Goal: Task Accomplishment & Management: Use online tool/utility

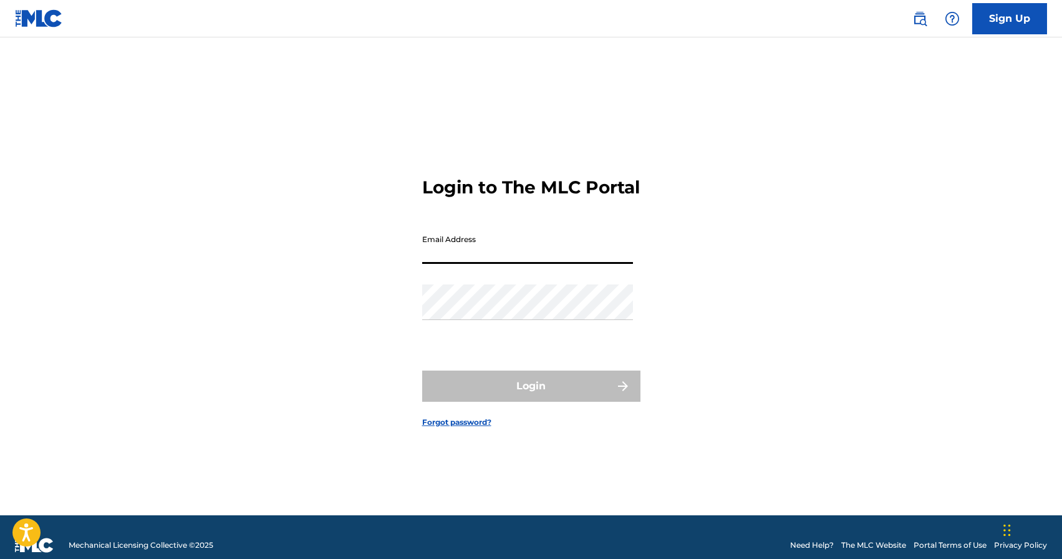
click at [467, 262] on input "Email Address" at bounding box center [527, 246] width 211 height 36
type input "[EMAIL_ADDRESS][DOMAIN_NAME]"
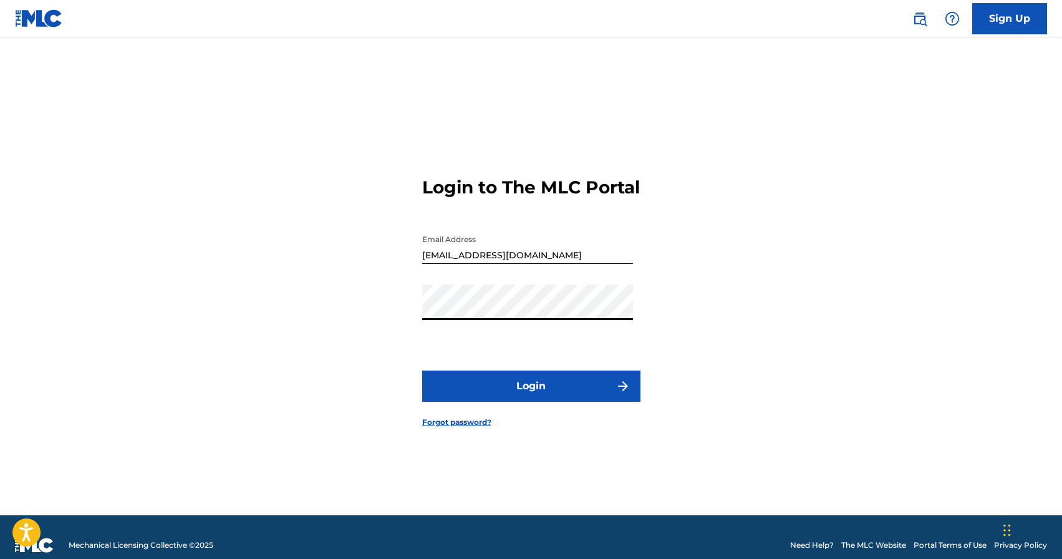
click at [509, 385] on button "Login" at bounding box center [531, 385] width 218 height 31
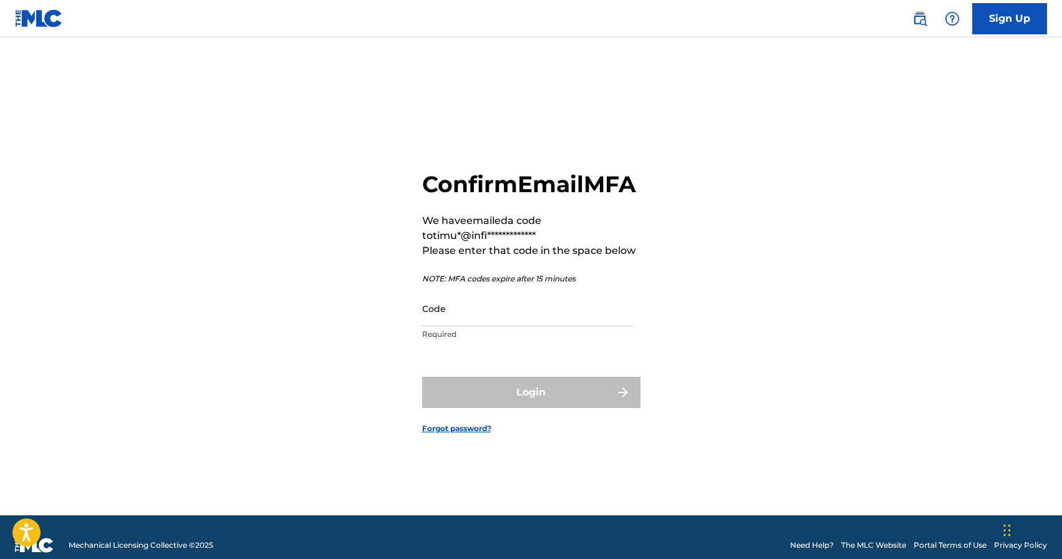
click at [496, 326] on input "Code" at bounding box center [527, 309] width 211 height 36
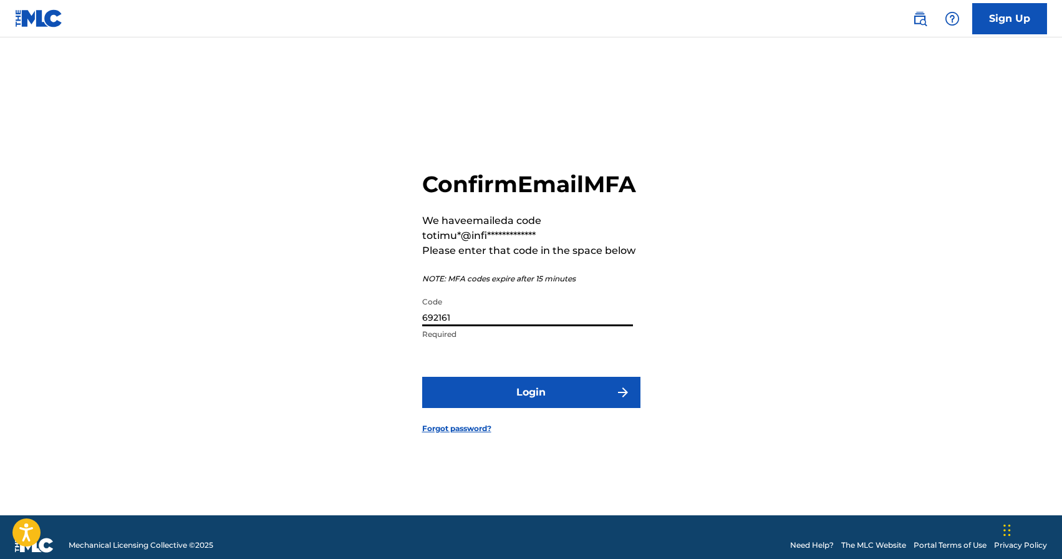
type input "692161"
click at [558, 400] on button "Login" at bounding box center [531, 392] width 218 height 31
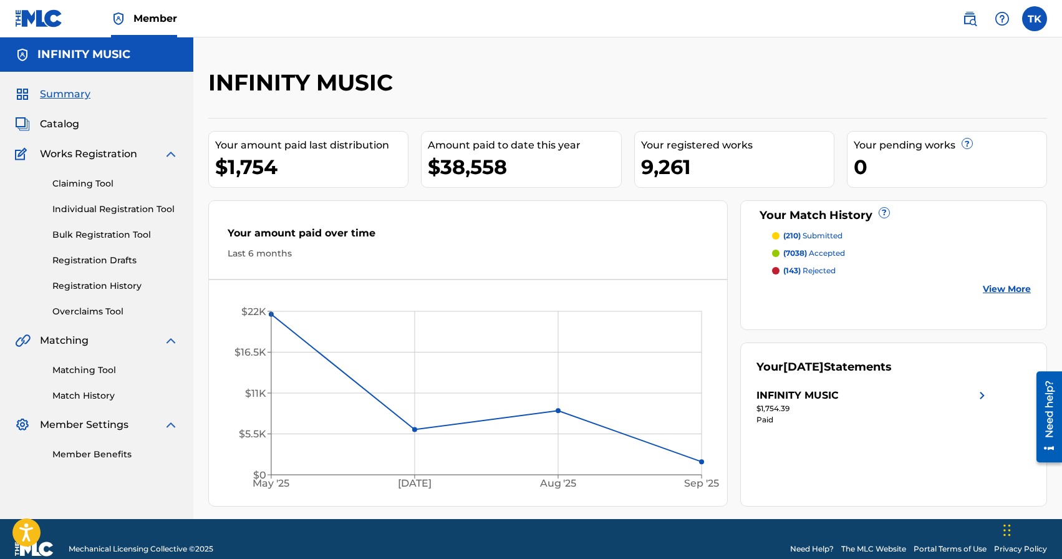
click at [90, 373] on link "Matching Tool" at bounding box center [115, 370] width 126 height 13
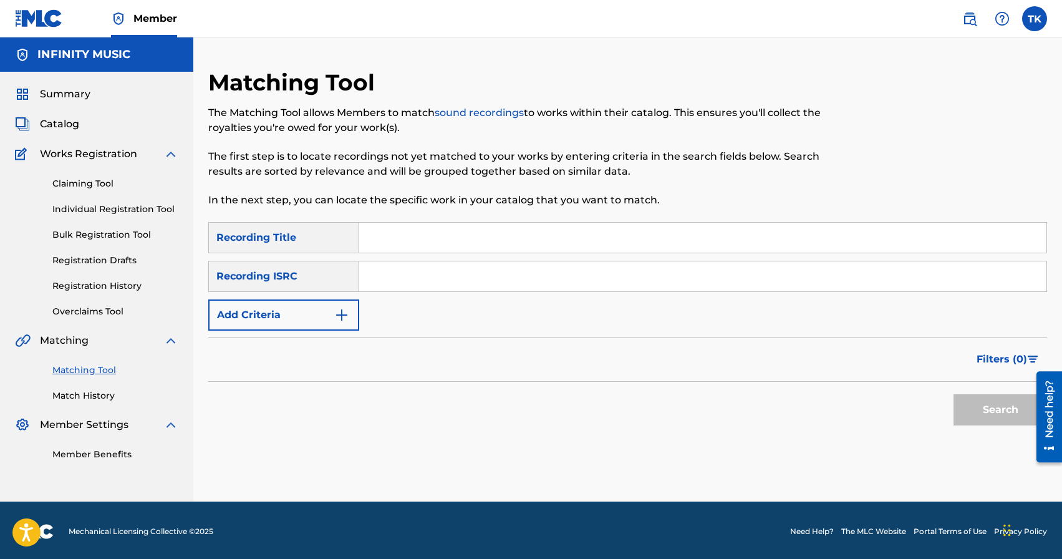
click at [90, 399] on link "Match History" at bounding box center [115, 395] width 126 height 13
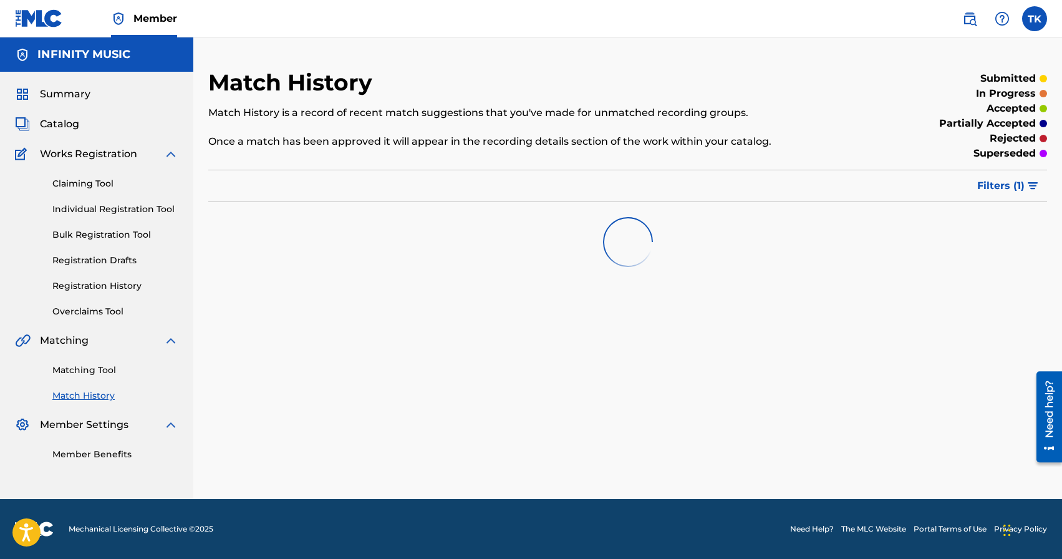
click at [993, 189] on span "Filters ( 1 )" at bounding box center [1000, 185] width 47 height 15
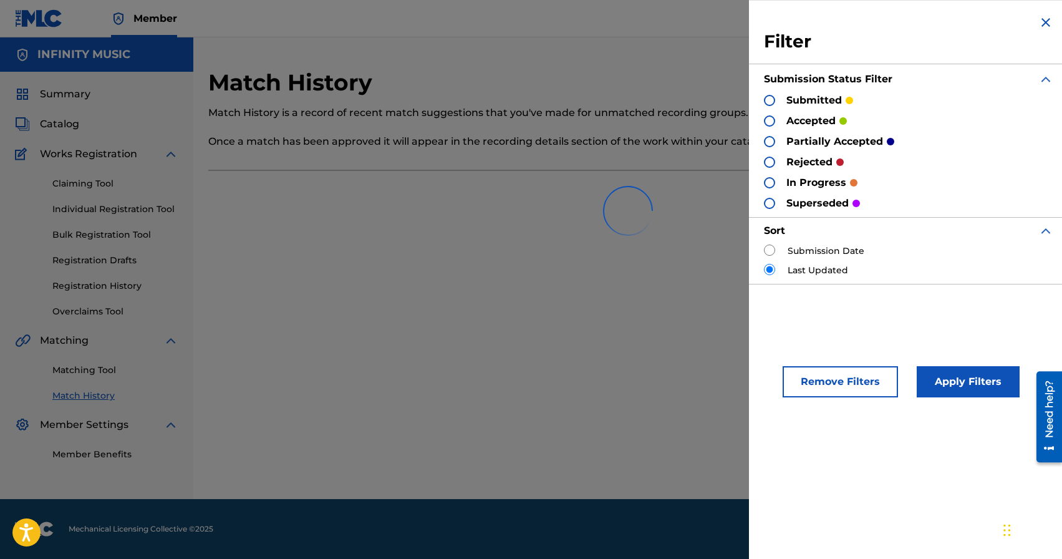
click at [772, 251] on input "radio" at bounding box center [769, 249] width 11 height 11
radio input "true"
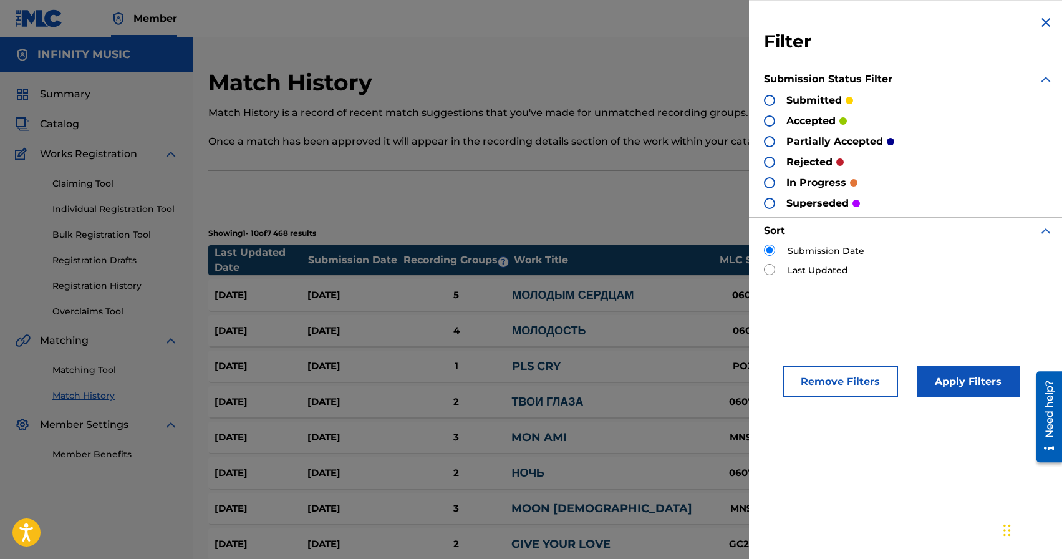
click at [982, 370] on button "Apply Filters" at bounding box center [968, 381] width 103 height 31
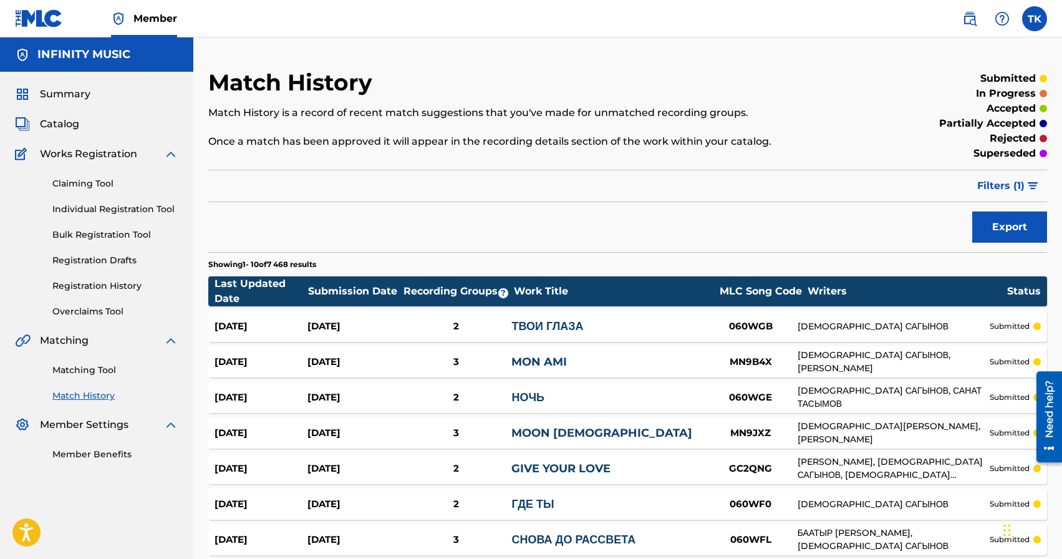
click at [96, 373] on link "Matching Tool" at bounding box center [115, 370] width 126 height 13
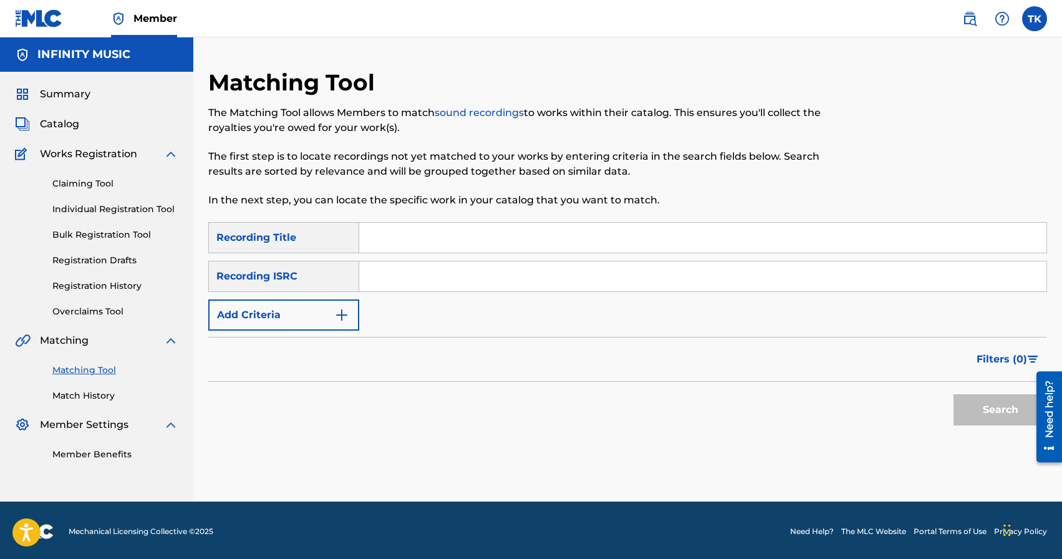
click at [488, 239] on input "Search Form" at bounding box center [702, 238] width 687 height 30
type input "ночь"
click at [324, 317] on button "Add Criteria" at bounding box center [283, 314] width 151 height 31
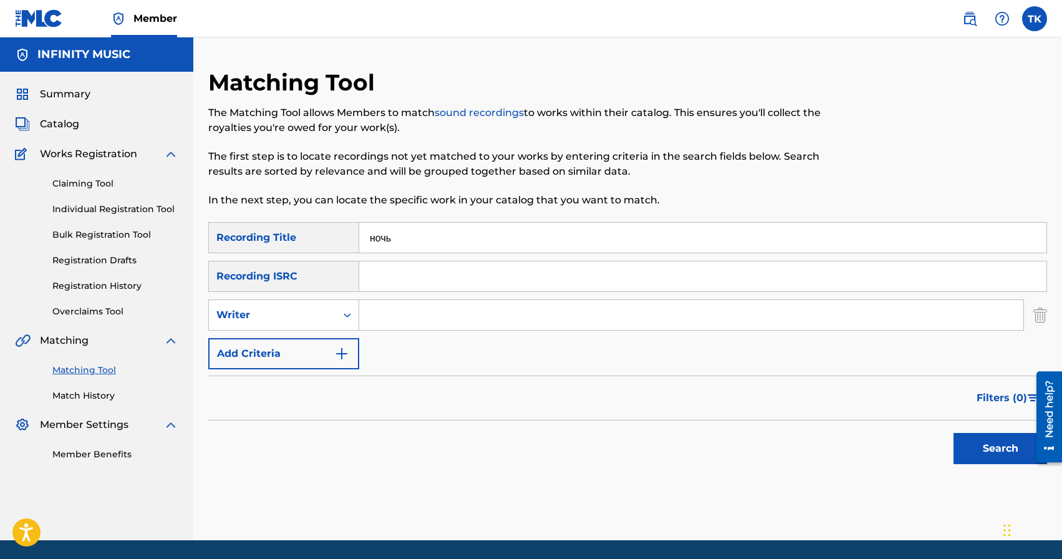
click at [324, 317] on div "Writer" at bounding box center [272, 314] width 112 height 15
click at [322, 346] on div "Recording Artist" at bounding box center [284, 346] width 150 height 31
click at [402, 323] on input "Search Form" at bounding box center [691, 315] width 664 height 30
type input "eazy leggo"
drag, startPoint x: 978, startPoint y: 457, endPoint x: 876, endPoint y: 150, distance: 323.8
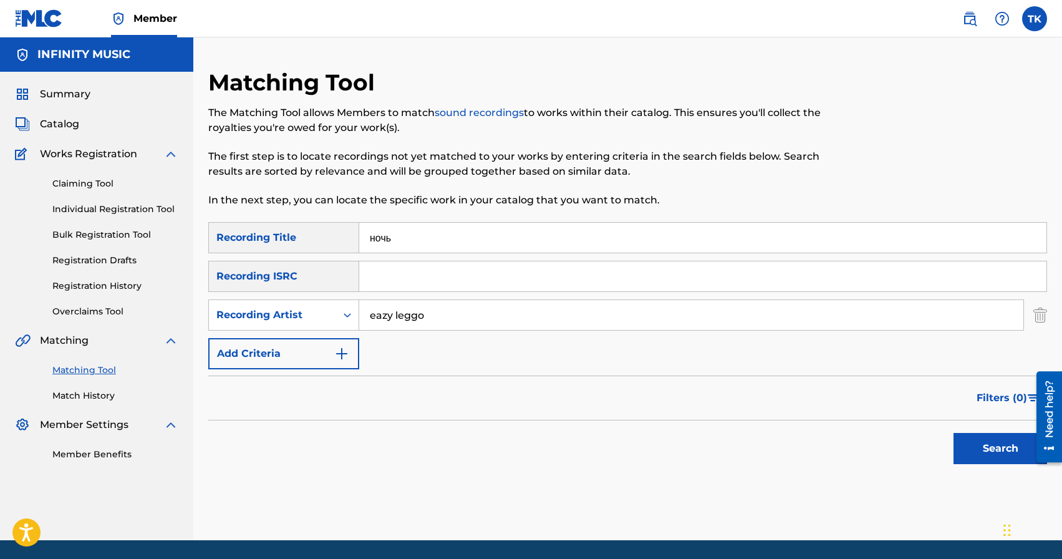
click at [876, 150] on div "Matching Tool The Matching Tool allows Members to match sound recordings to wor…" at bounding box center [627, 304] width 839 height 471
click at [970, 456] on button "Search" at bounding box center [1001, 448] width 94 height 31
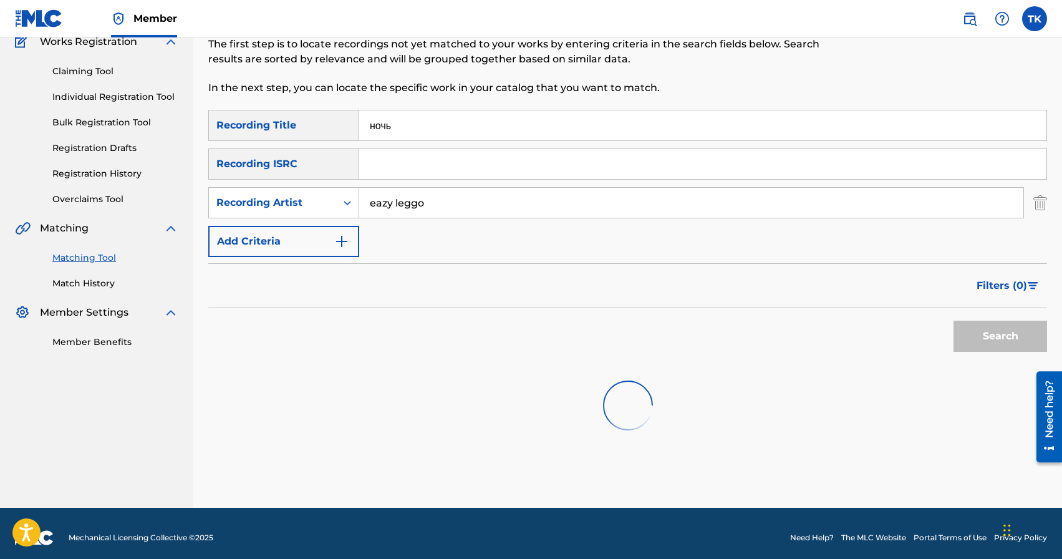
scroll to position [121, 0]
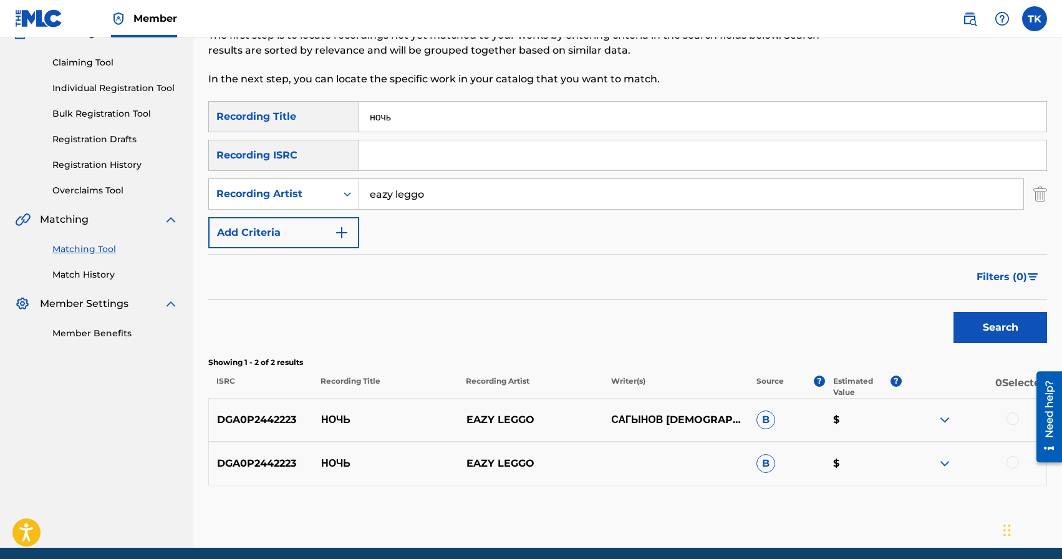
click at [1018, 466] on div at bounding box center [973, 463] width 145 height 15
click at [1015, 466] on div at bounding box center [1013, 462] width 12 height 12
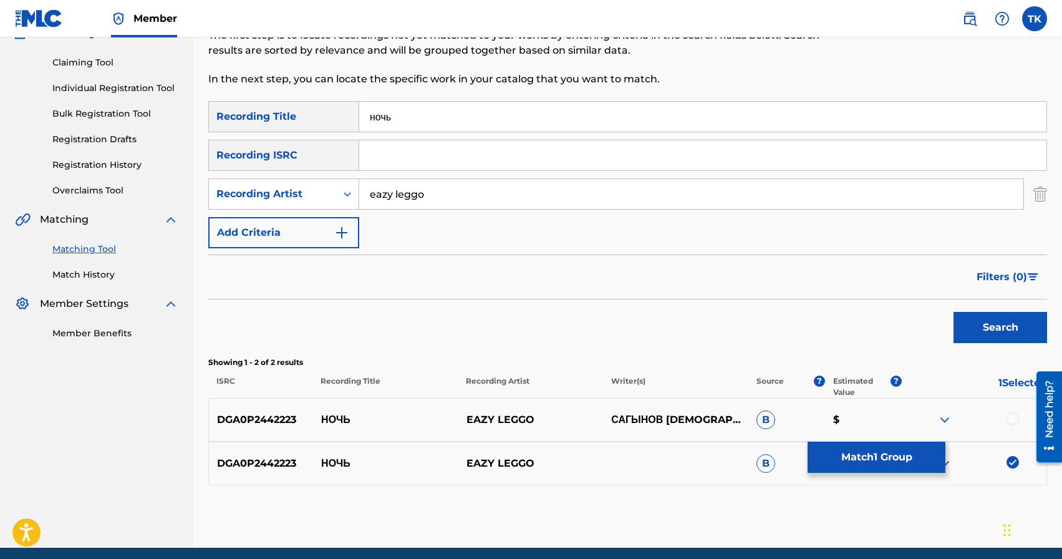
click at [1013, 420] on div at bounding box center [1013, 418] width 12 height 12
click at [882, 450] on button "Match 2 Groups" at bounding box center [877, 457] width 138 height 31
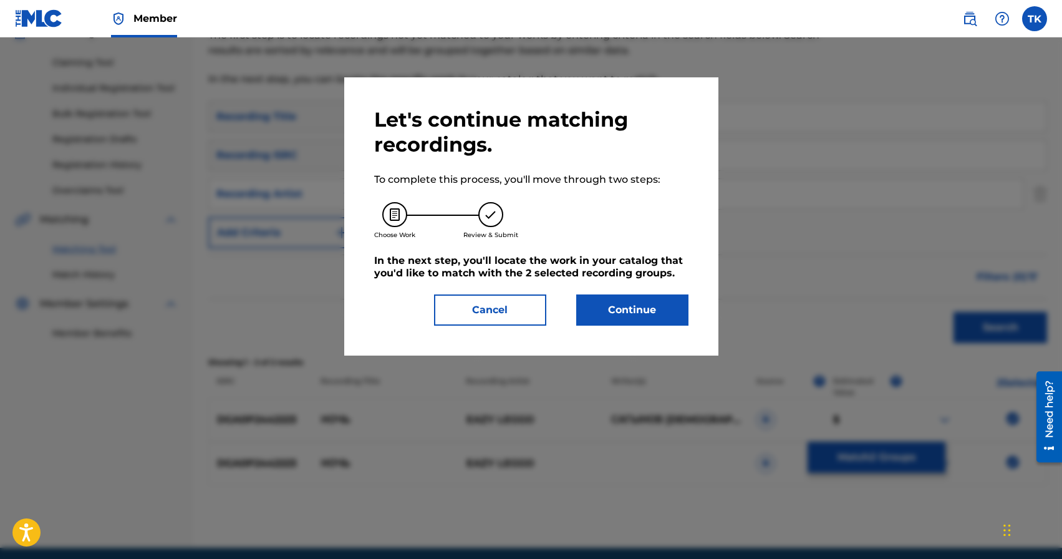
click at [648, 307] on button "Continue" at bounding box center [632, 309] width 112 height 31
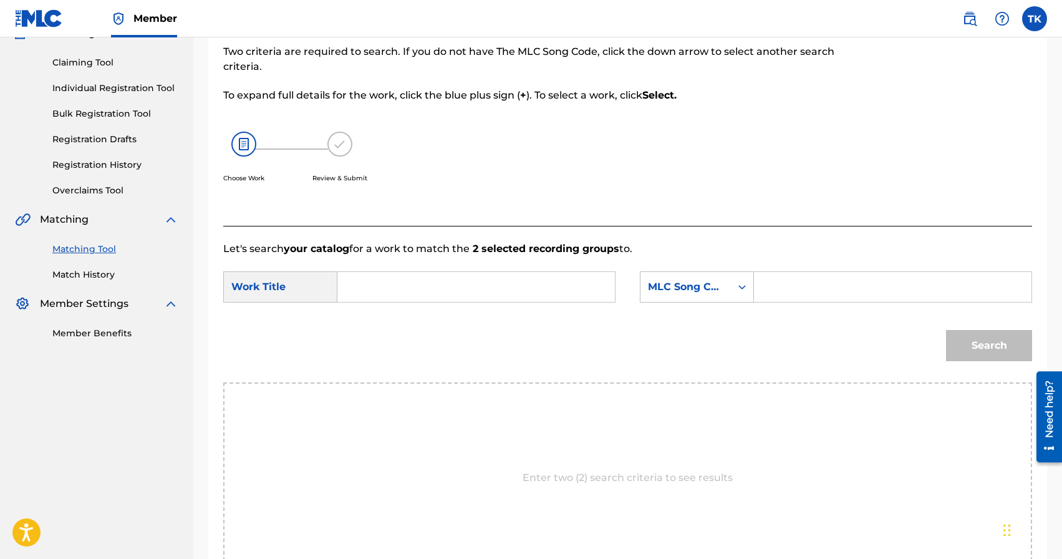
click at [490, 284] on input "Search Form" at bounding box center [476, 287] width 256 height 30
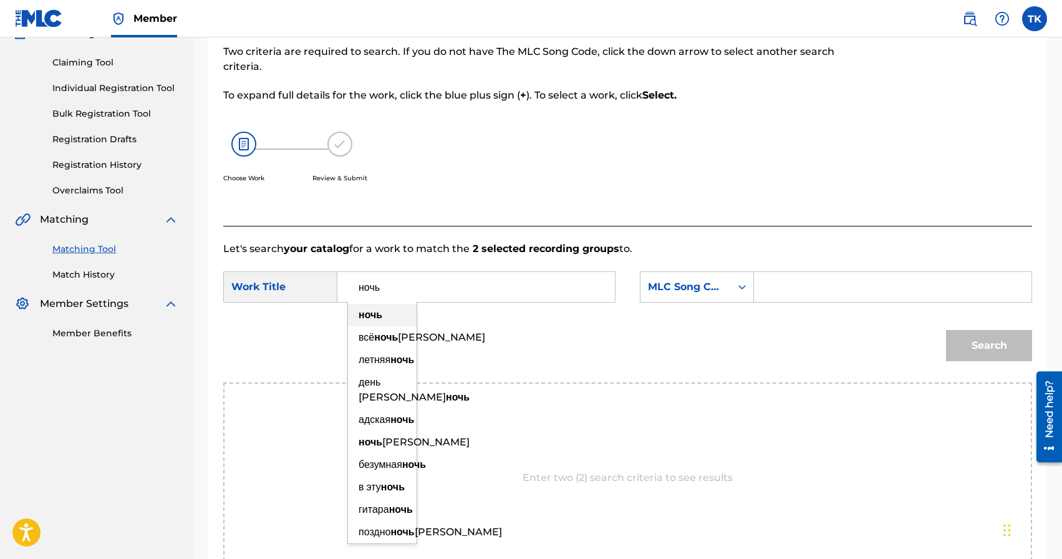
type input "ночь"
click at [379, 321] on div "ночь" at bounding box center [382, 315] width 69 height 22
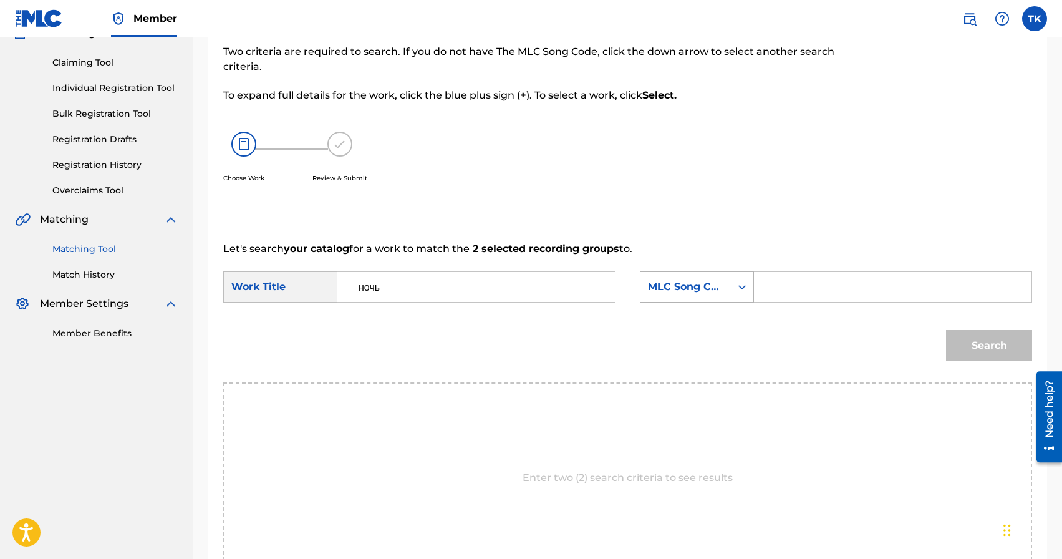
click at [705, 285] on div "MLC Song Code" at bounding box center [685, 286] width 75 height 15
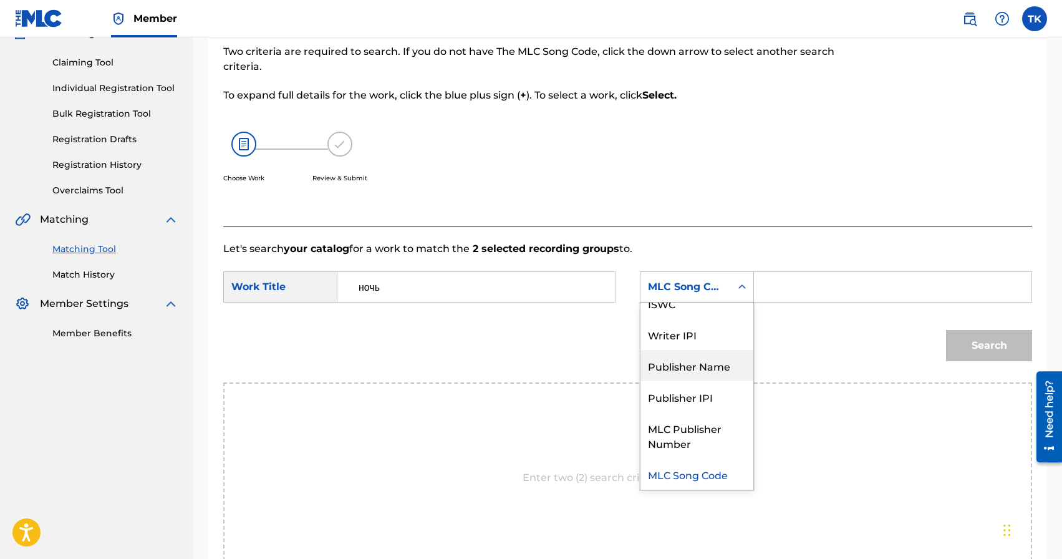
click at [688, 362] on div "Publisher Name" at bounding box center [696, 365] width 113 height 31
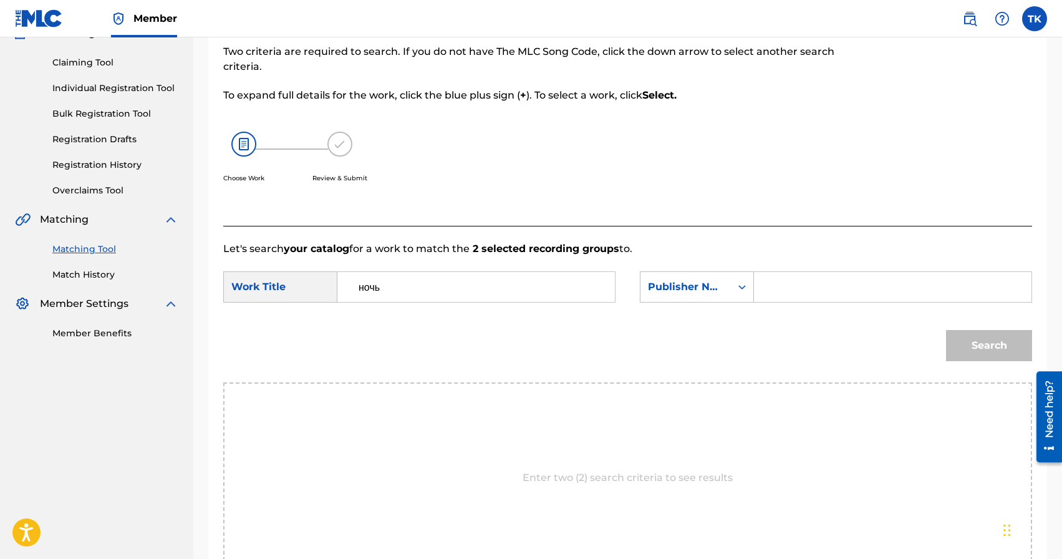
click at [817, 271] on div "Search Form" at bounding box center [893, 286] width 278 height 31
type input "INFINITY MUSIC"
click at [967, 345] on button "Search" at bounding box center [989, 345] width 86 height 31
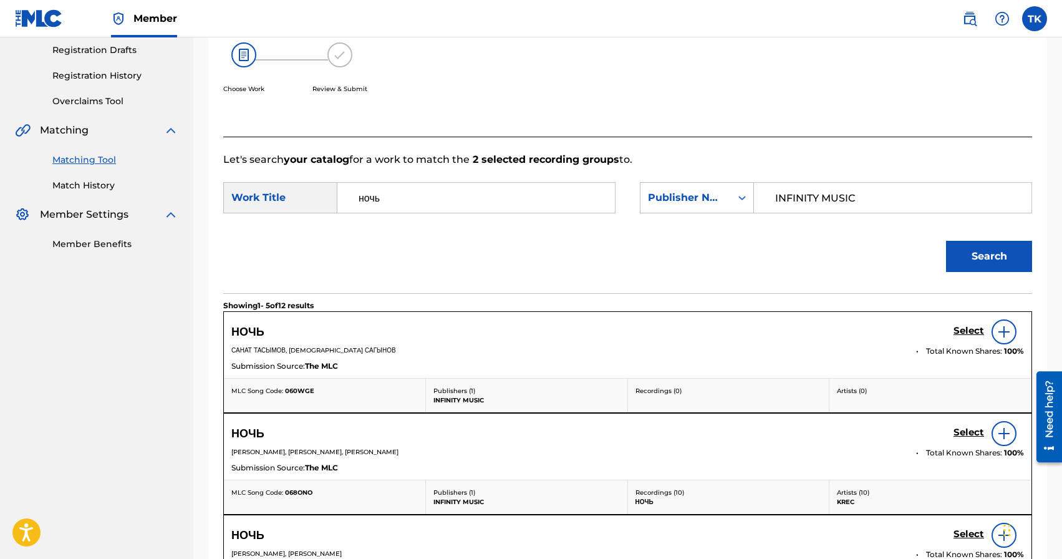
scroll to position [216, 0]
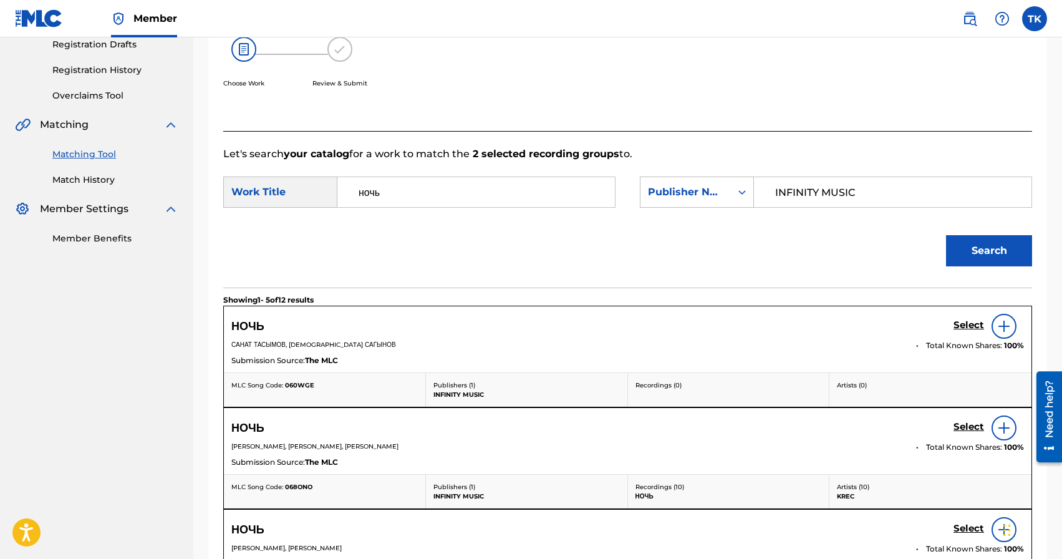
click at [957, 322] on h5 "Select" at bounding box center [969, 325] width 31 height 12
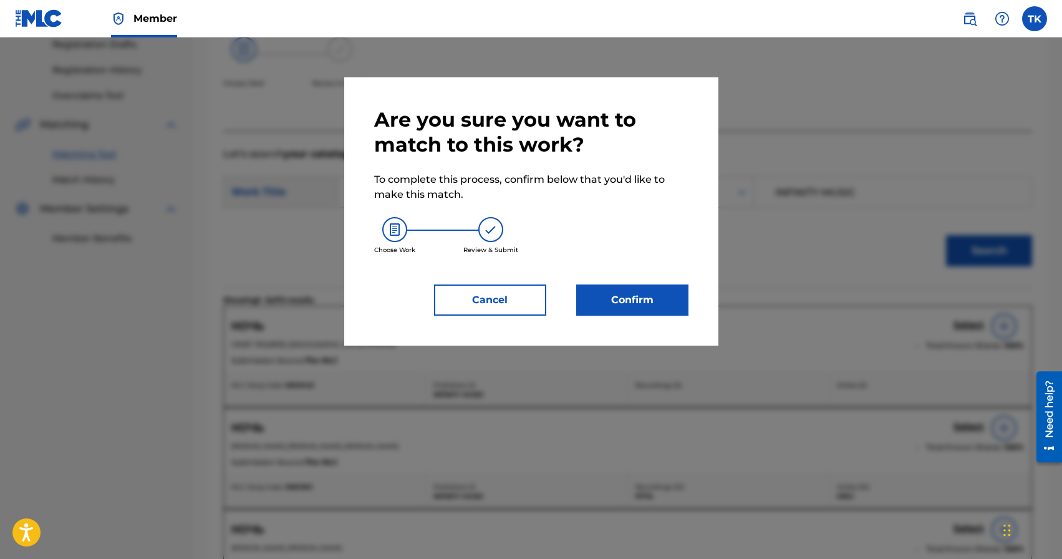
click at [650, 299] on button "Confirm" at bounding box center [632, 299] width 112 height 31
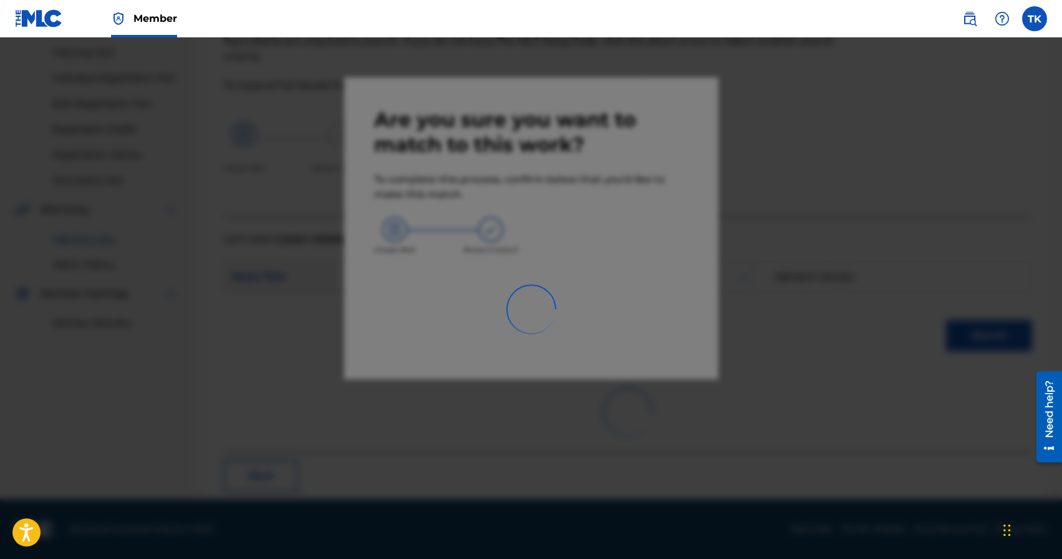
scroll to position [37, 0]
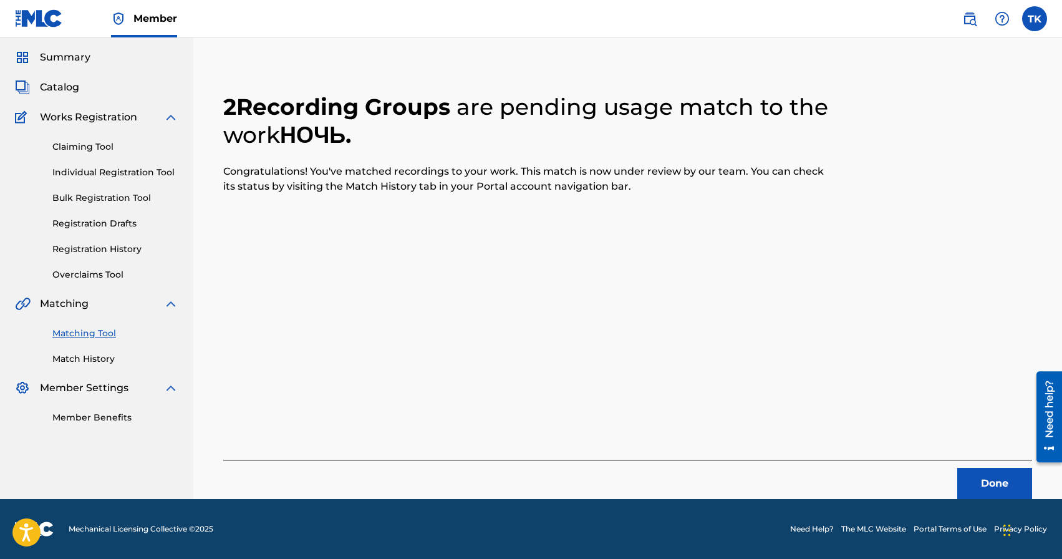
click at [989, 475] on button "Done" at bounding box center [994, 483] width 75 height 31
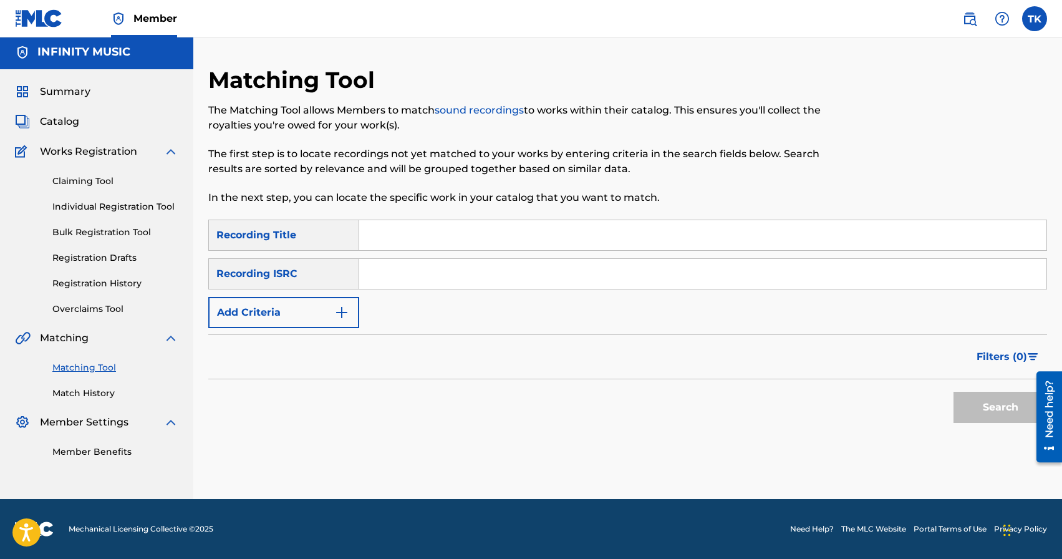
scroll to position [0, 0]
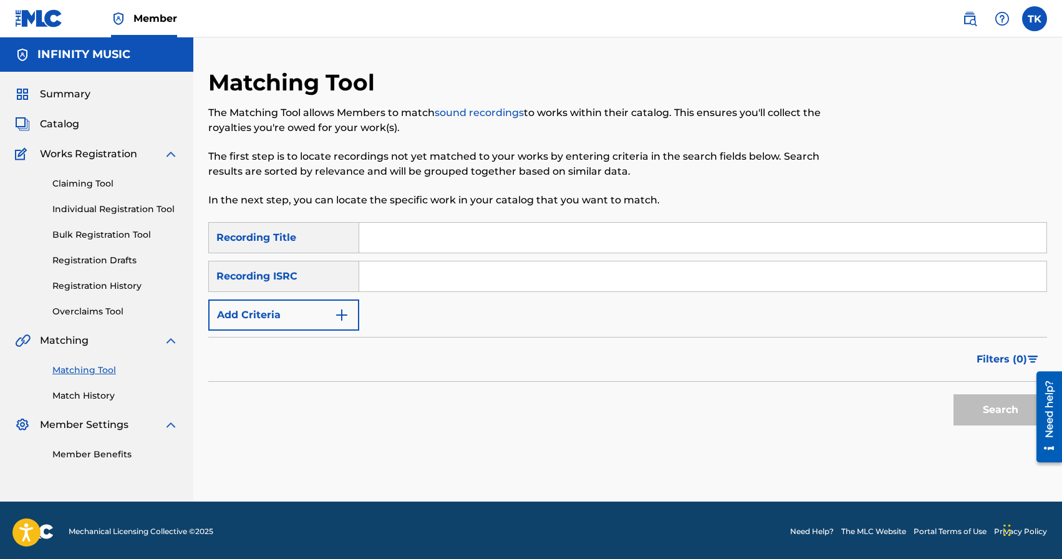
click at [463, 240] on input "Search Form" at bounding box center [702, 238] width 687 height 30
click at [412, 240] on input "MAMACITA" at bounding box center [702, 238] width 687 height 30
type input "MAMASITA"
click at [335, 314] on img "Search Form" at bounding box center [341, 314] width 15 height 15
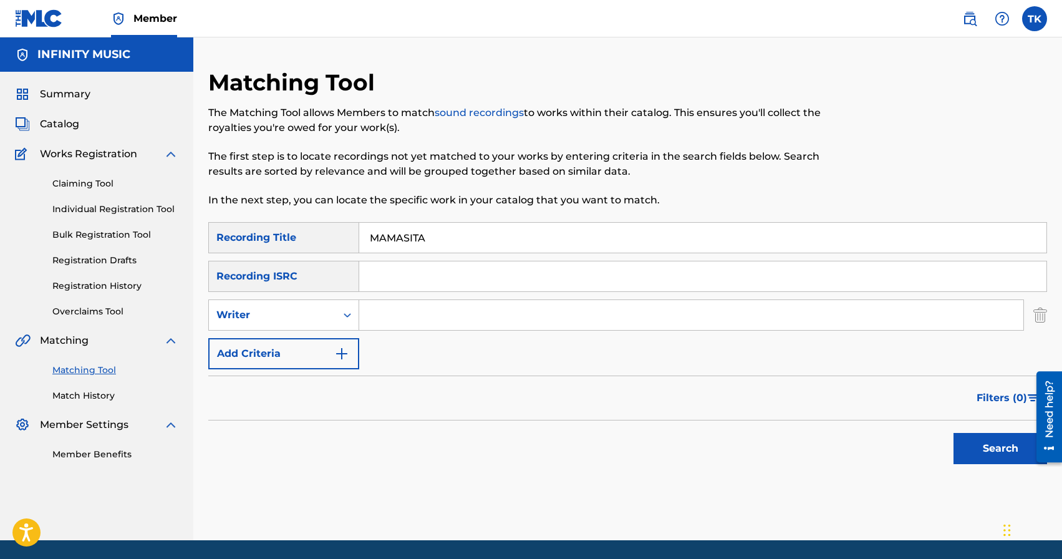
click at [335, 314] on div "Writer" at bounding box center [272, 315] width 127 height 24
click at [335, 349] on div "Recording Artist" at bounding box center [284, 346] width 150 height 31
click at [405, 317] on input "Search Form" at bounding box center [691, 315] width 664 height 30
type input "eazy leggo"
click at [979, 438] on button "Search" at bounding box center [1001, 448] width 94 height 31
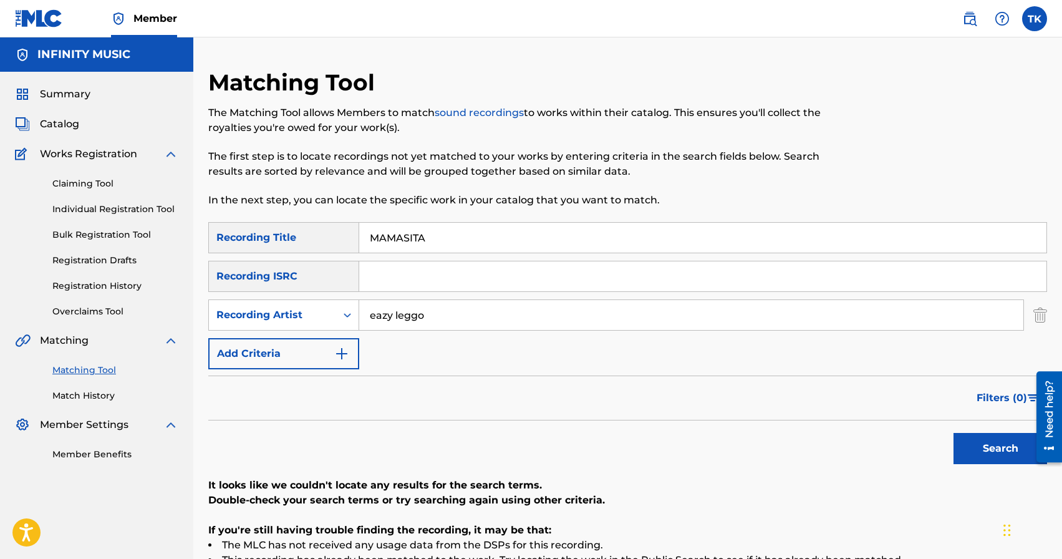
click at [452, 241] on input "MAMASITA" at bounding box center [702, 238] width 687 height 30
click at [968, 440] on button "Search" at bounding box center [1001, 448] width 94 height 31
click at [456, 243] on input "mamasita" at bounding box center [702, 238] width 687 height 30
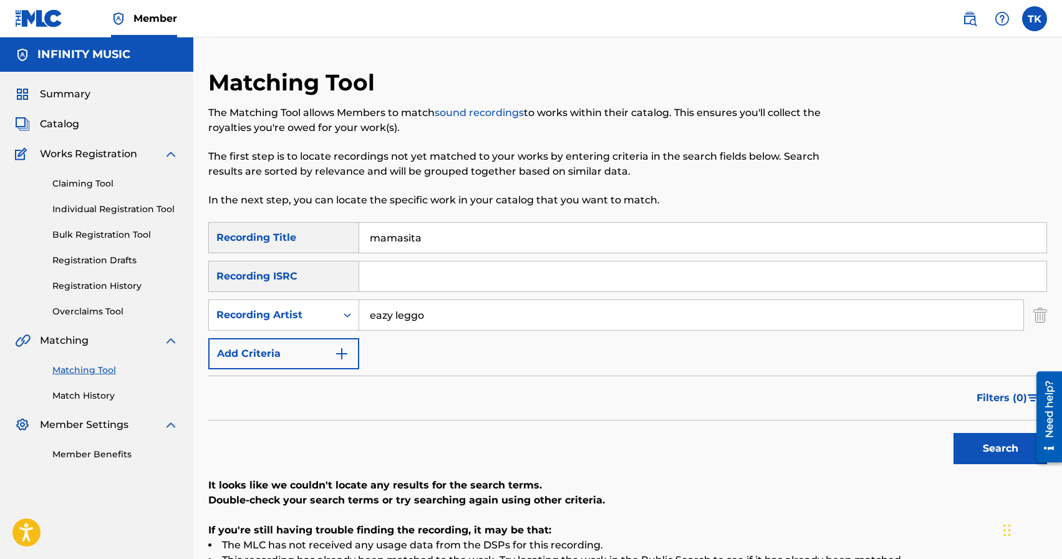
paste input "M"
click at [1002, 456] on button "Search" at bounding box center [1001, 448] width 94 height 31
click at [474, 245] on input "Mamasita" at bounding box center [702, 238] width 687 height 30
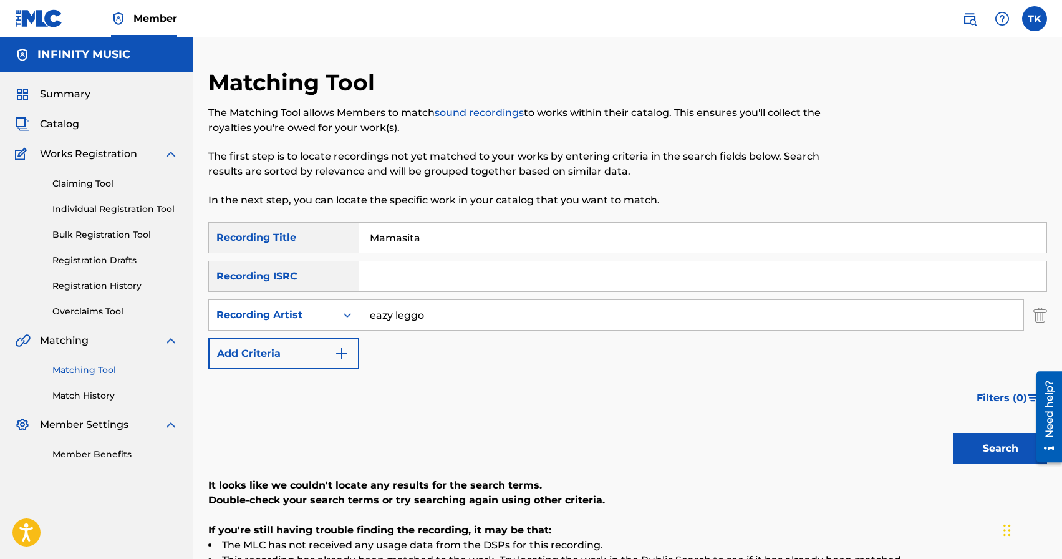
paste input "Дух.Бес.Бох"
type input "Дух.Бес.Бох"
click at [489, 319] on input "eazy leggo" at bounding box center [691, 315] width 664 height 30
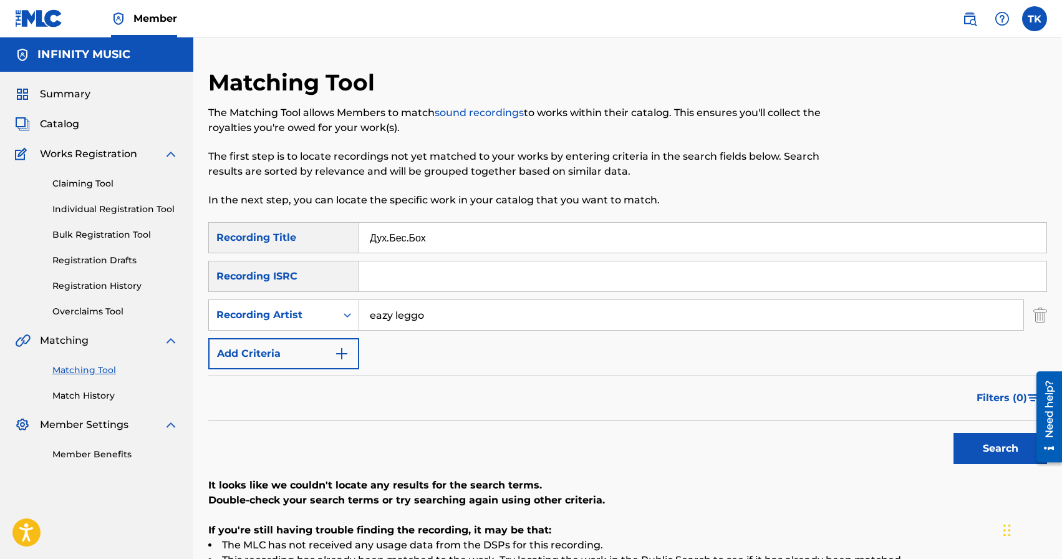
paste input "[GEOGRAPHIC_DATA]"
type input "[GEOGRAPHIC_DATA]"
click at [957, 450] on button "Search" at bounding box center [1001, 448] width 94 height 31
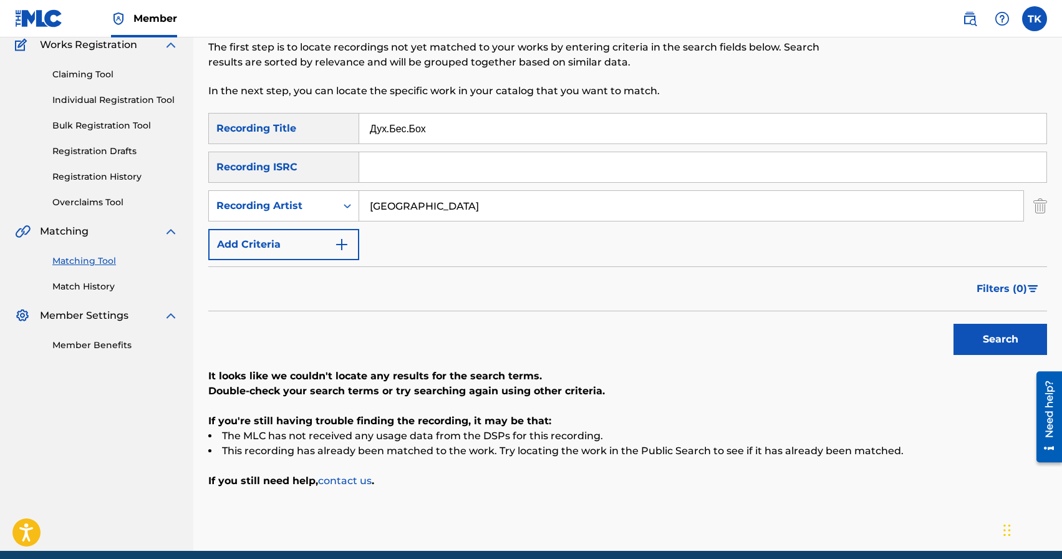
scroll to position [122, 0]
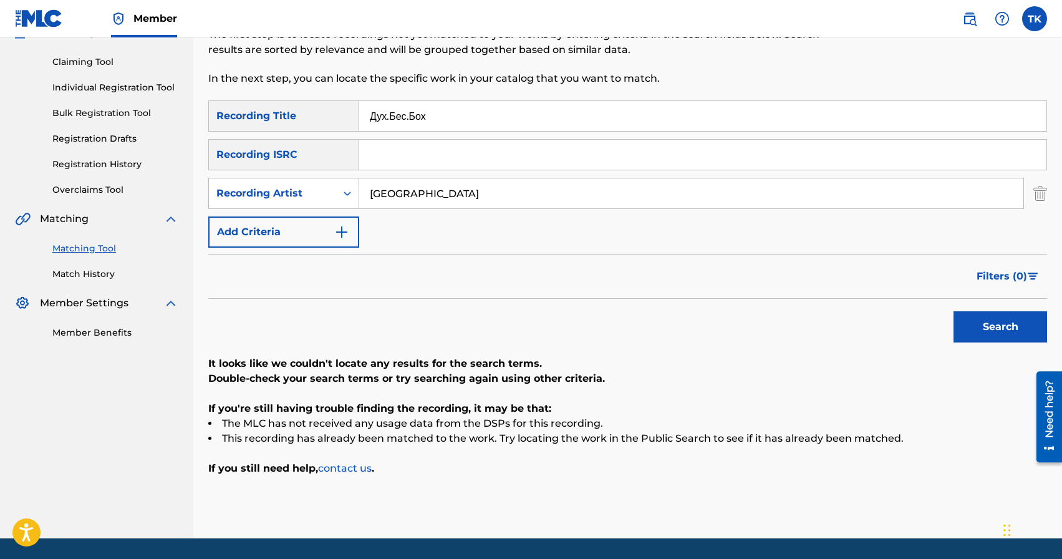
click at [528, 120] on input "Дух.Бес.Бох" at bounding box center [702, 116] width 687 height 30
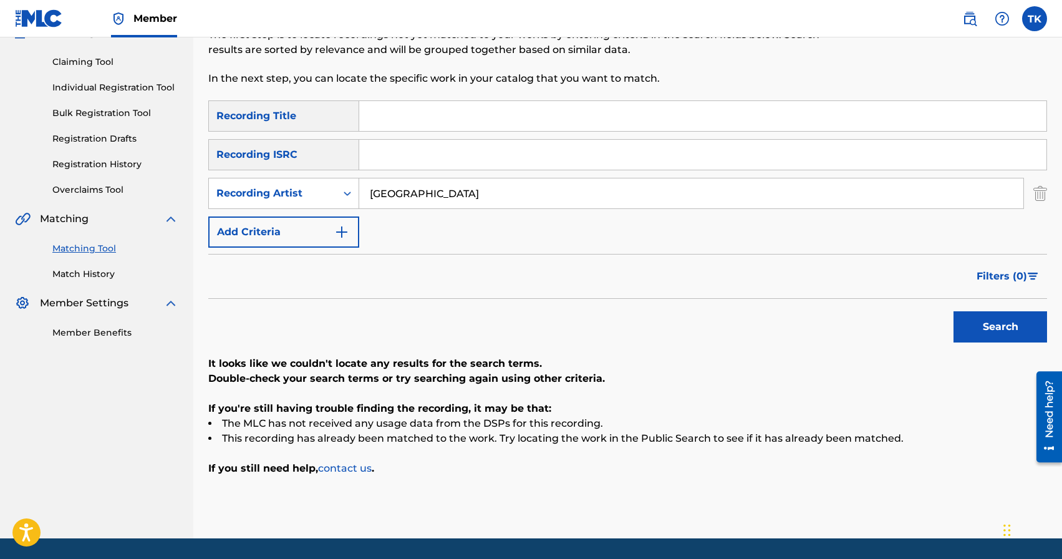
click at [963, 330] on button "Search" at bounding box center [1001, 326] width 94 height 31
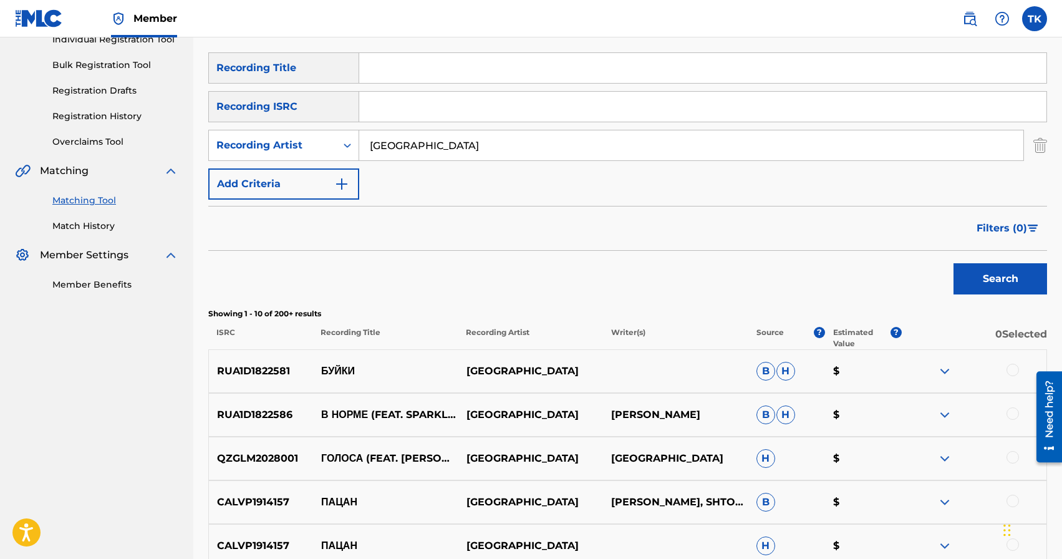
scroll to position [120, 0]
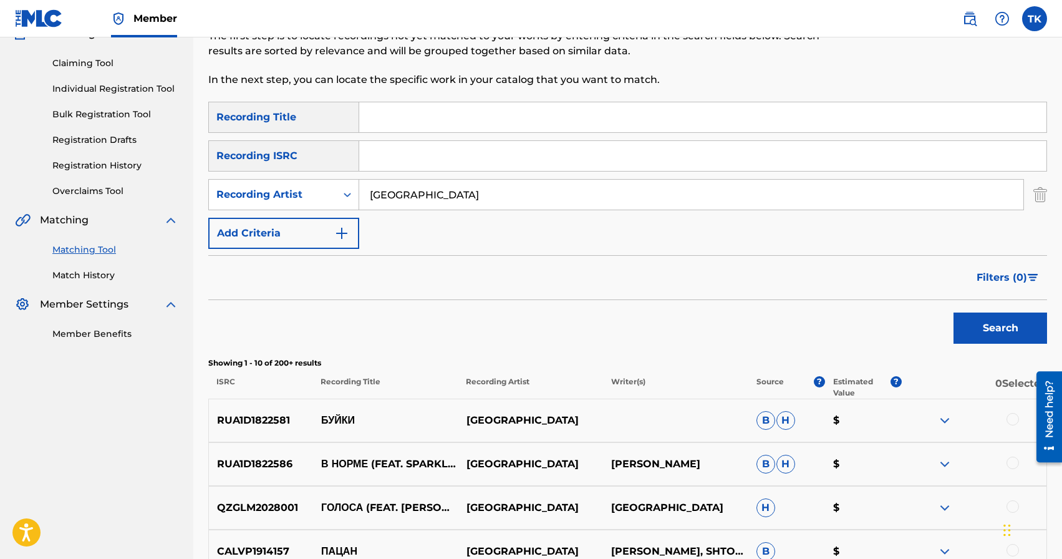
click at [474, 110] on input "Search Form" at bounding box center [702, 117] width 687 height 30
paste input "Яблоки Ysl"
click at [1013, 330] on button "Search" at bounding box center [1001, 327] width 94 height 31
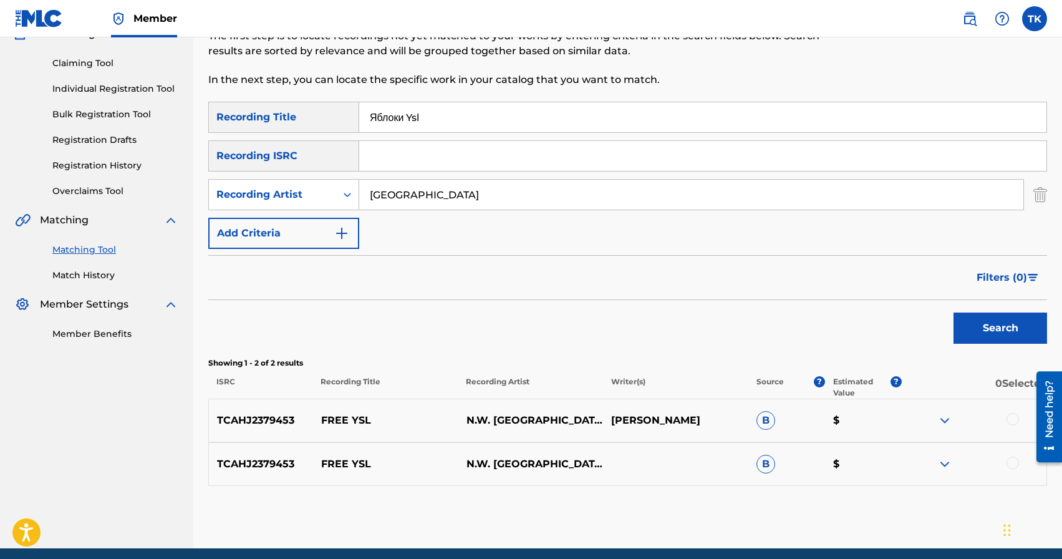
scroll to position [170, 0]
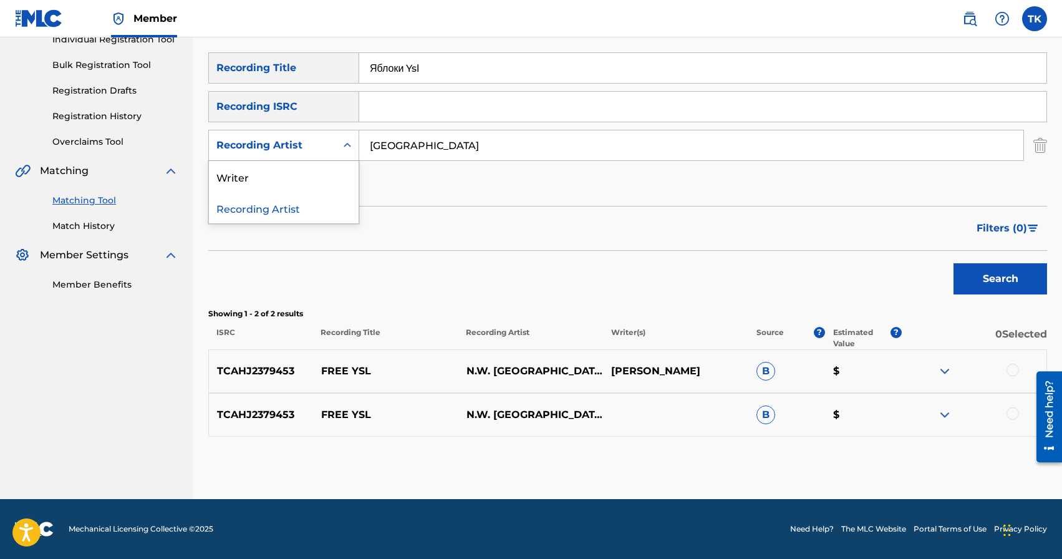
click at [329, 150] on div "Recording Artist" at bounding box center [272, 145] width 127 height 24
click at [503, 79] on input "Яблоки Ysl" at bounding box center [702, 68] width 687 height 30
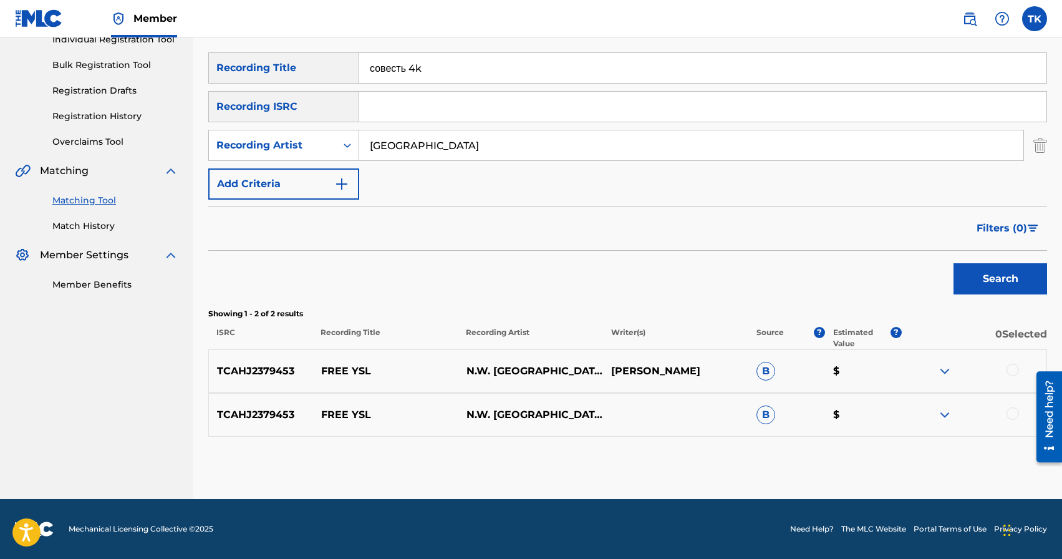
click at [995, 269] on button "Search" at bounding box center [1001, 278] width 94 height 31
click at [488, 76] on input "совесть 4k" at bounding box center [702, 68] width 687 height 30
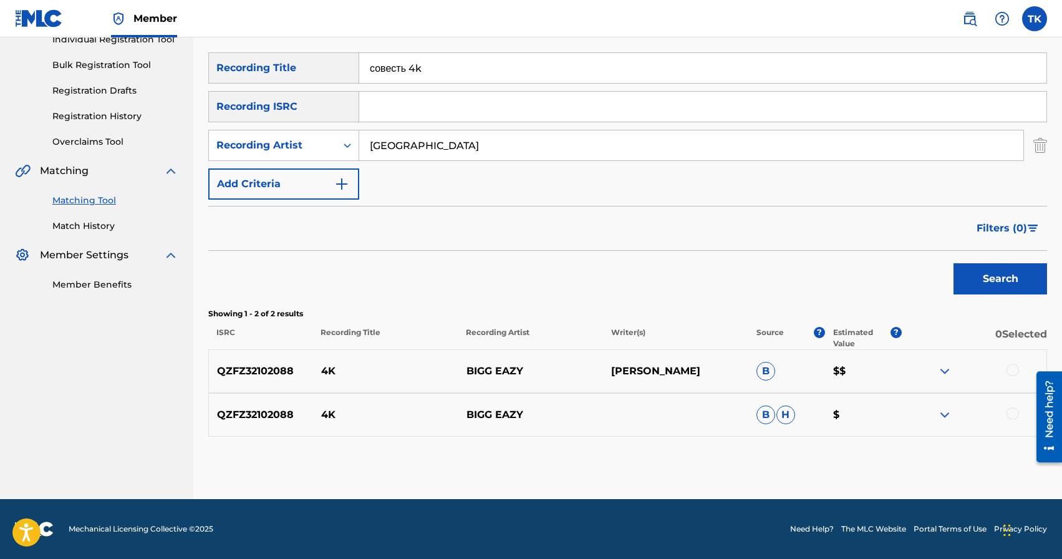
click at [488, 76] on input "совесть 4k" at bounding box center [702, 68] width 687 height 30
type input "пацан 2.0"
click at [967, 276] on button "Search" at bounding box center [1001, 278] width 94 height 31
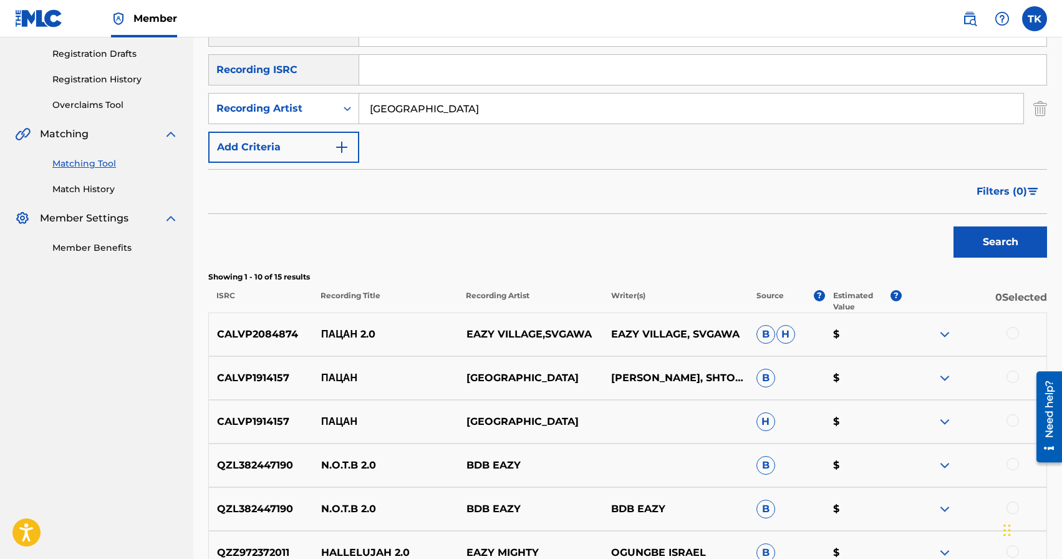
scroll to position [209, 0]
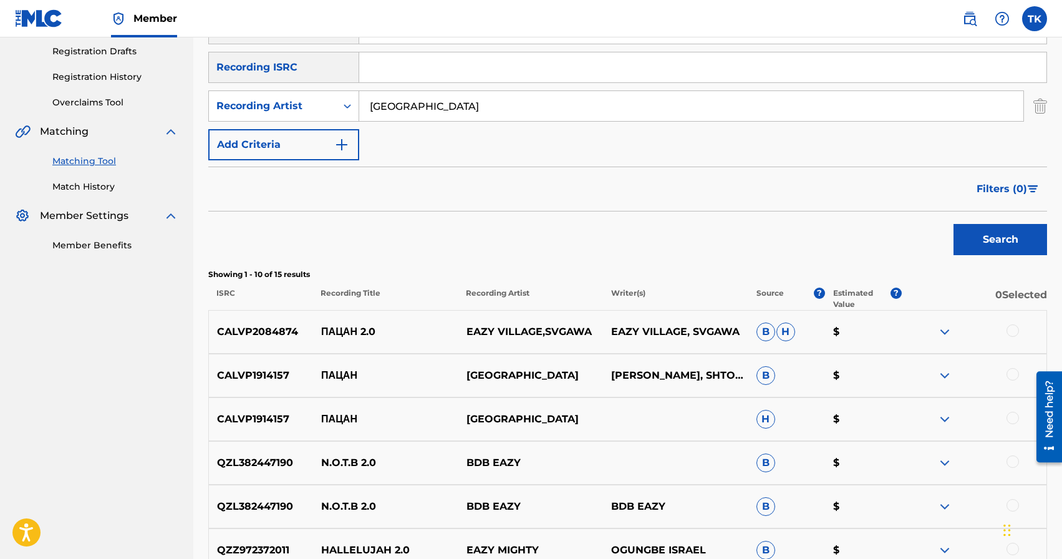
click at [1012, 331] on div at bounding box center [1013, 330] width 12 height 12
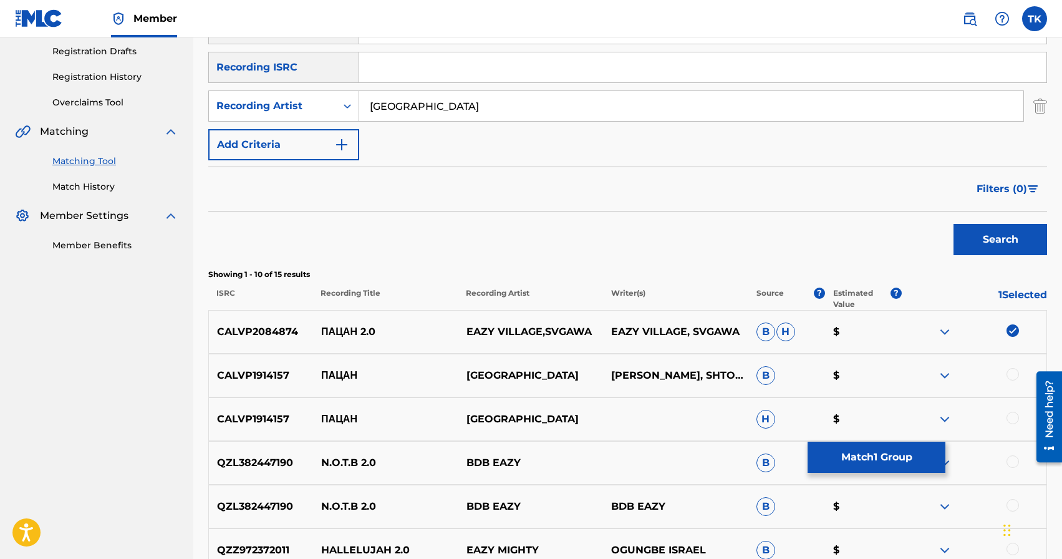
click at [887, 462] on button "Match 1 Group" at bounding box center [877, 457] width 138 height 31
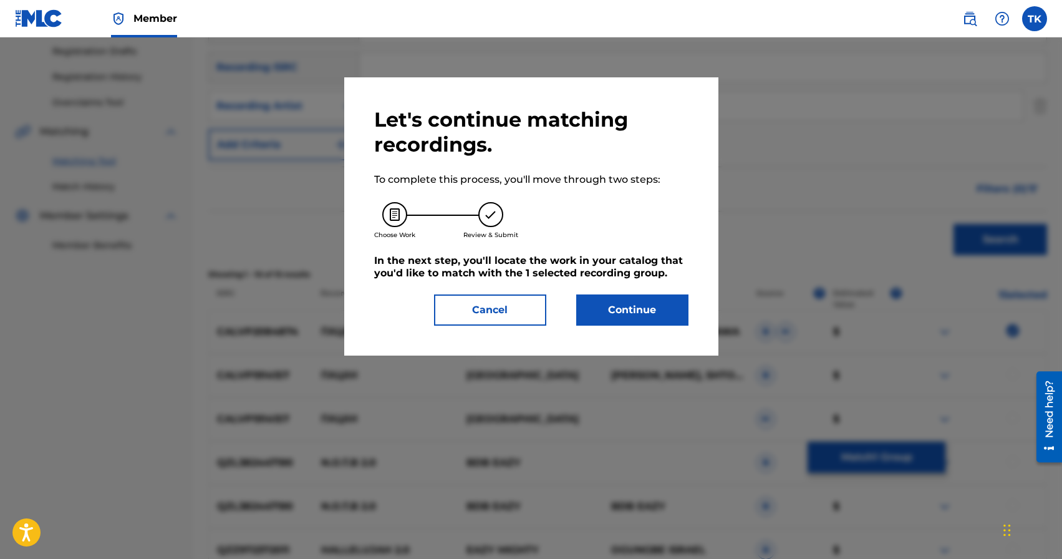
click at [657, 318] on button "Continue" at bounding box center [632, 309] width 112 height 31
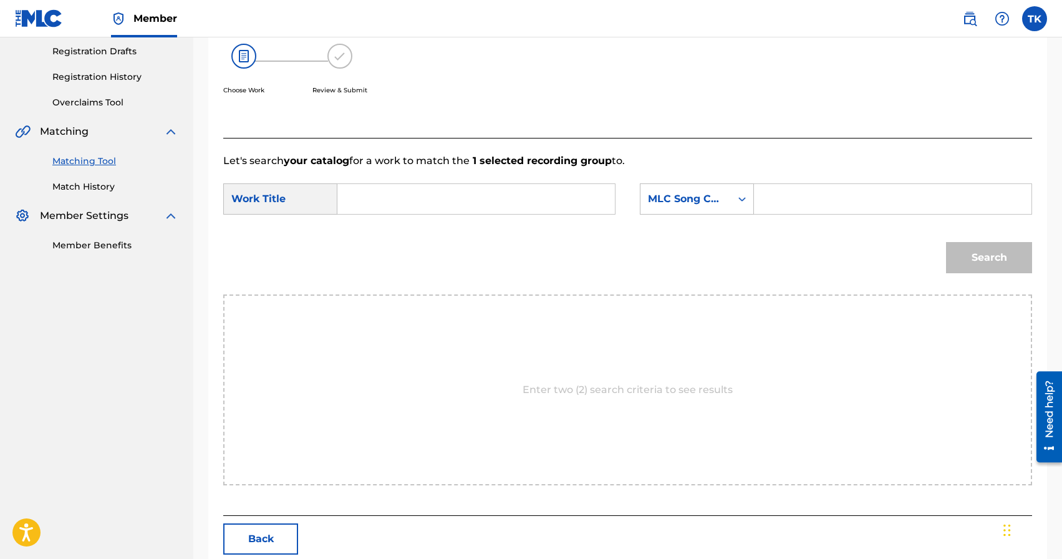
click at [518, 198] on input "Search Form" at bounding box center [476, 199] width 256 height 30
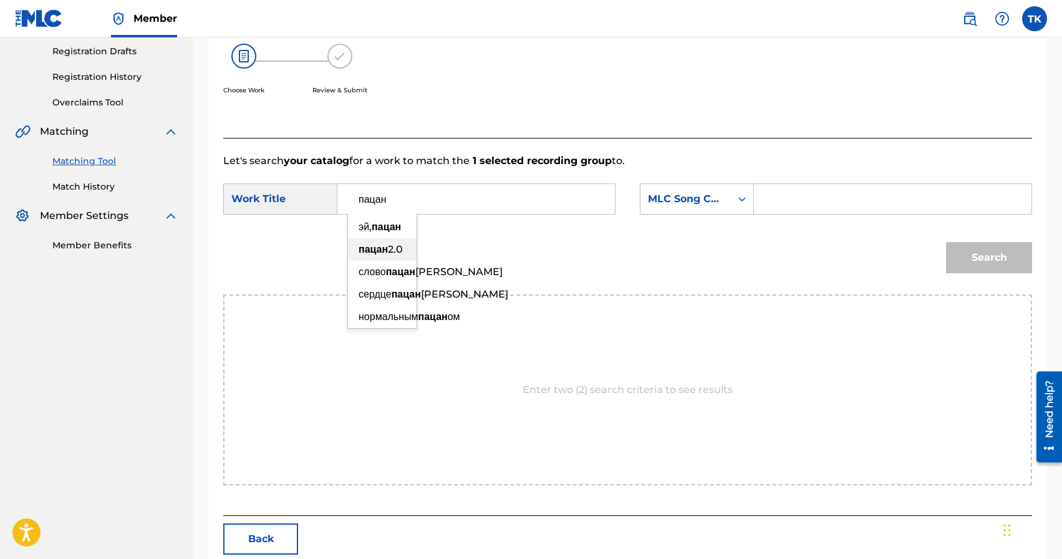
click at [381, 255] on strong "пацан" at bounding box center [373, 249] width 29 height 12
type input "пацан 2.0"
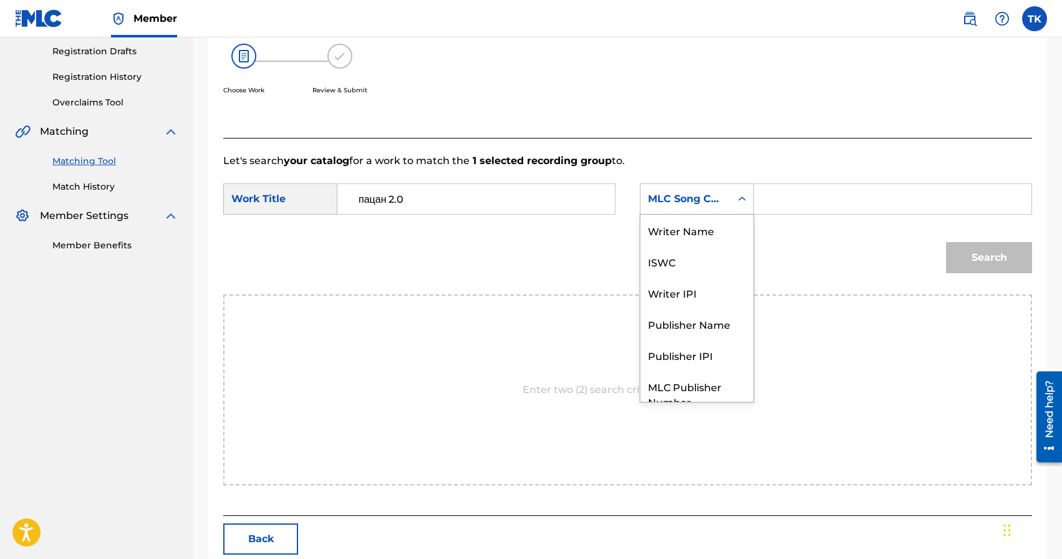
click at [677, 207] on div "MLC Song Code" at bounding box center [685, 199] width 90 height 24
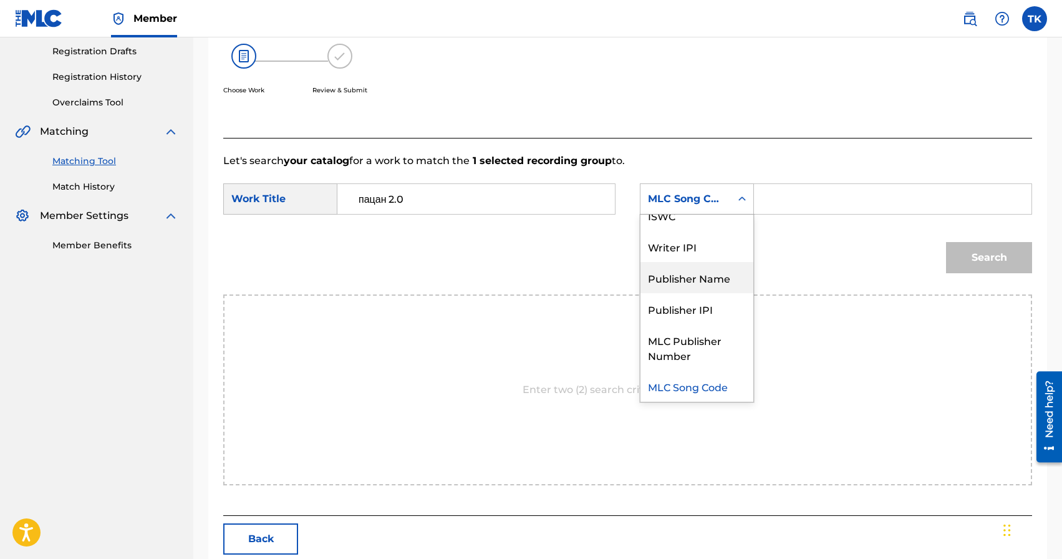
click at [675, 273] on div "Publisher Name" at bounding box center [696, 277] width 113 height 31
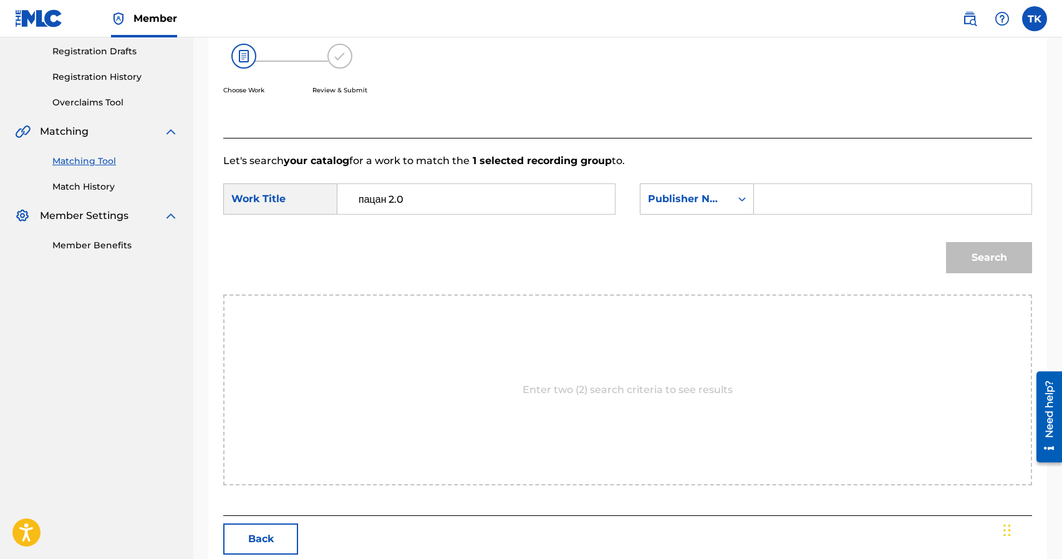
click at [816, 193] on input "Search Form" at bounding box center [893, 199] width 256 height 30
type input "INFINITY MUSIC"
click at [982, 268] on button "Search" at bounding box center [989, 257] width 86 height 31
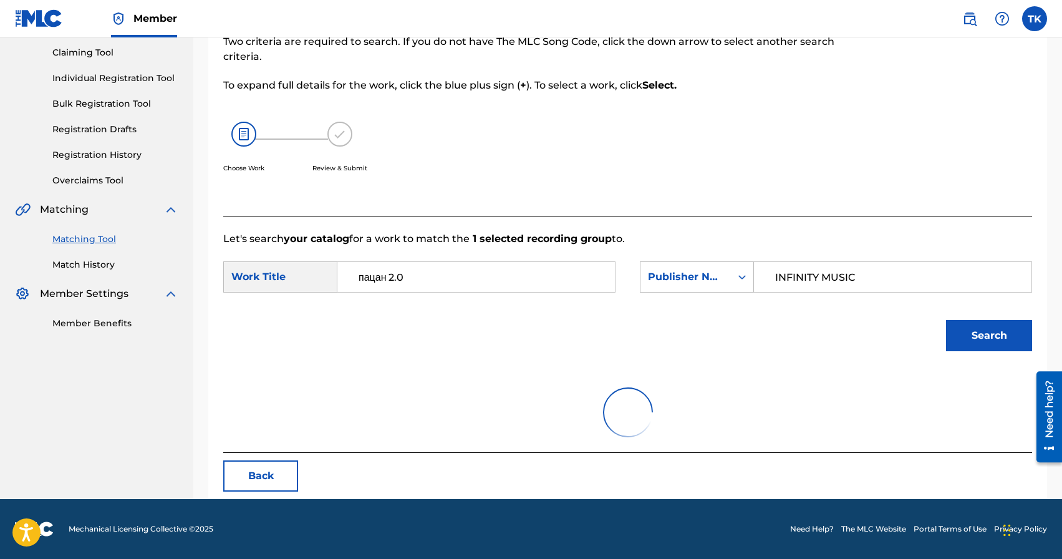
scroll to position [209, 0]
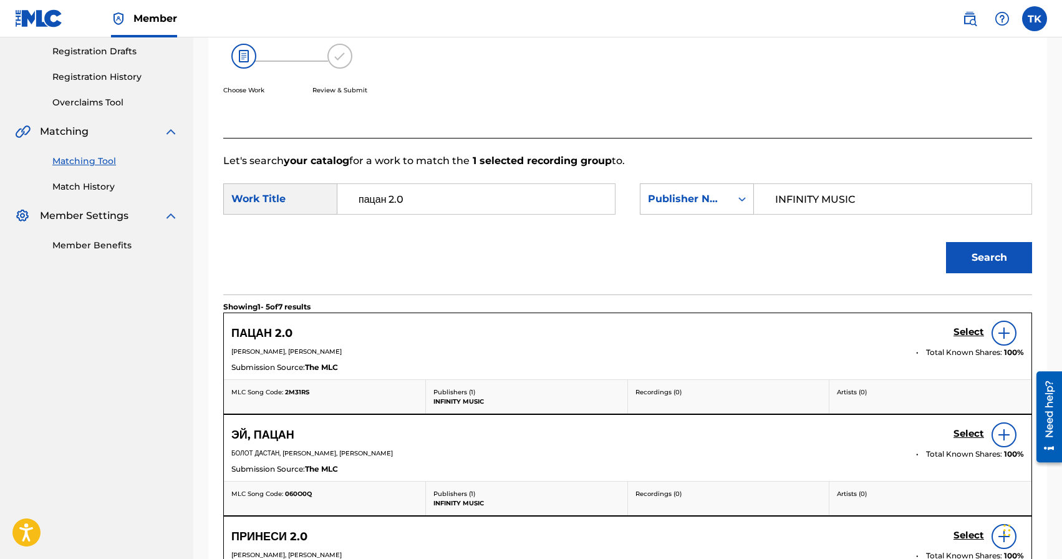
click at [960, 330] on h5 "Select" at bounding box center [969, 332] width 31 height 12
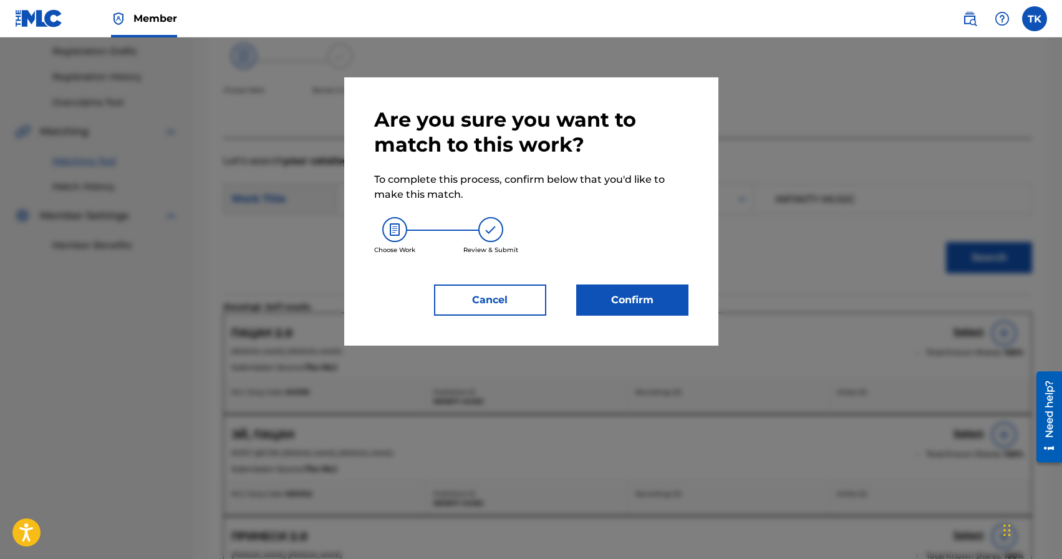
click at [648, 299] on button "Confirm" at bounding box center [632, 299] width 112 height 31
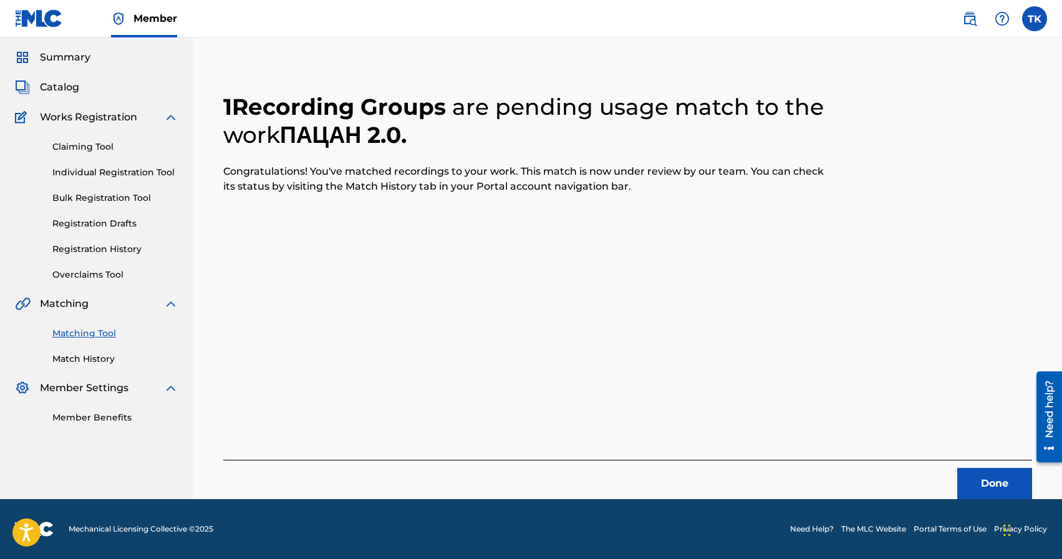
scroll to position [37, 0]
click at [977, 475] on button "Done" at bounding box center [994, 483] width 75 height 31
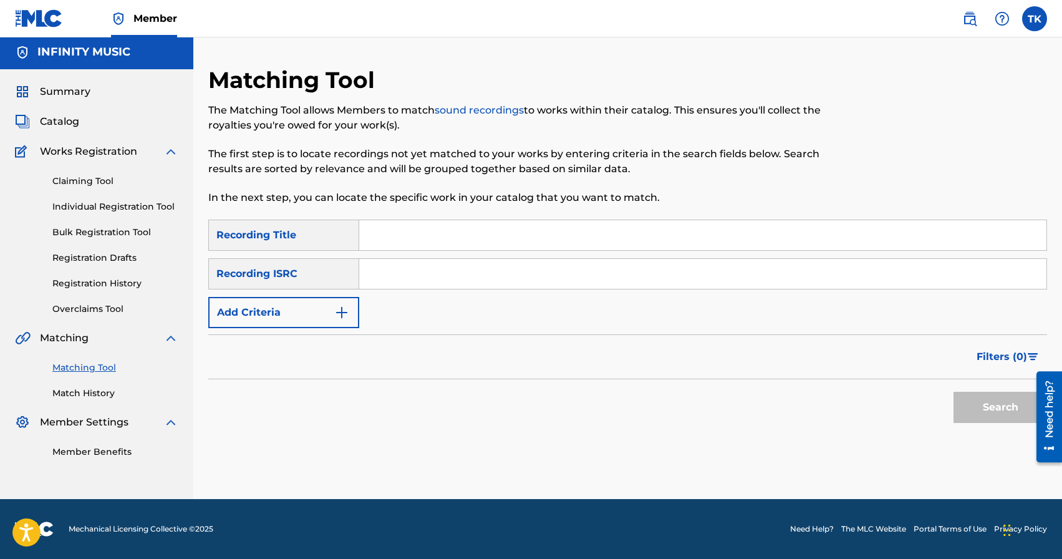
scroll to position [0, 0]
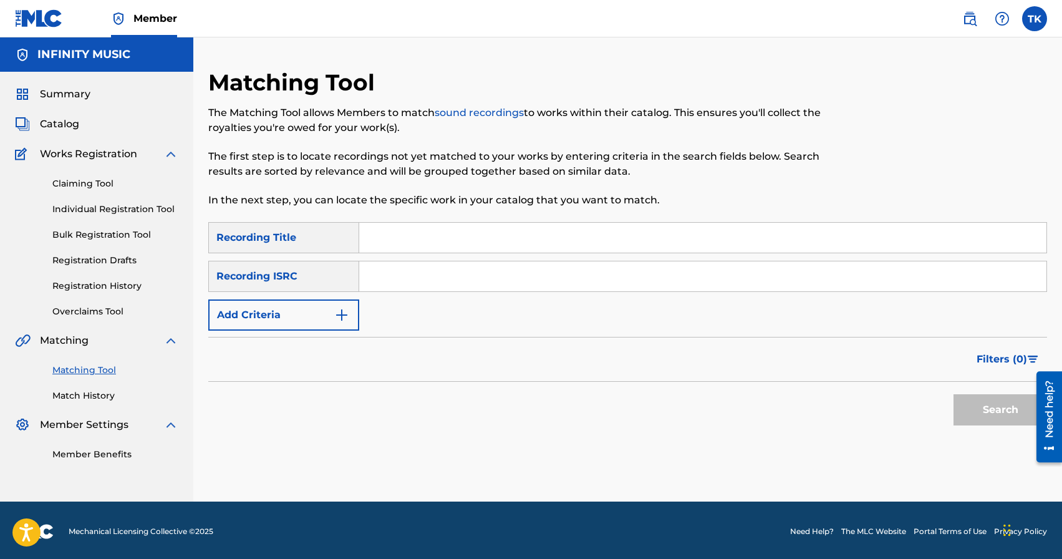
click at [475, 233] on input "Search Form" at bounding box center [702, 238] width 687 height 30
type input "лай"
click at [317, 319] on button "Add Criteria" at bounding box center [283, 314] width 151 height 31
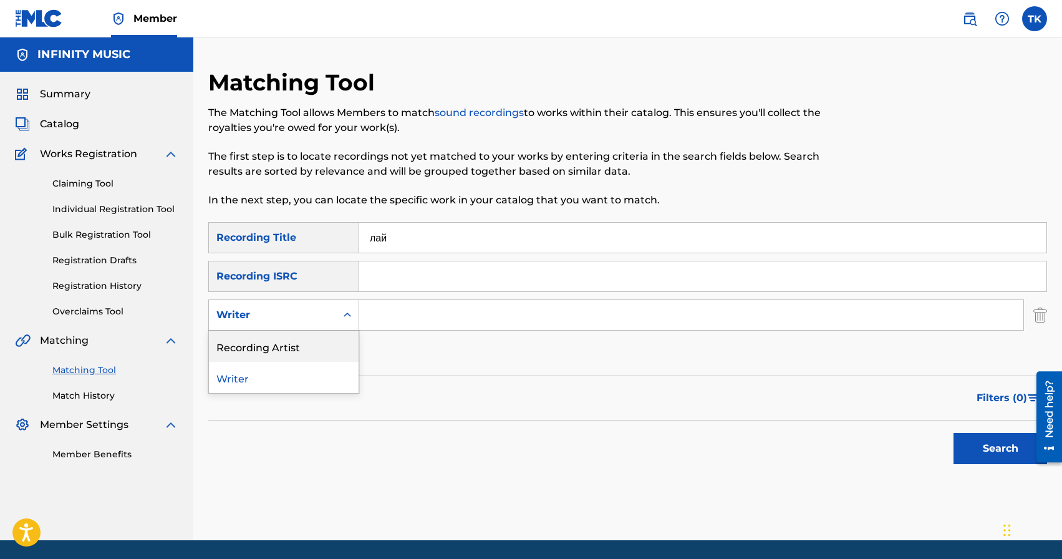
click at [317, 337] on div "Recording Artist" at bounding box center [284, 346] width 150 height 31
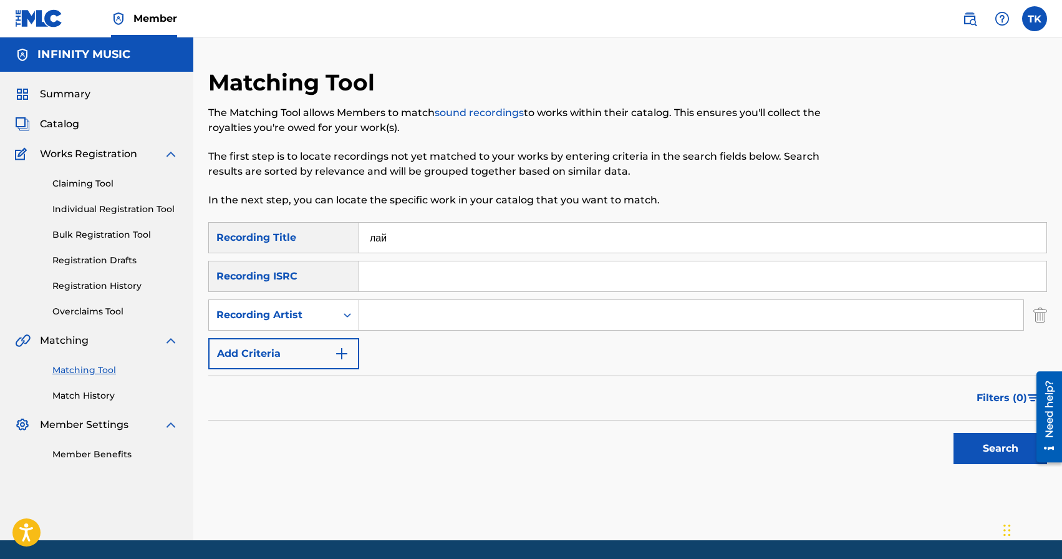
click at [399, 317] on input "Search Form" at bounding box center [691, 315] width 664 height 30
click at [458, 321] on input "ez" at bounding box center [691, 315] width 664 height 30
paste input "[GEOGRAPHIC_DATA]"
type input "[GEOGRAPHIC_DATA]"
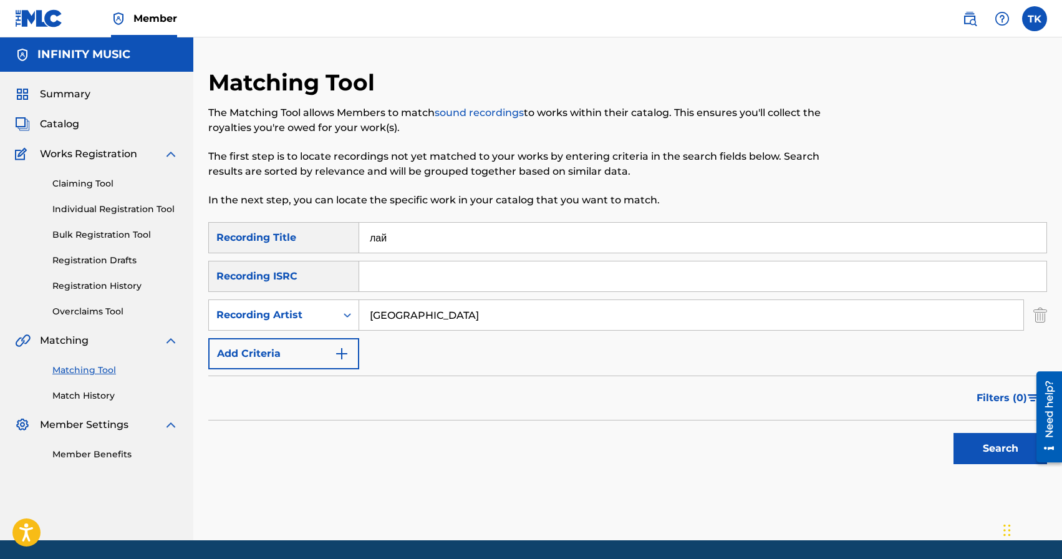
click at [960, 443] on button "Search" at bounding box center [1001, 448] width 94 height 31
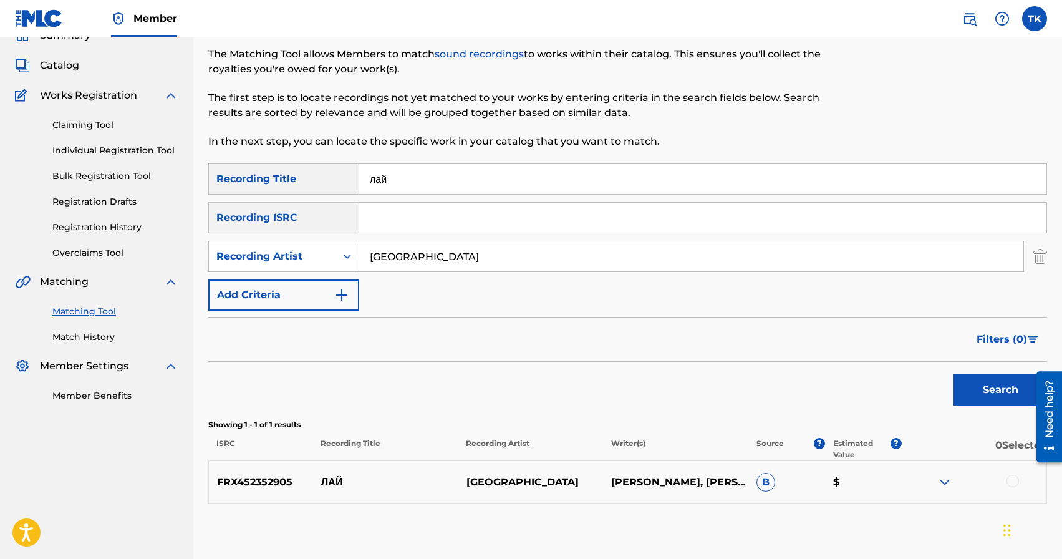
scroll to position [126, 0]
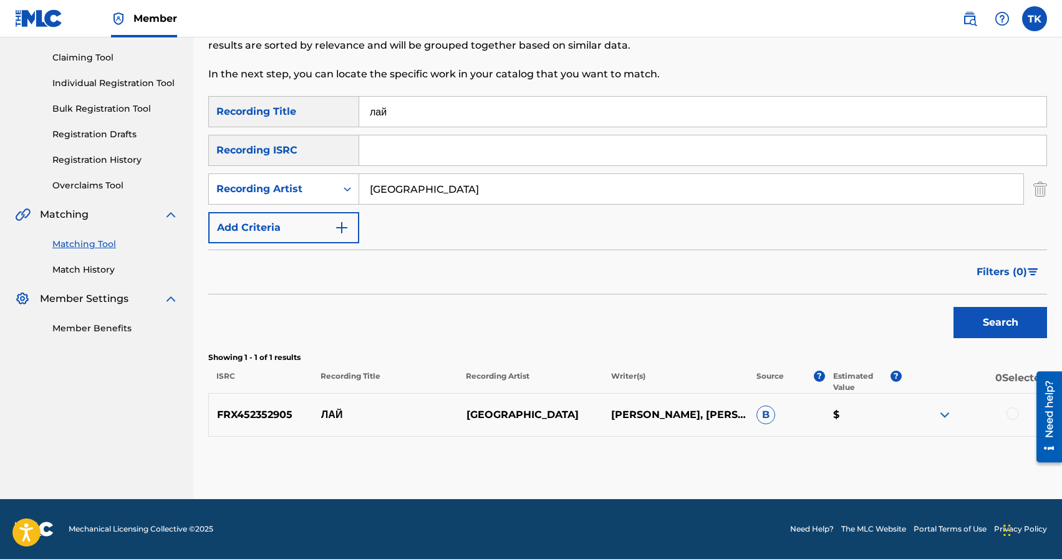
click at [1015, 415] on div at bounding box center [1013, 413] width 12 height 12
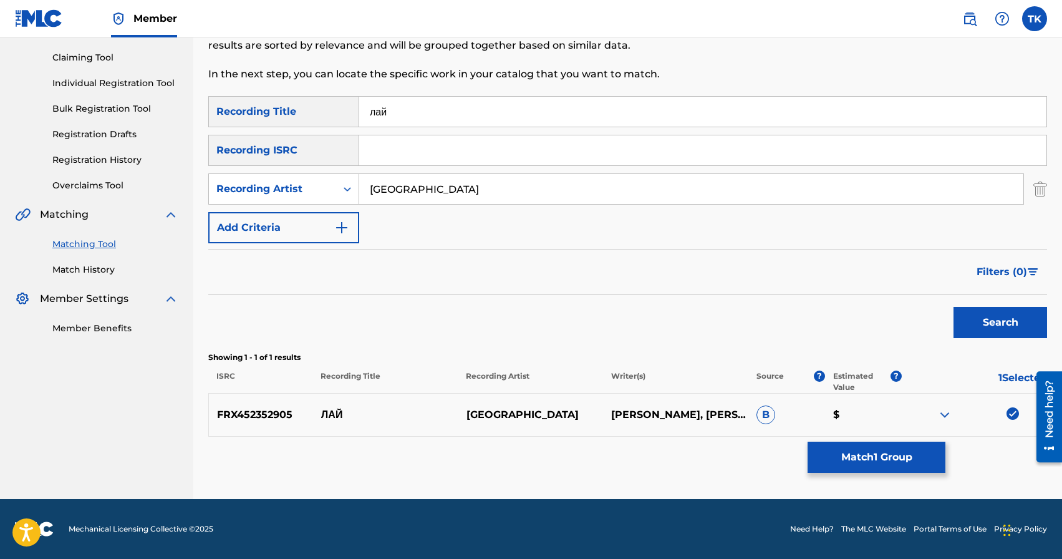
click at [891, 460] on button "Match 1 Group" at bounding box center [877, 457] width 138 height 31
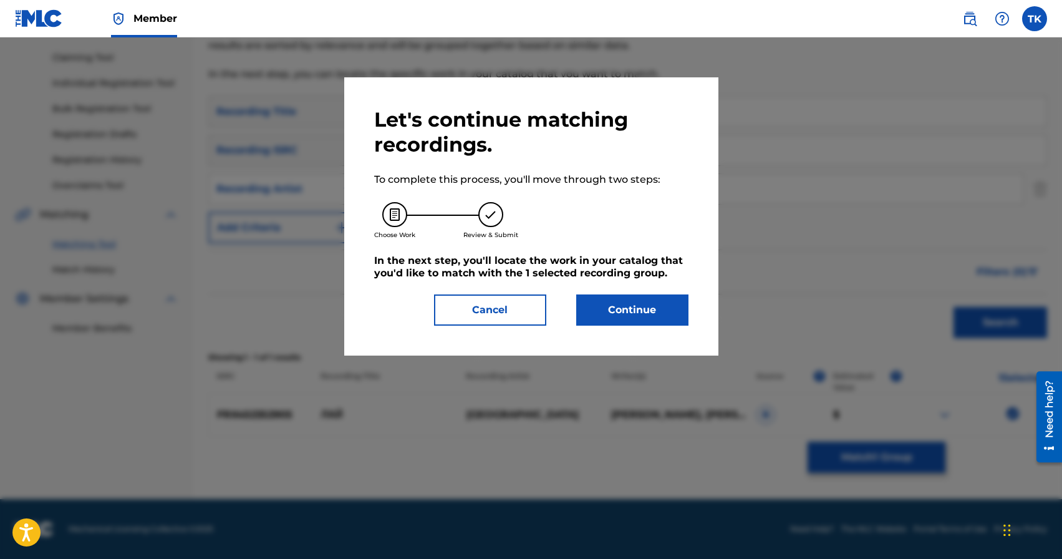
click at [639, 305] on button "Continue" at bounding box center [632, 309] width 112 height 31
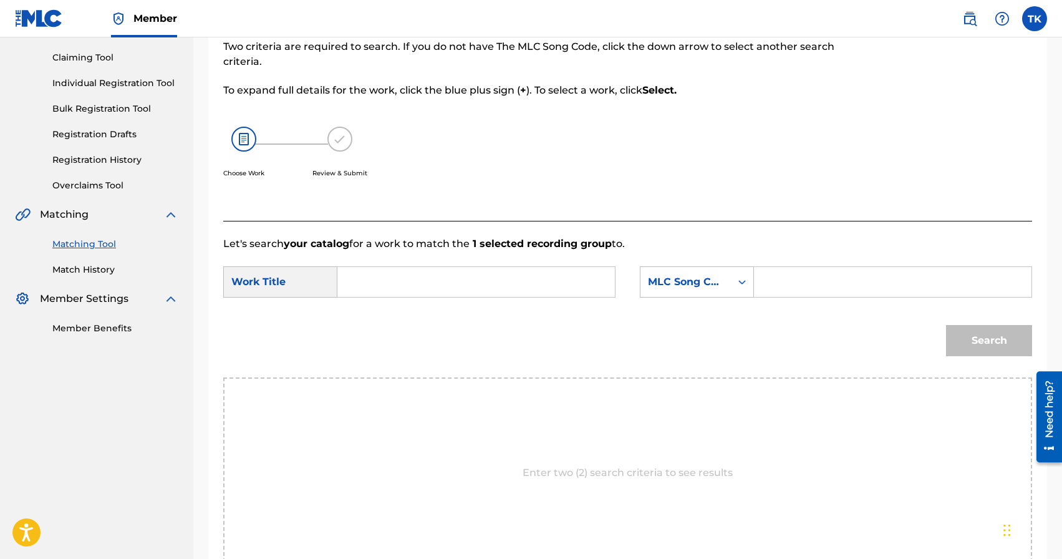
click at [531, 263] on form "SearchWithCriteriaa9c48c07-afe1-4313-9398-44330e6ce42b Work Title SearchWithCri…" at bounding box center [627, 314] width 809 height 126
click at [525, 278] on input "Search Form" at bounding box center [476, 282] width 256 height 30
paste input "[GEOGRAPHIC_DATA]"
type input "[GEOGRAPHIC_DATA]"
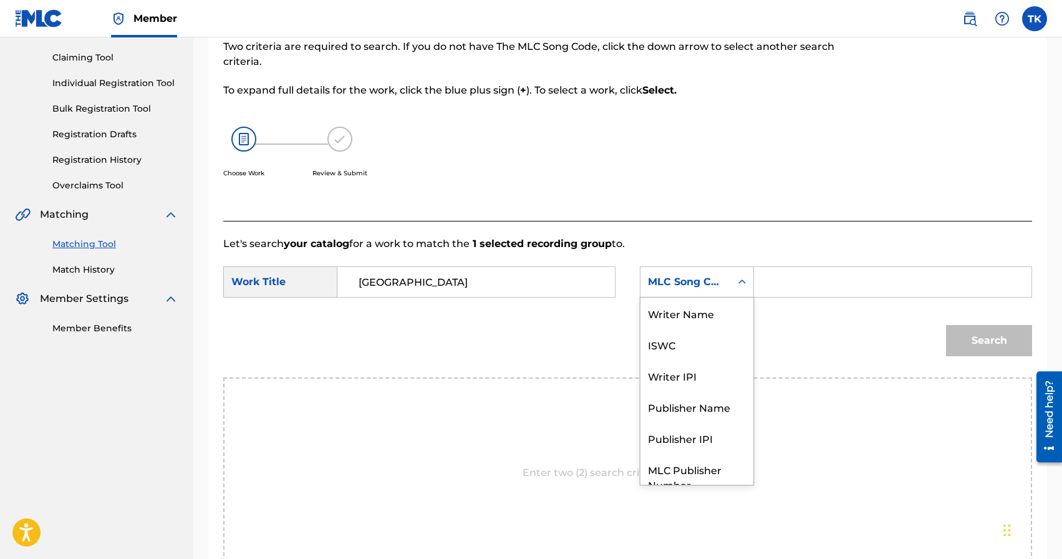
click at [710, 291] on div "MLC Song Code" at bounding box center [685, 282] width 90 height 24
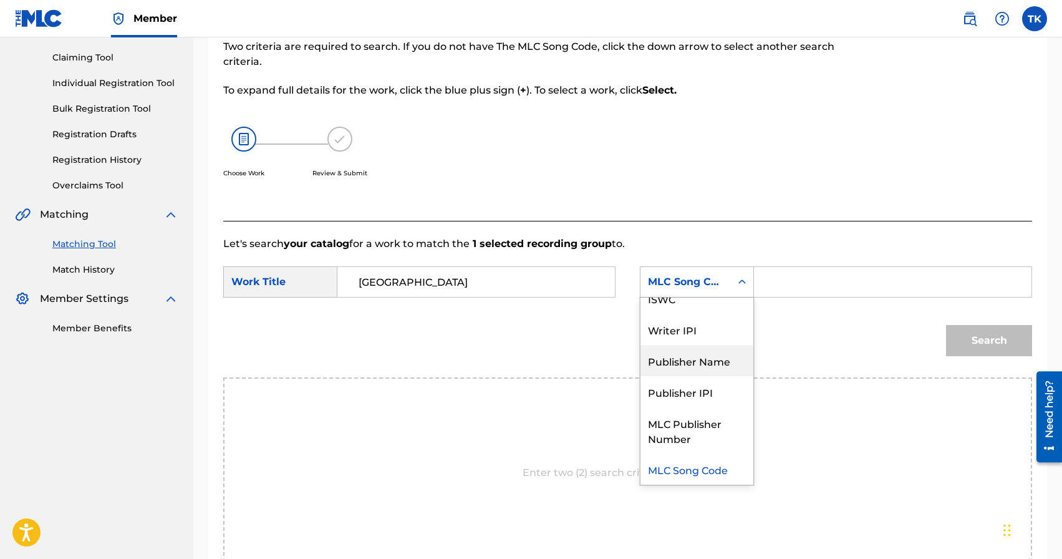
click at [695, 359] on div "Publisher Name" at bounding box center [696, 360] width 113 height 31
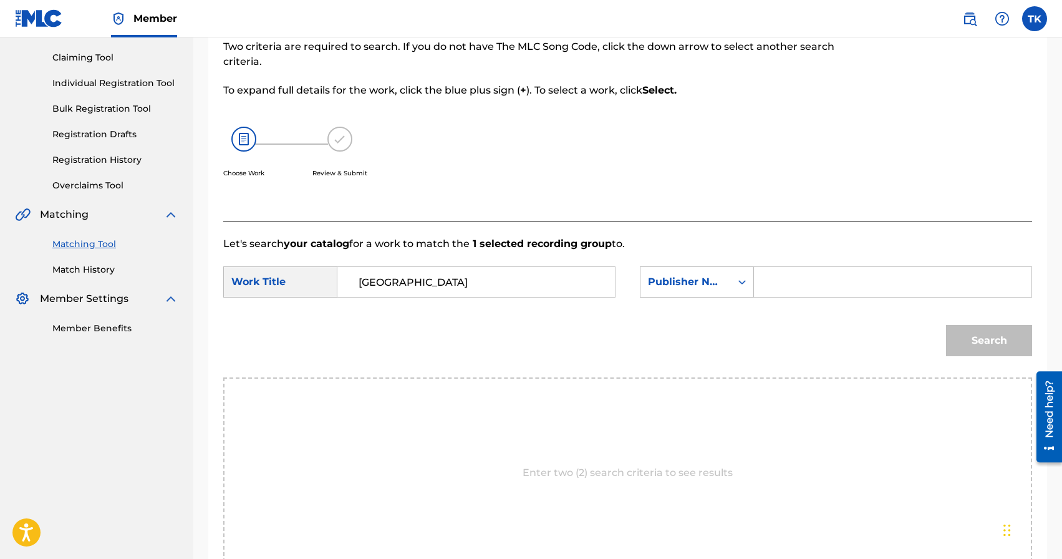
click at [775, 284] on input "Search Form" at bounding box center [893, 282] width 256 height 30
type input "INFINITY MUSIC"
click at [950, 338] on button "Search" at bounding box center [989, 340] width 86 height 31
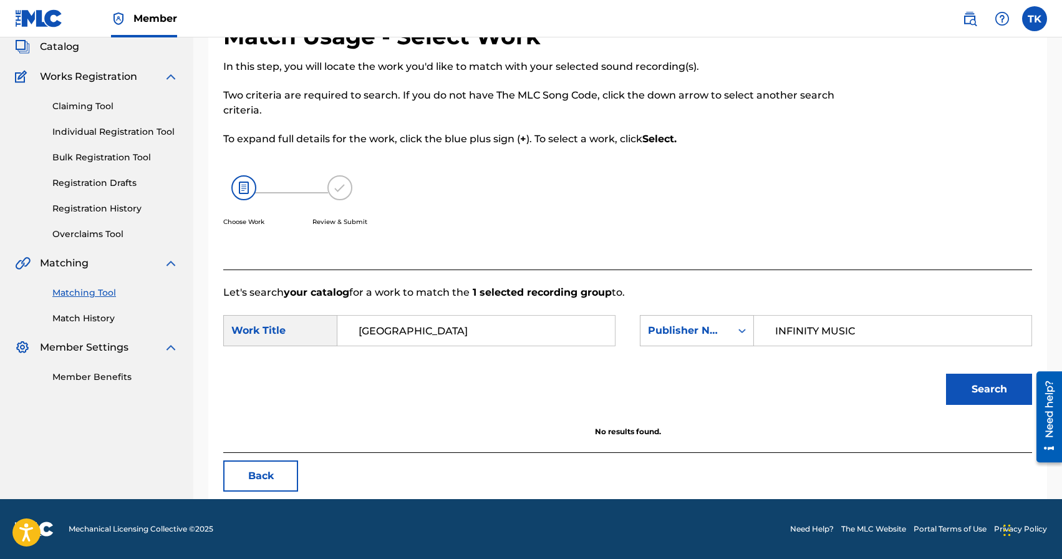
scroll to position [77, 0]
click at [494, 343] on input "[GEOGRAPHIC_DATA]" at bounding box center [476, 331] width 256 height 30
type input "лай"
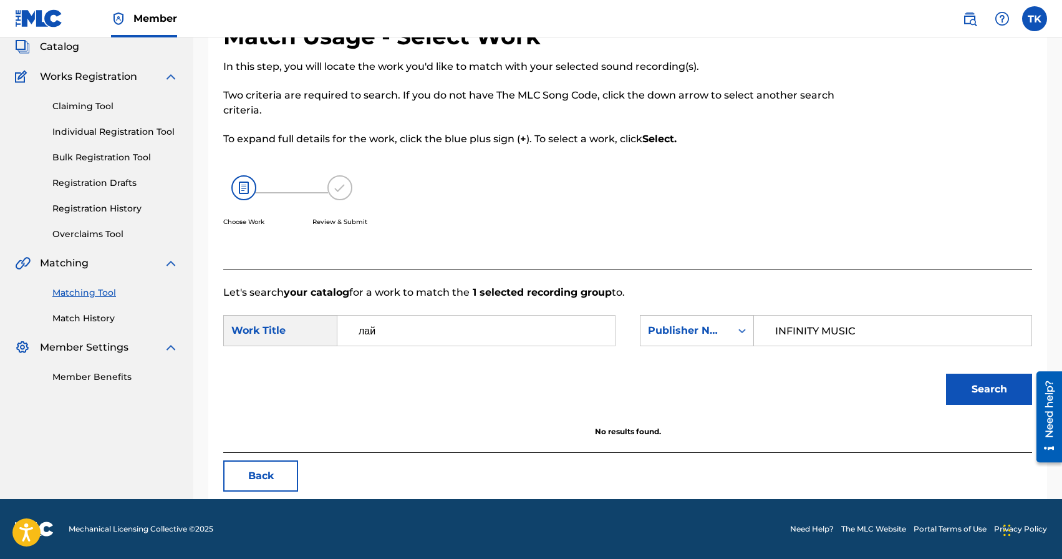
click at [971, 383] on button "Search" at bounding box center [989, 389] width 86 height 31
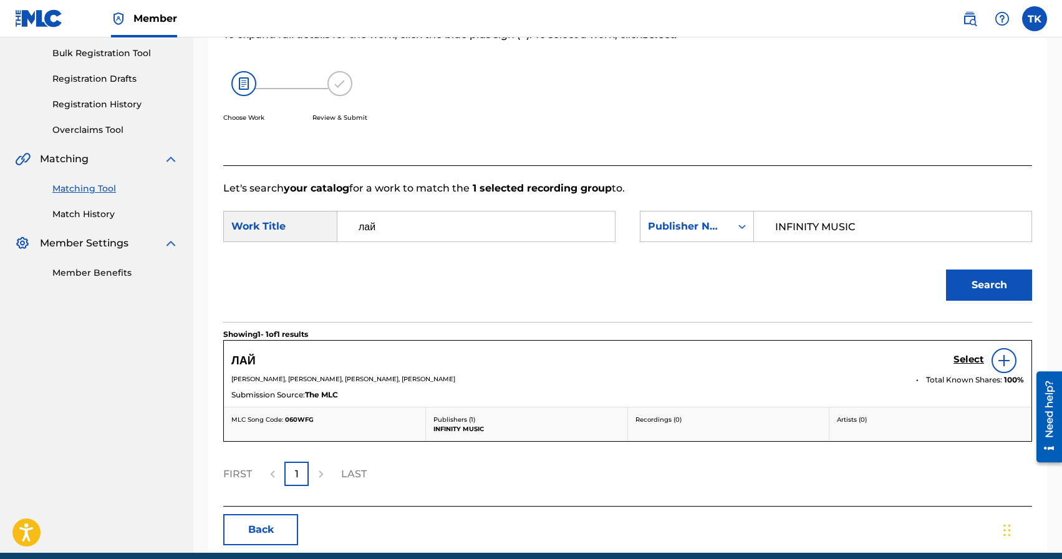
scroll to position [187, 0]
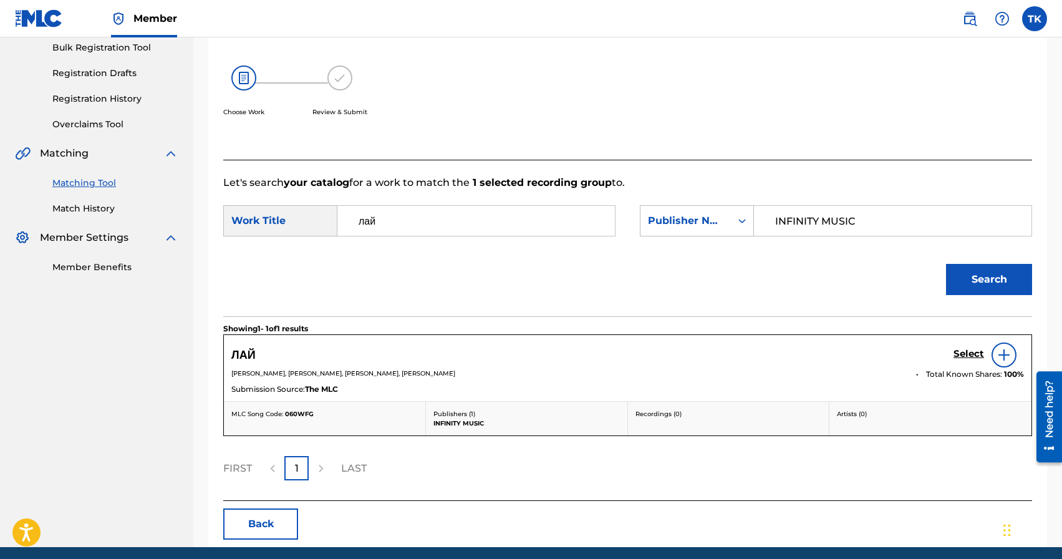
click at [965, 352] on h5 "Select" at bounding box center [969, 354] width 31 height 12
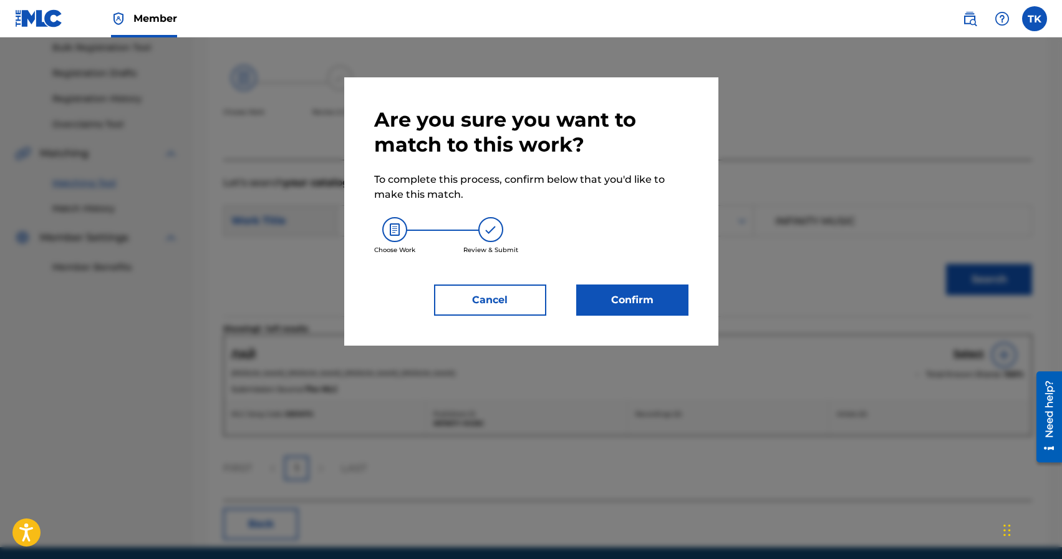
click at [663, 307] on button "Confirm" at bounding box center [632, 299] width 112 height 31
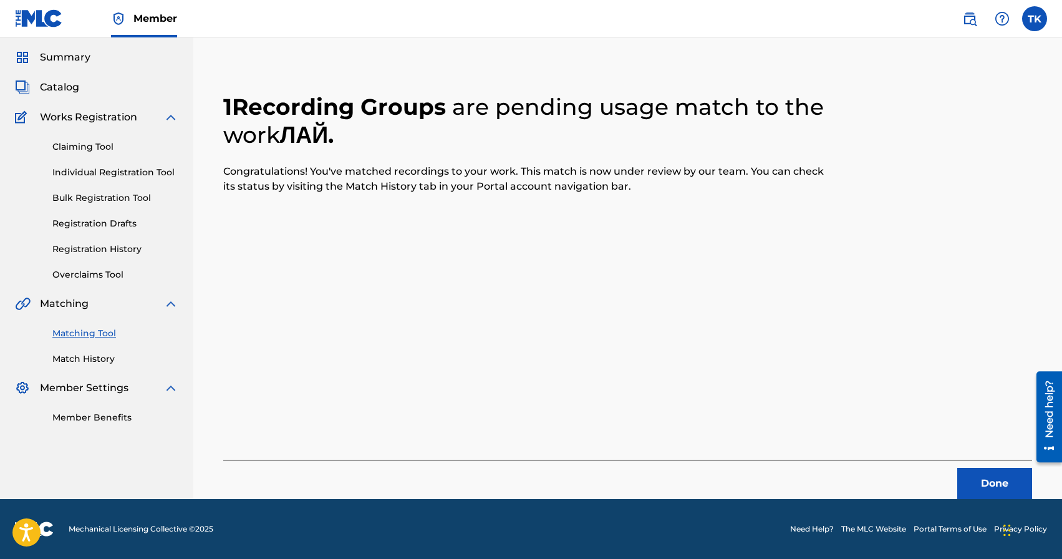
scroll to position [37, 0]
click at [981, 478] on button "Done" at bounding box center [994, 483] width 75 height 31
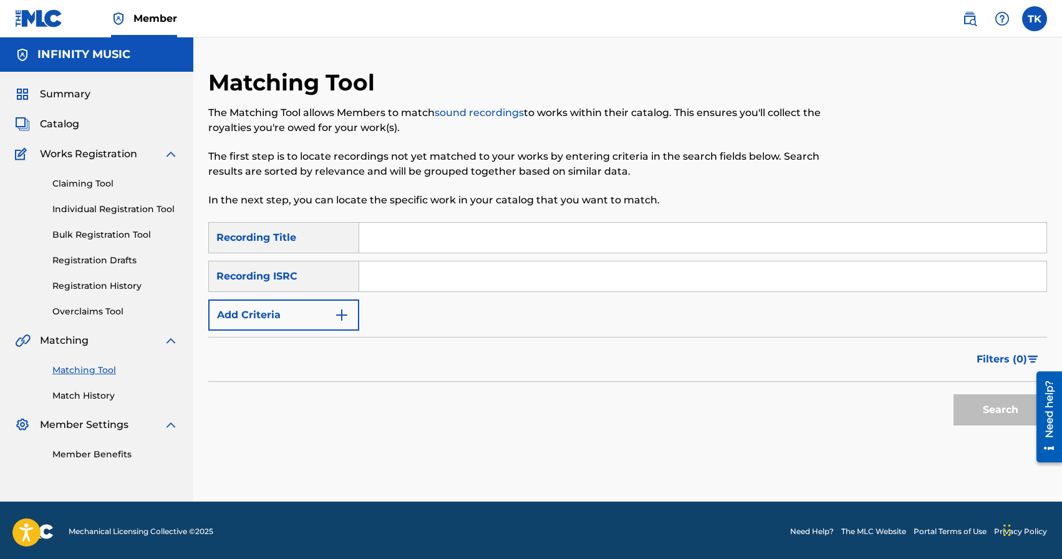
click at [433, 234] on input "Search Form" at bounding box center [702, 238] width 687 height 30
click at [350, 312] on button "Add Criteria" at bounding box center [283, 314] width 151 height 31
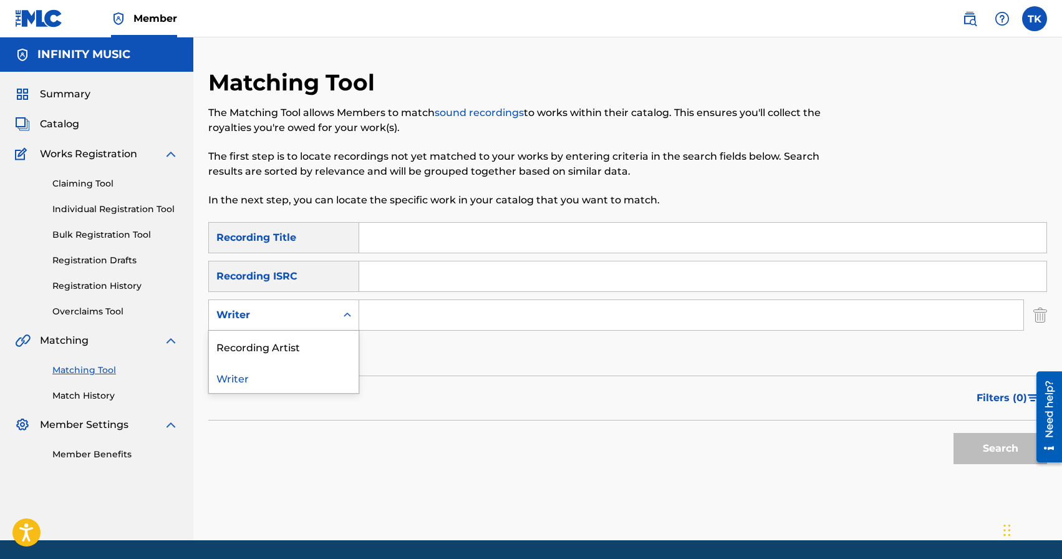
click at [350, 312] on icon "Search Form" at bounding box center [347, 315] width 12 height 12
click at [344, 339] on div "Recording Artist" at bounding box center [284, 346] width 150 height 31
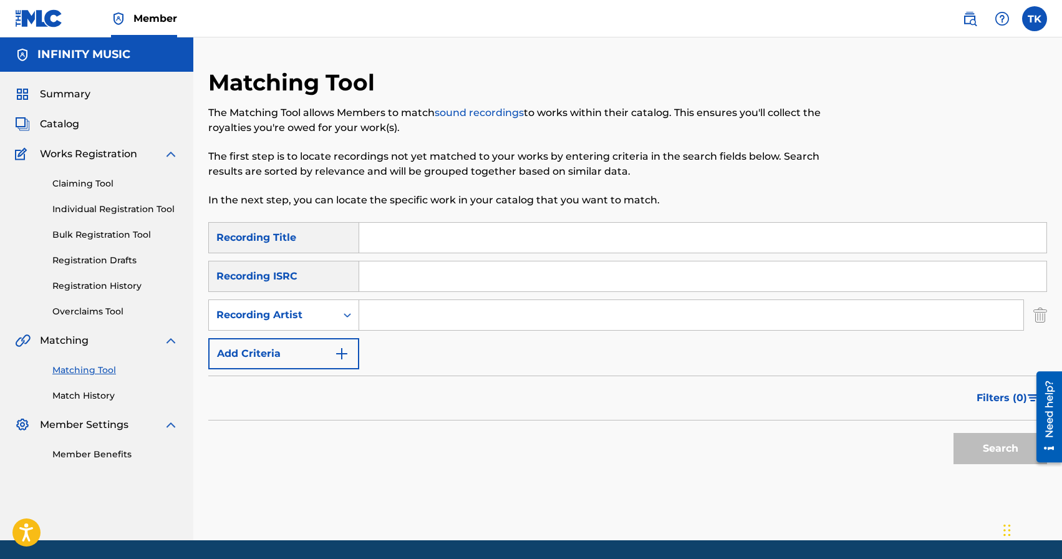
click at [424, 316] on input "Search Form" at bounding box center [691, 315] width 664 height 30
type input "у"
type input "edelnore"
click at [449, 248] on input "Search Form" at bounding box center [702, 238] width 687 height 30
type input "flash royal"
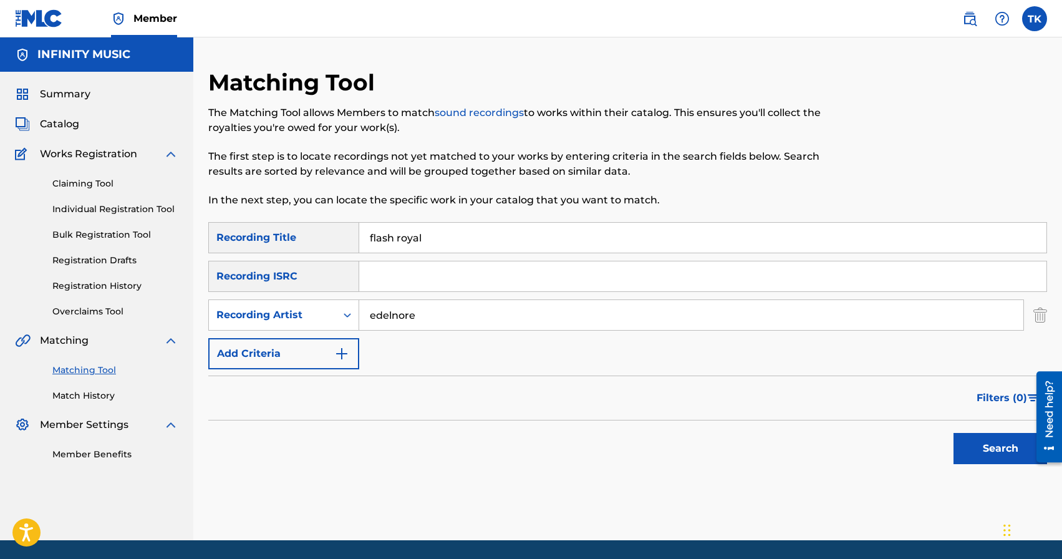
click at [983, 448] on button "Search" at bounding box center [1001, 448] width 94 height 31
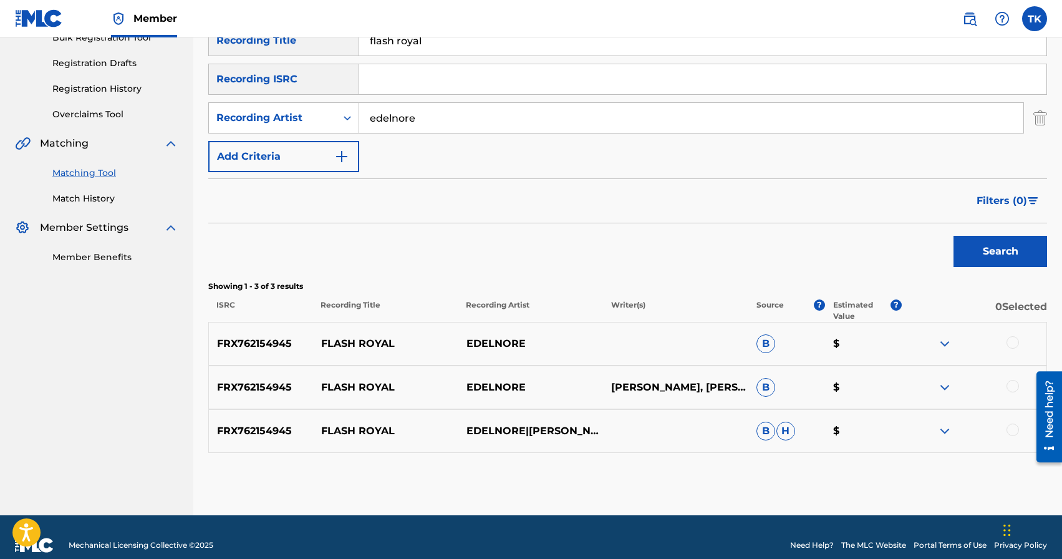
scroll to position [205, 0]
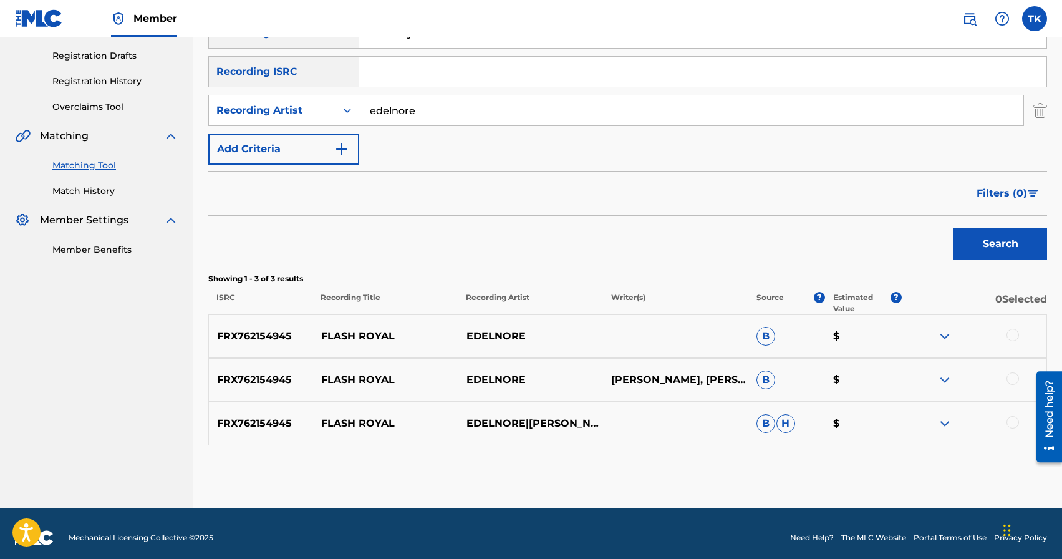
click at [1013, 423] on div at bounding box center [1013, 422] width 12 height 12
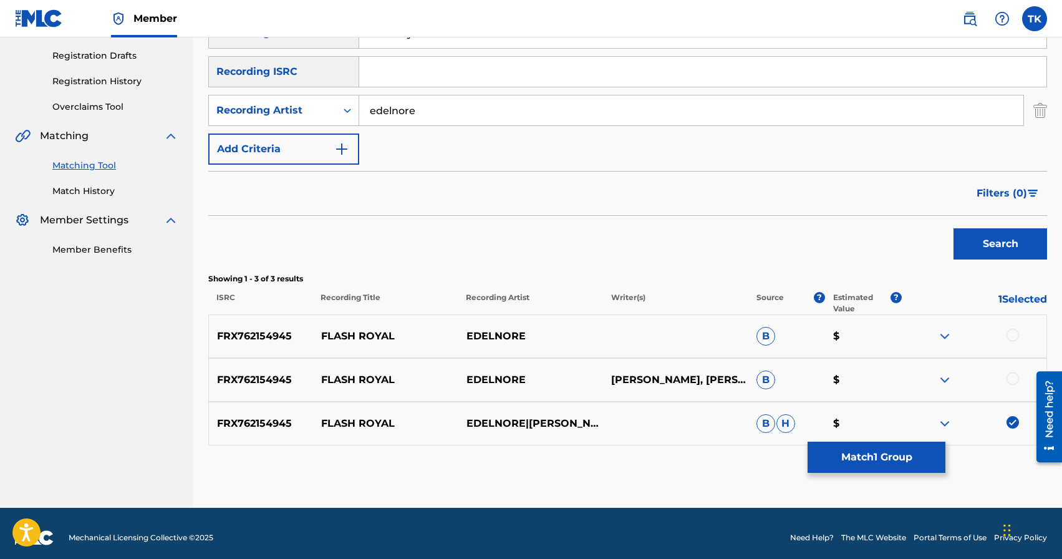
click at [1014, 386] on div at bounding box center [973, 379] width 145 height 15
click at [1014, 385] on div at bounding box center [973, 379] width 145 height 15
click at [1014, 378] on div at bounding box center [1013, 378] width 12 height 12
click at [1015, 333] on div at bounding box center [1013, 335] width 12 height 12
click at [901, 463] on button "Match 3 Groups" at bounding box center [877, 457] width 138 height 31
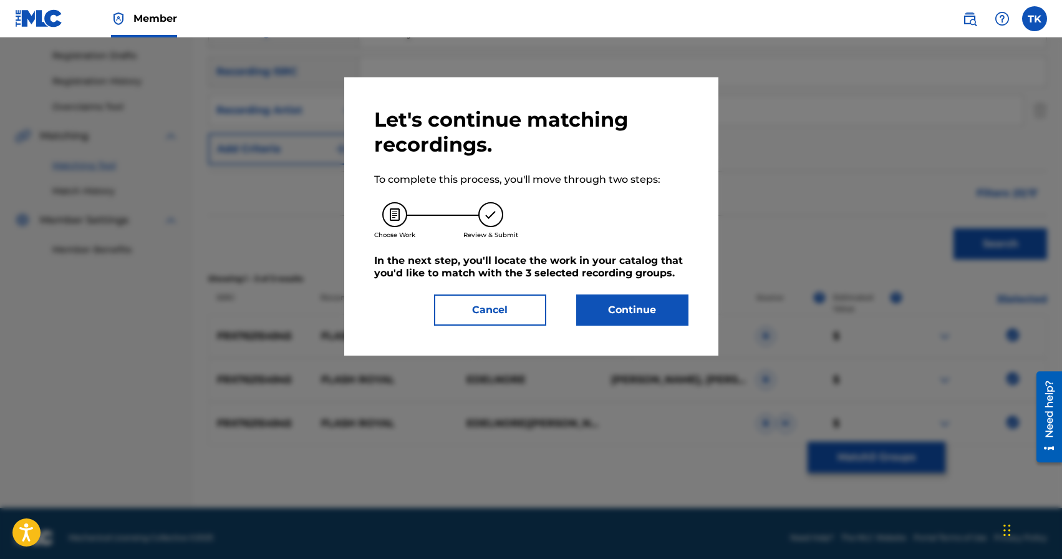
click at [649, 305] on button "Continue" at bounding box center [632, 309] width 112 height 31
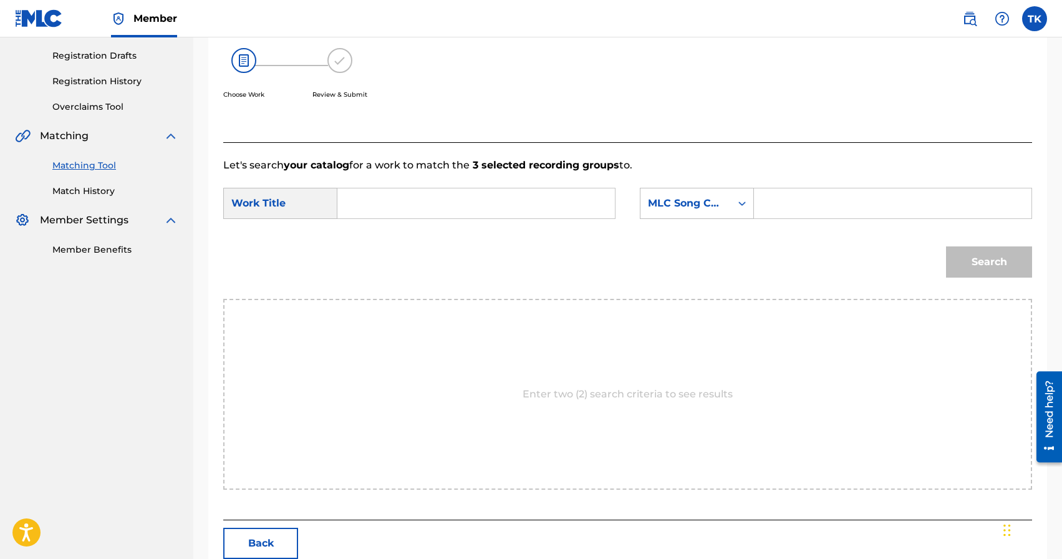
click at [524, 200] on input "Search Form" at bounding box center [476, 203] width 256 height 30
click at [394, 260] on div "flash royal" at bounding box center [382, 254] width 69 height 22
type input "flash royal"
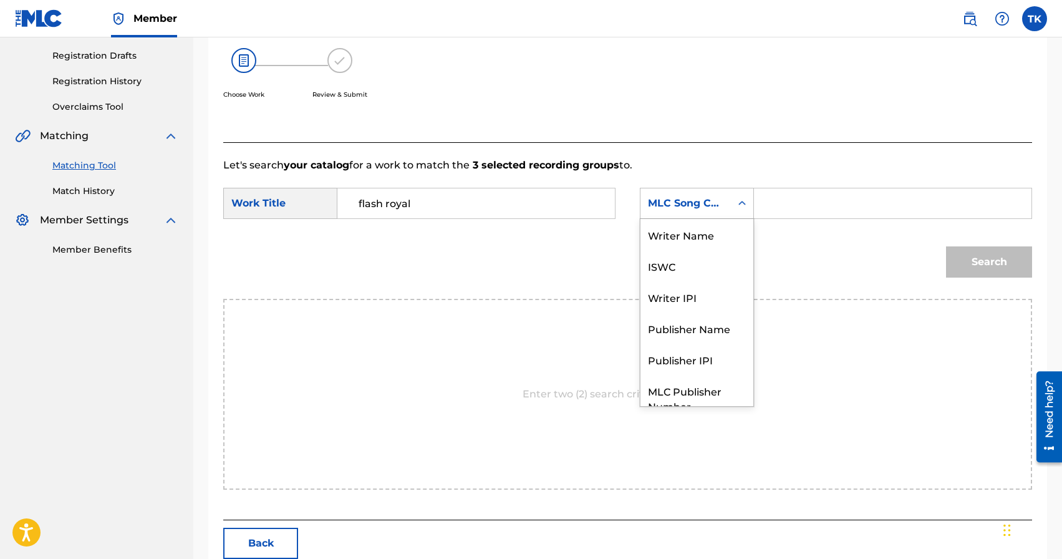
click at [692, 203] on div "MLC Song Code" at bounding box center [685, 203] width 75 height 15
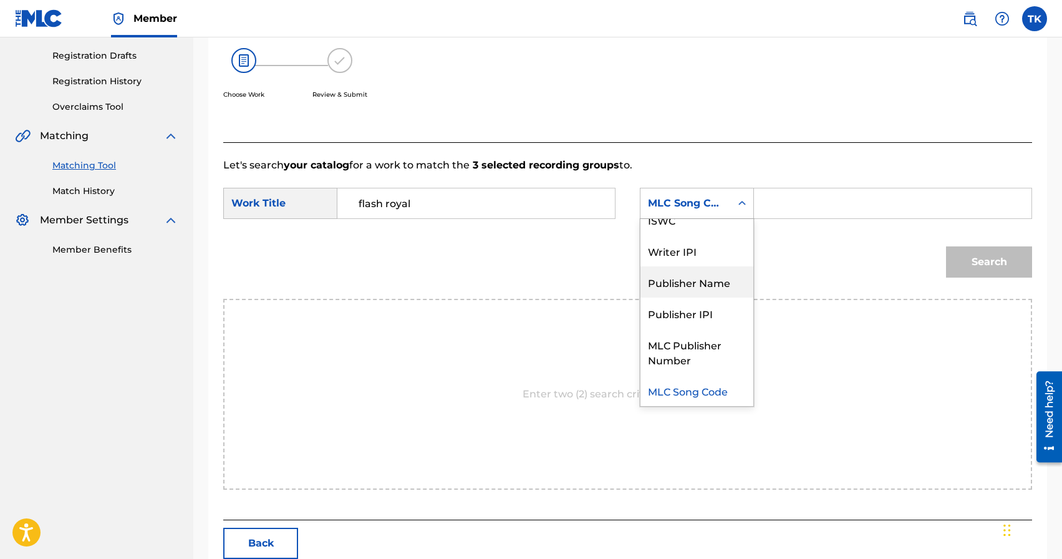
click at [690, 278] on div "Publisher Name" at bounding box center [696, 281] width 113 height 31
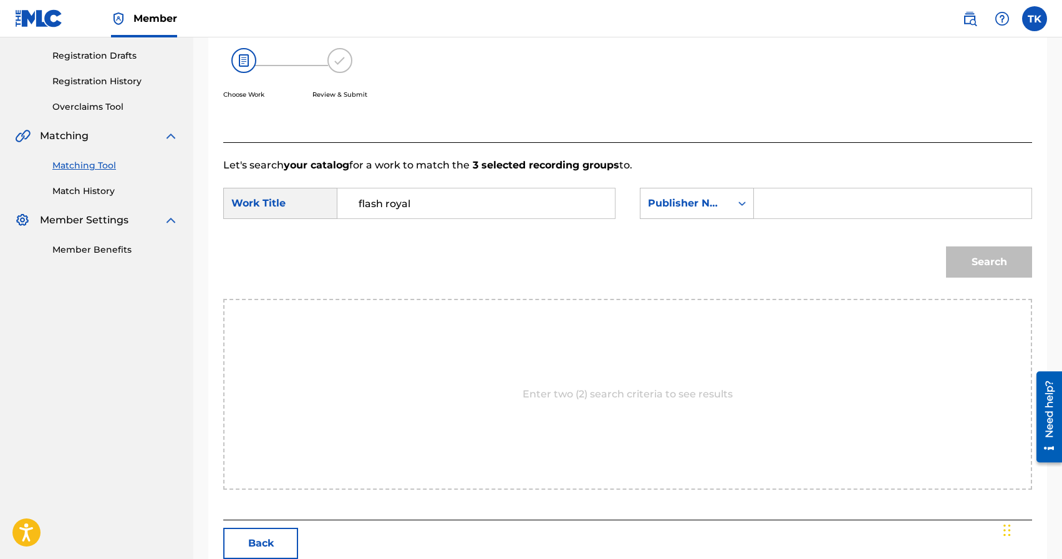
click at [809, 206] on input "Search Form" at bounding box center [893, 203] width 256 height 30
type input "INFINITY MUSIC"
click at [983, 256] on button "Search" at bounding box center [989, 261] width 86 height 31
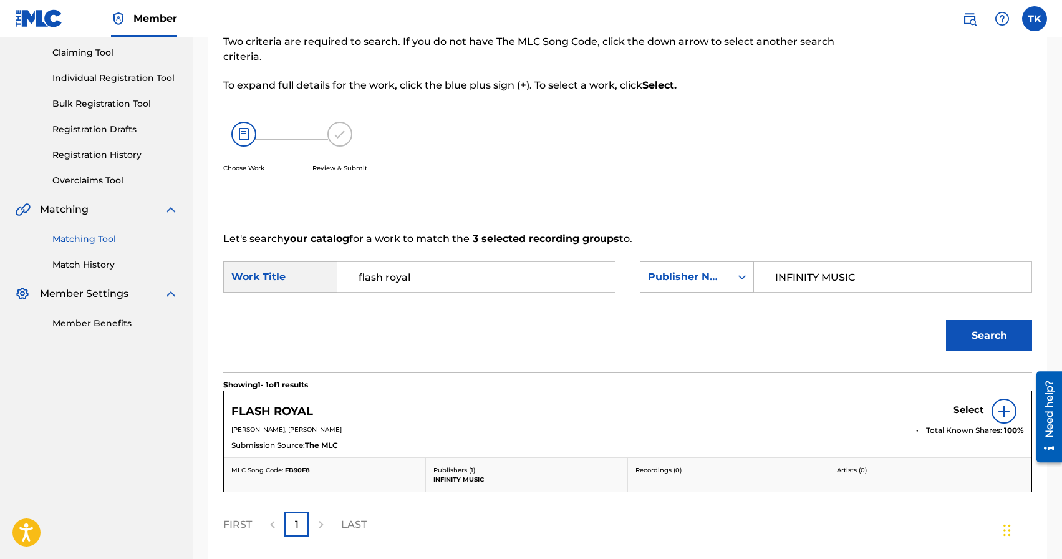
scroll to position [205, 0]
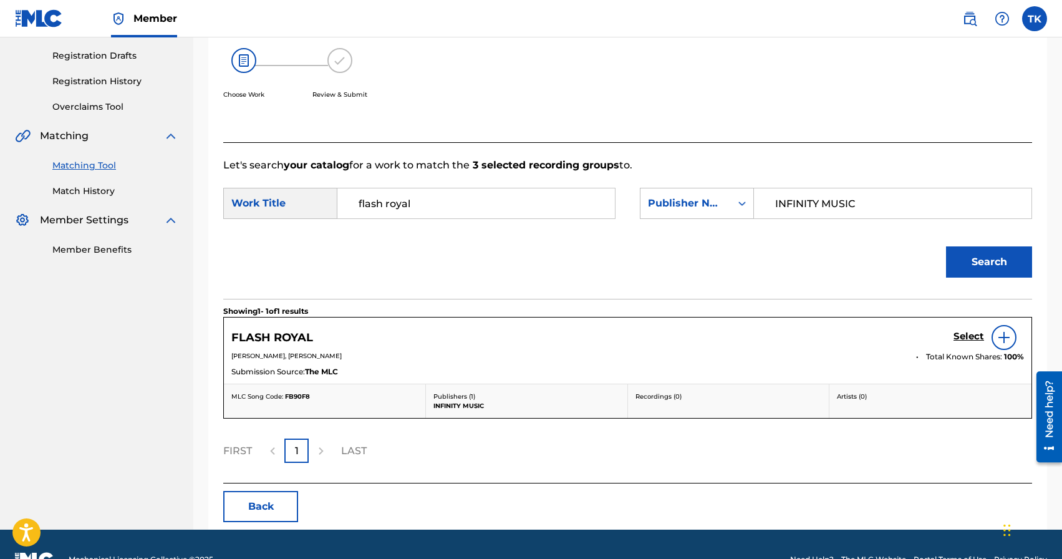
click at [960, 337] on h5 "Select" at bounding box center [969, 337] width 31 height 12
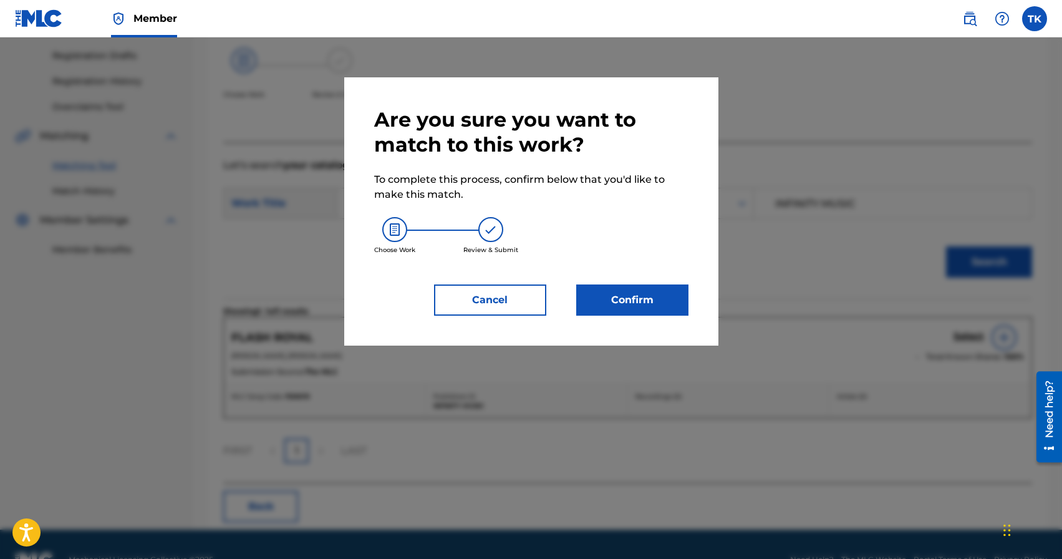
click at [655, 301] on button "Confirm" at bounding box center [632, 299] width 112 height 31
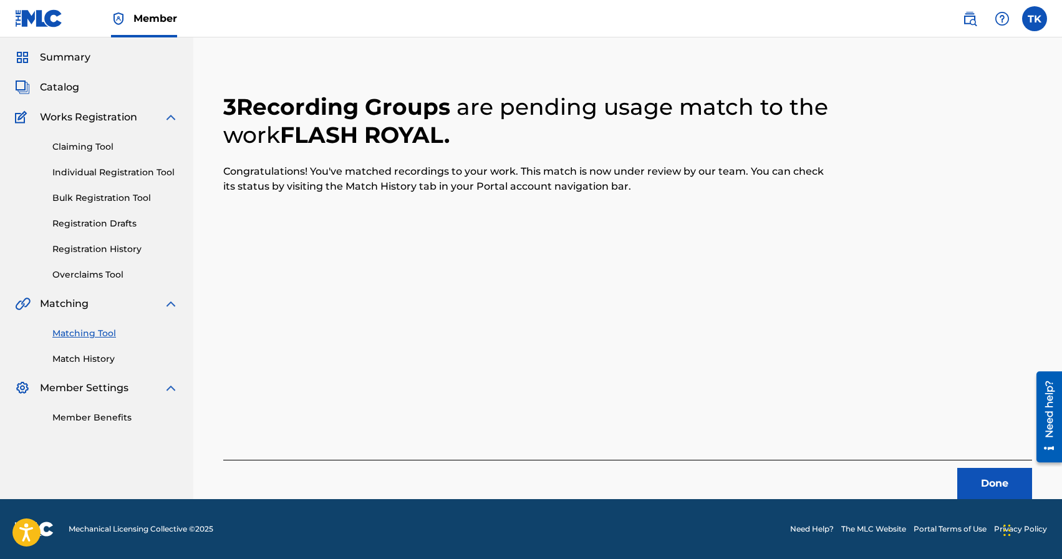
scroll to position [37, 0]
click at [980, 479] on button "Done" at bounding box center [994, 483] width 75 height 31
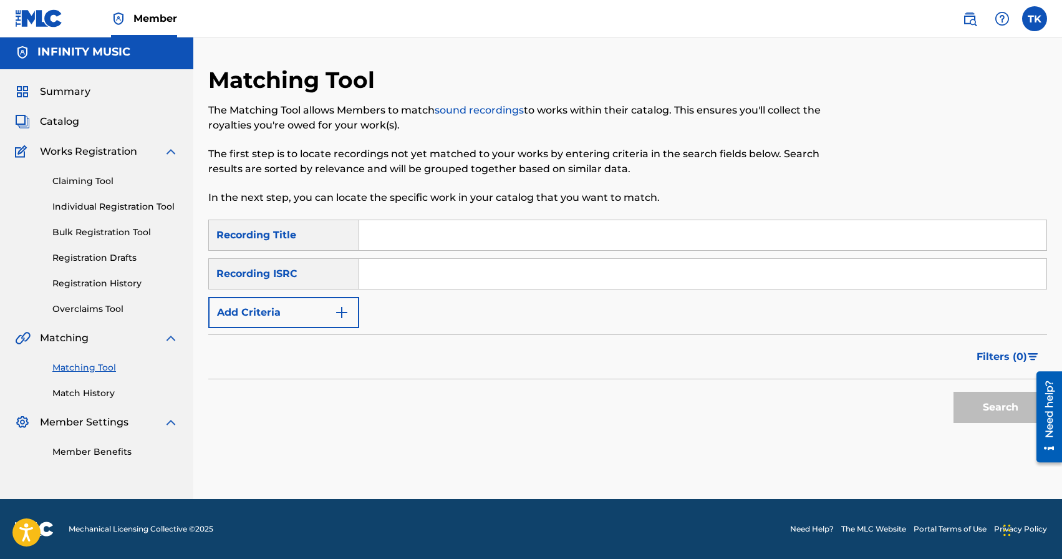
scroll to position [0, 0]
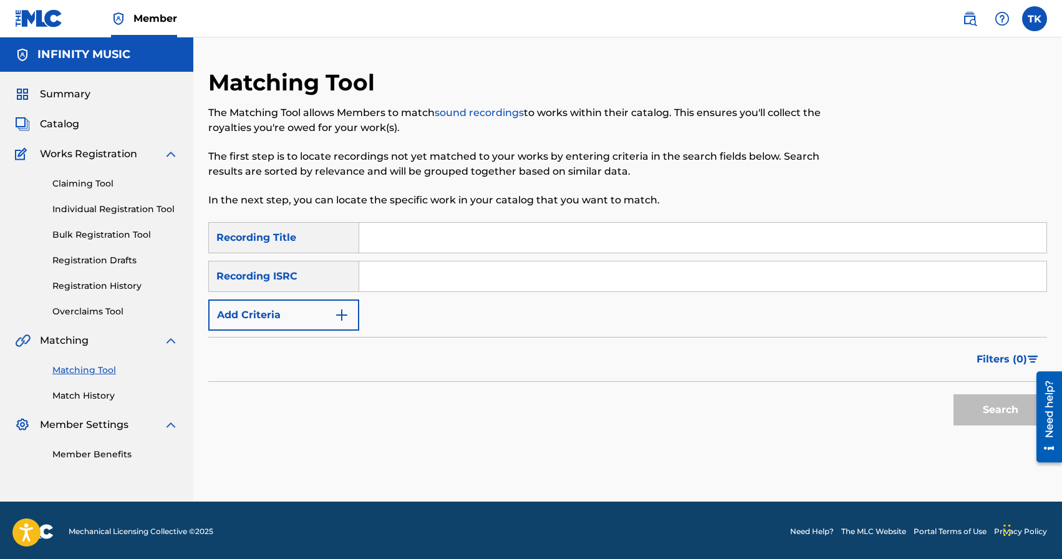
click at [451, 237] on input "Search Form" at bounding box center [702, 238] width 687 height 30
type input "luv!"
click at [333, 317] on button "Add Criteria" at bounding box center [283, 314] width 151 height 31
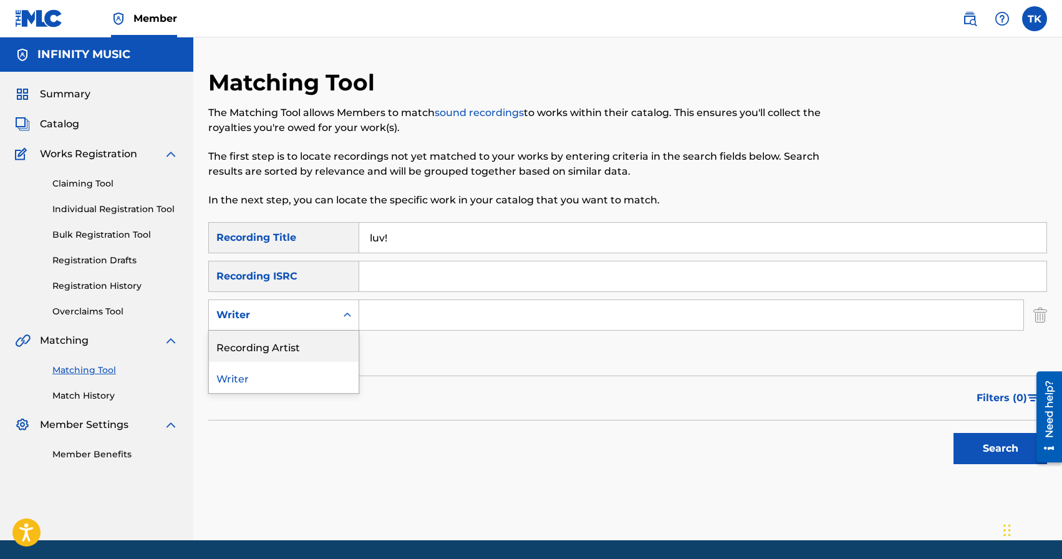
click at [333, 339] on div "Recording Artist" at bounding box center [284, 346] width 150 height 31
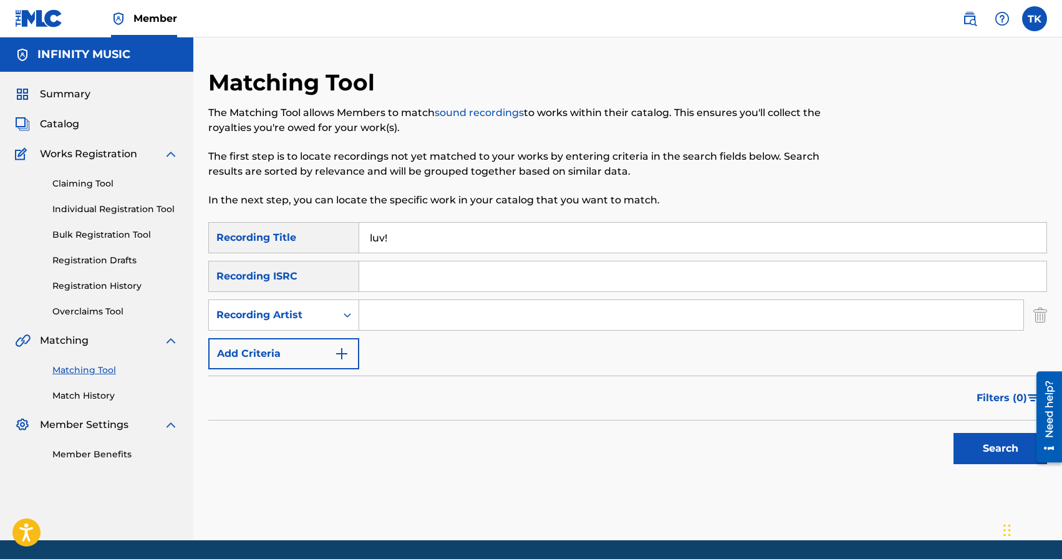
click at [413, 308] on input "Search Form" at bounding box center [691, 315] width 664 height 30
type input "edelnore"
click at [976, 445] on button "Search" at bounding box center [1001, 448] width 94 height 31
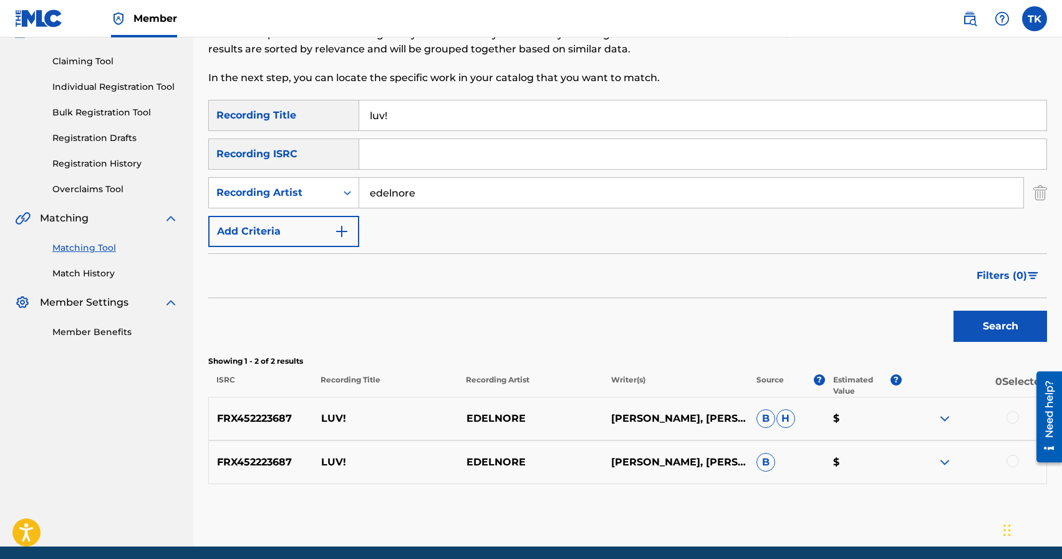
scroll to position [136, 0]
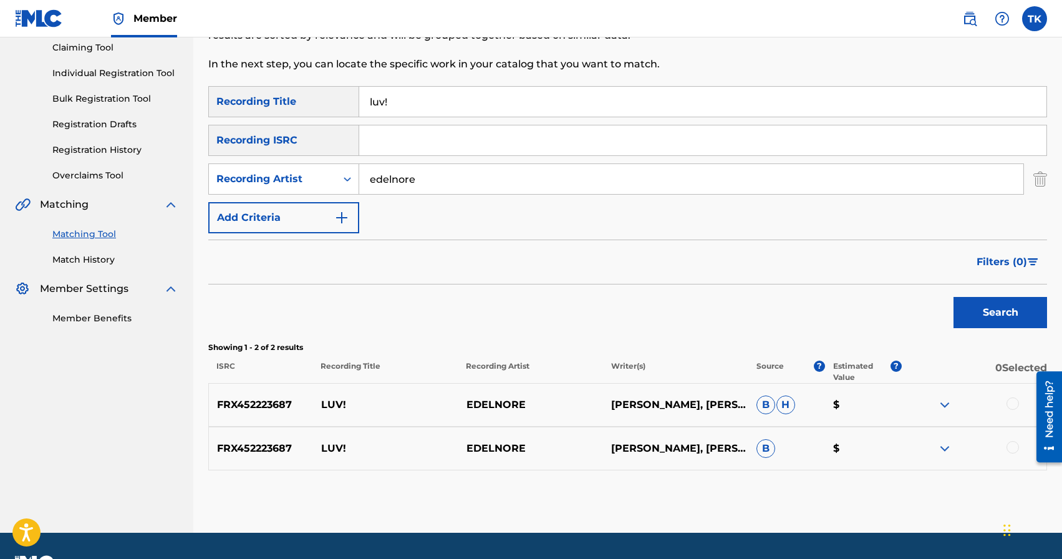
click at [1015, 450] on div at bounding box center [1013, 447] width 12 height 12
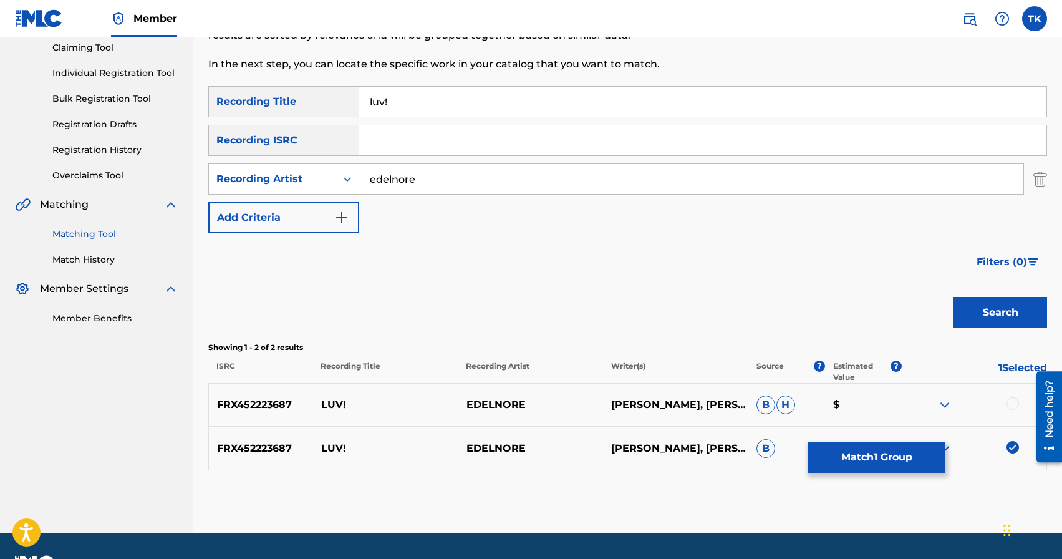
click at [1015, 407] on div at bounding box center [1013, 403] width 12 height 12
click at [901, 453] on button "Match 2 Groups" at bounding box center [877, 457] width 138 height 31
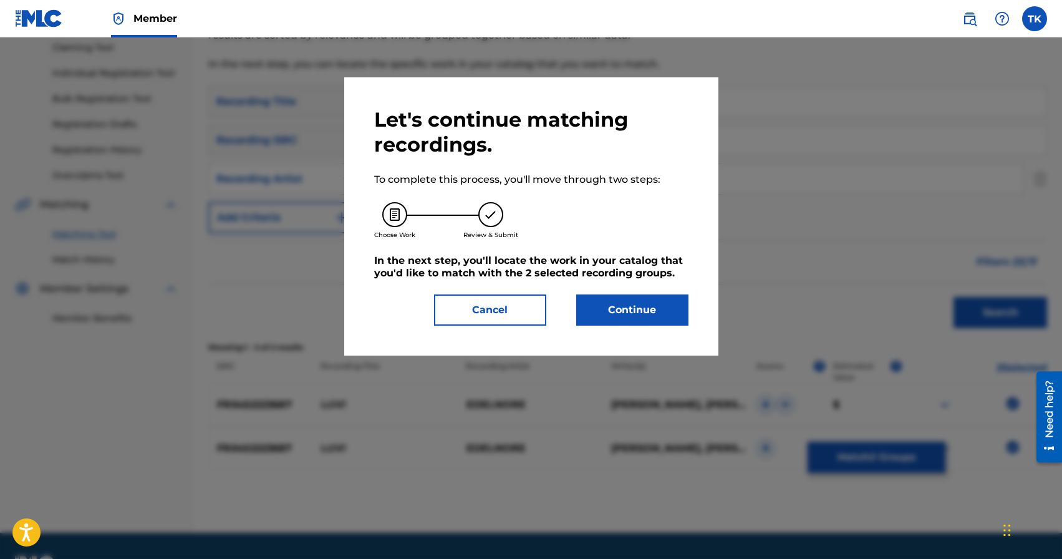
click at [670, 324] on button "Continue" at bounding box center [632, 309] width 112 height 31
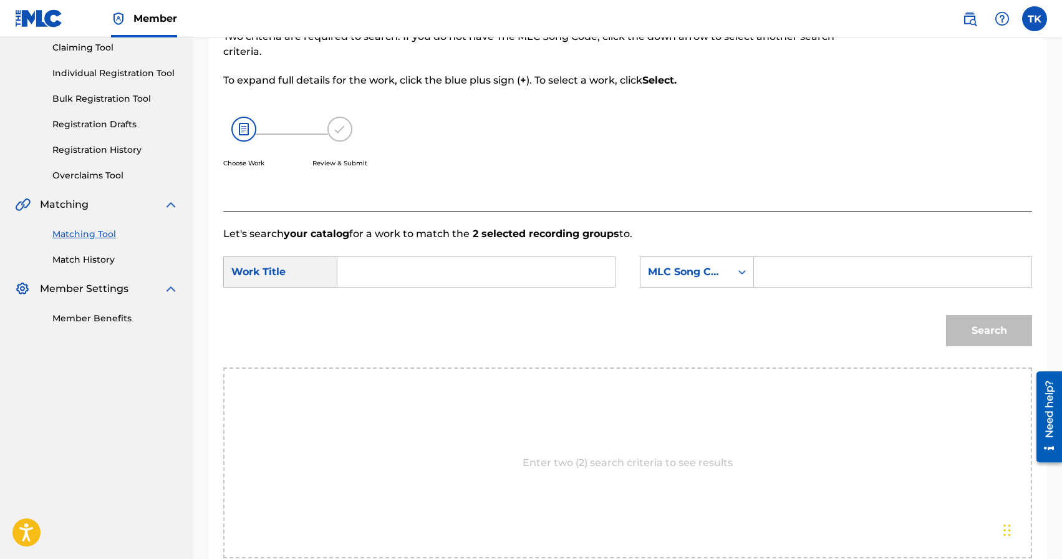
click at [536, 270] on input "Search Form" at bounding box center [476, 272] width 256 height 30
type input "e"
click at [392, 299] on div "luv !" at bounding box center [382, 300] width 69 height 22
type input "luv!"
click at [712, 273] on div "MLC Song Code" at bounding box center [685, 271] width 75 height 15
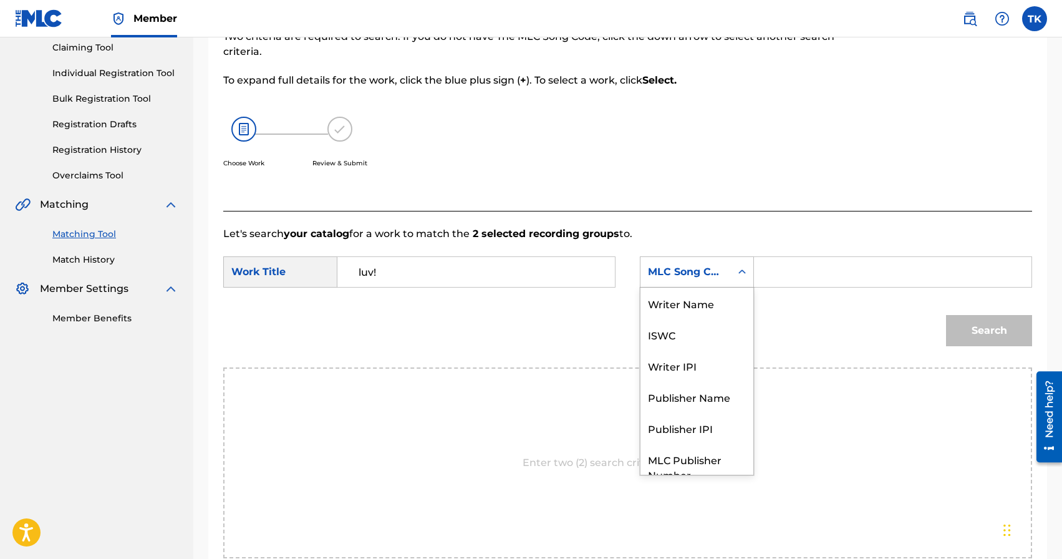
scroll to position [46, 0]
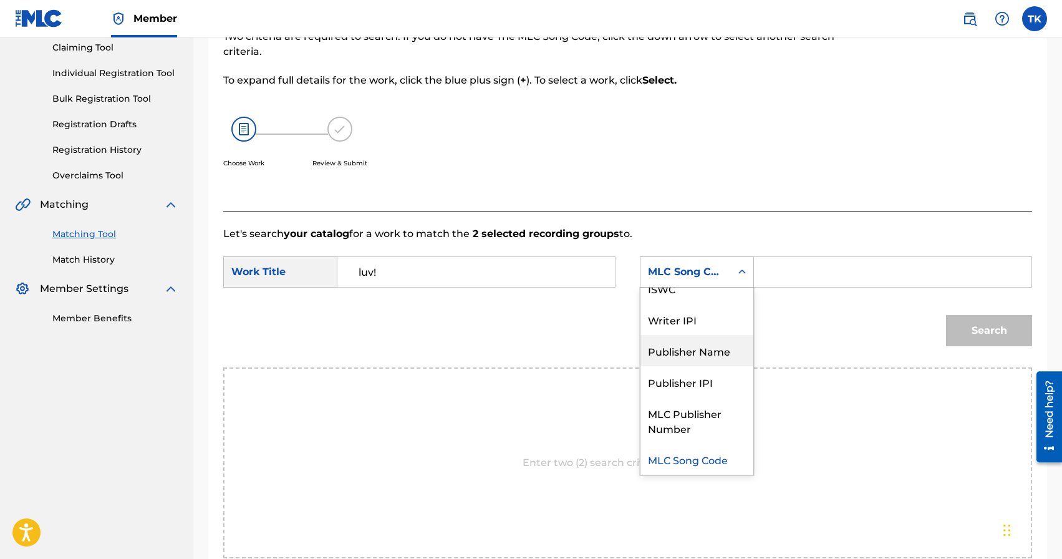
click at [702, 338] on div "Publisher Name" at bounding box center [696, 350] width 113 height 31
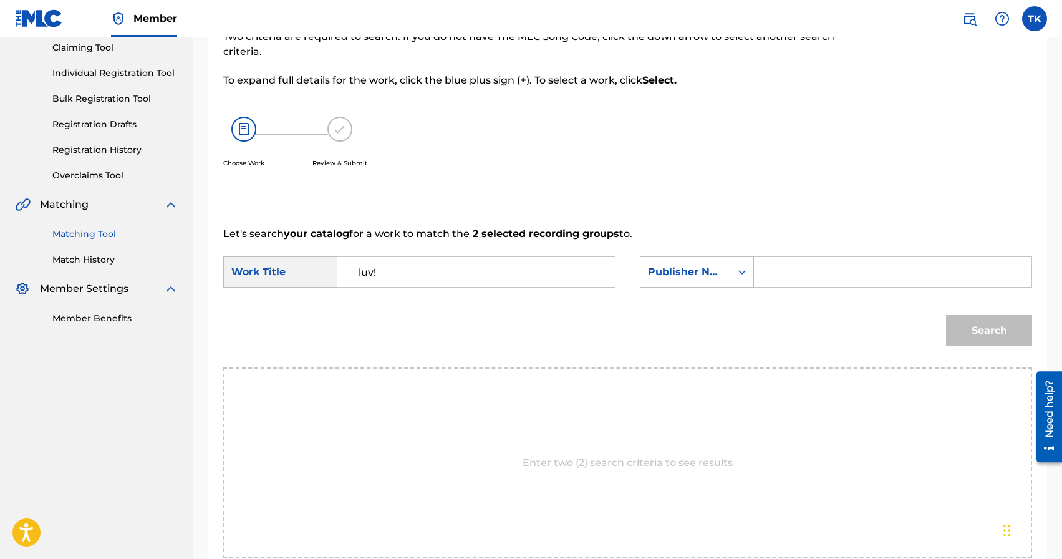
click at [781, 274] on input "Search Form" at bounding box center [893, 272] width 256 height 30
type input "INFINITY MUSIC"
click at [967, 342] on button "Search" at bounding box center [989, 330] width 86 height 31
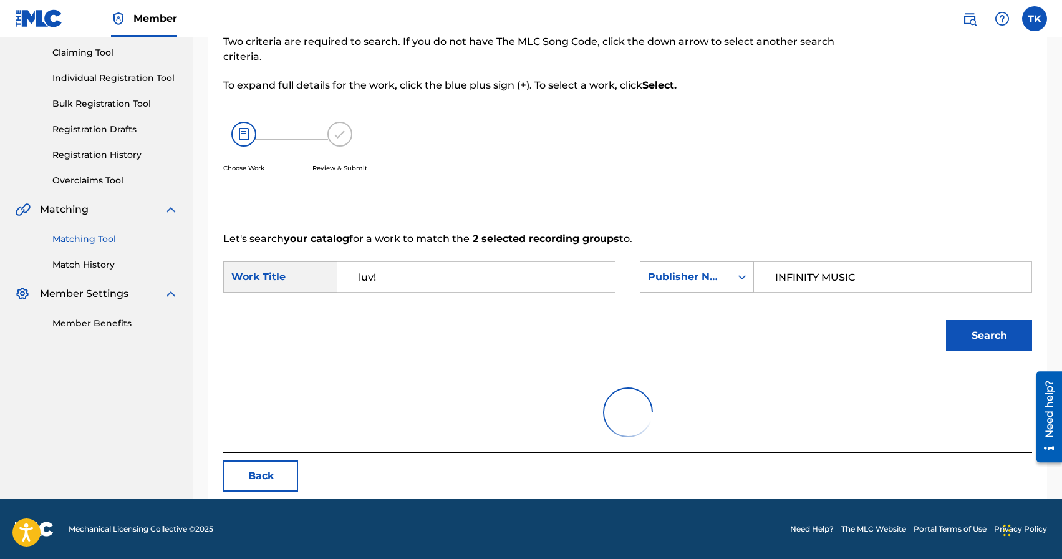
scroll to position [136, 0]
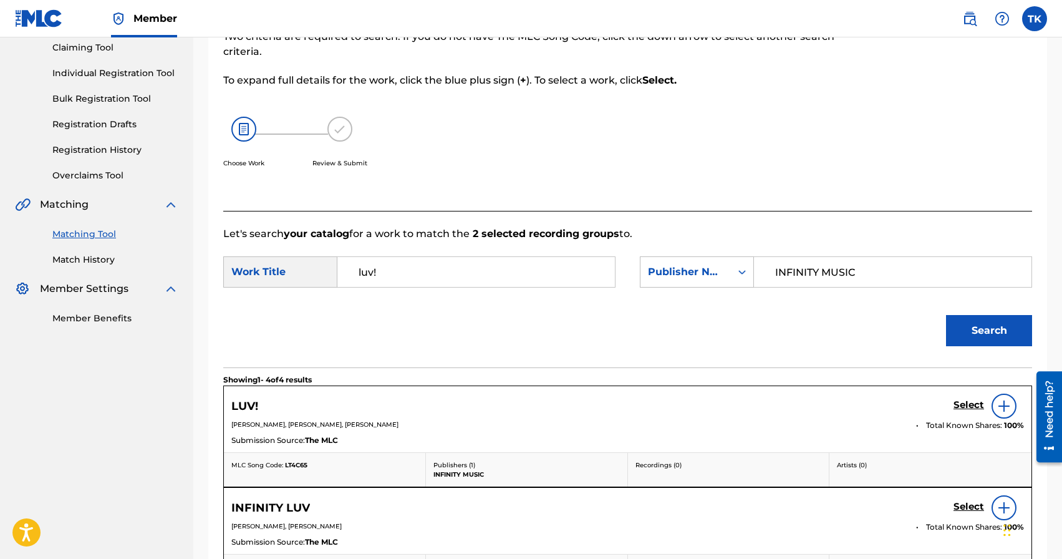
click at [958, 401] on h5 "Select" at bounding box center [969, 405] width 31 height 12
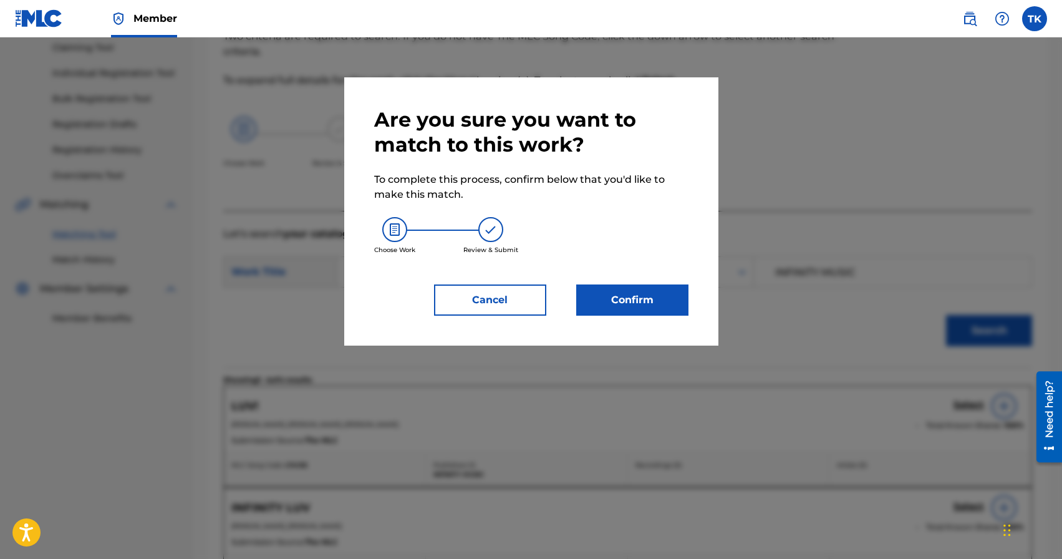
click at [653, 303] on button "Confirm" at bounding box center [632, 299] width 112 height 31
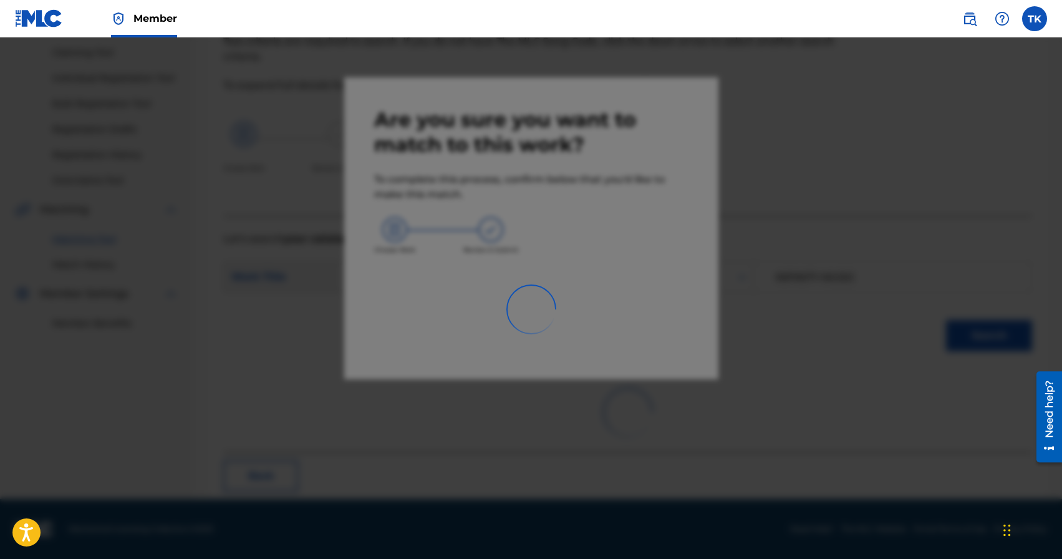
scroll to position [37, 0]
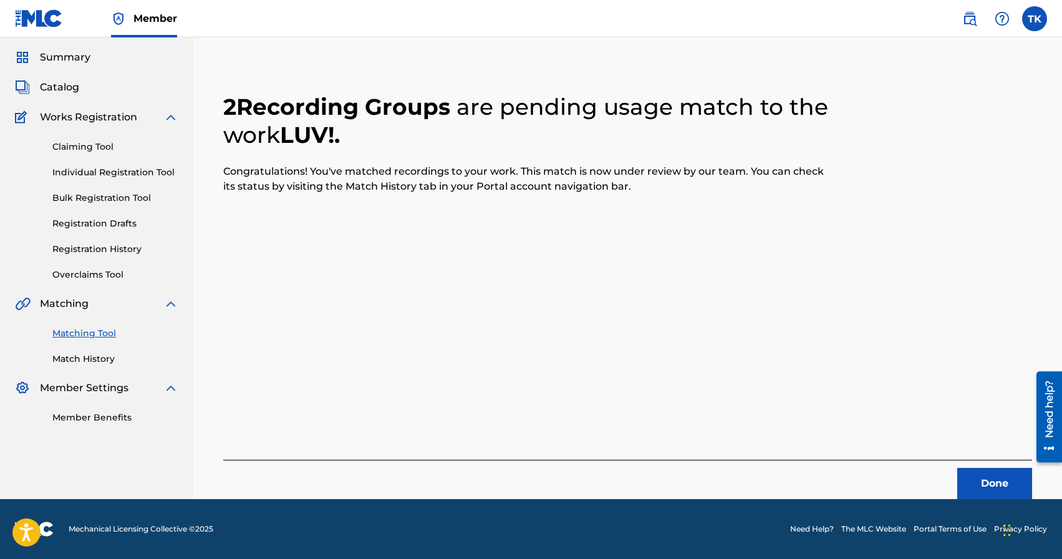
click at [982, 477] on button "Done" at bounding box center [994, 483] width 75 height 31
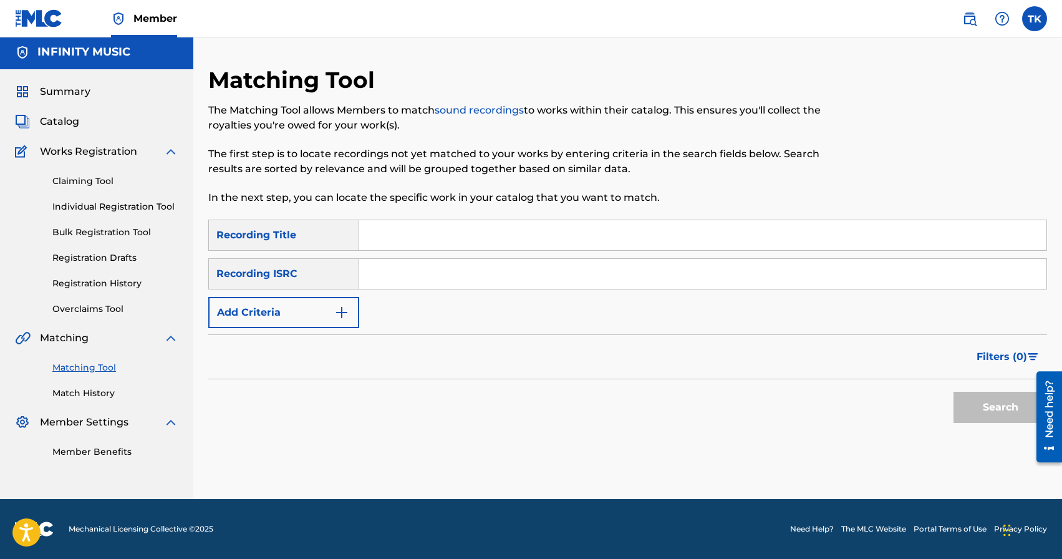
scroll to position [0, 0]
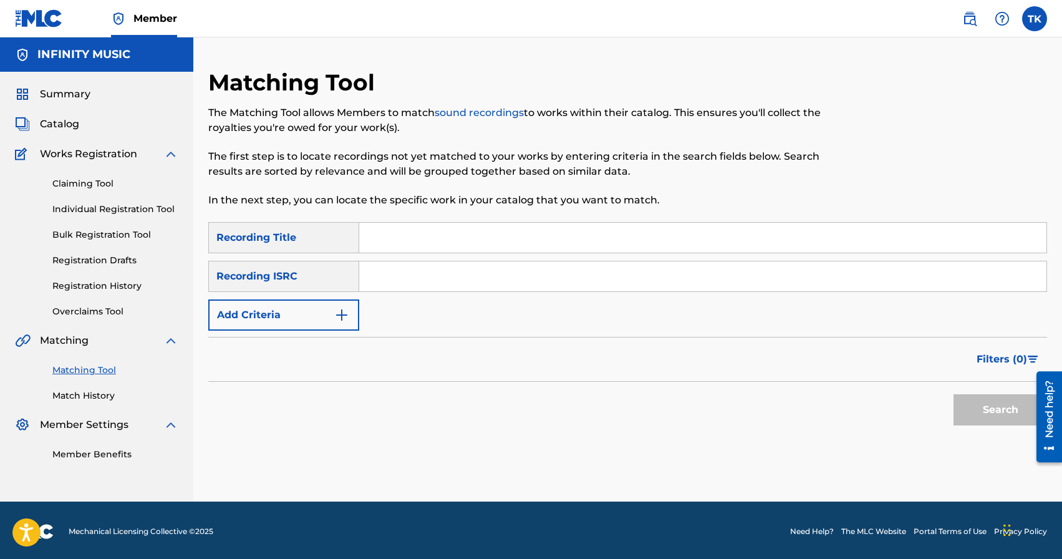
click at [476, 240] on input "Search Form" at bounding box center [702, 238] width 687 height 30
type input "alice"
click at [338, 317] on img "Search Form" at bounding box center [341, 314] width 15 height 15
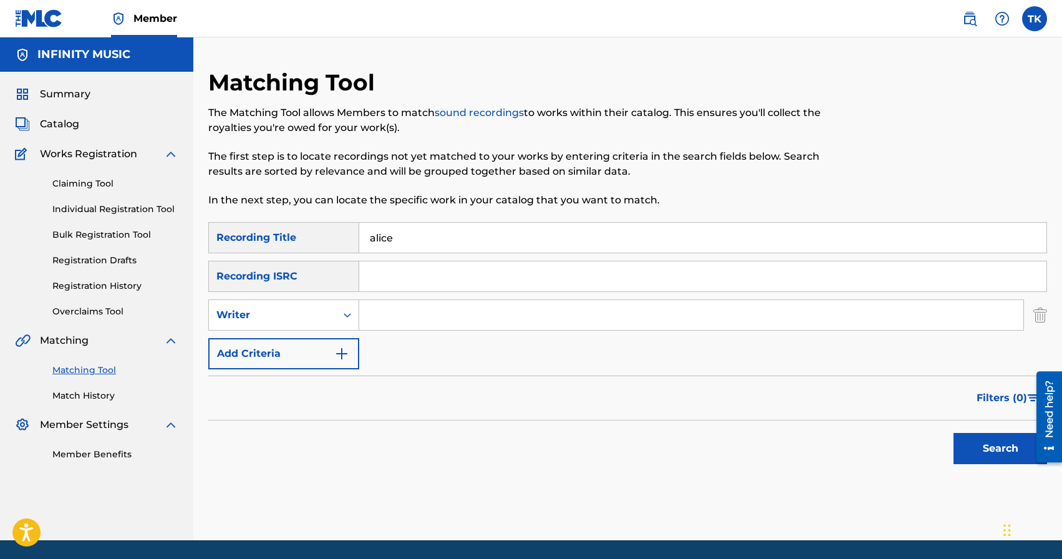
click at [338, 317] on div "Search Form" at bounding box center [347, 315] width 22 height 22
click at [334, 339] on div "Recording Artist" at bounding box center [284, 346] width 150 height 31
click at [392, 311] on input "Search Form" at bounding box center [691, 315] width 664 height 30
type input "edelnore"
click at [994, 446] on button "Search" at bounding box center [1001, 448] width 94 height 31
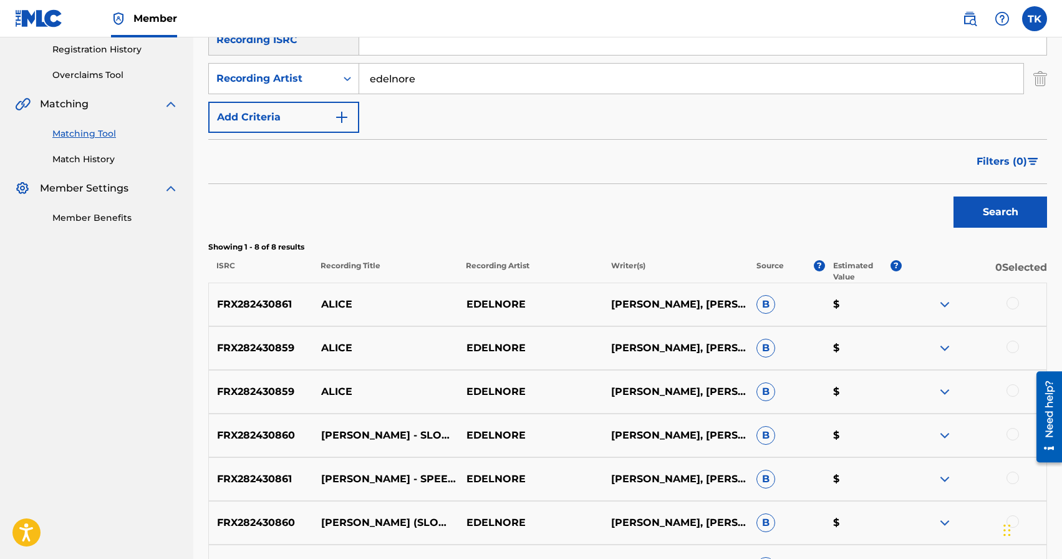
scroll to position [241, 0]
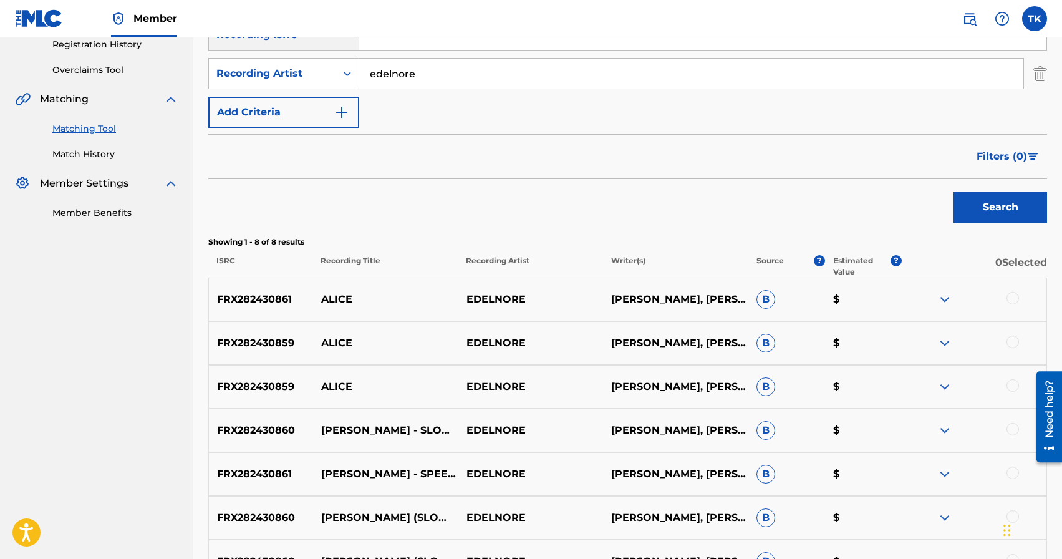
click at [1015, 388] on div at bounding box center [1013, 385] width 12 height 12
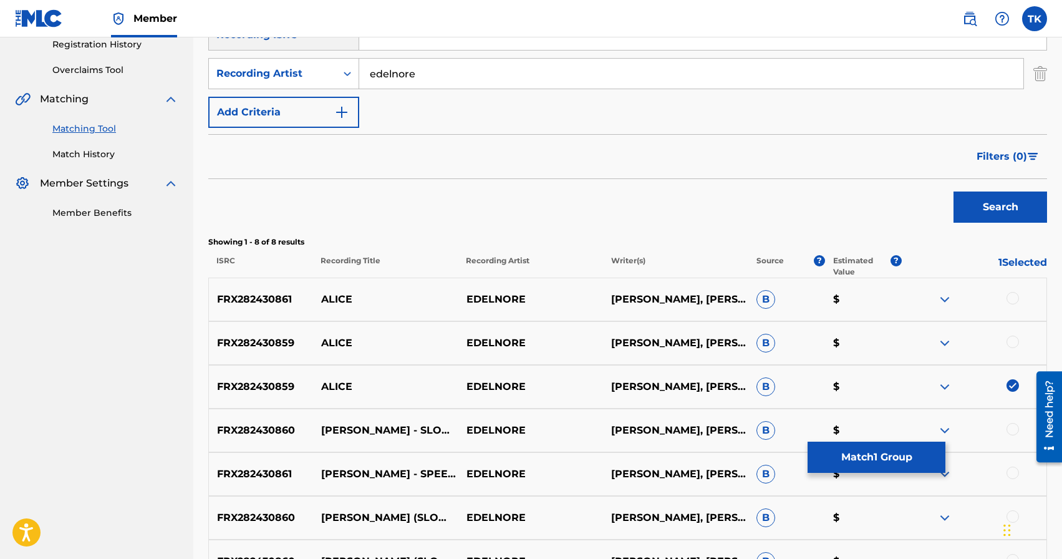
click at [1015, 345] on div at bounding box center [1013, 342] width 12 height 12
click at [1015, 296] on div at bounding box center [1013, 298] width 12 height 12
click at [876, 461] on button "Match 3 Groups" at bounding box center [877, 457] width 138 height 31
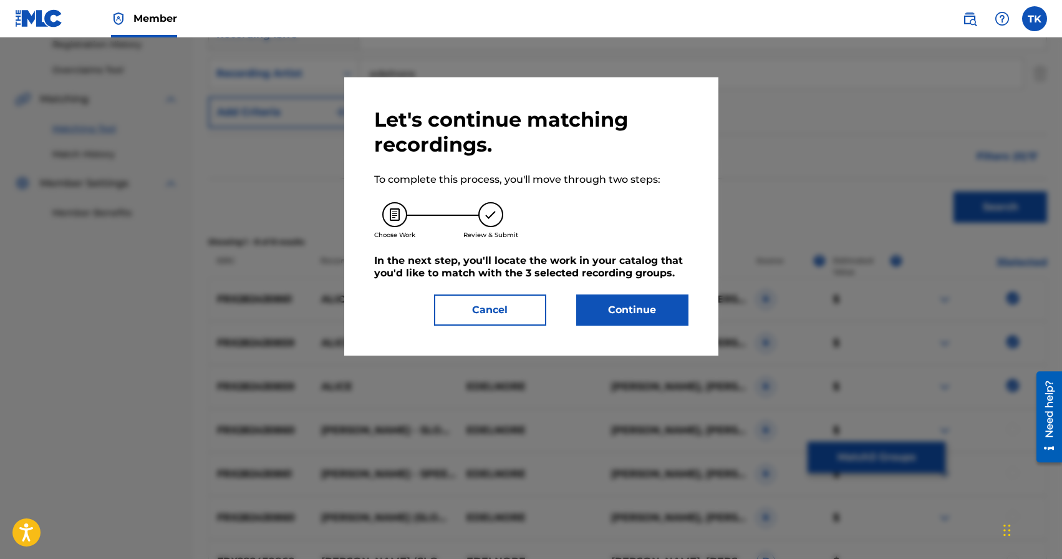
click at [665, 318] on button "Continue" at bounding box center [632, 309] width 112 height 31
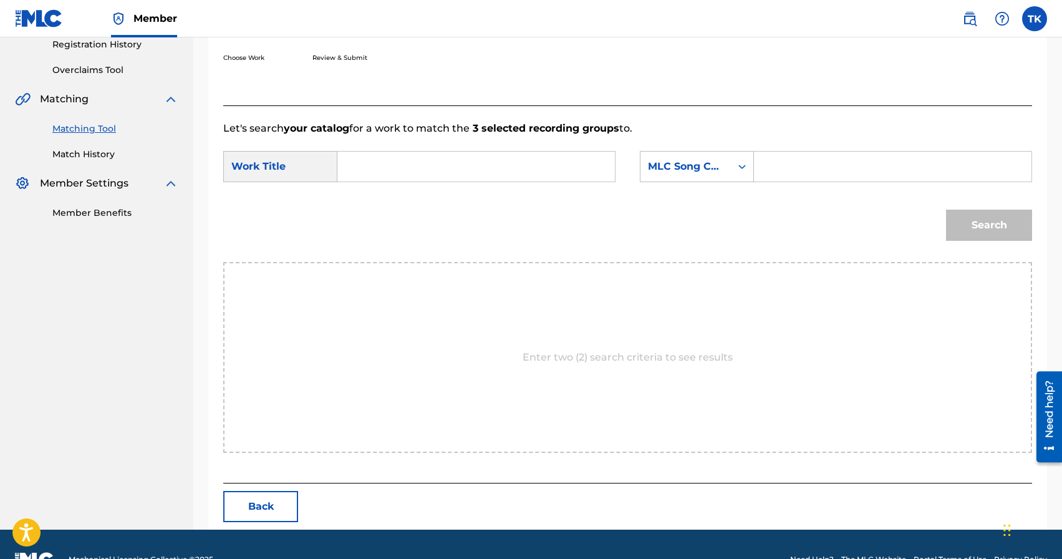
click at [526, 158] on input "Search Form" at bounding box center [476, 167] width 256 height 30
type input "e"
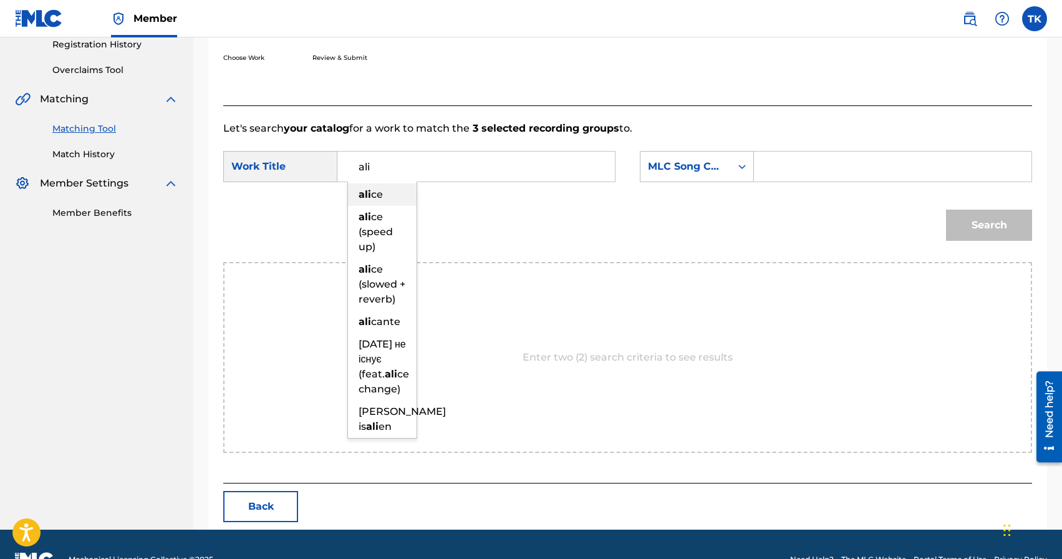
click at [397, 195] on div "ali ce" at bounding box center [382, 194] width 69 height 22
type input "alice"
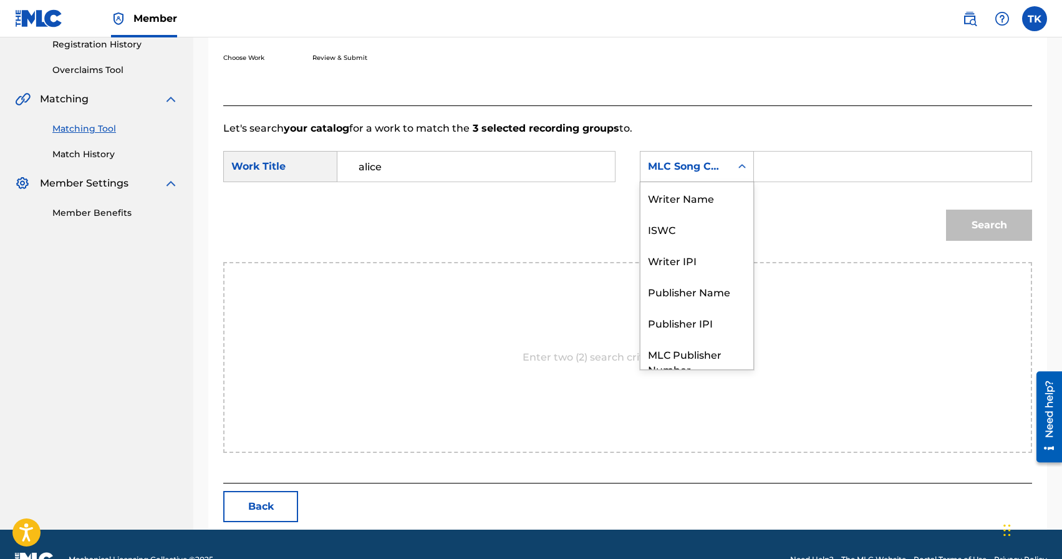
click at [705, 167] on div "MLC Song Code" at bounding box center [685, 166] width 75 height 15
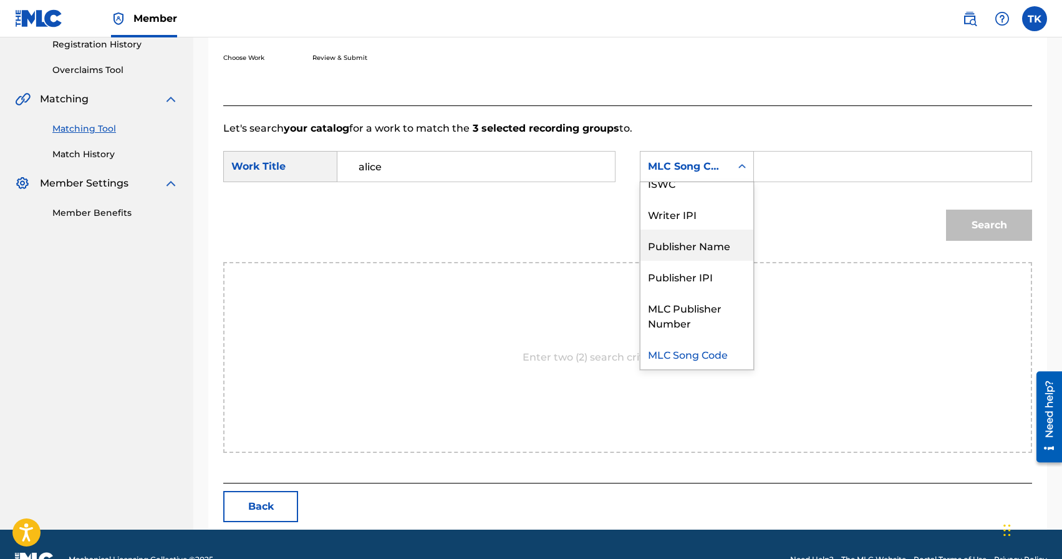
click at [697, 251] on div "Publisher Name" at bounding box center [696, 244] width 113 height 31
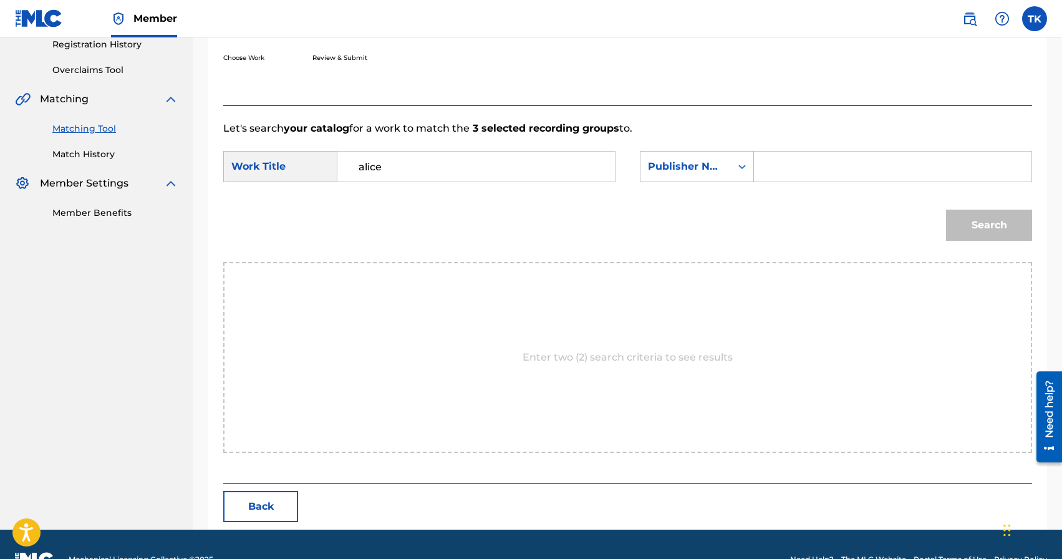
click at [775, 166] on input "Search Form" at bounding box center [893, 167] width 256 height 30
type input "INFINITY MUSIC"
click at [979, 231] on button "Search" at bounding box center [989, 225] width 86 height 31
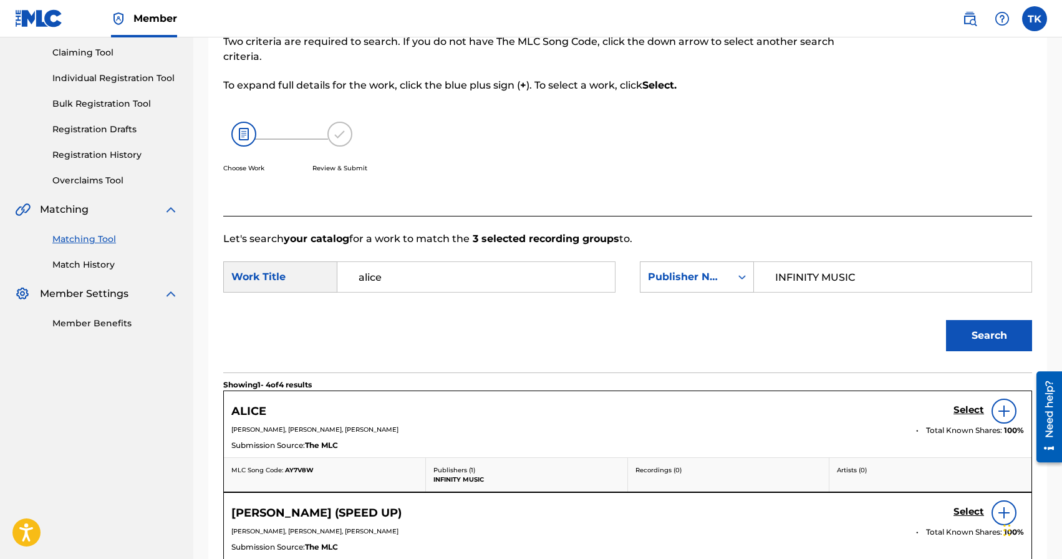
scroll to position [241, 0]
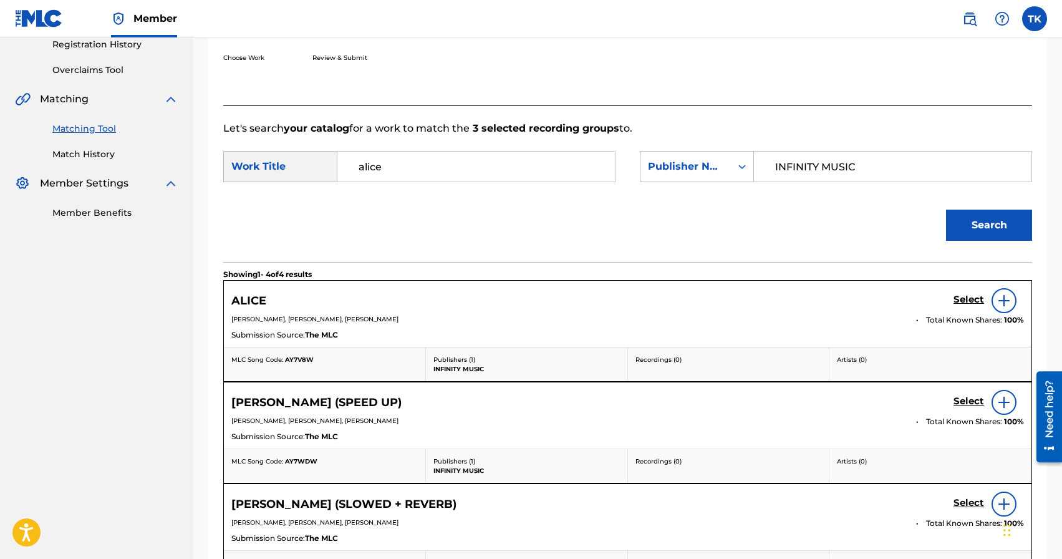
click at [959, 301] on h5 "Select" at bounding box center [969, 300] width 31 height 12
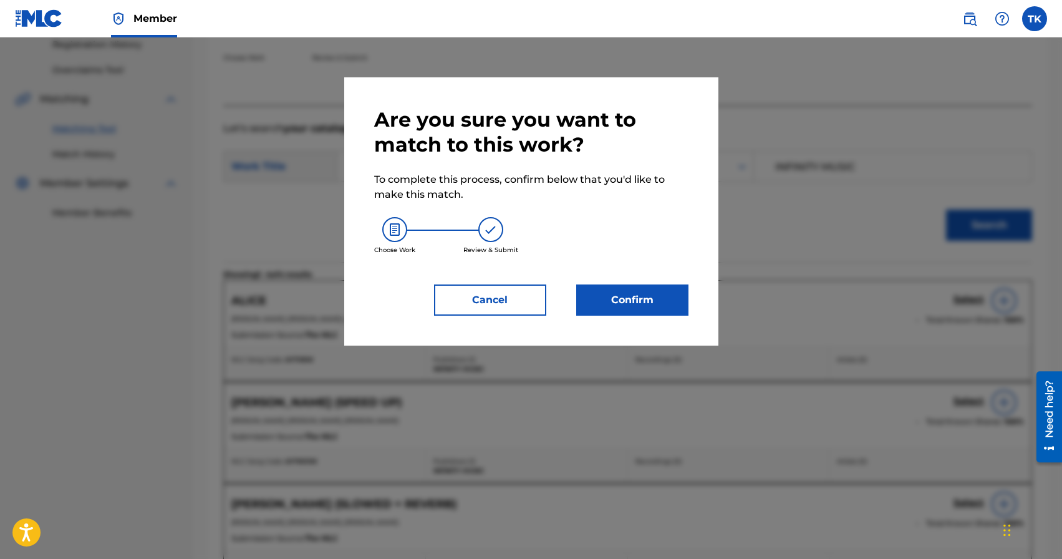
click at [671, 299] on button "Confirm" at bounding box center [632, 299] width 112 height 31
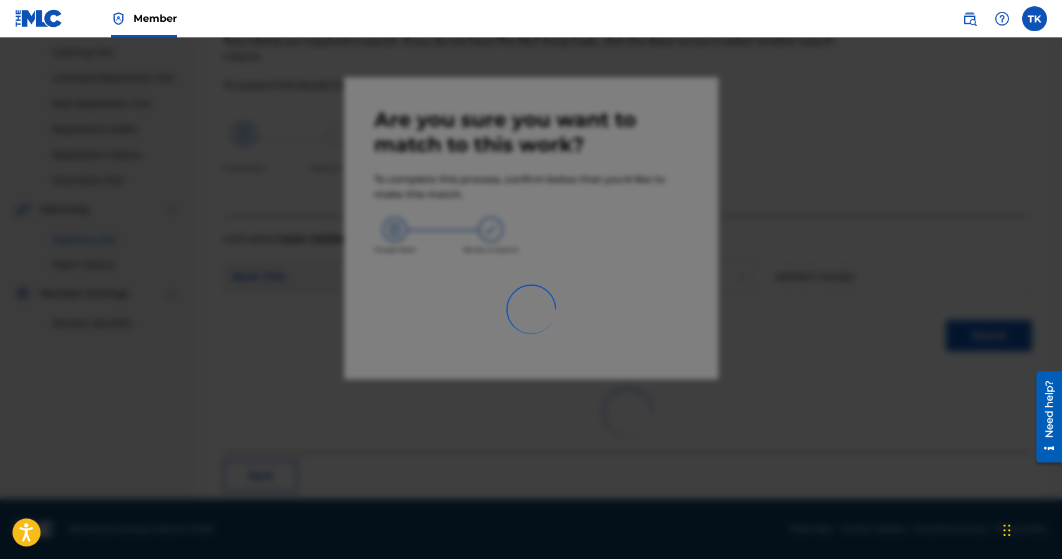
scroll to position [37, 0]
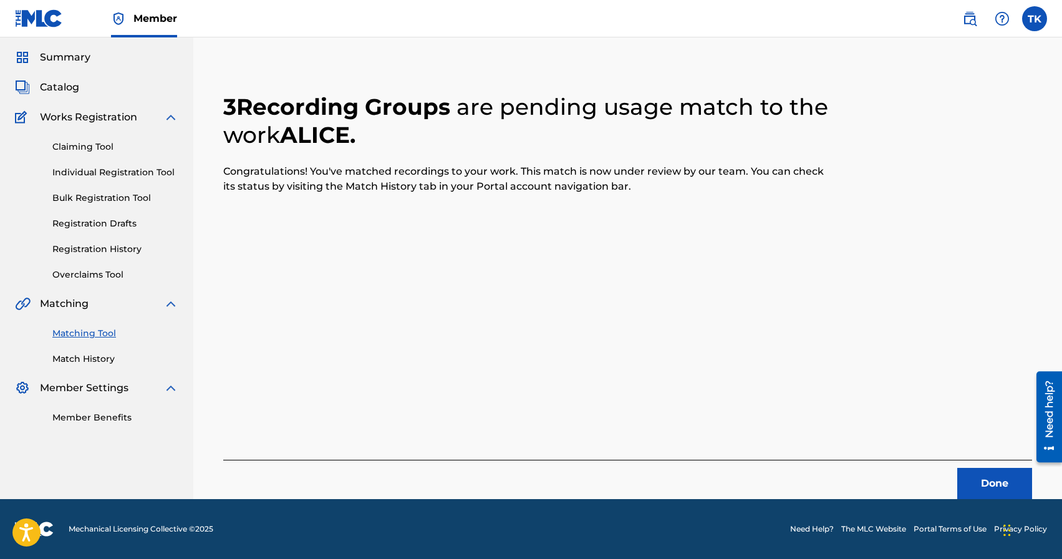
click at [985, 476] on button "Done" at bounding box center [994, 483] width 75 height 31
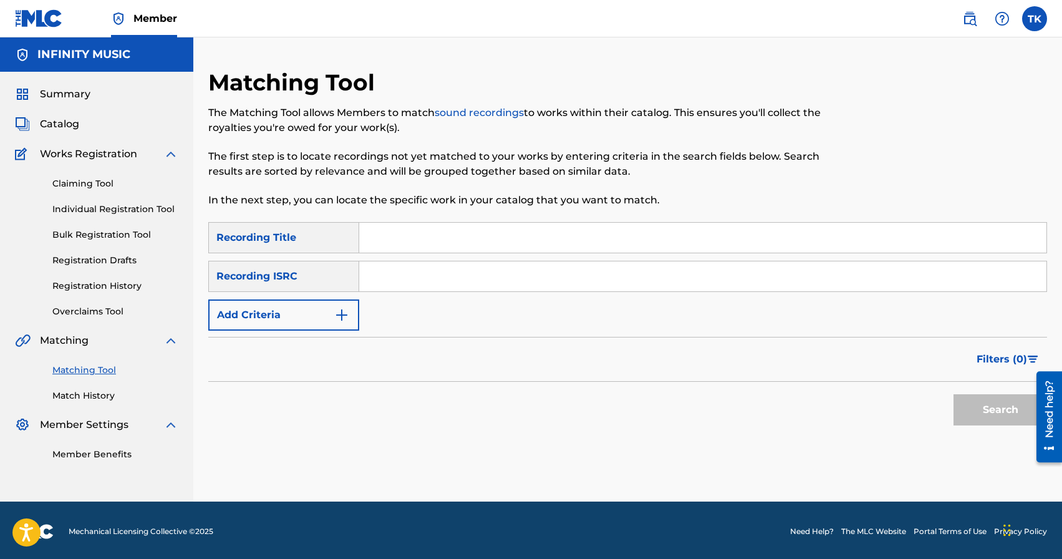
click at [480, 231] on input "Search Form" at bounding box center [702, 238] width 687 height 30
paste input "[PERSON_NAME] (Slowed + Reverb)"
type input "[PERSON_NAME] (Slowed + Reverb)"
click at [341, 314] on img "Search Form" at bounding box center [341, 314] width 15 height 15
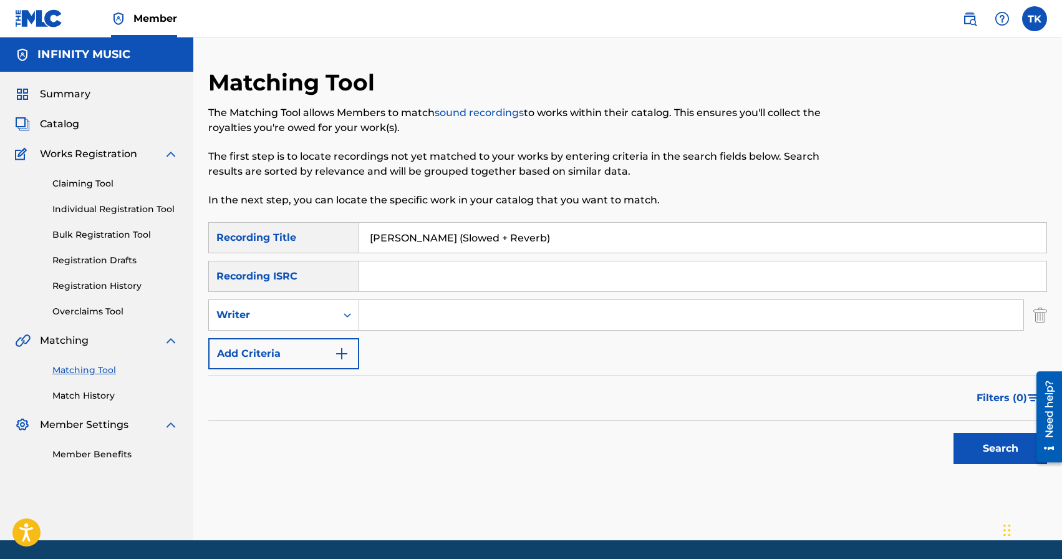
click at [341, 314] on icon "Search Form" at bounding box center [347, 315] width 12 height 12
click at [337, 333] on div "Recording Artist" at bounding box center [284, 346] width 150 height 31
click at [391, 330] on div "Search Form" at bounding box center [691, 314] width 665 height 31
click at [400, 322] on input "Search Form" at bounding box center [691, 315] width 664 height 30
type input "edelnore"
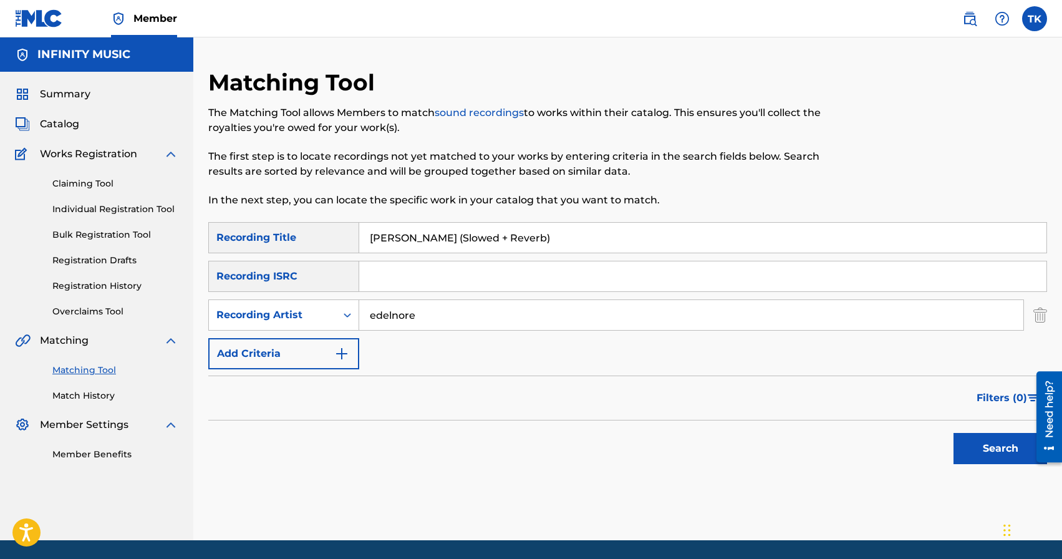
click at [969, 437] on button "Search" at bounding box center [1001, 448] width 94 height 31
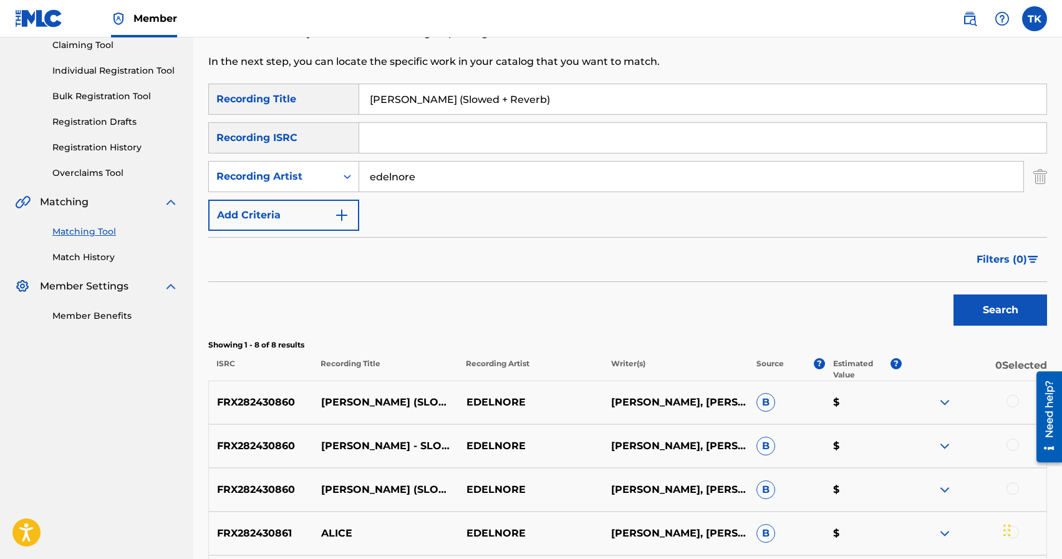
scroll to position [150, 0]
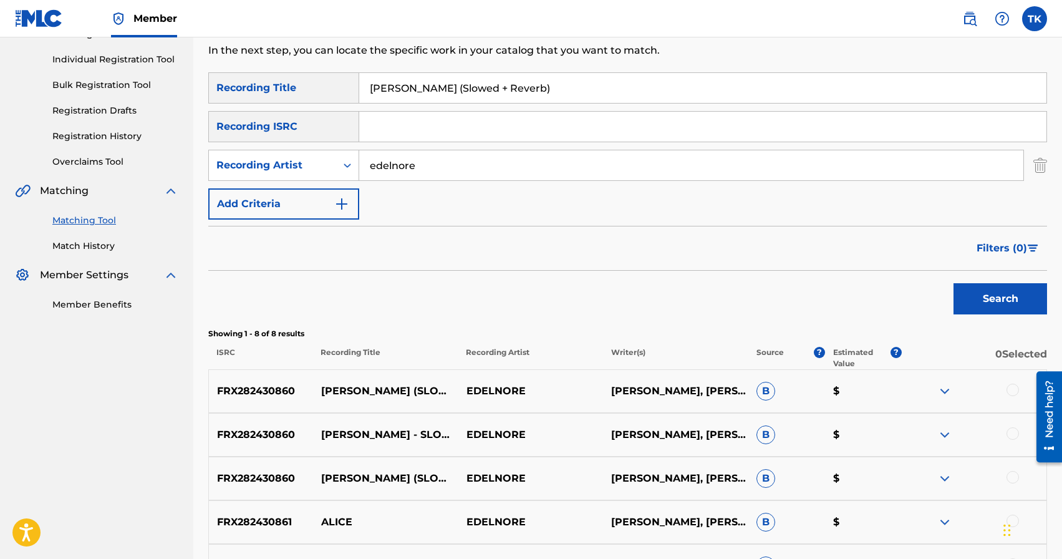
click at [1010, 470] on div "FRX282430860 [PERSON_NAME] (SLOWED + REVERB) EDELNORE [PERSON_NAME], [PERSON_NA…" at bounding box center [627, 478] width 839 height 44
click at [1012, 430] on div at bounding box center [1013, 433] width 12 height 12
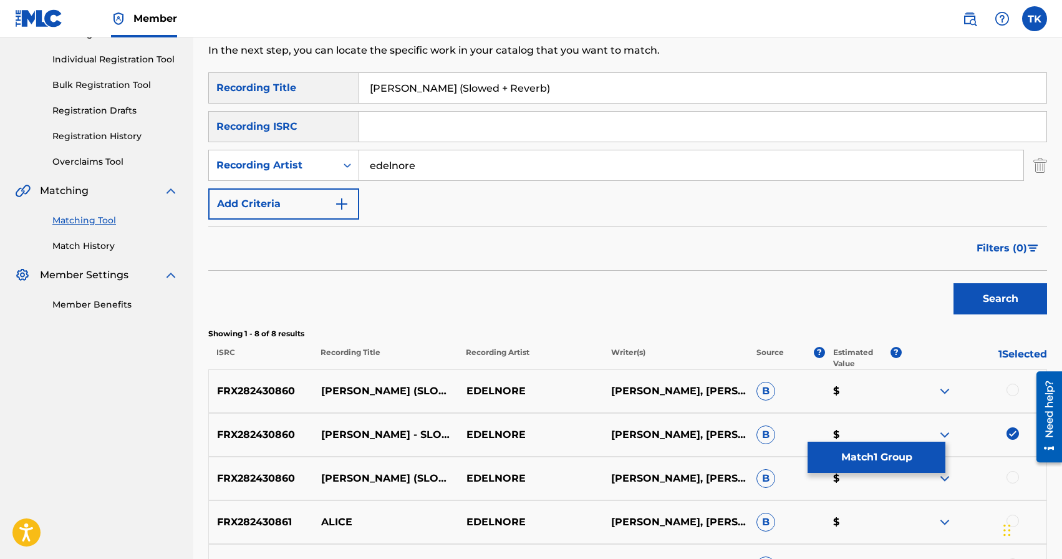
click at [1012, 392] on div at bounding box center [1013, 390] width 12 height 12
click at [1012, 479] on div at bounding box center [1013, 477] width 12 height 12
click at [909, 455] on button "Match 3 Groups" at bounding box center [877, 457] width 138 height 31
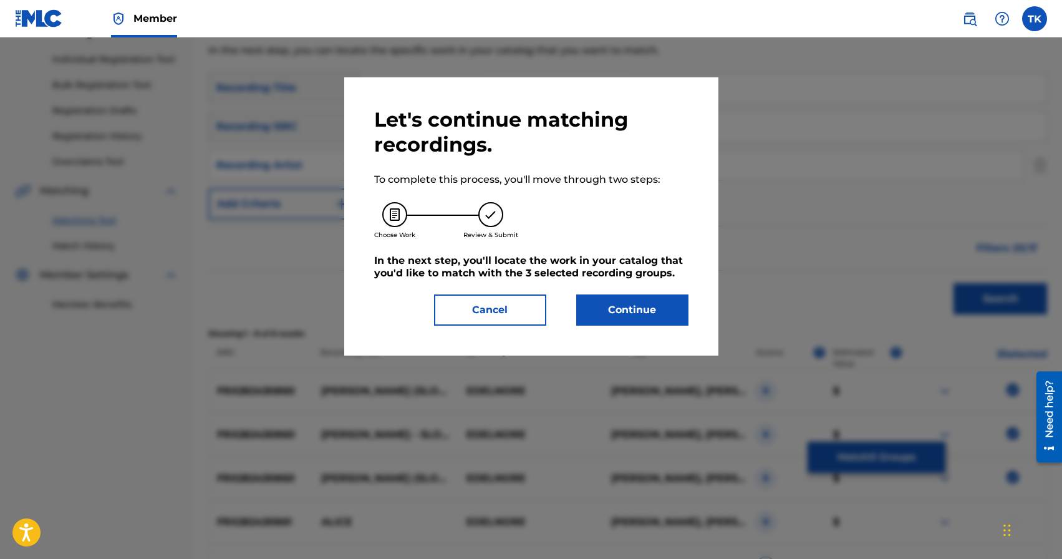
click at [638, 307] on button "Continue" at bounding box center [632, 309] width 112 height 31
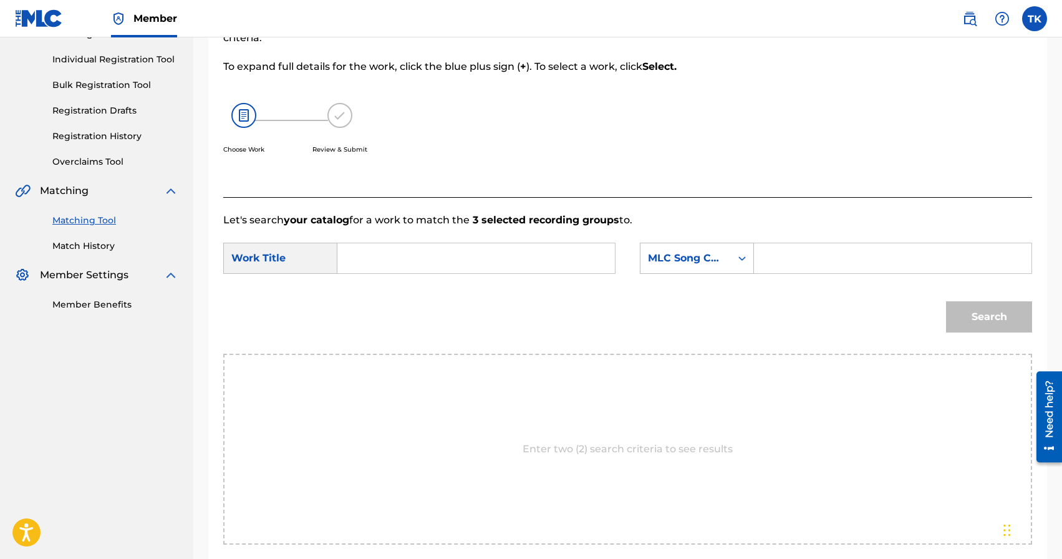
click at [503, 248] on input "Search Form" at bounding box center [476, 258] width 256 height 30
type input "e"
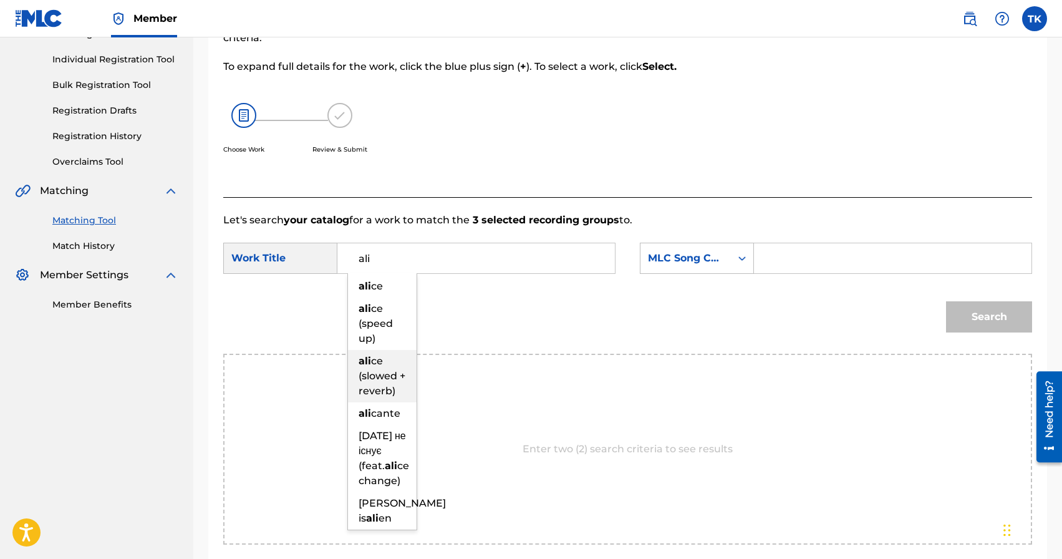
click at [398, 365] on div "ali ce (slowed + reverb)" at bounding box center [382, 376] width 69 height 52
type input "[PERSON_NAME] (slowed + reverb)"
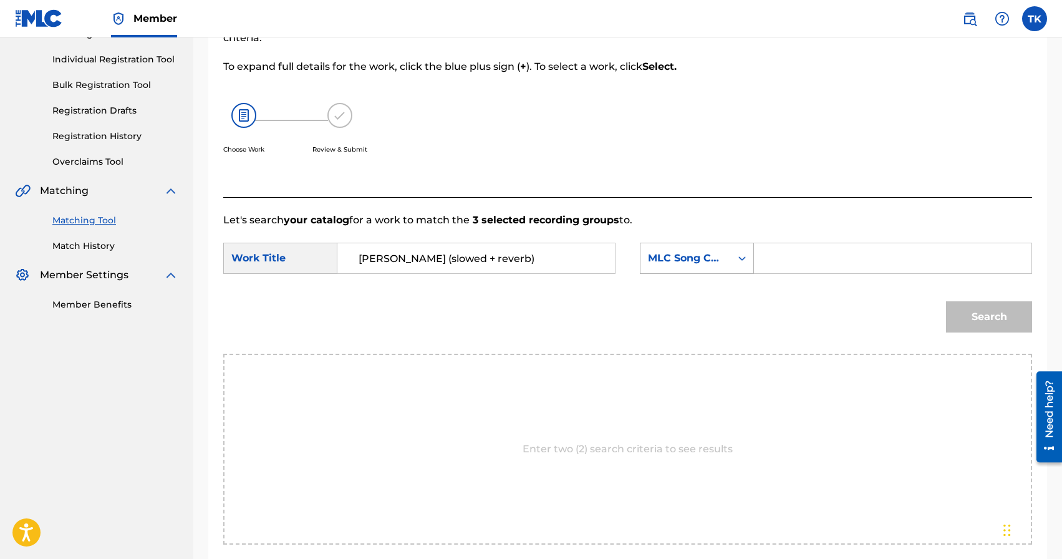
click at [708, 270] on div "MLC Song Code" at bounding box center [697, 258] width 114 height 31
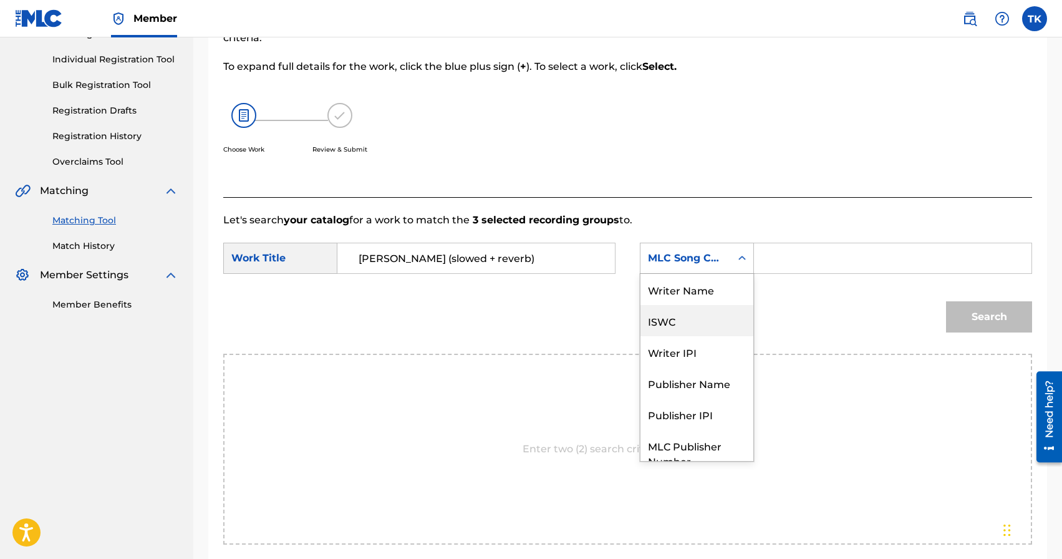
scroll to position [46, 0]
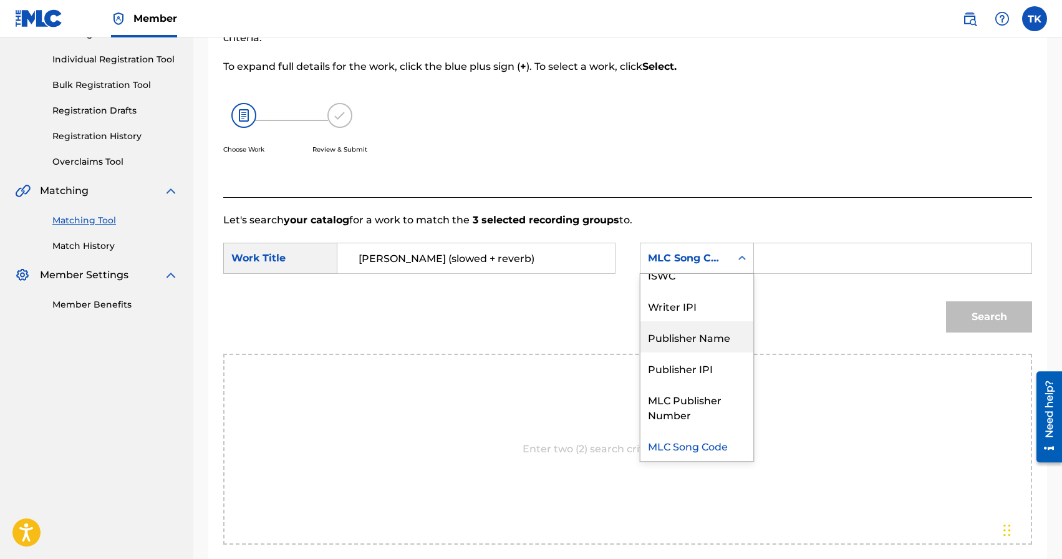
click at [697, 335] on div "Publisher Name" at bounding box center [696, 336] width 113 height 31
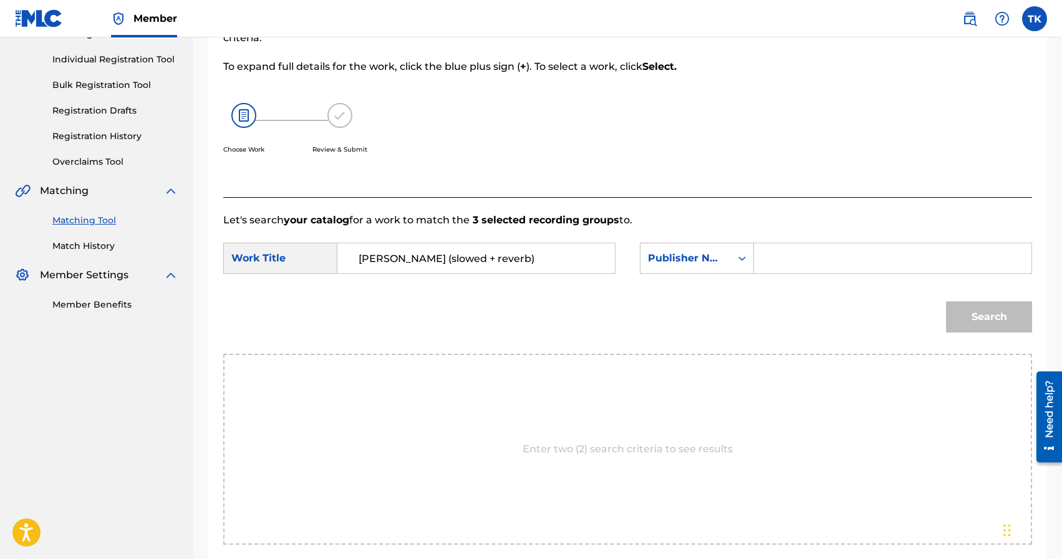
click at [769, 264] on input "Search Form" at bounding box center [893, 258] width 256 height 30
type input "INFINITY MUSIC"
click at [979, 307] on button "Search" at bounding box center [989, 316] width 86 height 31
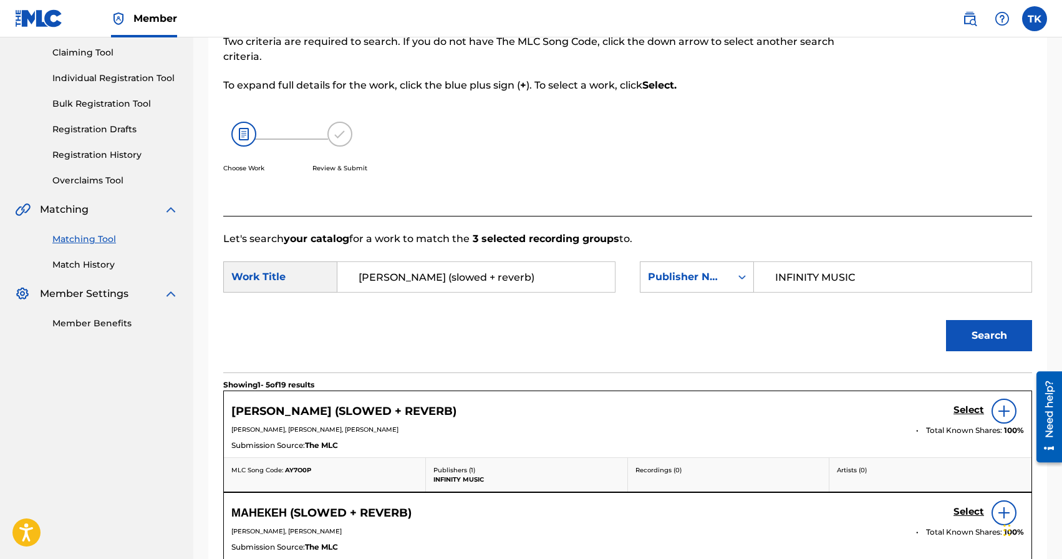
scroll to position [150, 0]
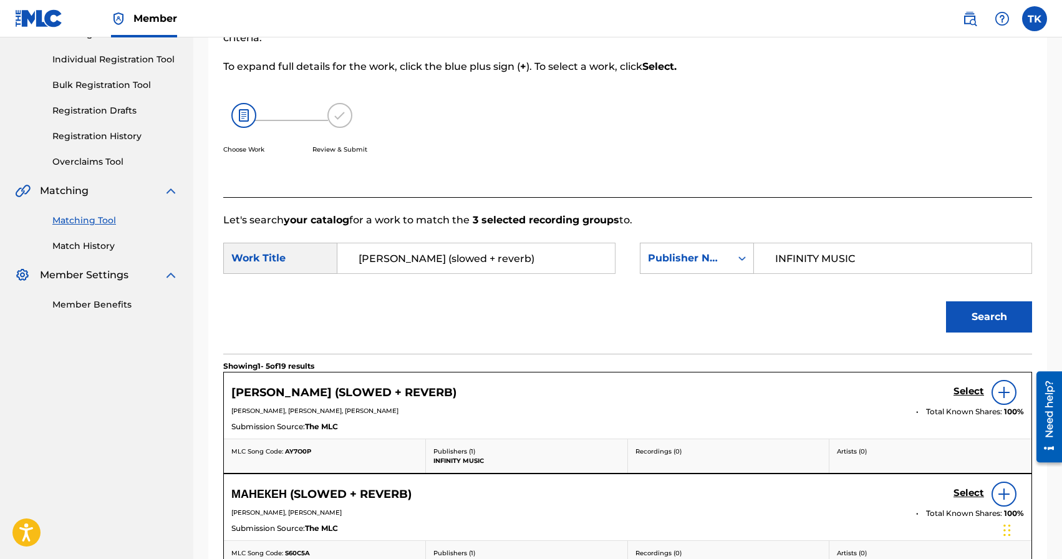
click at [963, 388] on h5 "Select" at bounding box center [969, 391] width 31 height 12
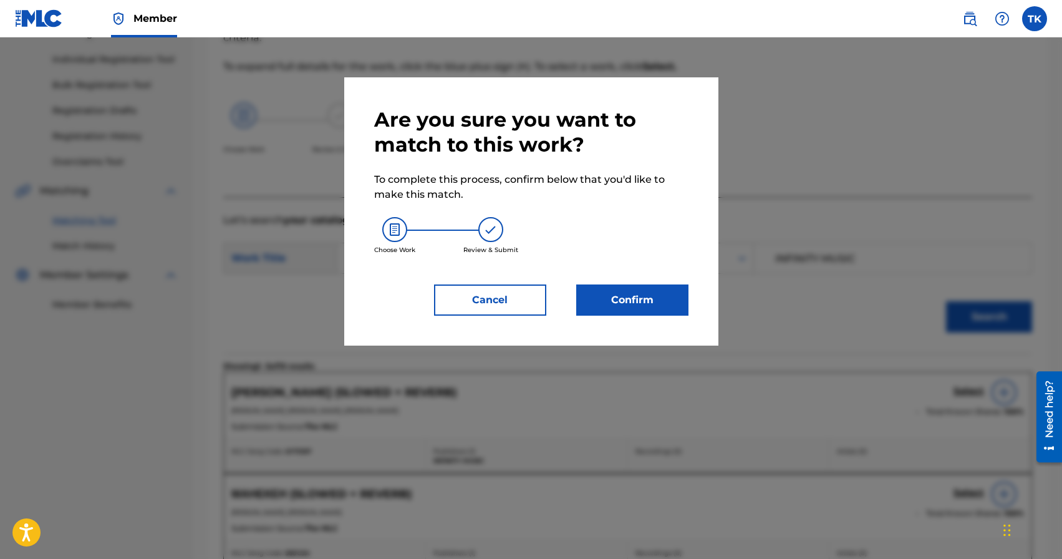
click at [687, 312] on button "Confirm" at bounding box center [632, 299] width 112 height 31
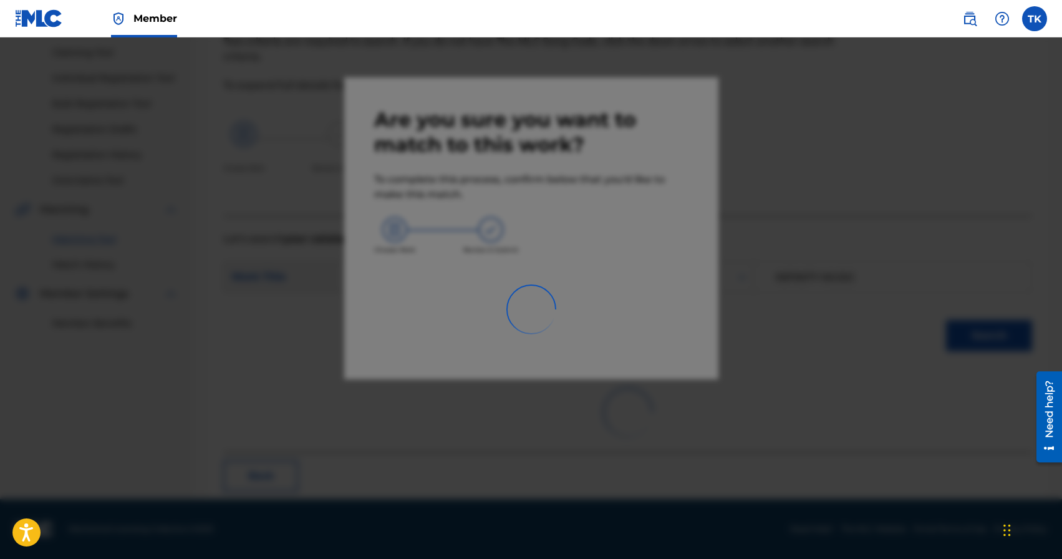
scroll to position [37, 0]
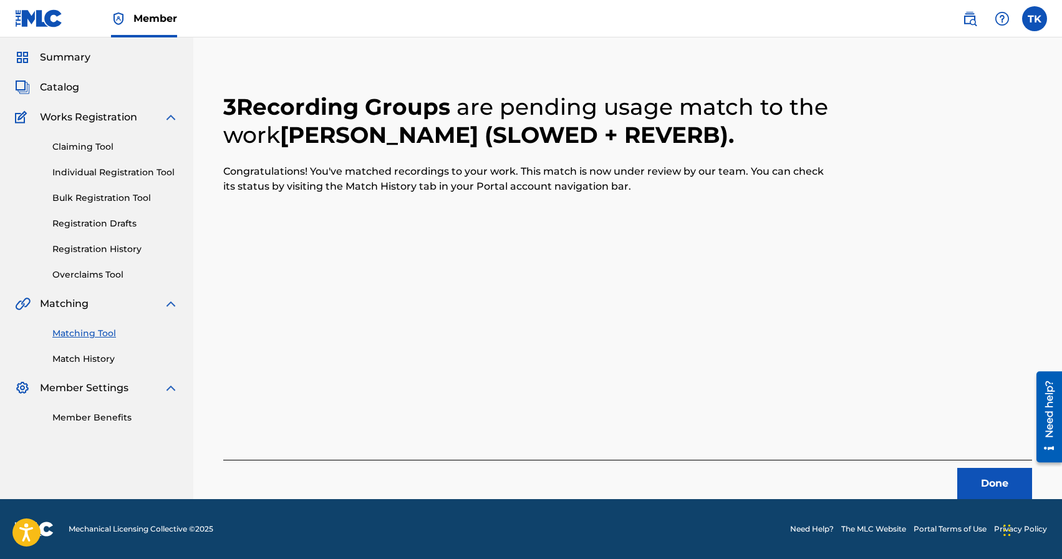
click at [982, 485] on button "Done" at bounding box center [994, 483] width 75 height 31
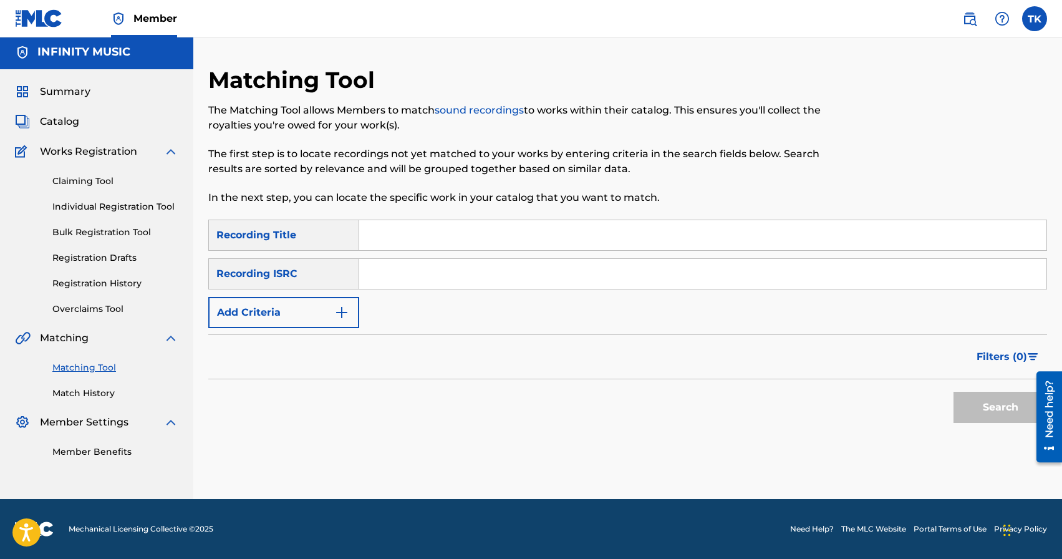
scroll to position [0, 0]
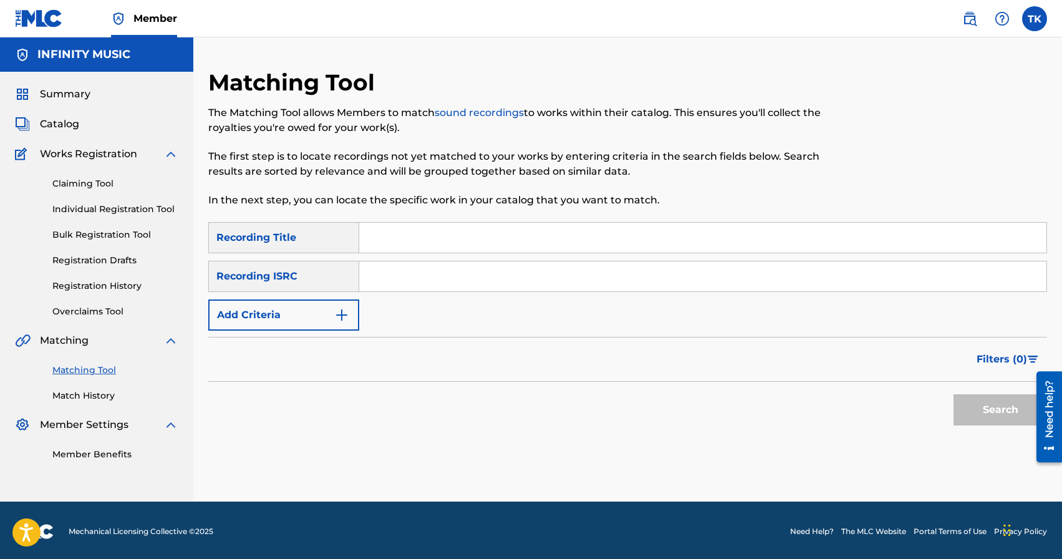
click at [502, 242] on input "Search Form" at bounding box center [702, 238] width 687 height 30
click at [481, 240] on input "Search Form" at bounding box center [702, 238] width 687 height 30
paste input "[PERSON_NAME] (Speed Up)"
type input "[PERSON_NAME] (Speed Up)"
click at [340, 314] on img "Search Form" at bounding box center [341, 314] width 15 height 15
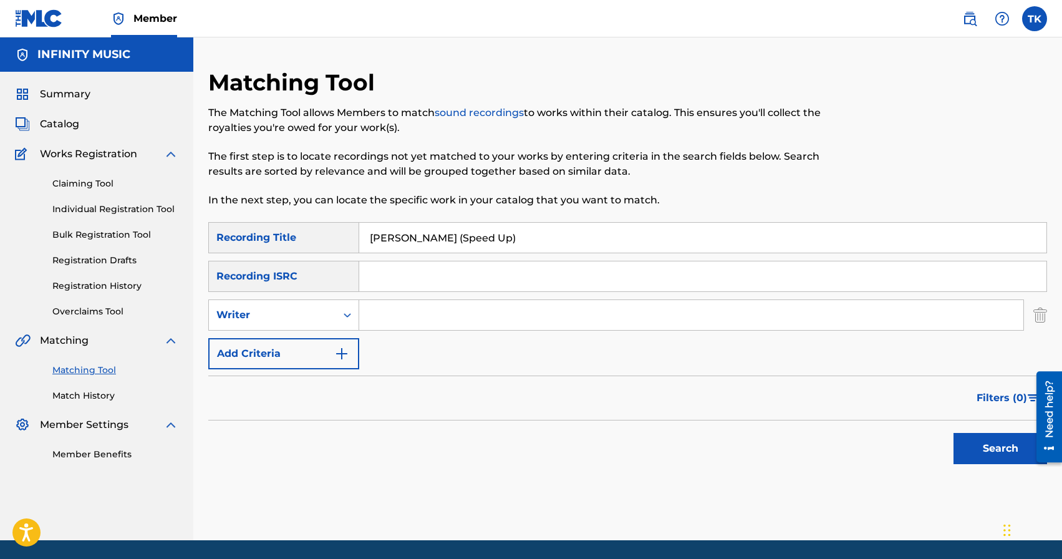
click at [340, 314] on div "Search Form" at bounding box center [347, 315] width 22 height 22
click at [331, 342] on div "Recording Artist" at bounding box center [284, 346] width 150 height 31
click at [412, 322] on input "Search Form" at bounding box center [691, 315] width 664 height 30
type input "edelnore"
click at [968, 445] on button "Search" at bounding box center [1001, 448] width 94 height 31
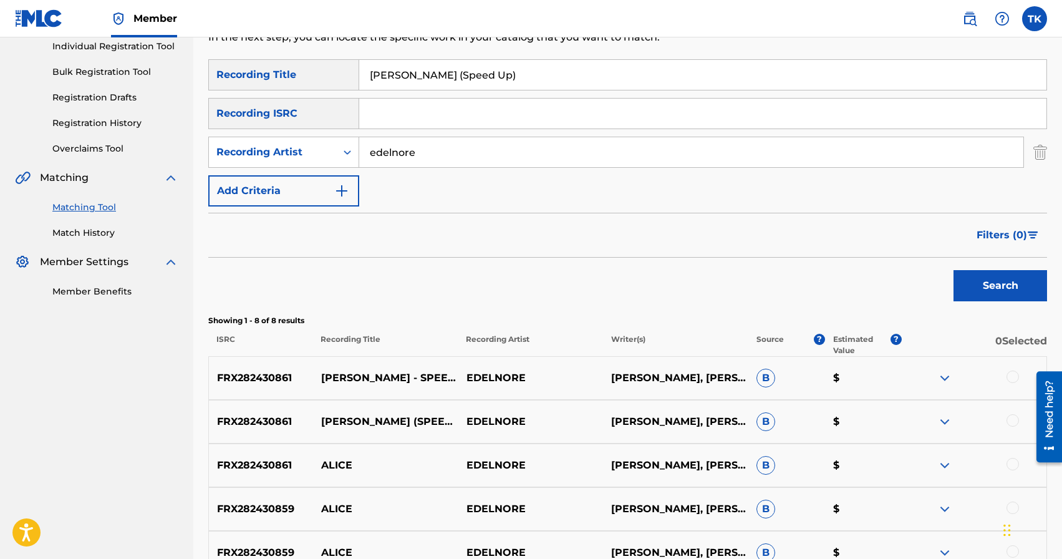
scroll to position [163, 0]
click at [1010, 420] on div at bounding box center [1013, 419] width 12 height 12
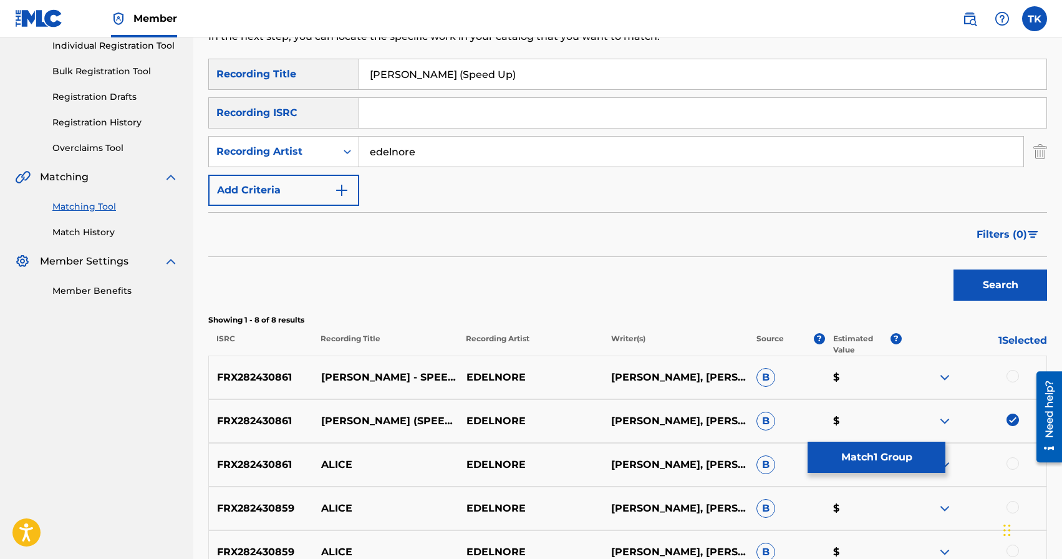
click at [1013, 375] on div at bounding box center [1013, 376] width 12 height 12
click at [895, 461] on button "Match 2 Groups" at bounding box center [877, 457] width 138 height 31
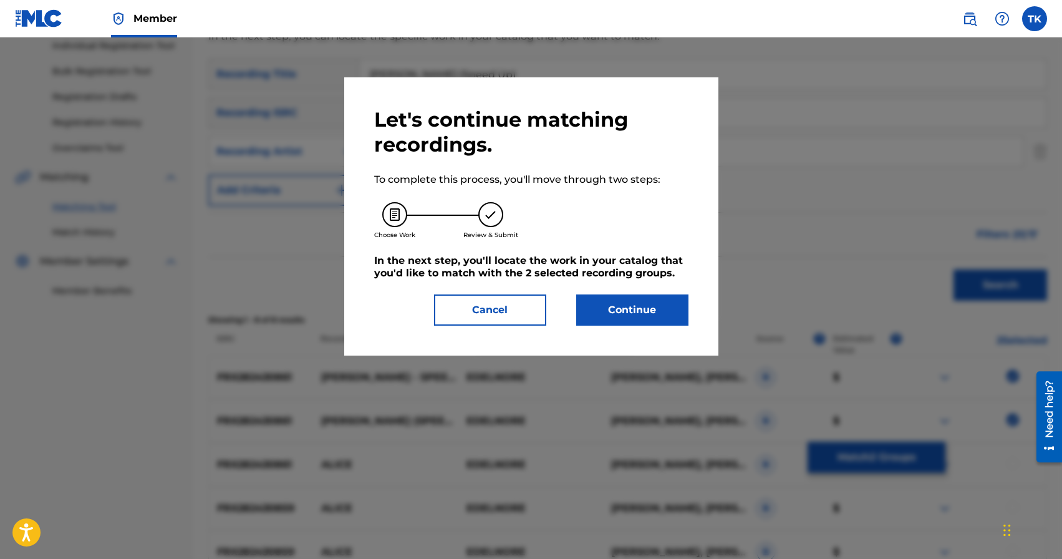
click at [660, 301] on button "Continue" at bounding box center [632, 309] width 112 height 31
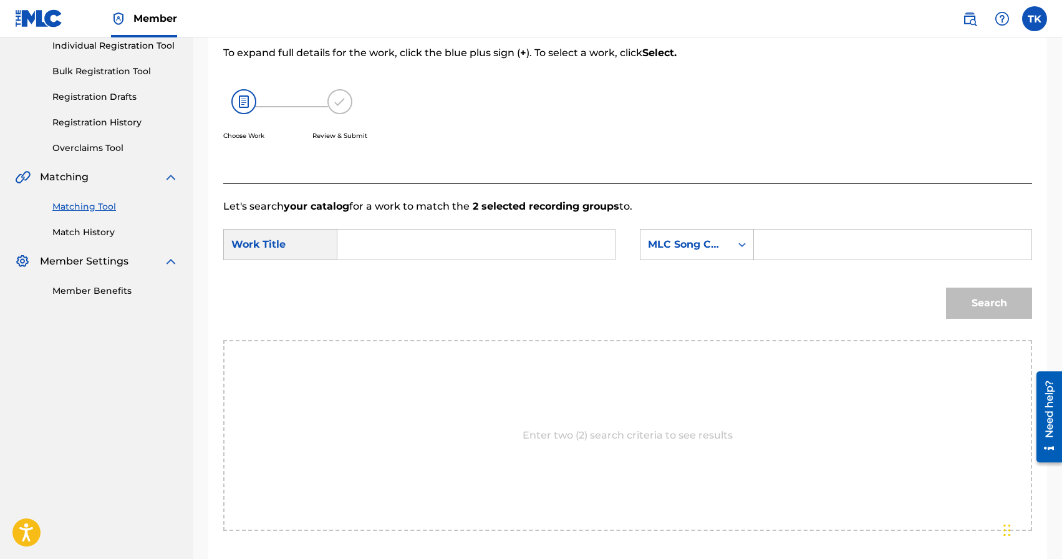
click at [499, 242] on input "Search Form" at bounding box center [476, 244] width 256 height 30
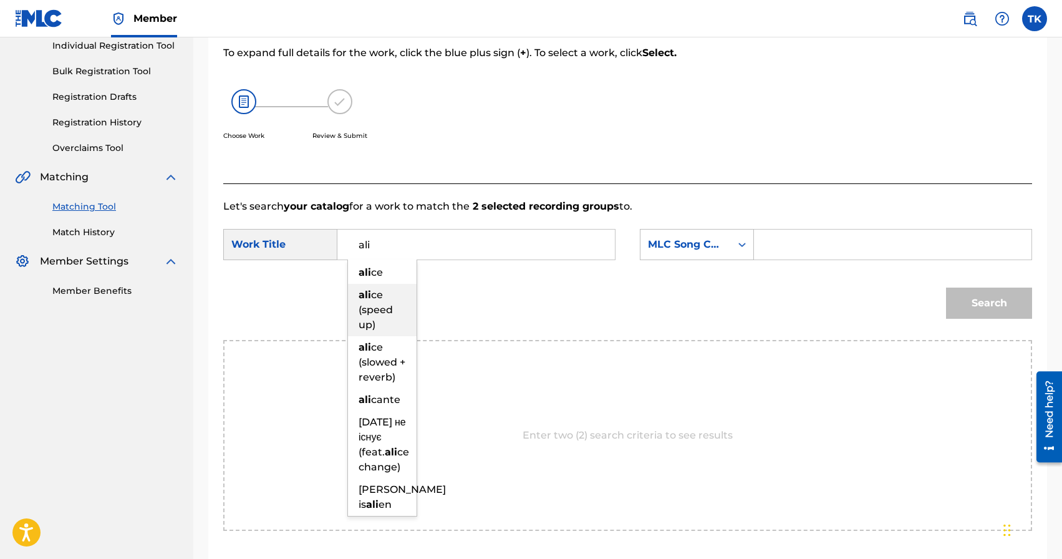
click at [389, 312] on span "ce (speed up)" at bounding box center [376, 310] width 34 height 42
type input "[PERSON_NAME] (speed up)"
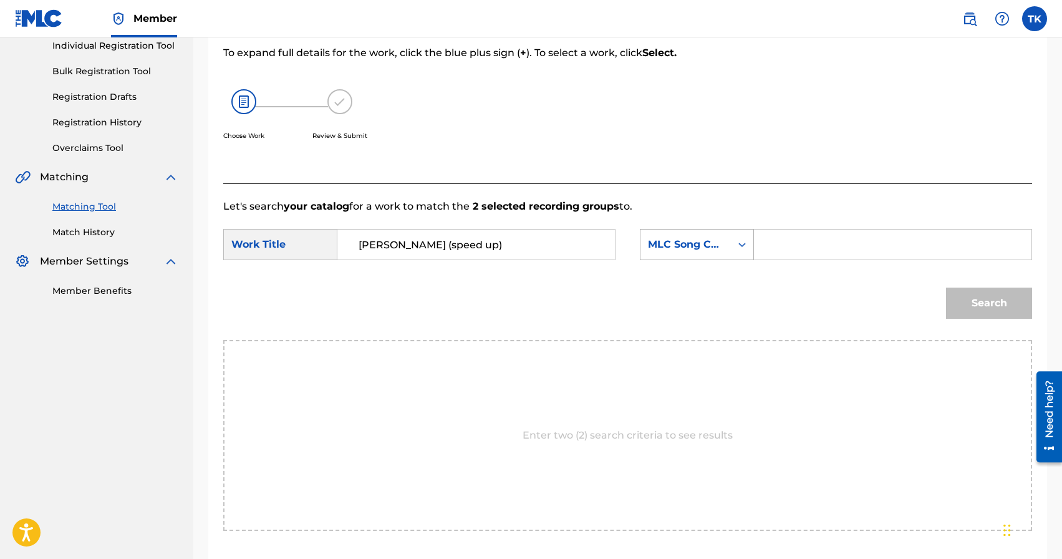
click at [725, 256] on div "MLC Song Code" at bounding box center [685, 245] width 90 height 24
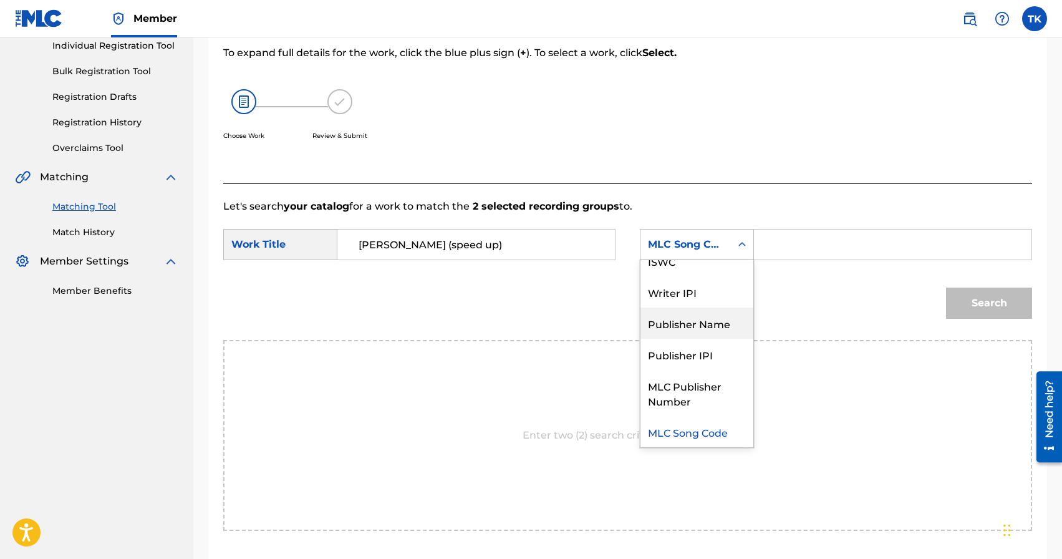
click at [717, 315] on div "Publisher Name" at bounding box center [696, 322] width 113 height 31
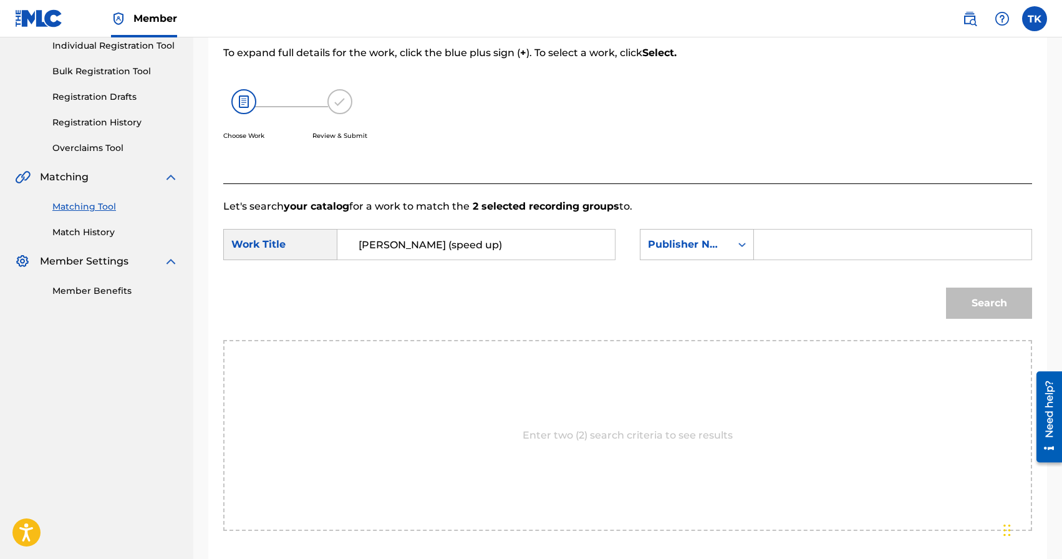
click at [788, 255] on input "Search Form" at bounding box center [893, 244] width 256 height 30
type input "INFINITY MUSIC"
click at [994, 300] on button "Search" at bounding box center [989, 302] width 86 height 31
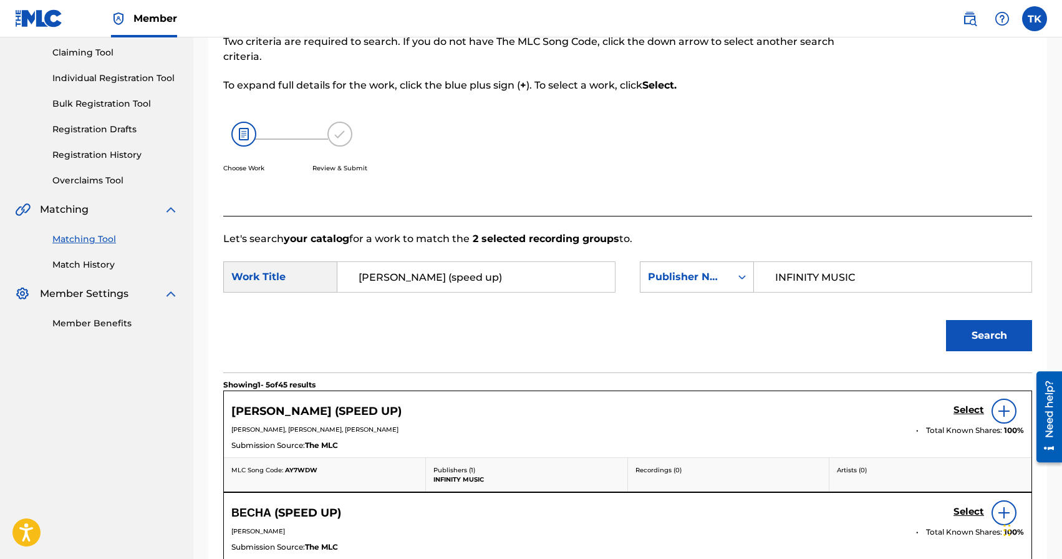
scroll to position [163, 0]
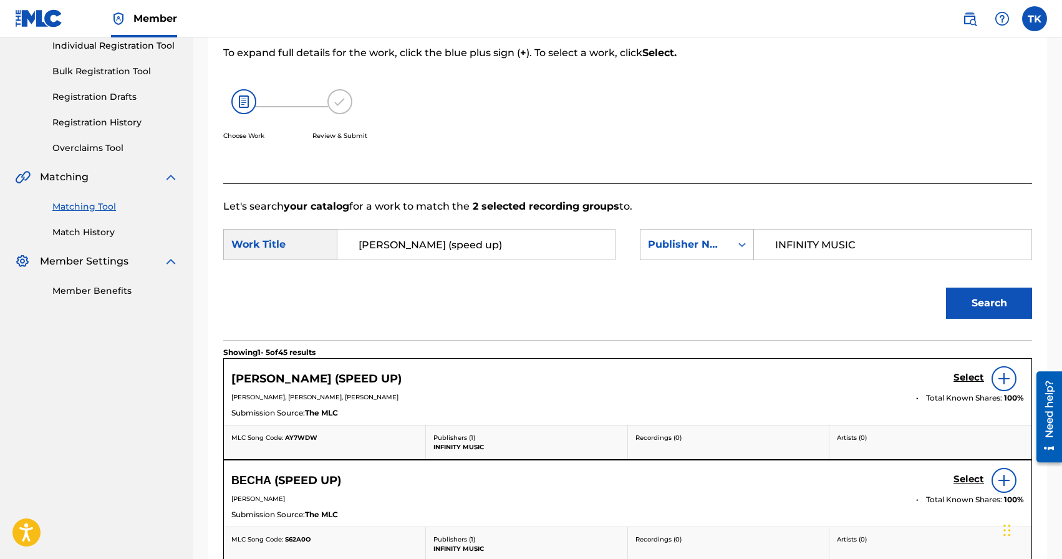
click at [959, 375] on h5 "Select" at bounding box center [969, 378] width 31 height 12
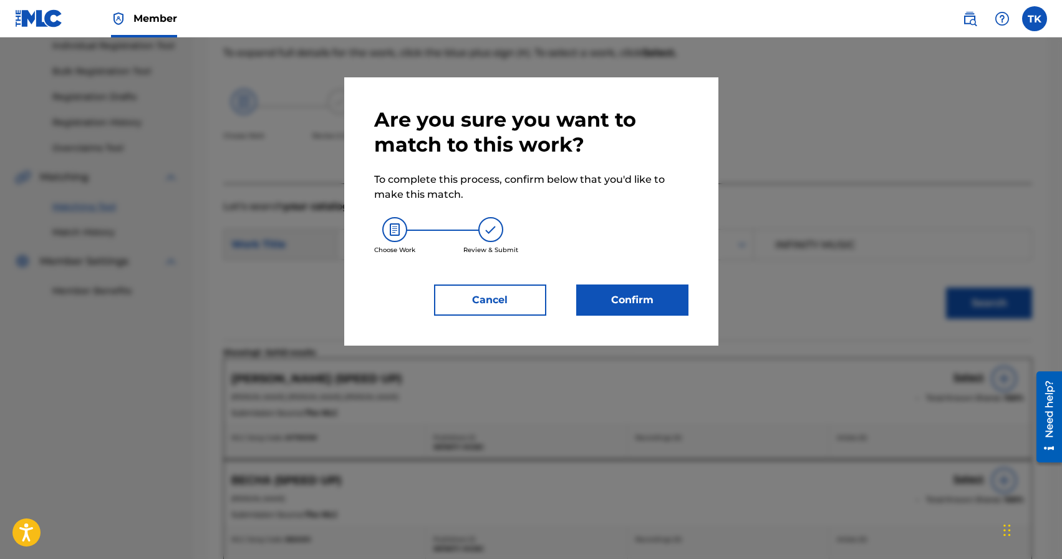
click at [620, 299] on button "Confirm" at bounding box center [632, 299] width 112 height 31
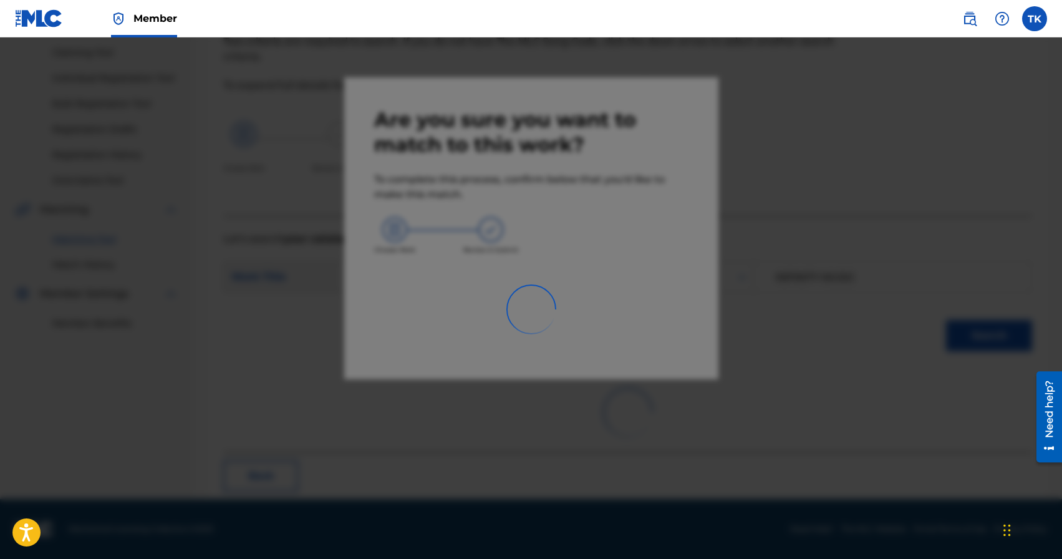
scroll to position [37, 0]
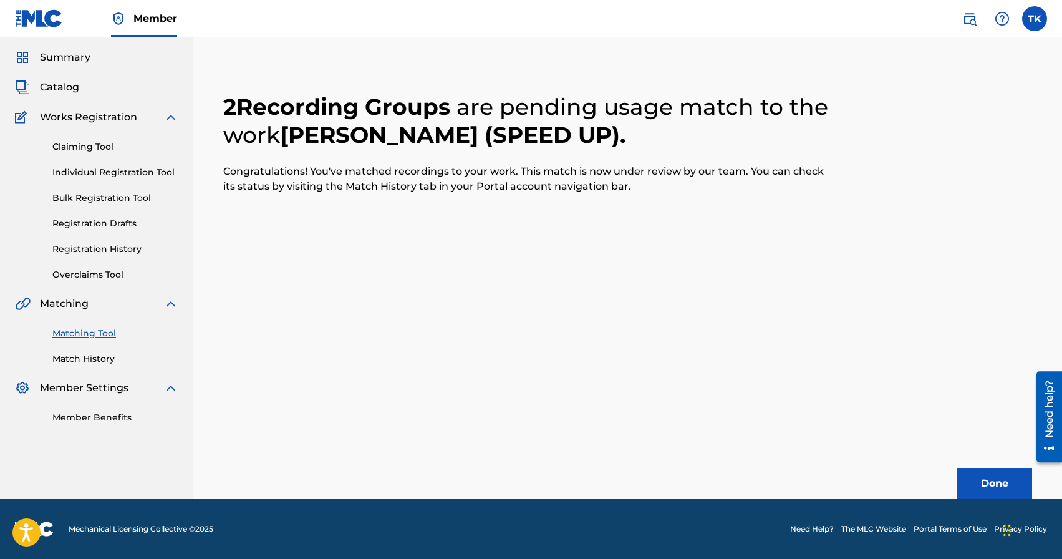
click at [973, 479] on button "Done" at bounding box center [994, 483] width 75 height 31
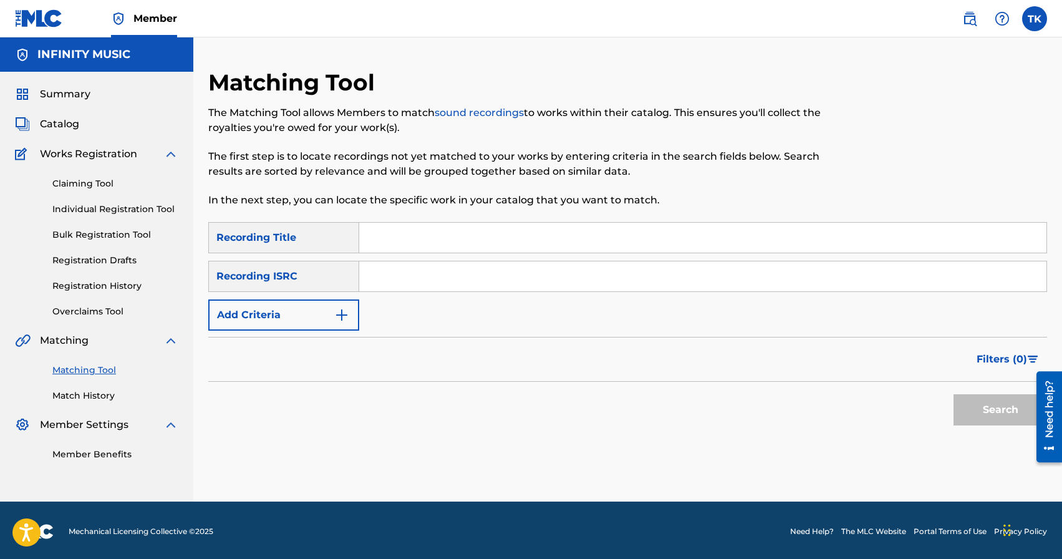
click at [440, 231] on input "Search Form" at bounding box center [702, 238] width 687 height 30
type input "г"
type input "ultragrooming"
click at [328, 320] on button "Add Criteria" at bounding box center [283, 314] width 151 height 31
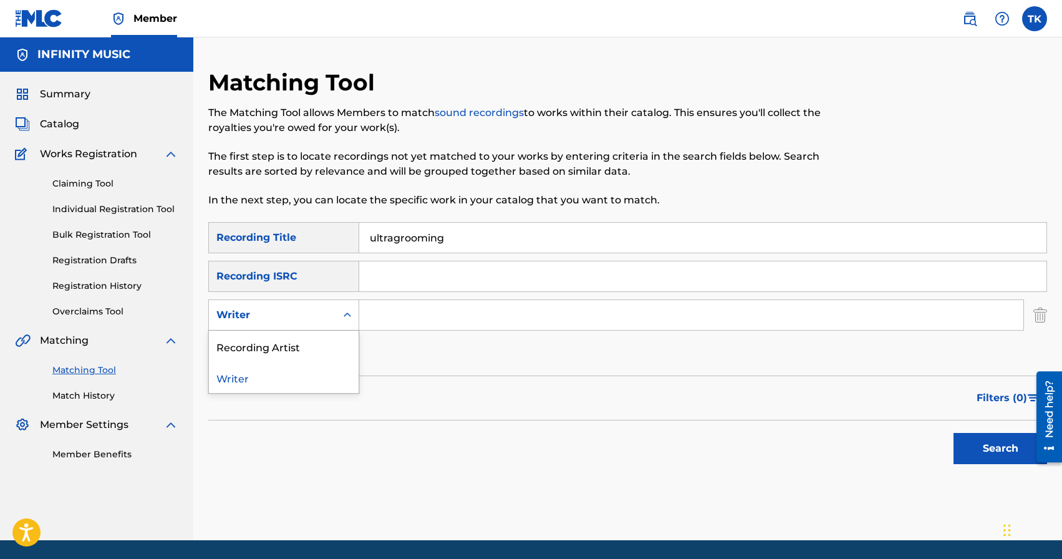
click at [328, 320] on div "Writer" at bounding box center [272, 314] width 112 height 15
click at [324, 340] on div "Recording Artist" at bounding box center [284, 346] width 150 height 31
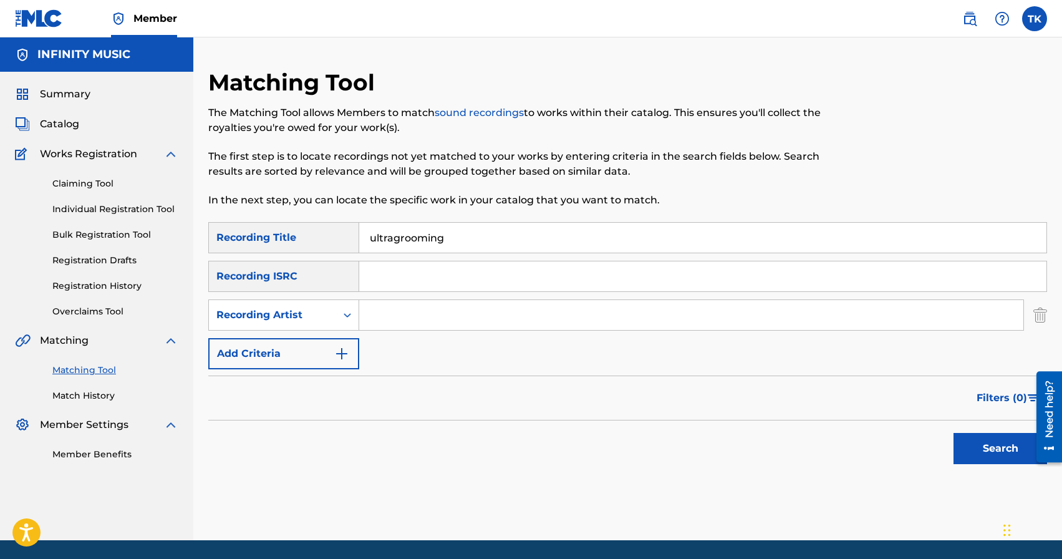
click at [390, 321] on input "Search Form" at bounding box center [691, 315] width 664 height 30
type input "edik_kingsta"
click at [962, 450] on button "Search" at bounding box center [1001, 448] width 94 height 31
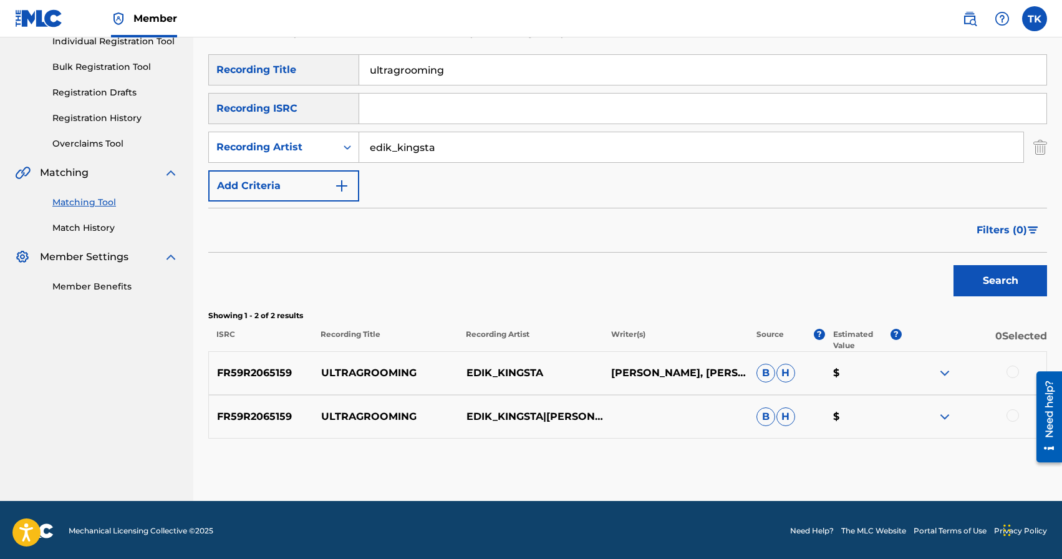
scroll to position [170, 0]
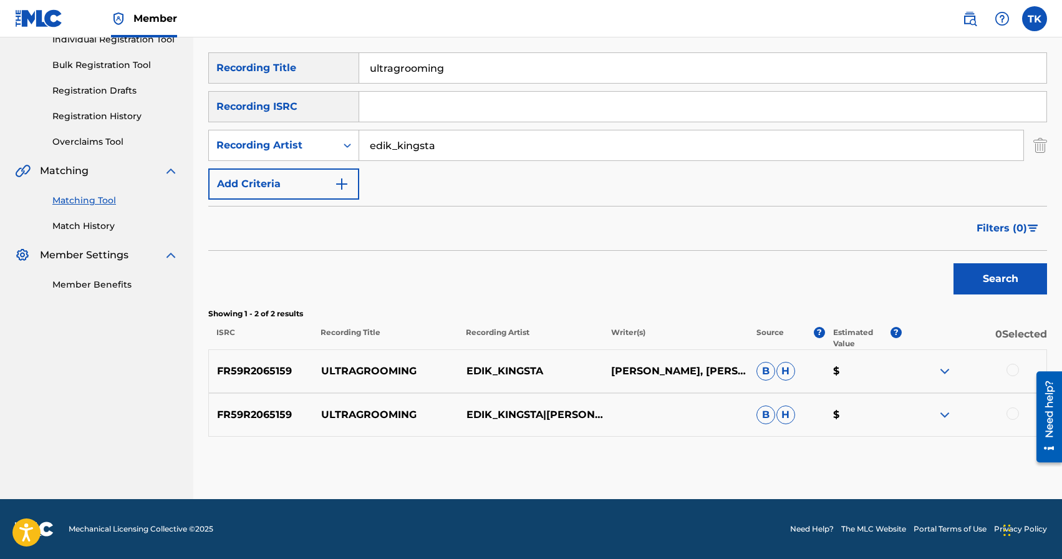
click at [1013, 413] on div at bounding box center [1013, 413] width 12 height 12
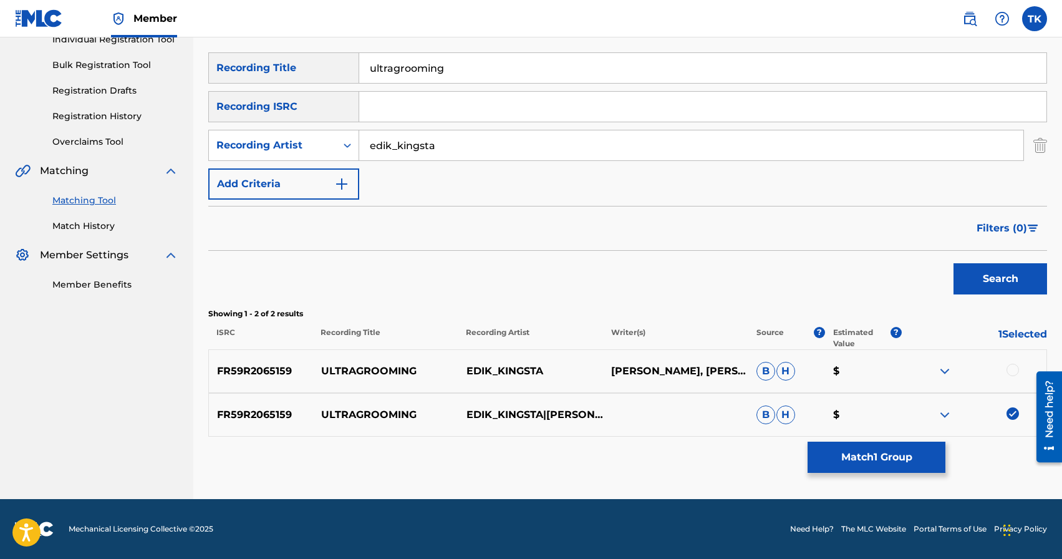
click at [1013, 369] on div at bounding box center [1013, 370] width 12 height 12
click at [880, 453] on button "Match 2 Groups" at bounding box center [877, 457] width 138 height 31
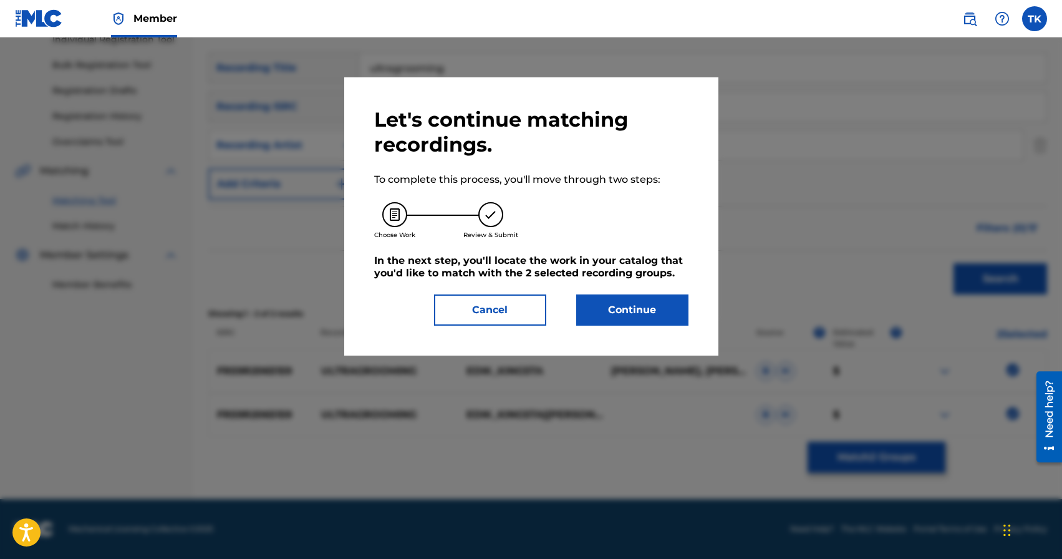
click at [639, 311] on button "Continue" at bounding box center [632, 309] width 112 height 31
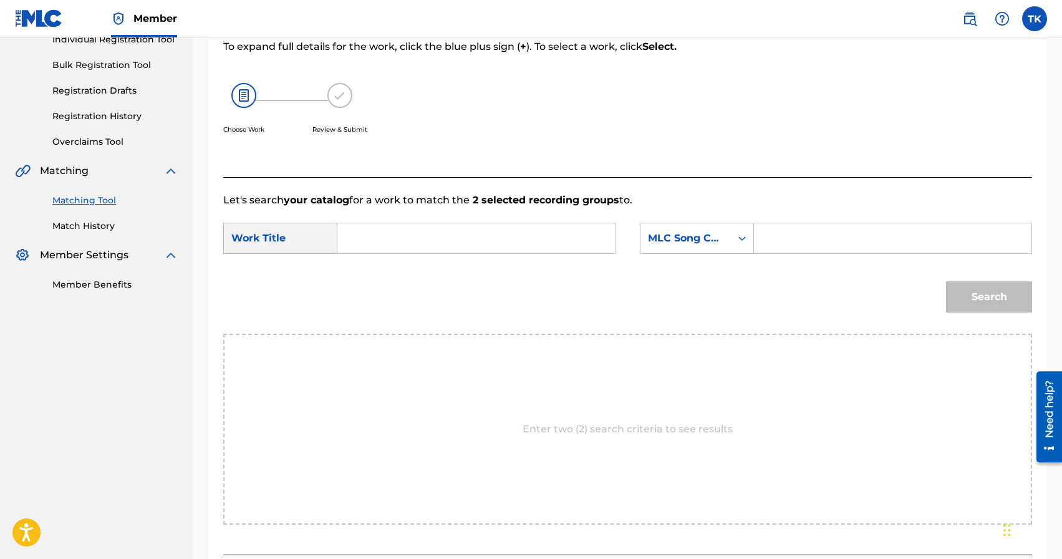
click at [478, 237] on input "Search Form" at bounding box center [476, 238] width 256 height 30
click at [398, 369] on div "ultra grooming" at bounding box center [382, 363] width 69 height 22
type input "ultragrooming"
click at [673, 251] on div "MLC Song Code" at bounding box center [697, 238] width 114 height 31
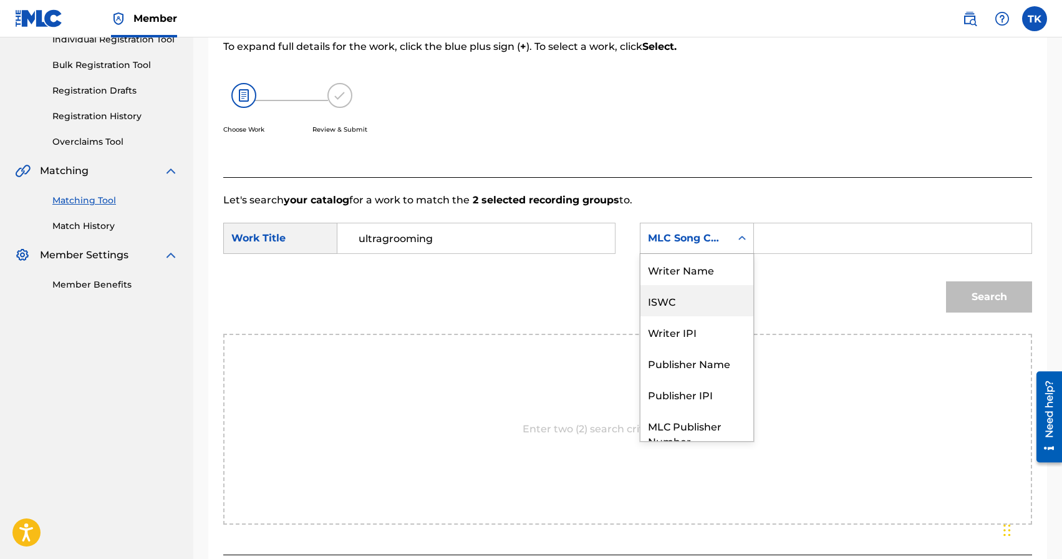
scroll to position [46, 0]
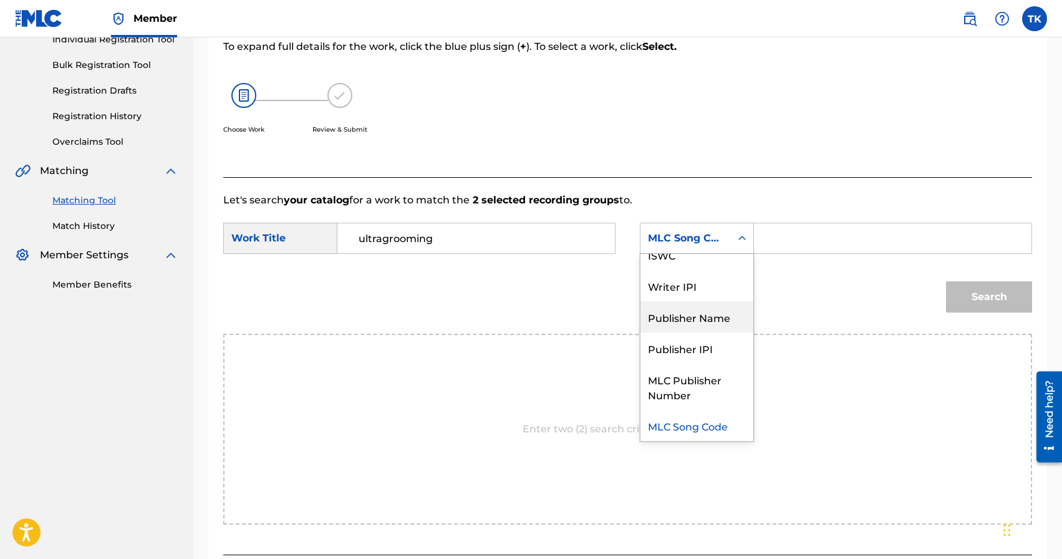
click at [673, 310] on div "Publisher Name" at bounding box center [696, 316] width 113 height 31
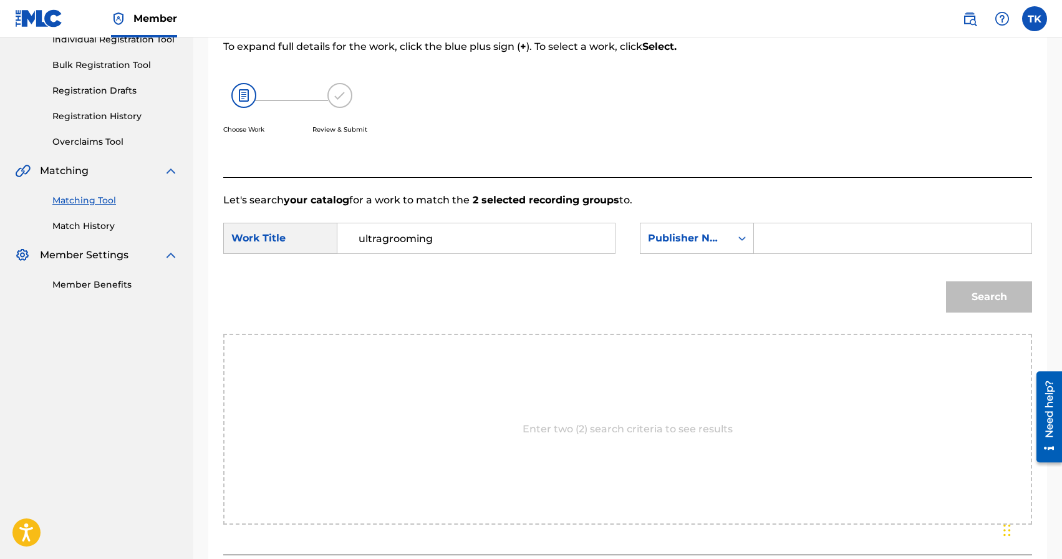
click at [818, 241] on input "Search Form" at bounding box center [893, 238] width 256 height 30
type input "INFINITY MUSIC"
click at [965, 299] on button "Search" at bounding box center [989, 296] width 86 height 31
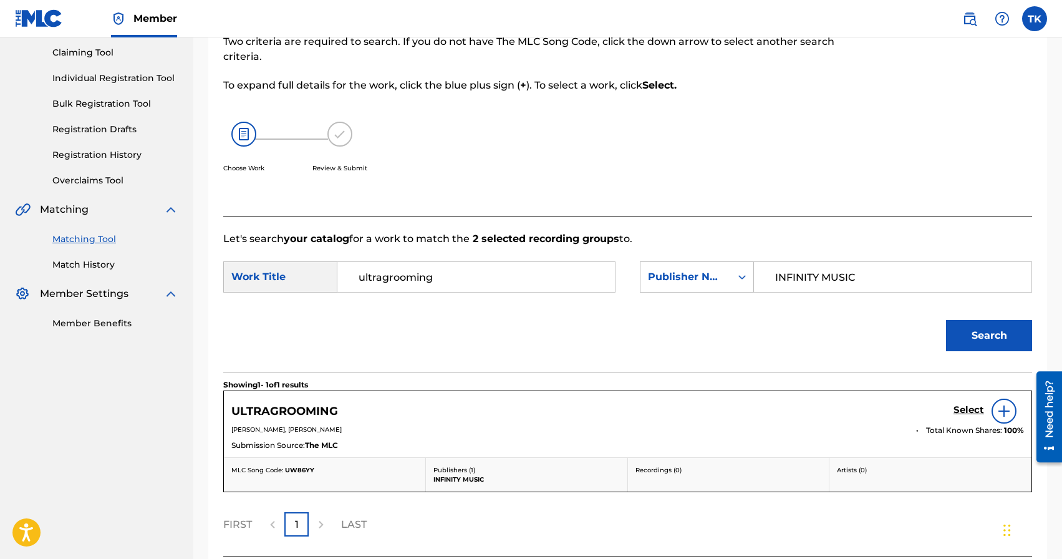
scroll to position [170, 0]
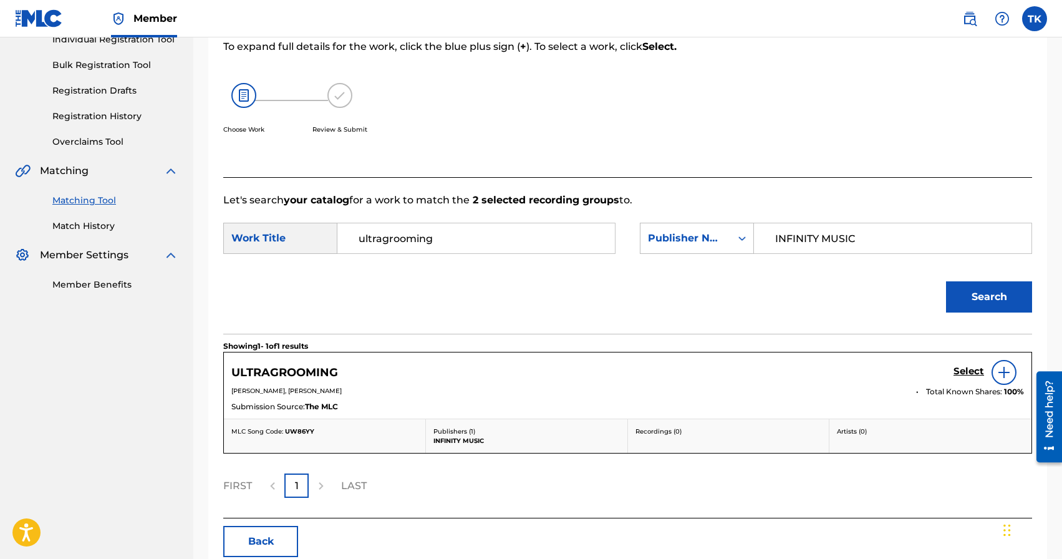
click at [972, 371] on h5 "Select" at bounding box center [969, 371] width 31 height 12
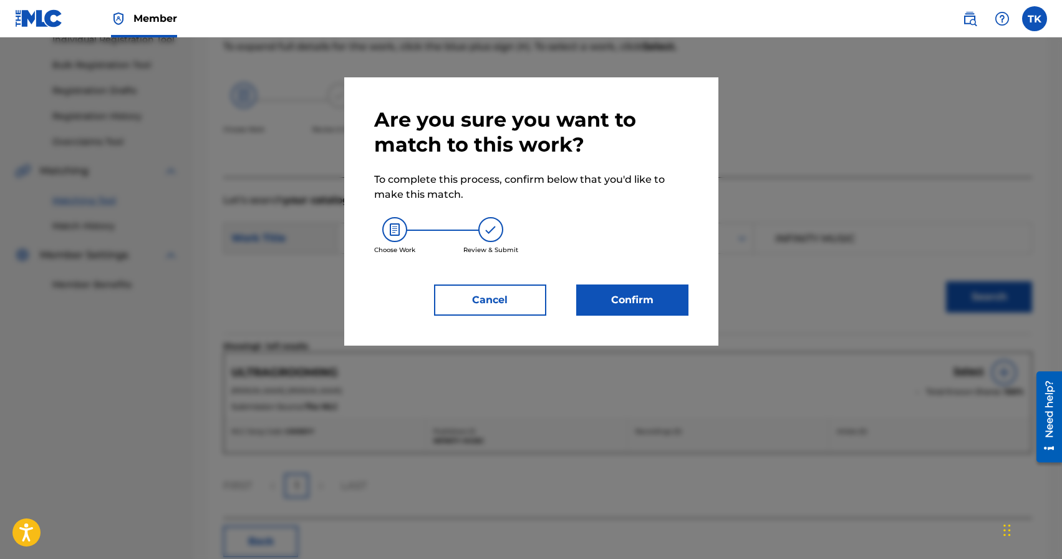
click at [662, 301] on button "Confirm" at bounding box center [632, 299] width 112 height 31
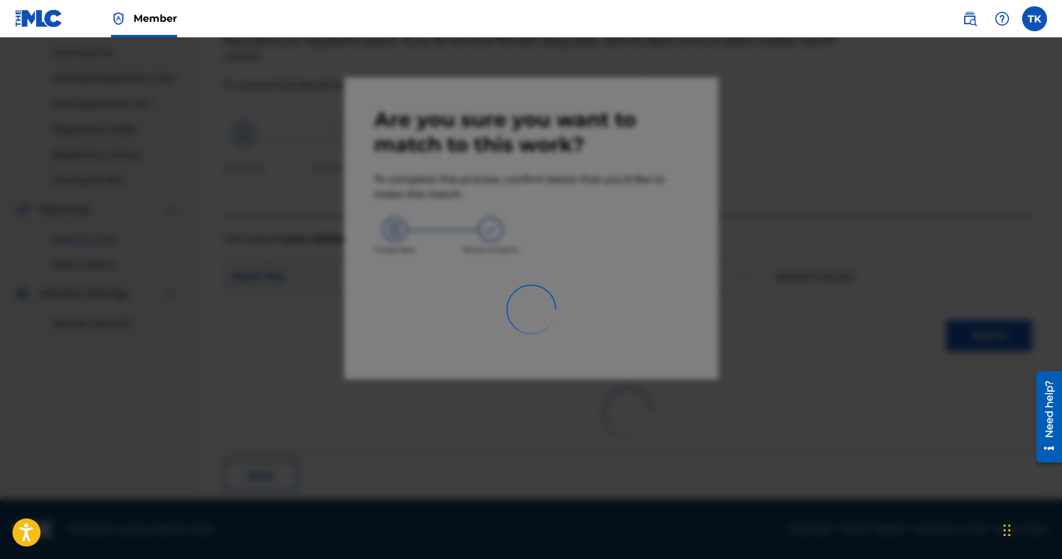
scroll to position [37, 0]
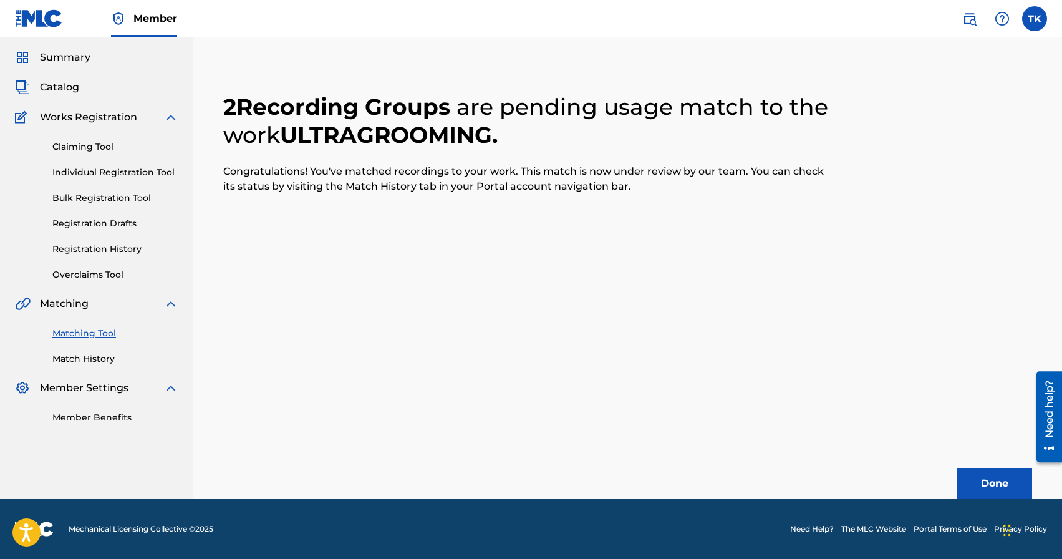
click at [962, 474] on button "Done" at bounding box center [994, 483] width 75 height 31
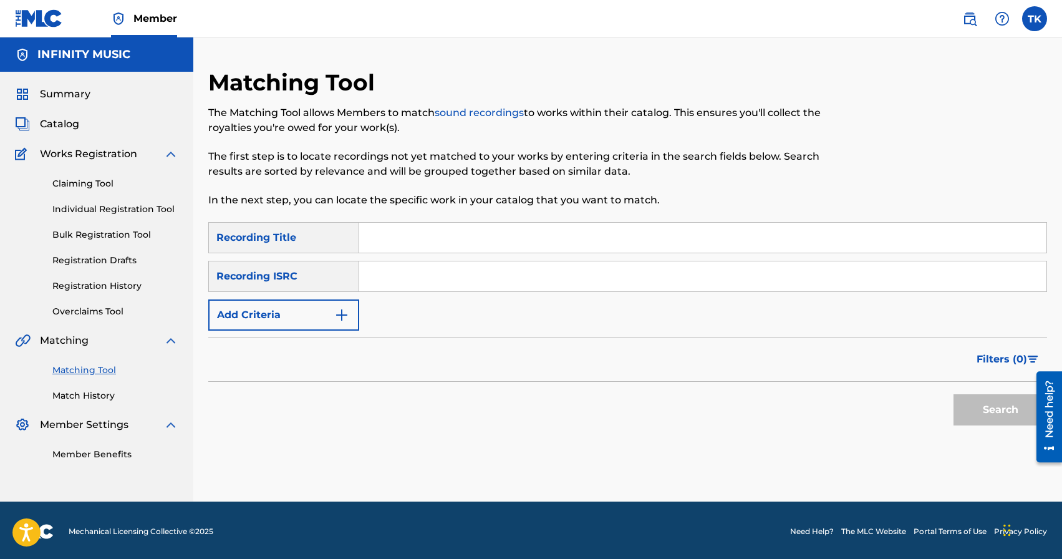
click at [433, 227] on input "Search Form" at bounding box center [702, 238] width 687 height 30
paste input "Деньги - Qwizee Remix"
type input "Деньги - Qwizee Remix"
click at [330, 320] on button "Add Criteria" at bounding box center [283, 314] width 151 height 31
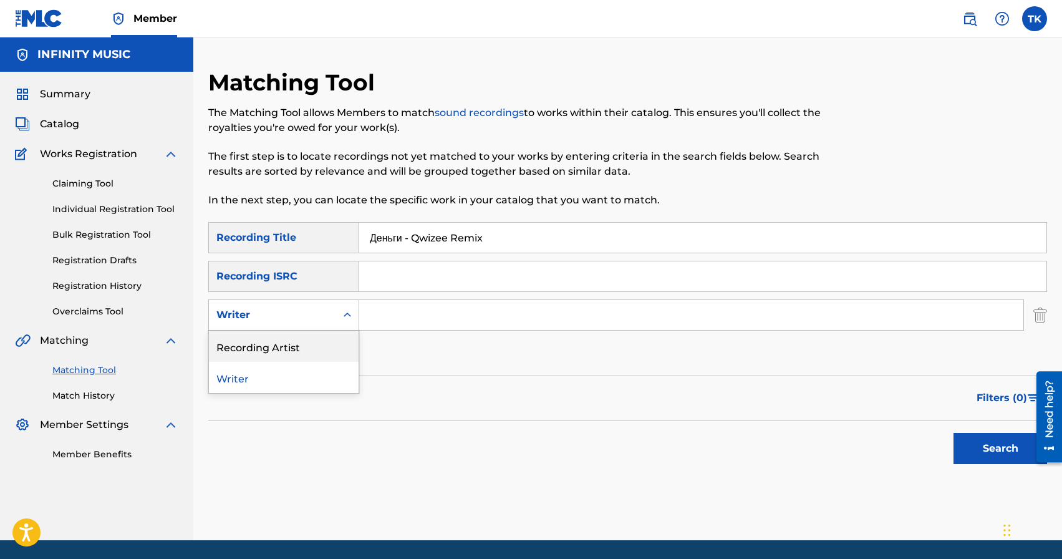
click at [330, 332] on div "Recording Artist" at bounding box center [284, 346] width 150 height 31
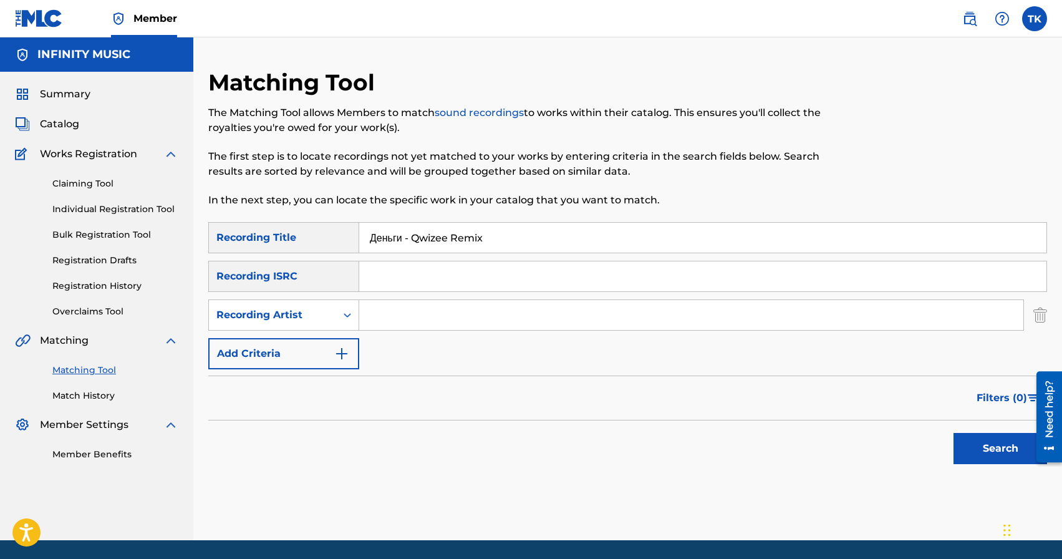
click at [411, 305] on input "Search Form" at bounding box center [691, 315] width 664 height 30
type input "edik_kingsta"
click at [987, 454] on button "Search" at bounding box center [1001, 448] width 94 height 31
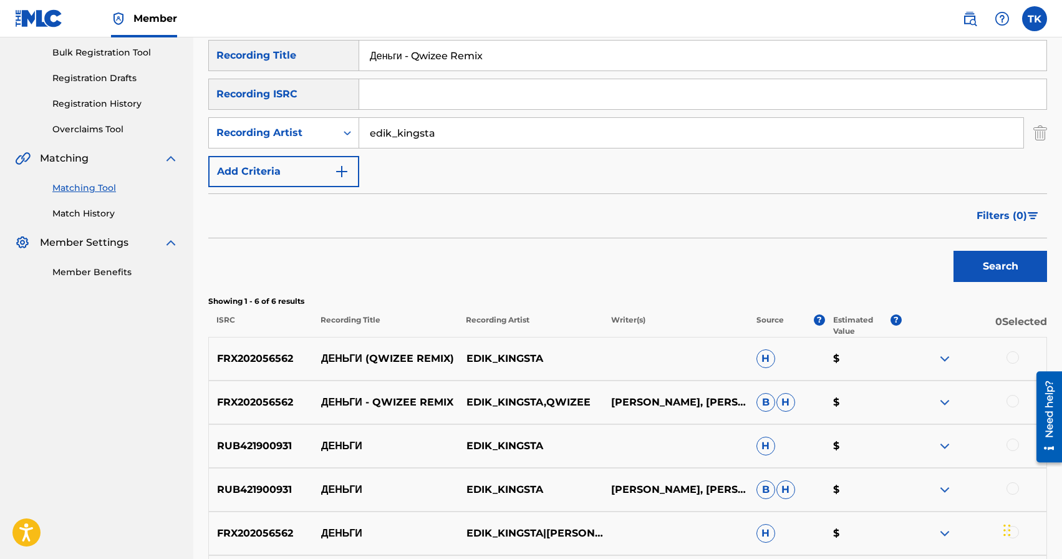
scroll to position [183, 0]
click at [1013, 395] on div at bounding box center [1013, 400] width 12 height 12
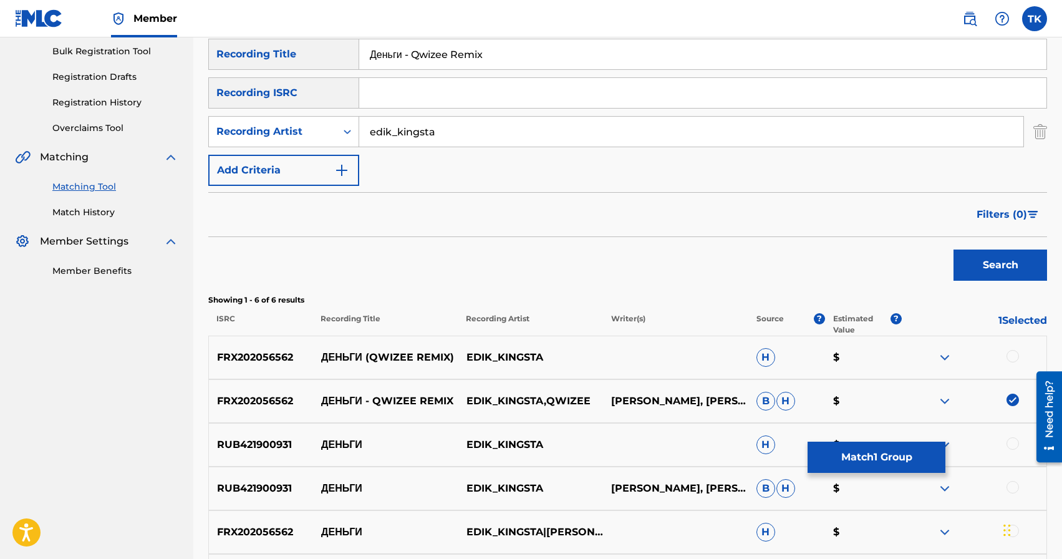
click at [1013, 354] on div at bounding box center [1013, 356] width 12 height 12
click at [909, 454] on button "Match 2 Groups" at bounding box center [877, 457] width 138 height 31
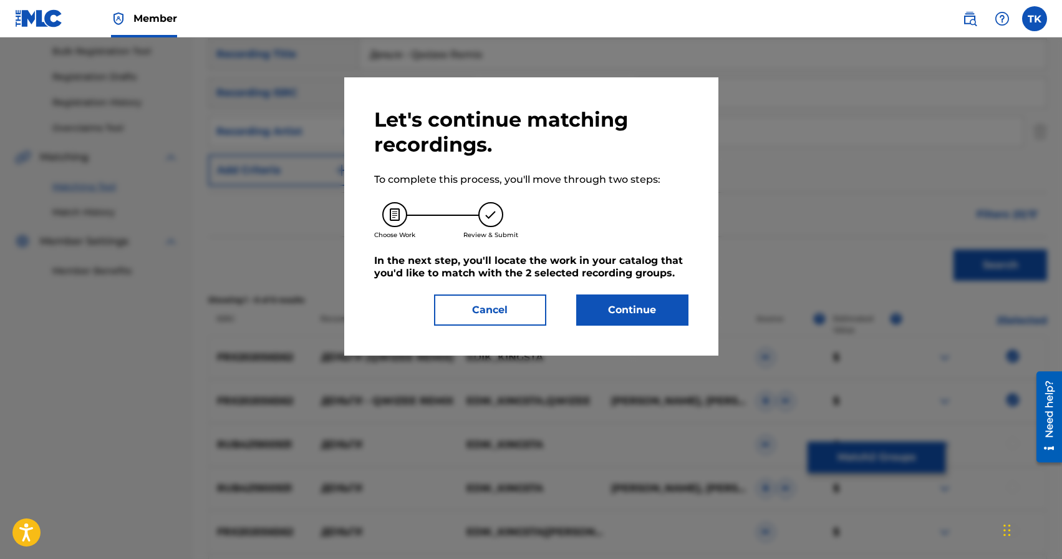
click at [621, 300] on button "Continue" at bounding box center [632, 309] width 112 height 31
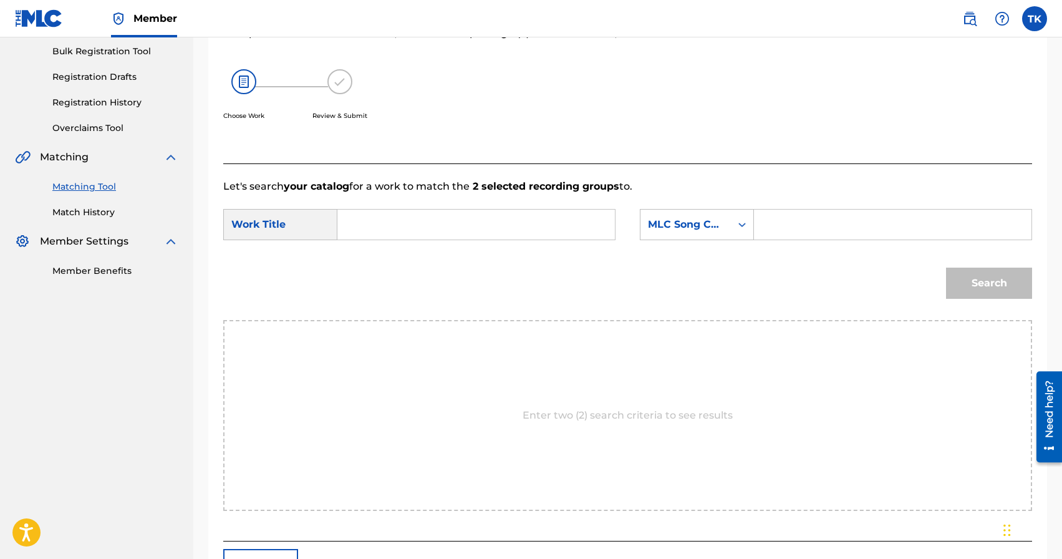
click at [498, 225] on input "Search Form" at bounding box center [476, 225] width 256 height 30
paste input "Деньги - Qwizee Remix"
type input "Деньги - Qwizee Remix"
click at [731, 237] on div "Search Form" at bounding box center [742, 225] width 22 height 30
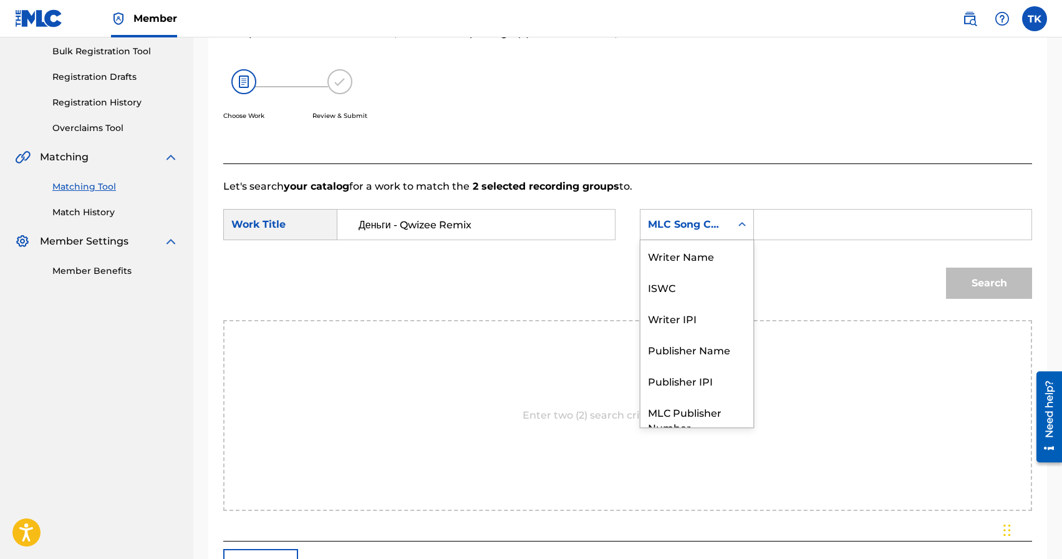
click at [731, 237] on div "Search Form" at bounding box center [742, 225] width 22 height 30
click at [734, 230] on div "Search Form" at bounding box center [742, 224] width 22 height 22
click at [793, 229] on input "Search Form" at bounding box center [893, 225] width 256 height 30
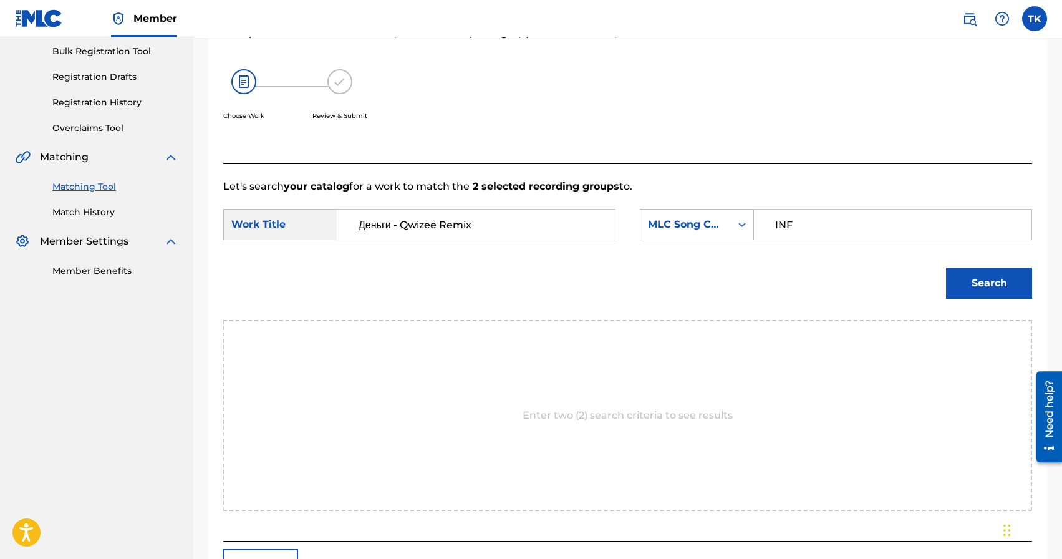
type input "INFINITY MUSIC"
click at [723, 235] on div "MLC Song Code" at bounding box center [685, 225] width 90 height 24
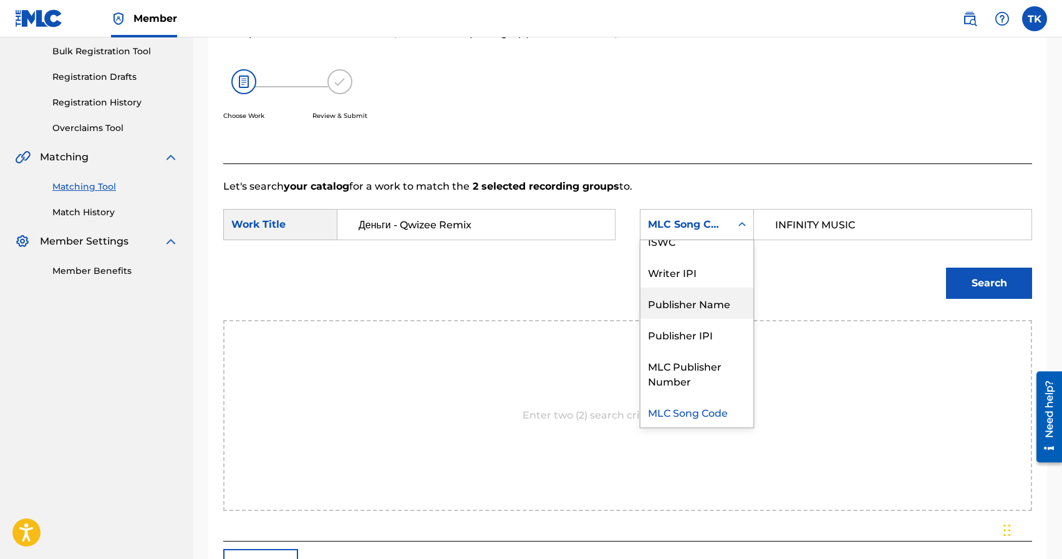
click at [705, 297] on div "Publisher Name" at bounding box center [696, 302] width 113 height 31
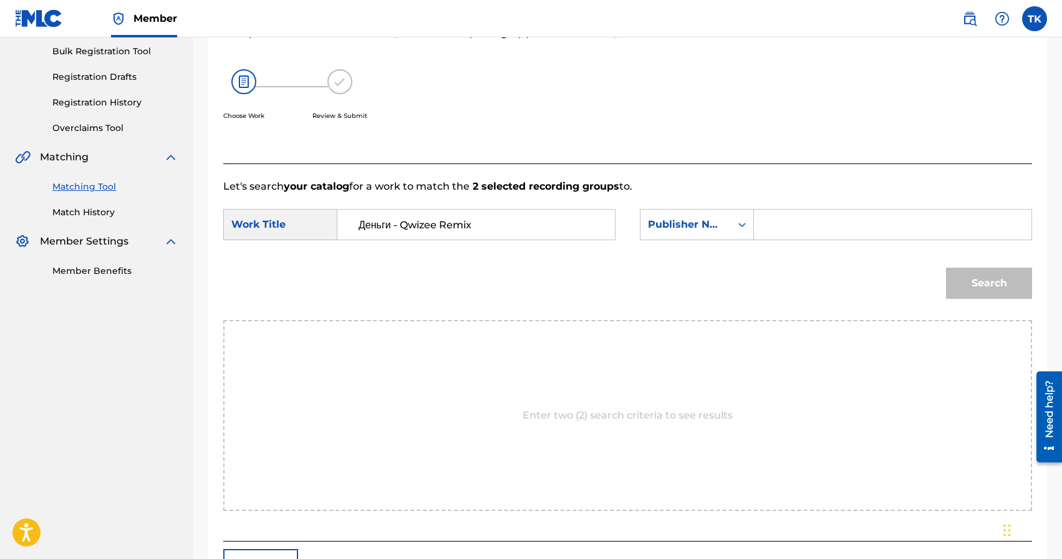
click at [846, 228] on input "Search Form" at bounding box center [893, 225] width 256 height 30
type input "I"
click at [730, 221] on div "Publisher Name" at bounding box center [685, 225] width 90 height 24
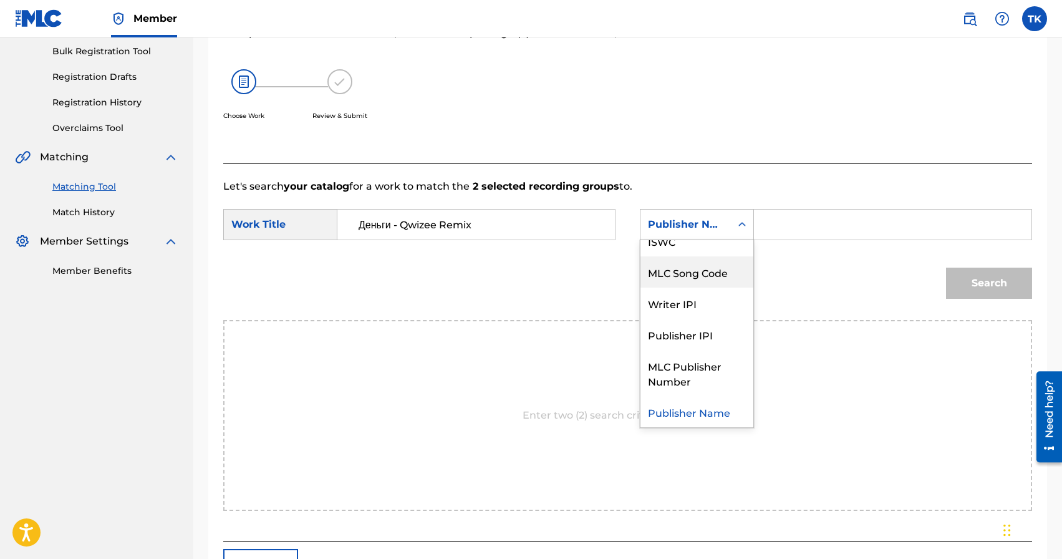
click at [715, 274] on div "MLC Song Code" at bounding box center [696, 271] width 113 height 31
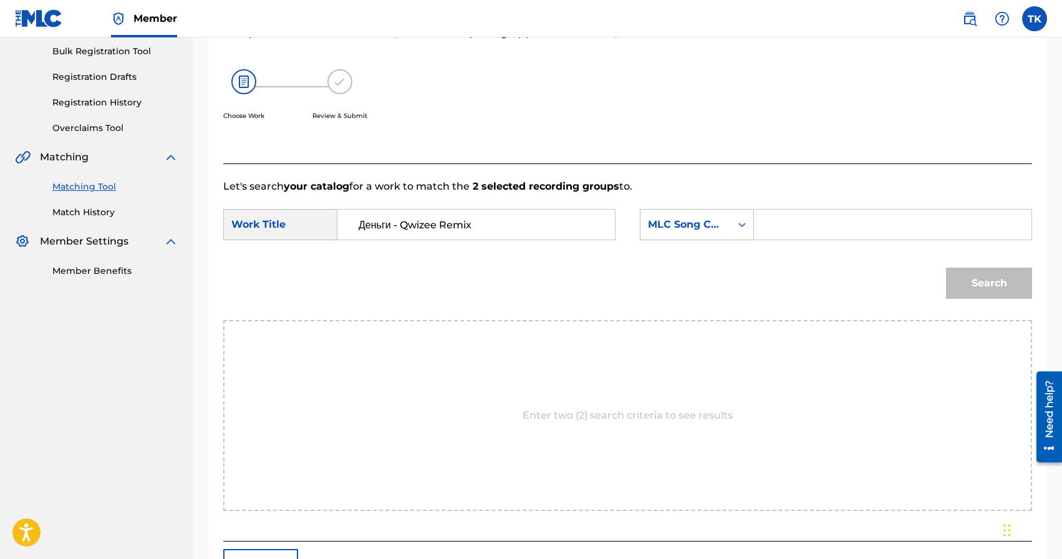
click at [794, 229] on input "Search Form" at bounding box center [893, 225] width 256 height 30
type input "INFINITY MUSIC"
click at [708, 234] on div "MLC Song Code" at bounding box center [685, 225] width 90 height 24
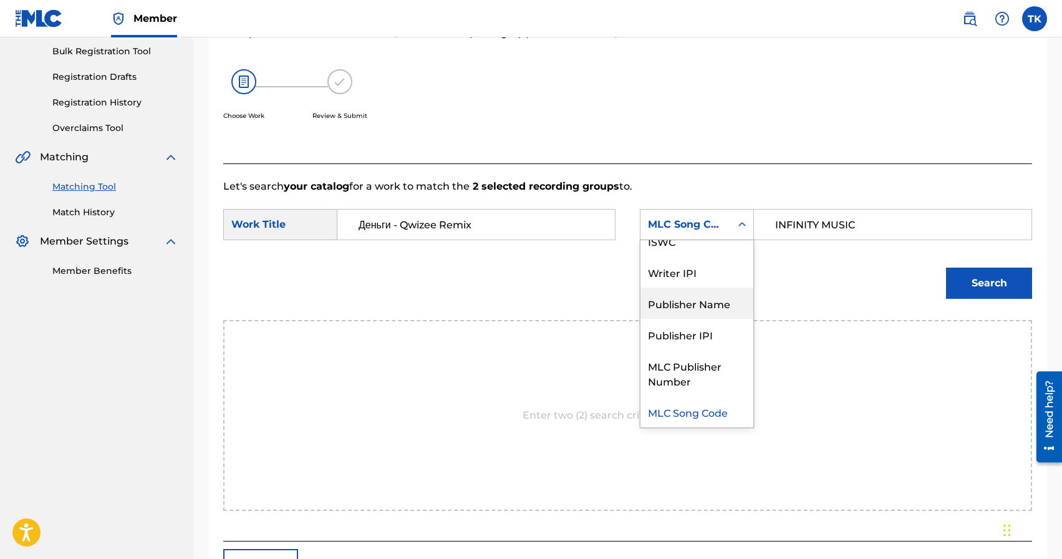
click at [694, 301] on div "Publisher Name" at bounding box center [696, 302] width 113 height 31
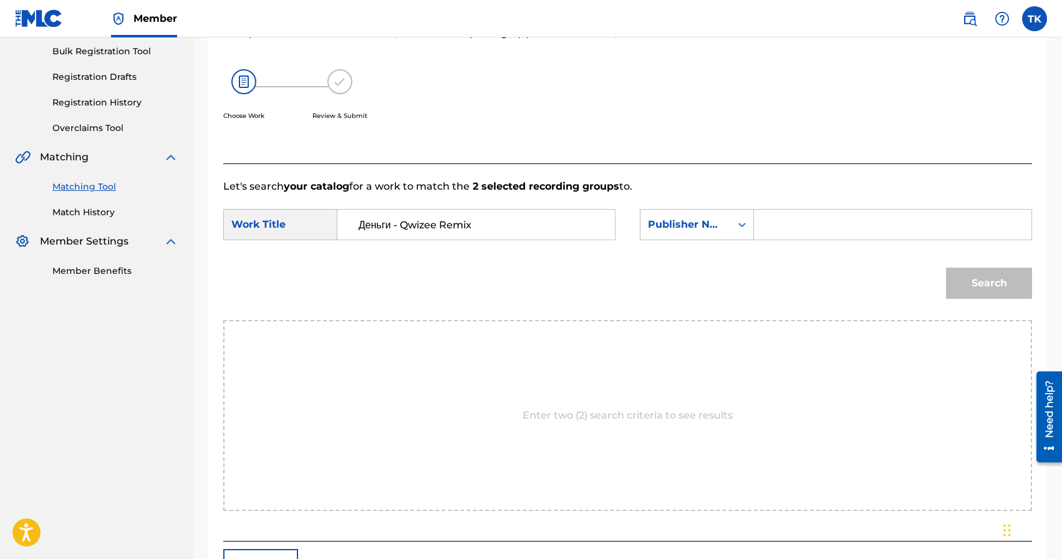
click at [772, 226] on input "Search Form" at bounding box center [893, 225] width 256 height 30
type input "INFINITY MUSIC"
click at [973, 287] on button "Search" at bounding box center [989, 283] width 86 height 31
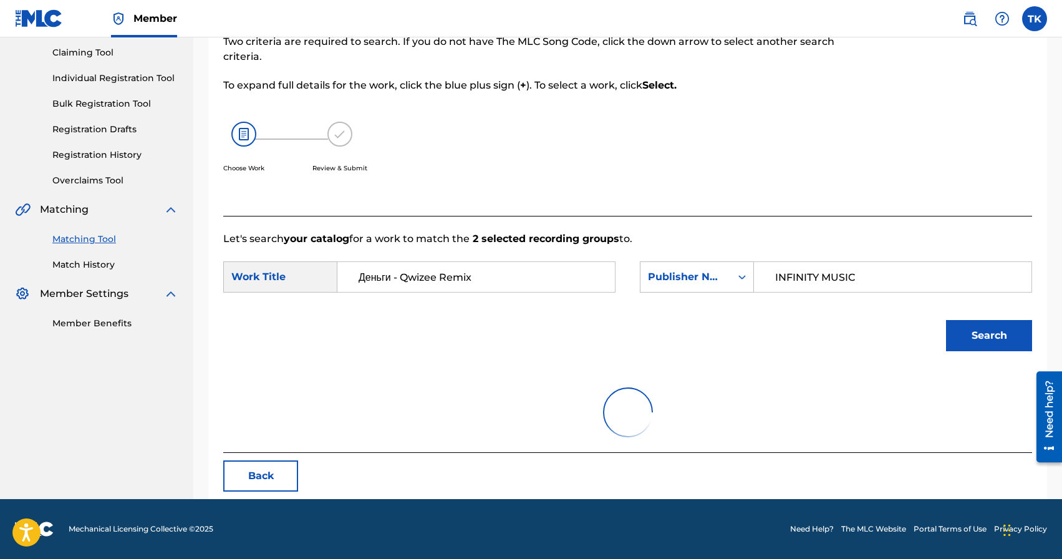
scroll to position [183, 0]
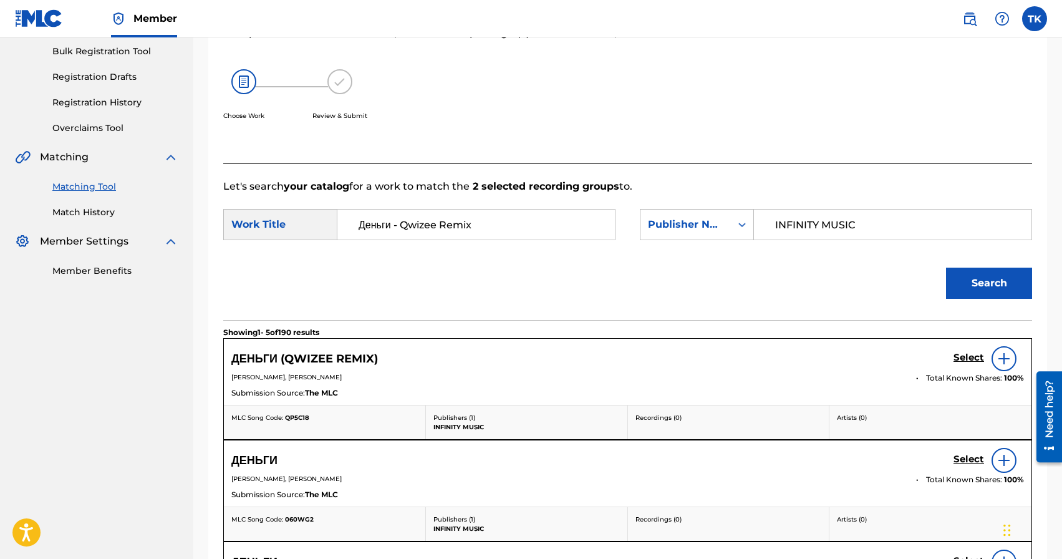
click at [962, 354] on h5 "Select" at bounding box center [969, 358] width 31 height 12
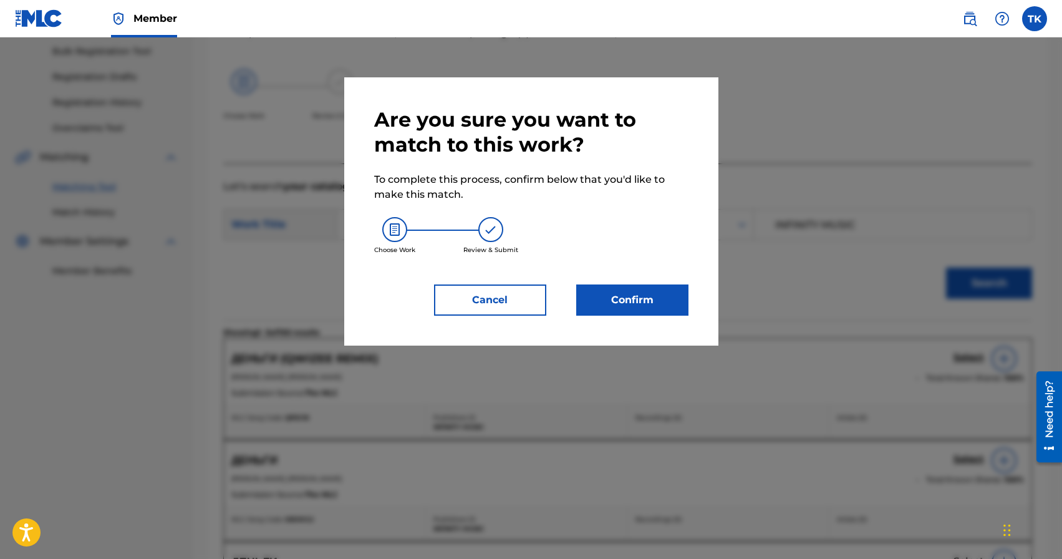
click at [682, 297] on button "Confirm" at bounding box center [632, 299] width 112 height 31
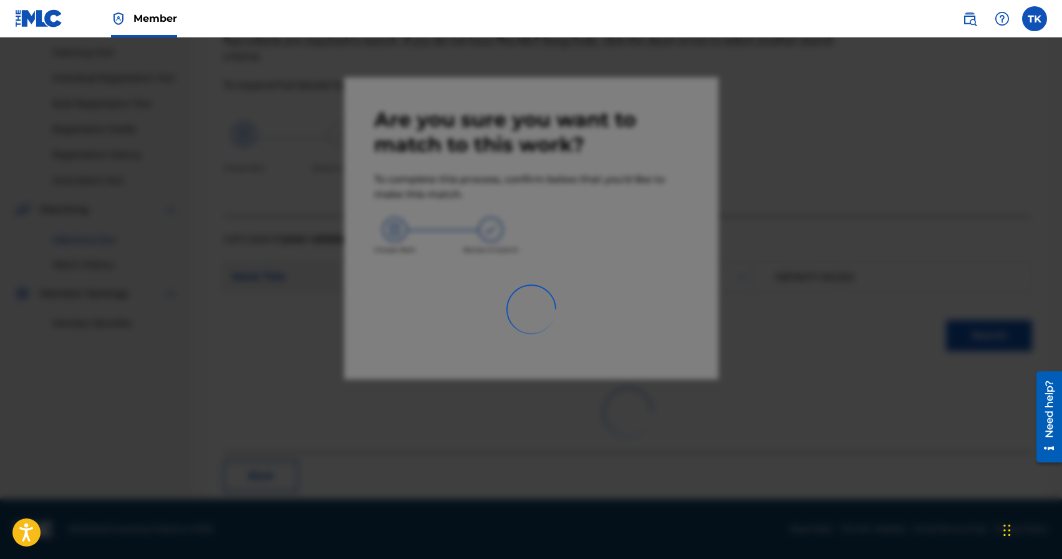
scroll to position [37, 0]
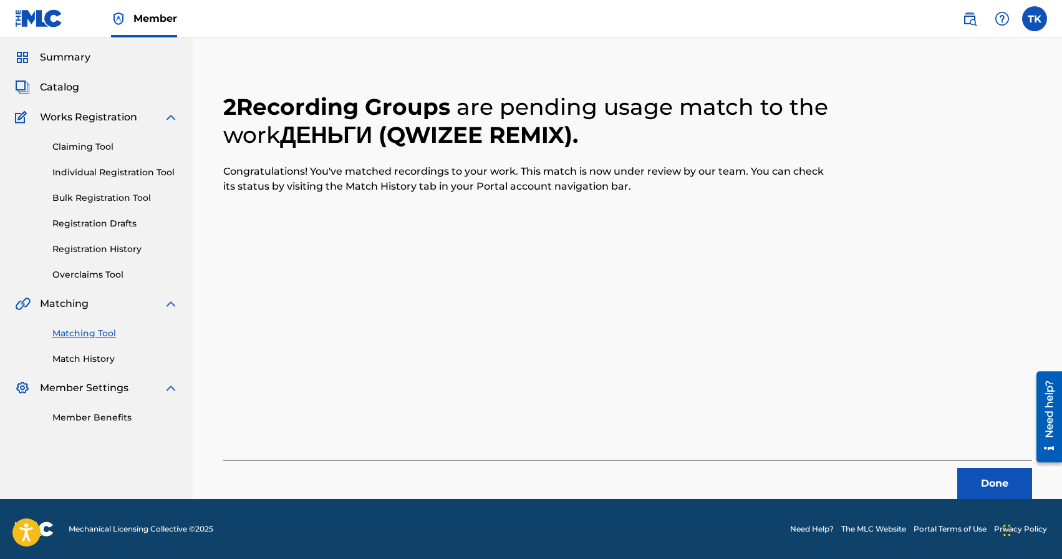
click at [976, 475] on button "Done" at bounding box center [994, 483] width 75 height 31
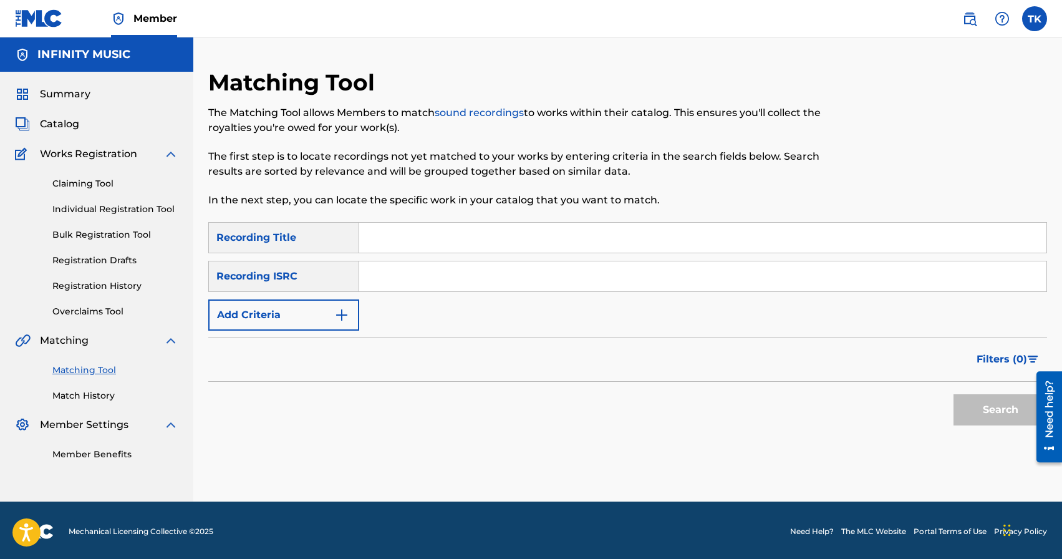
click at [483, 228] on input "Search Form" at bounding box center [702, 238] width 687 height 30
click at [452, 236] on input "просто новости#1" at bounding box center [702, 238] width 687 height 30
type input "просто новости #1"
click at [329, 314] on button "Add Criteria" at bounding box center [283, 314] width 151 height 31
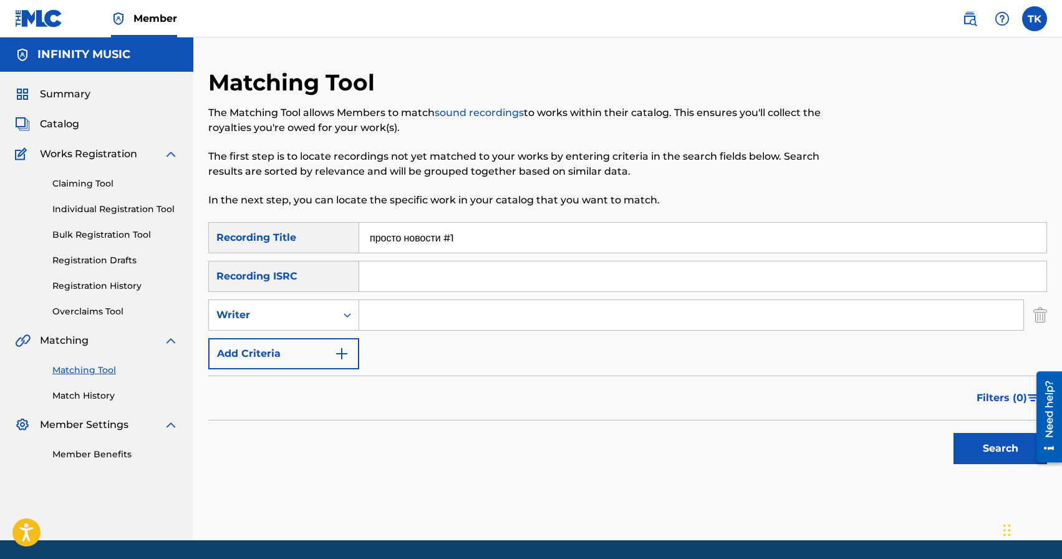
click at [329, 314] on div "Writer" at bounding box center [272, 315] width 127 height 24
click at [329, 352] on div "Recording Artist" at bounding box center [284, 346] width 150 height 31
click at [437, 316] on input "Search Form" at bounding box center [691, 315] width 664 height 30
type input "у"
type input "edik_kingsta"
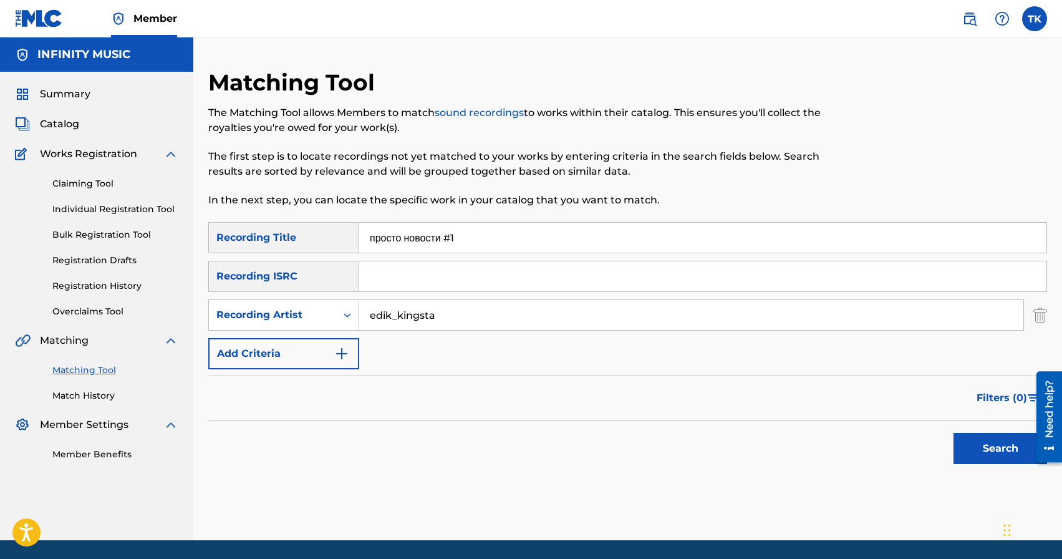
click at [964, 454] on button "Search" at bounding box center [1001, 448] width 94 height 31
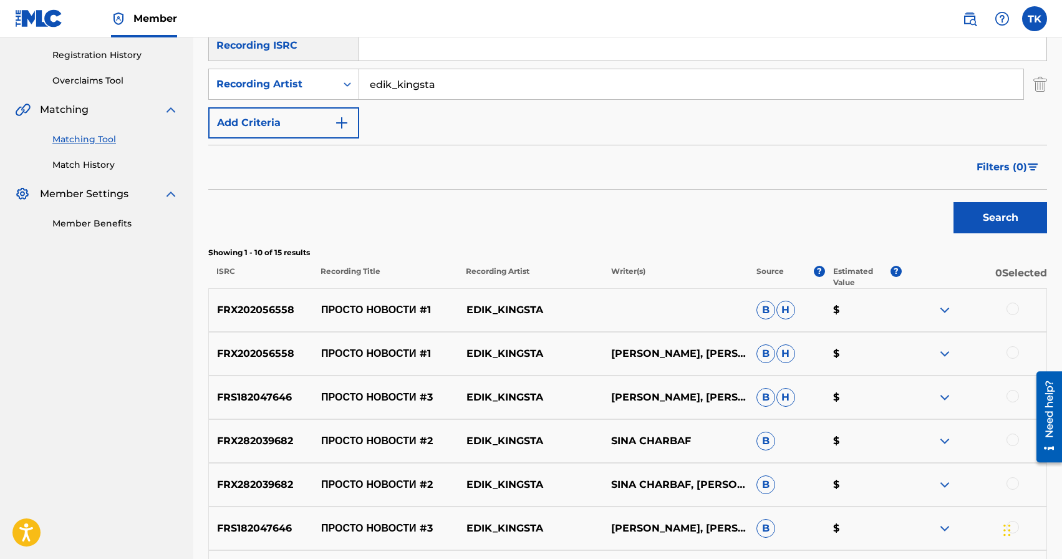
scroll to position [232, 0]
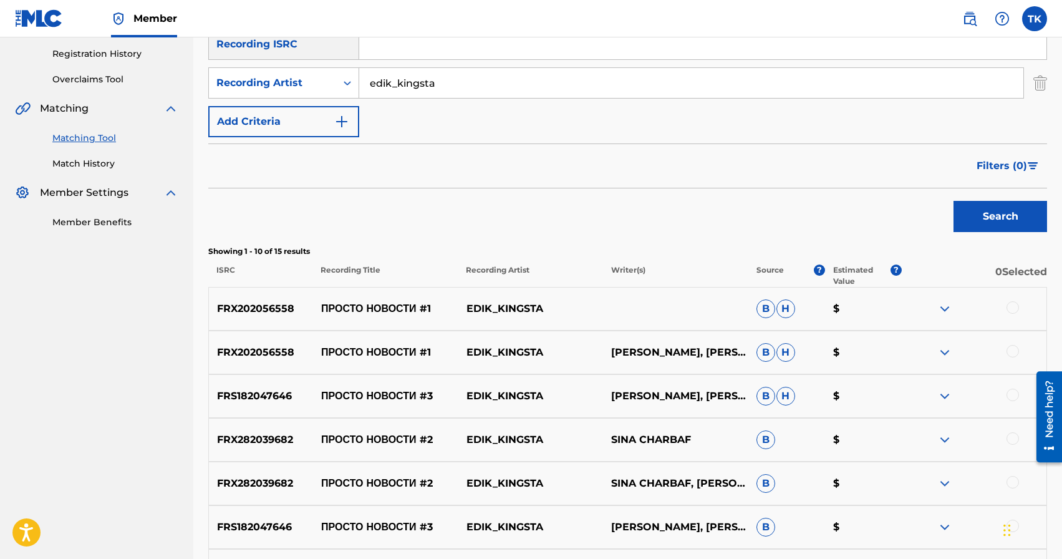
click at [1008, 349] on div at bounding box center [1013, 351] width 12 height 12
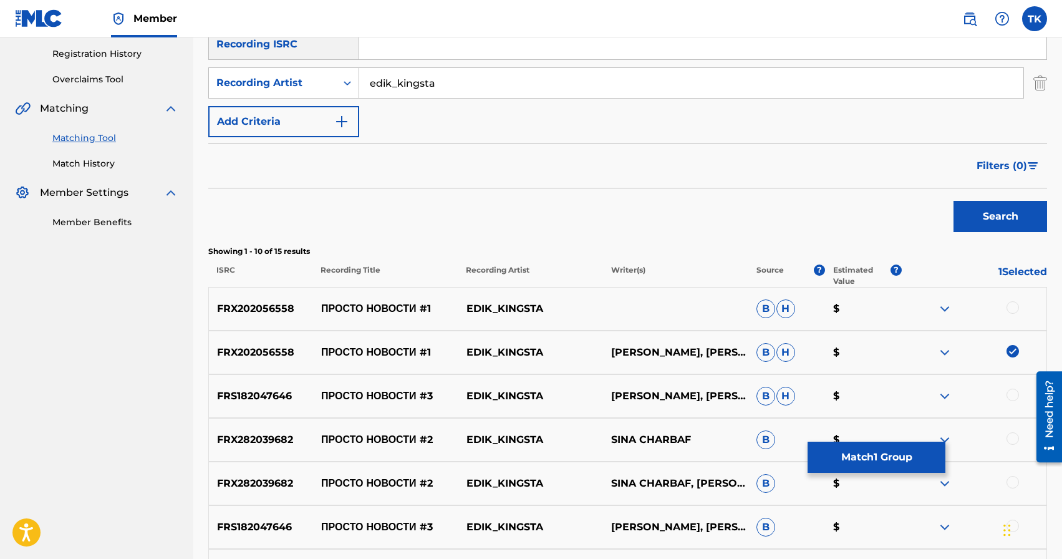
click at [1008, 307] on div at bounding box center [1013, 307] width 12 height 12
click at [864, 447] on button "Match 2 Groups" at bounding box center [877, 457] width 138 height 31
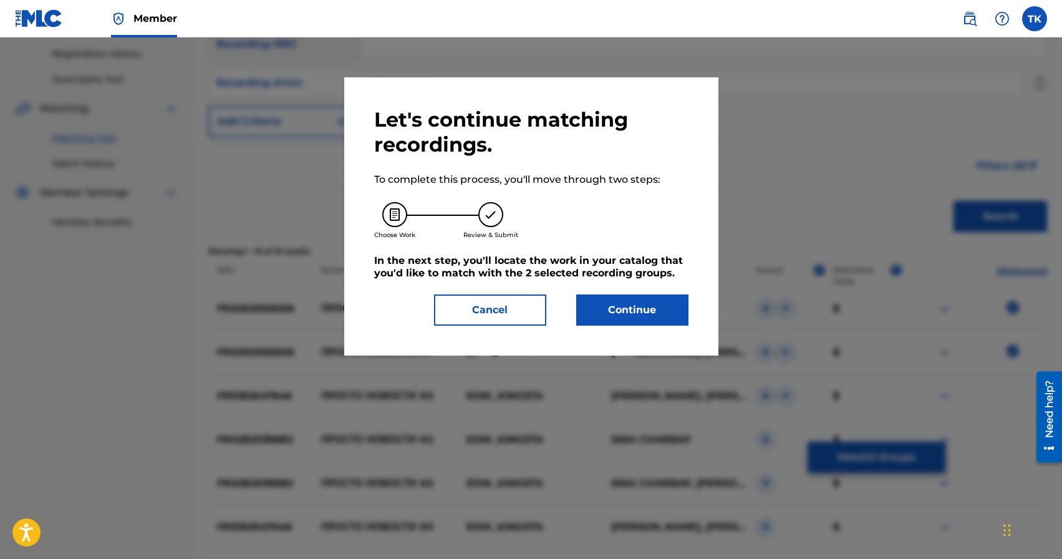
click at [660, 299] on button "Continue" at bounding box center [632, 309] width 112 height 31
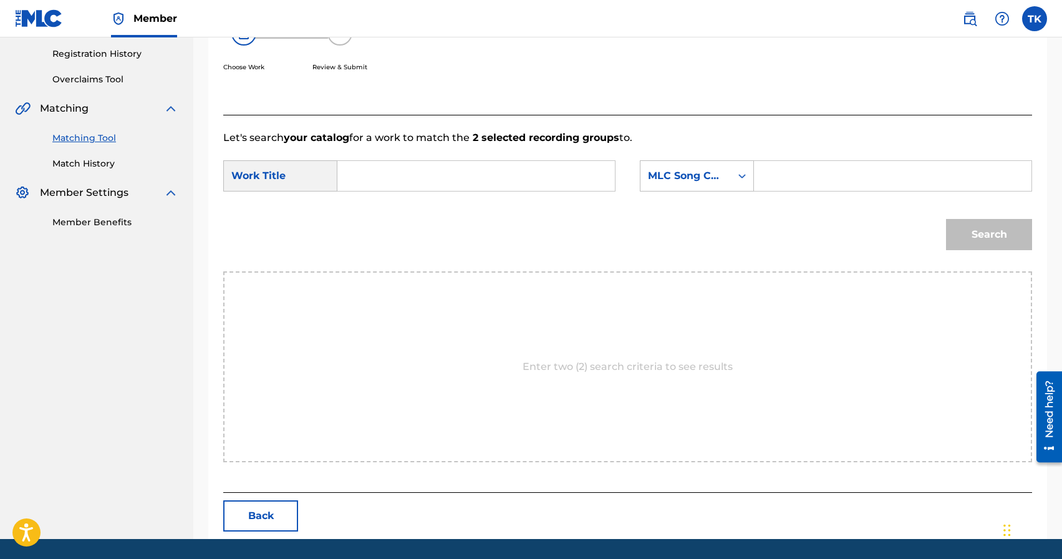
click at [567, 182] on input "Search Form" at bounding box center [476, 176] width 256 height 30
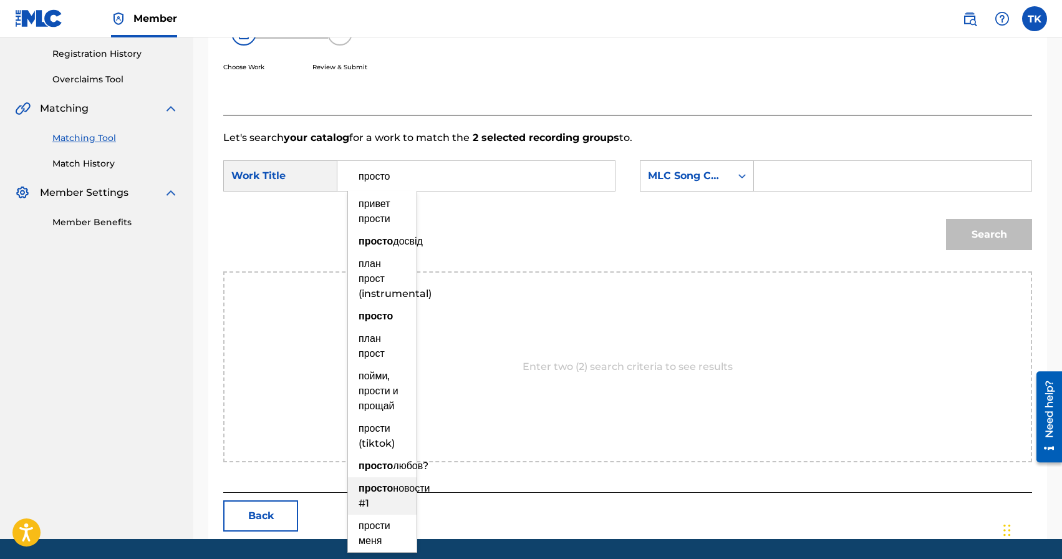
click at [393, 494] on strong "просто" at bounding box center [376, 488] width 34 height 12
type input "просто новости #1"
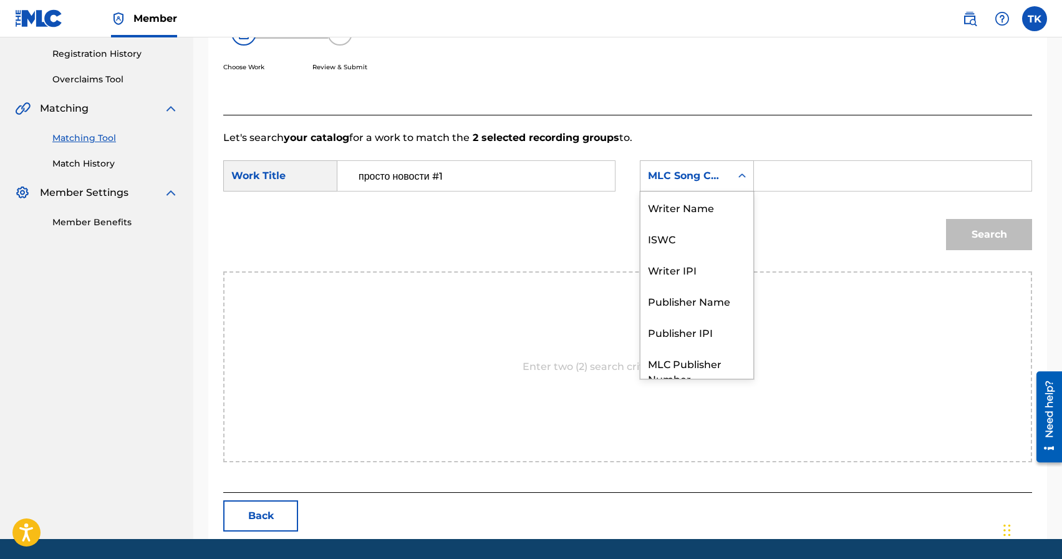
click at [718, 182] on div "MLC Song Code" at bounding box center [685, 175] width 75 height 15
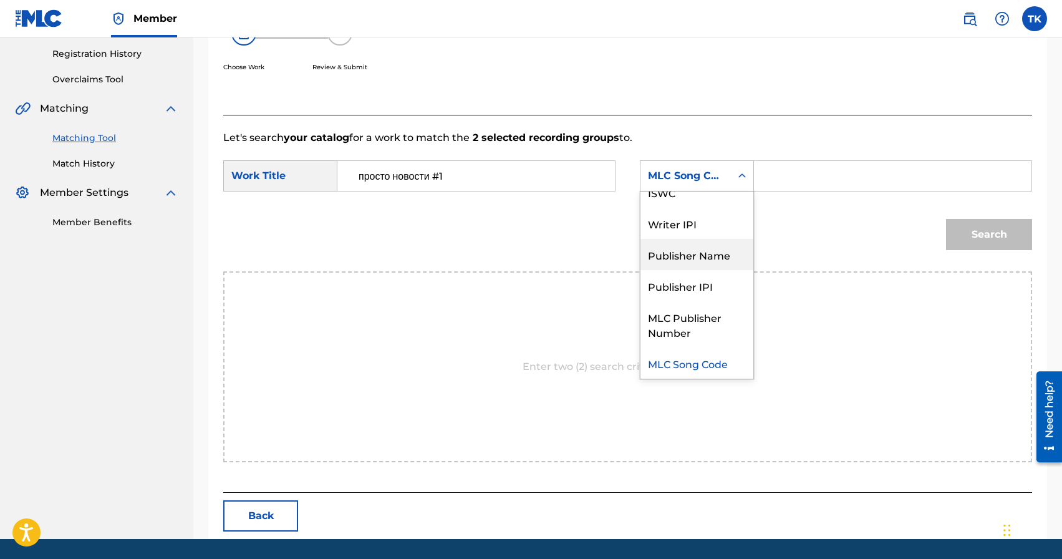
click at [704, 246] on div "Publisher Name" at bounding box center [696, 254] width 113 height 31
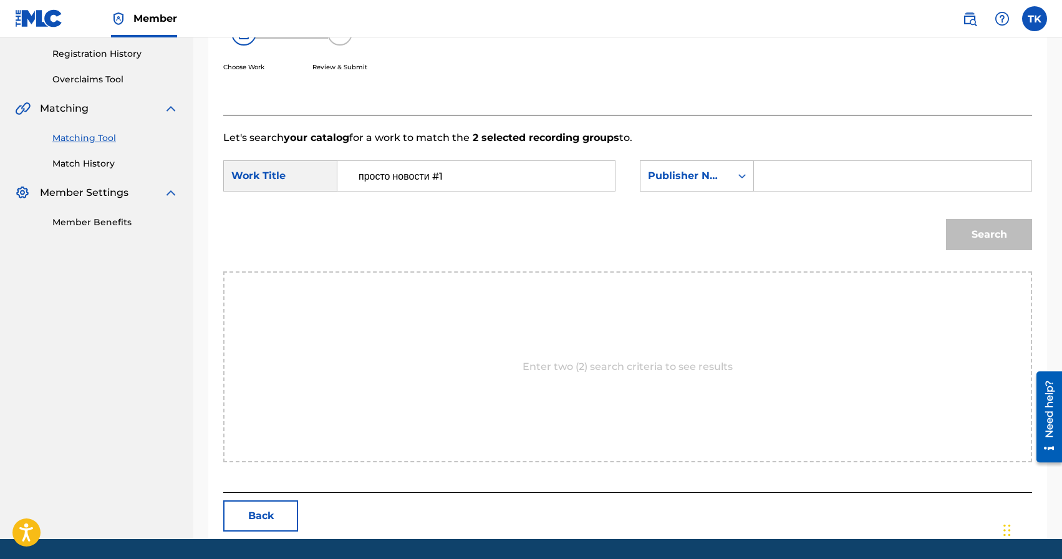
click at [797, 179] on input "Search Form" at bounding box center [893, 176] width 256 height 30
type input "INFINITY MUSIC"
click at [960, 231] on button "Search" at bounding box center [989, 234] width 86 height 31
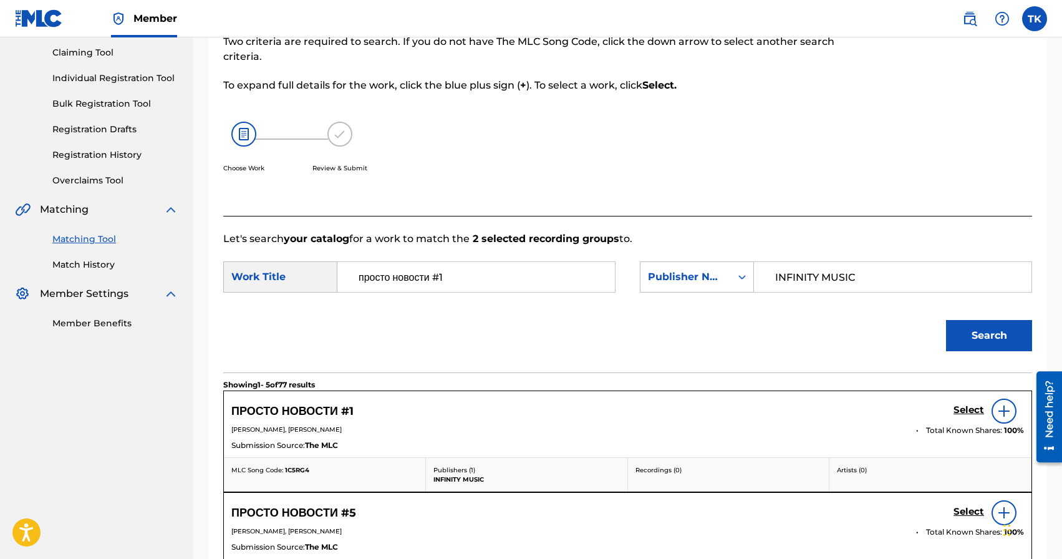
scroll to position [232, 0]
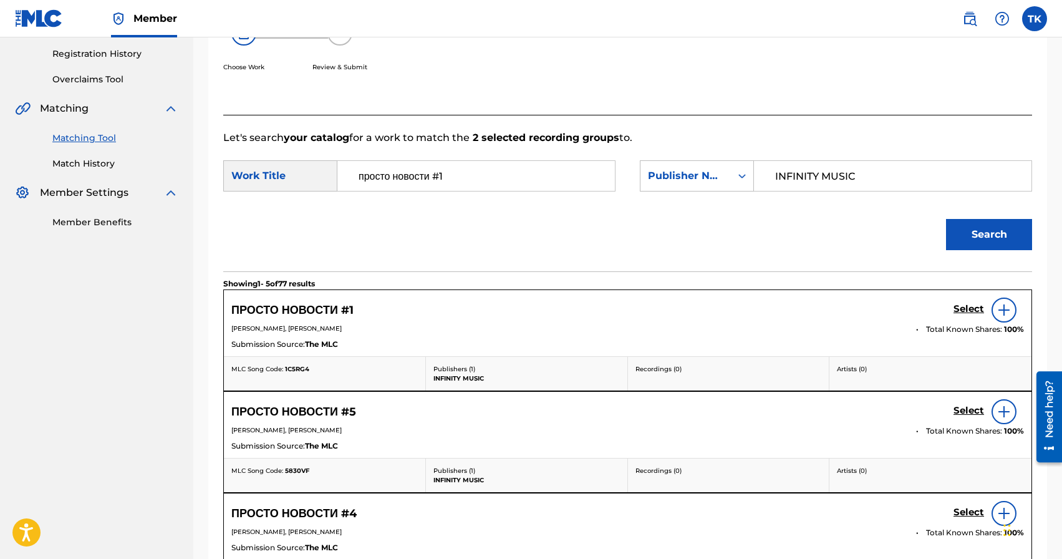
click at [960, 311] on h5 "Select" at bounding box center [969, 309] width 31 height 12
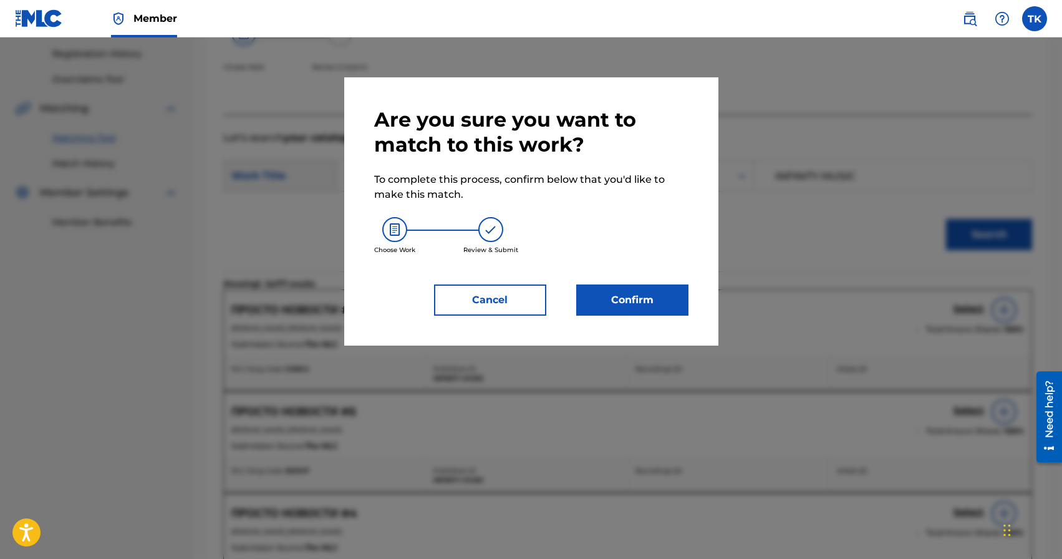
click at [684, 307] on button "Confirm" at bounding box center [632, 299] width 112 height 31
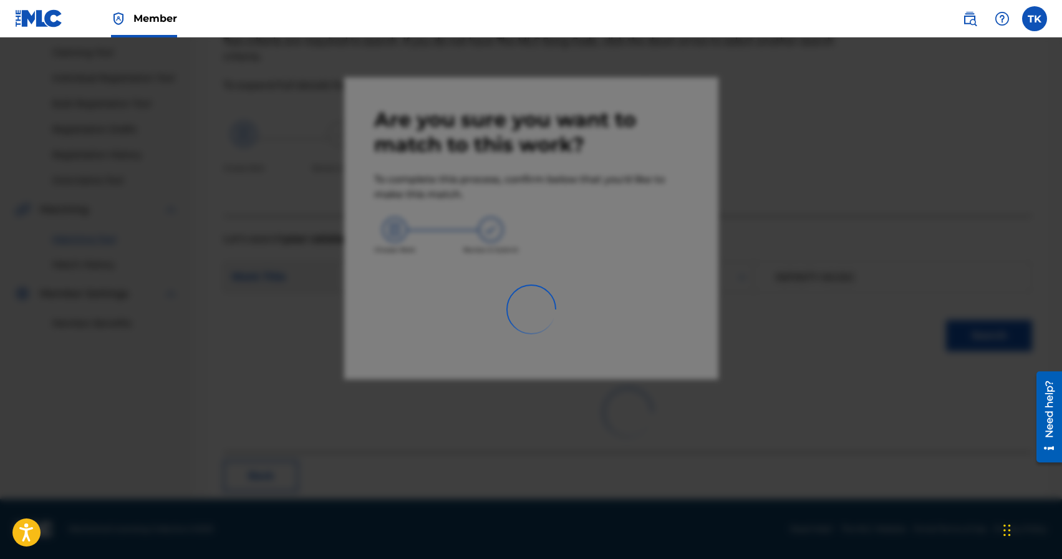
scroll to position [37, 0]
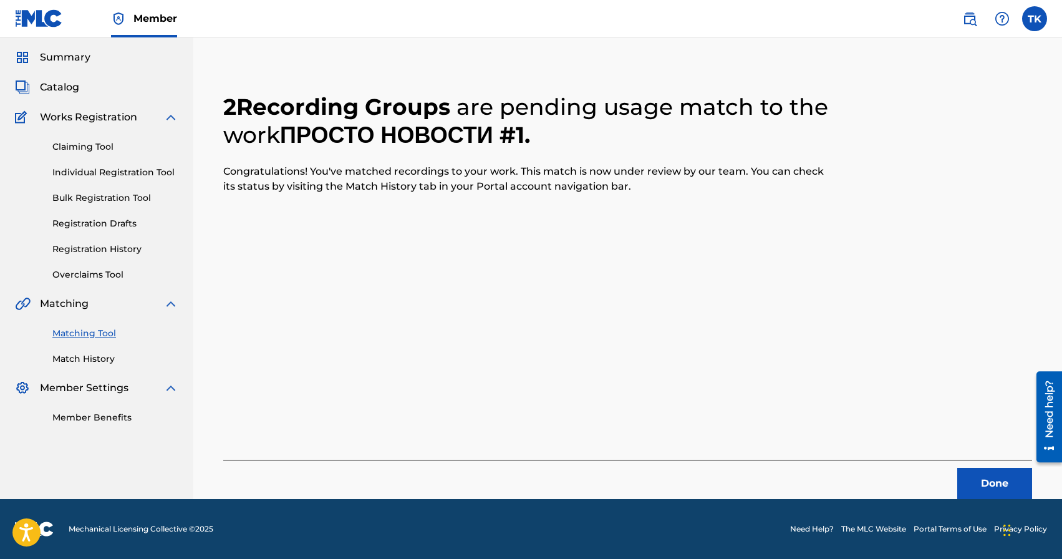
click at [978, 488] on button "Done" at bounding box center [994, 483] width 75 height 31
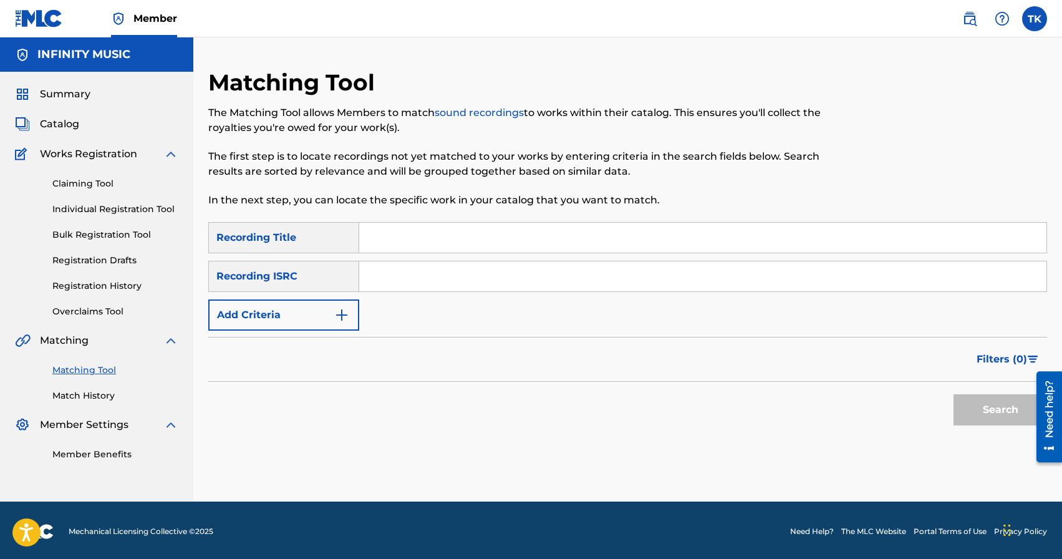
click at [455, 244] on input "Search Form" at bounding box center [702, 238] width 687 height 30
type input "просто новости #2"
click at [319, 326] on button "Add Criteria" at bounding box center [283, 314] width 151 height 31
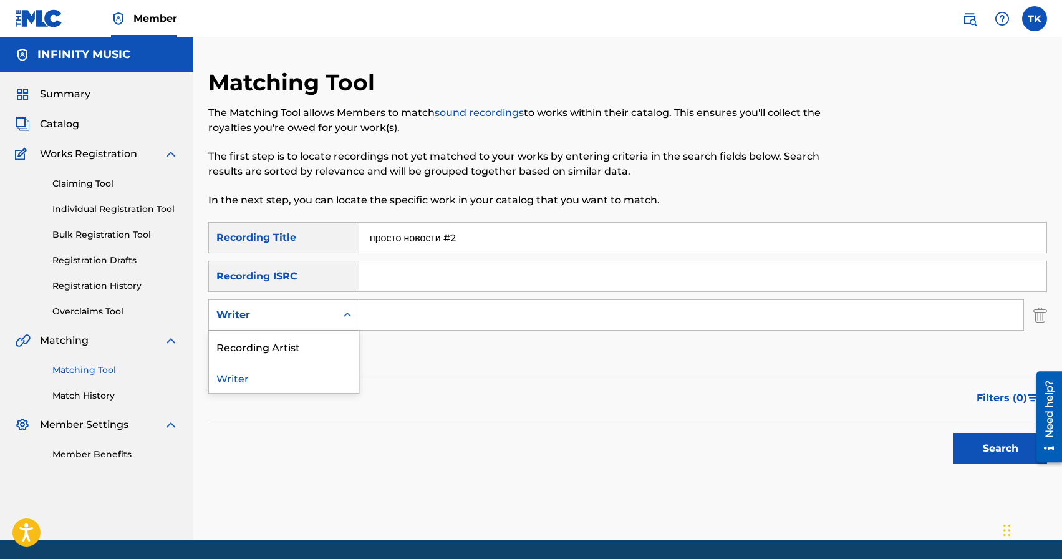
click at [319, 326] on div "Writer" at bounding box center [272, 315] width 127 height 24
click at [319, 354] on div "Recording Artist" at bounding box center [284, 346] width 150 height 31
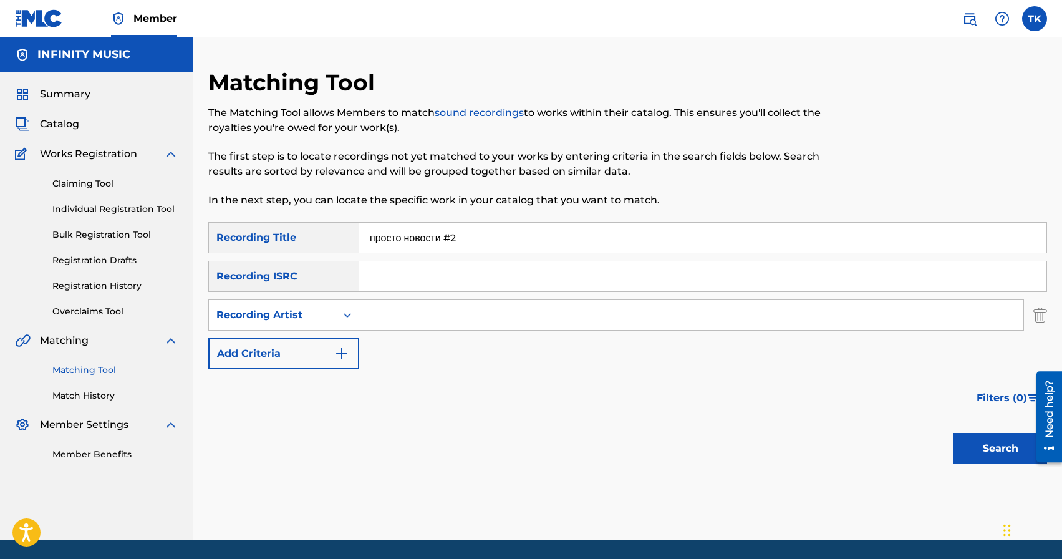
click at [418, 313] on input "Search Form" at bounding box center [691, 315] width 664 height 30
type input "edik_kingsta"
click at [991, 456] on button "Search" at bounding box center [1001, 448] width 94 height 31
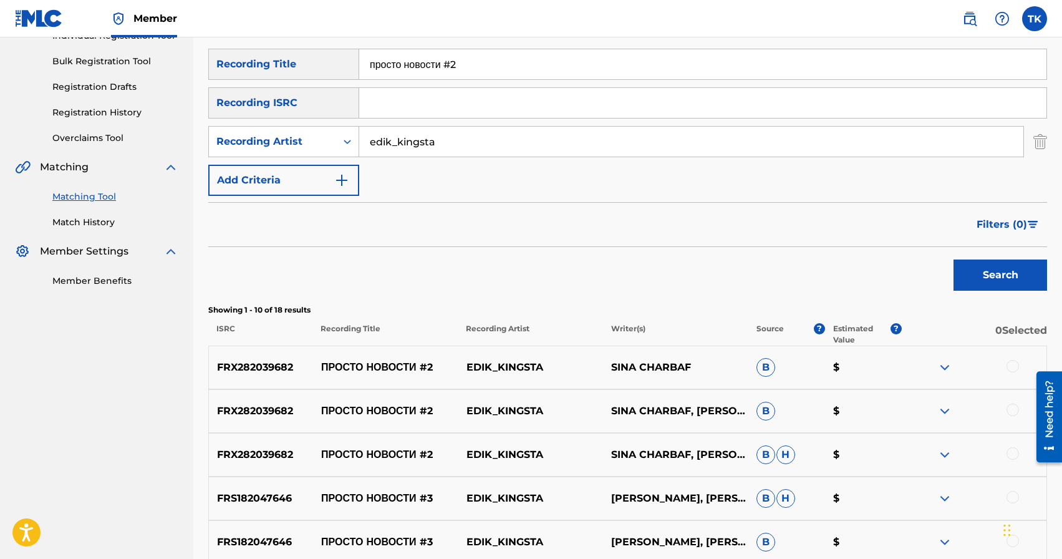
scroll to position [175, 0]
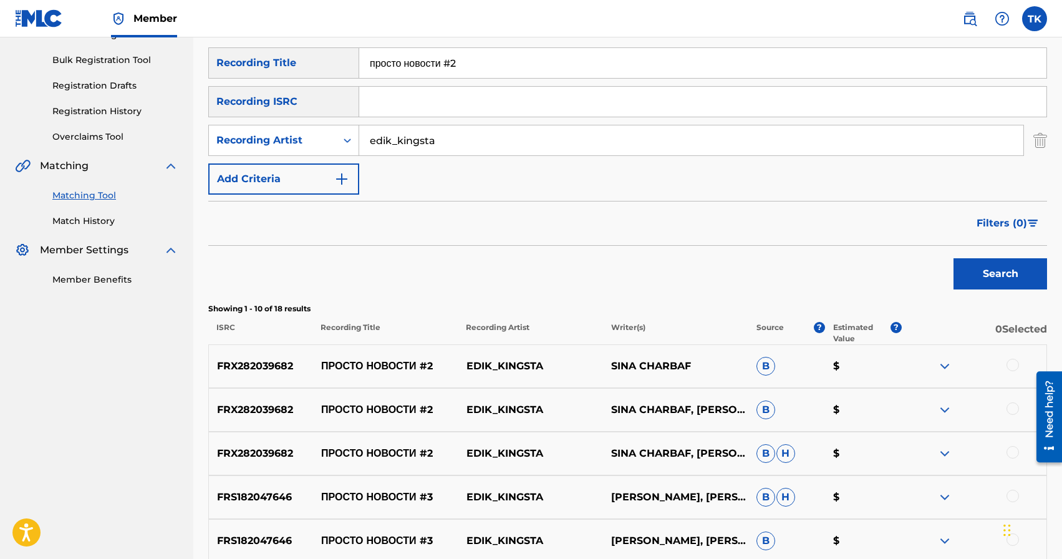
click at [1014, 452] on div at bounding box center [1013, 452] width 12 height 12
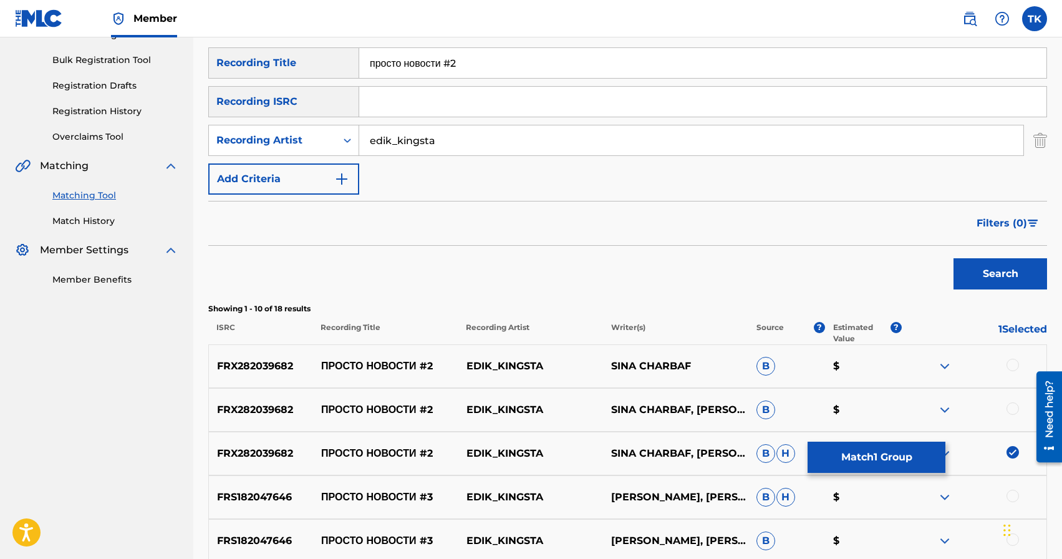
click at [1014, 408] on div at bounding box center [1013, 408] width 12 height 12
click at [1014, 362] on div at bounding box center [1013, 365] width 12 height 12
click at [895, 456] on button "Match 3 Groups" at bounding box center [877, 457] width 138 height 31
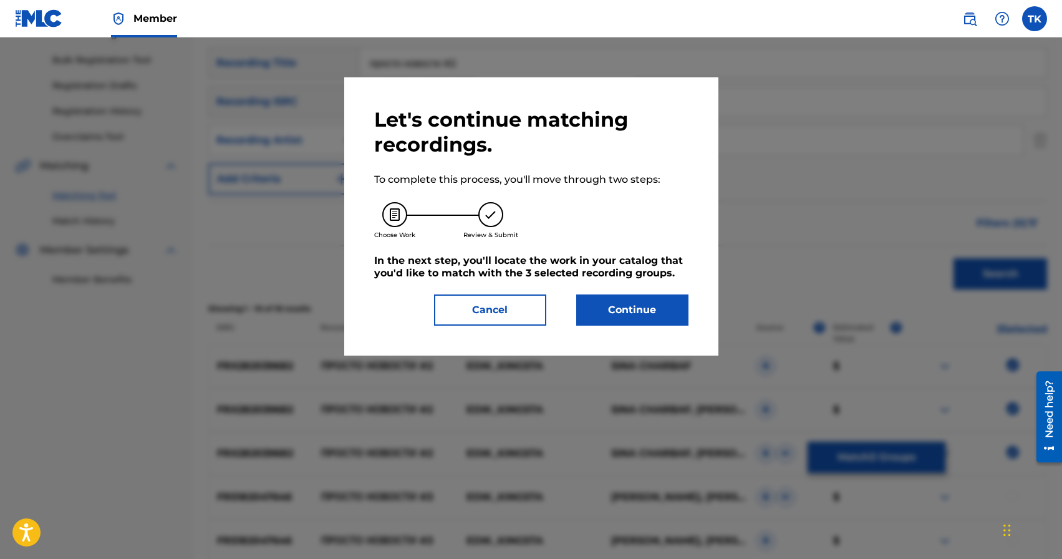
click at [654, 315] on button "Continue" at bounding box center [632, 309] width 112 height 31
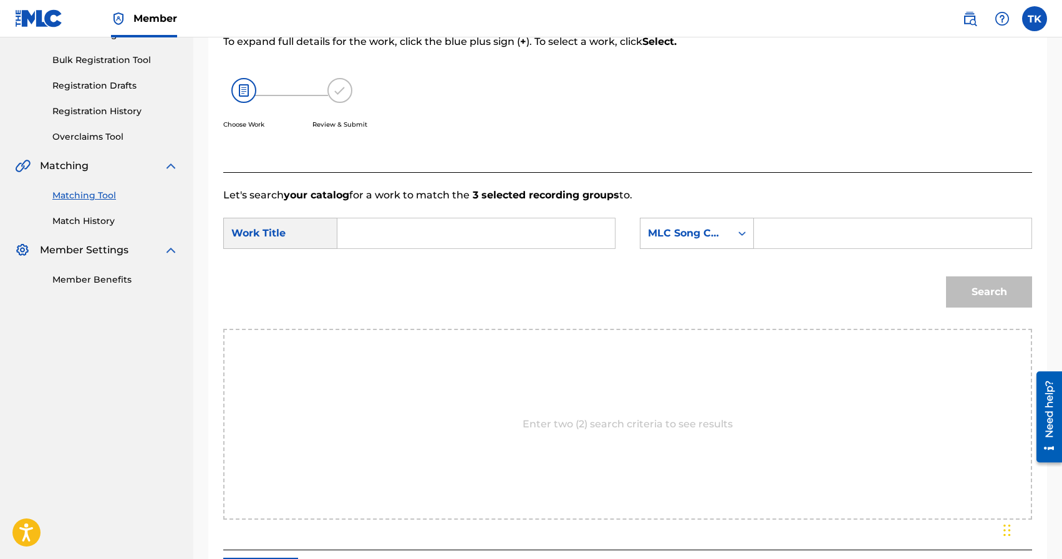
click at [528, 230] on input "Search Form" at bounding box center [476, 233] width 256 height 30
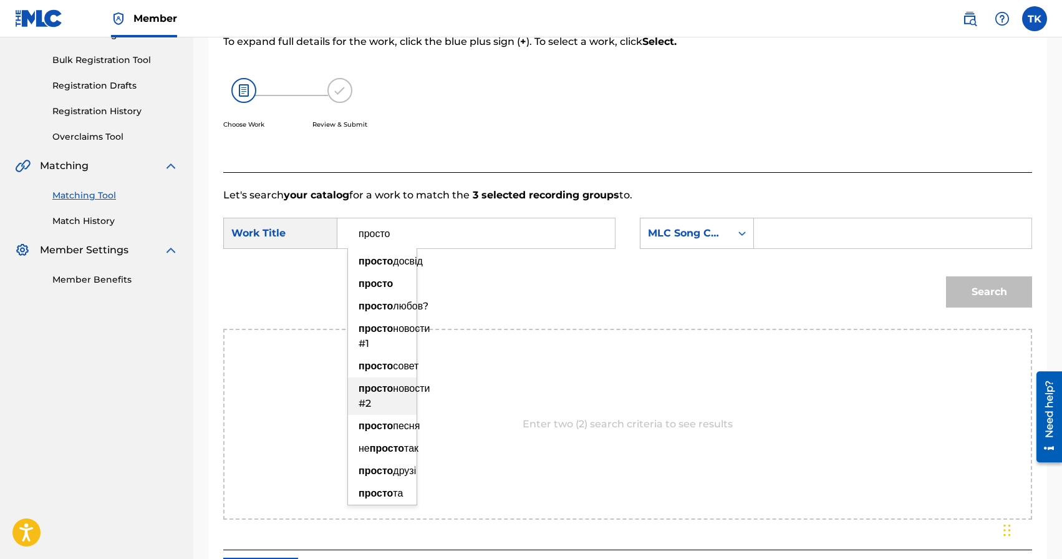
click at [393, 394] on strong "просто" at bounding box center [376, 388] width 34 height 12
type input "просто новости #2"
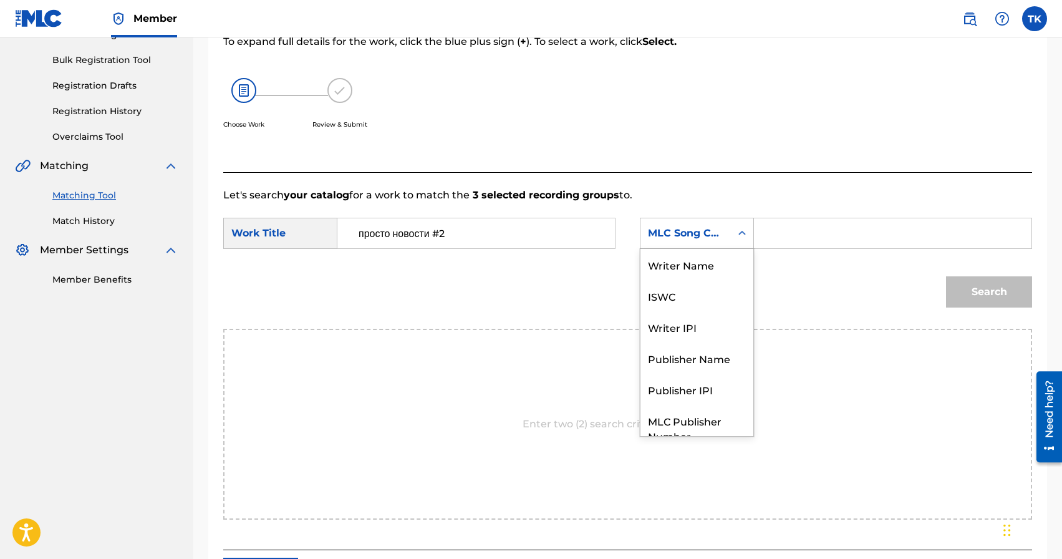
click at [728, 243] on div "MLC Song Code" at bounding box center [685, 233] width 90 height 24
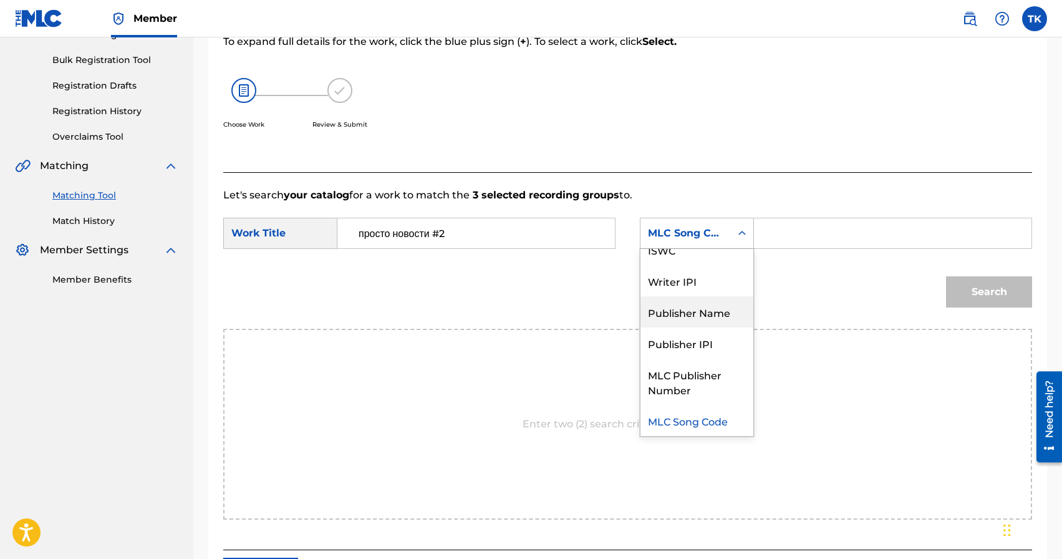
click at [714, 305] on div "Publisher Name" at bounding box center [696, 311] width 113 height 31
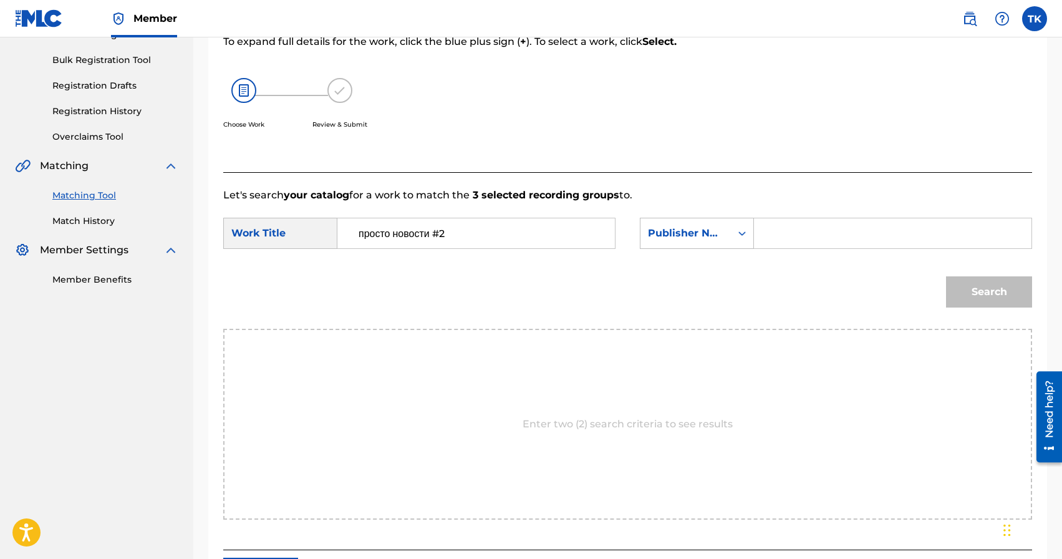
click at [804, 226] on input "Search Form" at bounding box center [893, 233] width 256 height 30
type input "INFINITY MUSIC"
click at [977, 282] on button "Search" at bounding box center [989, 291] width 86 height 31
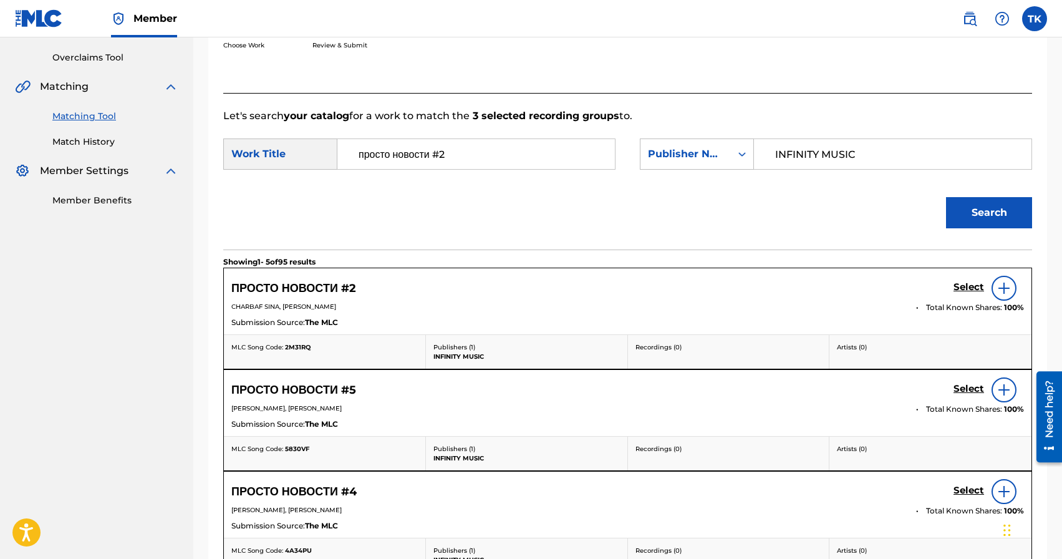
scroll to position [256, 0]
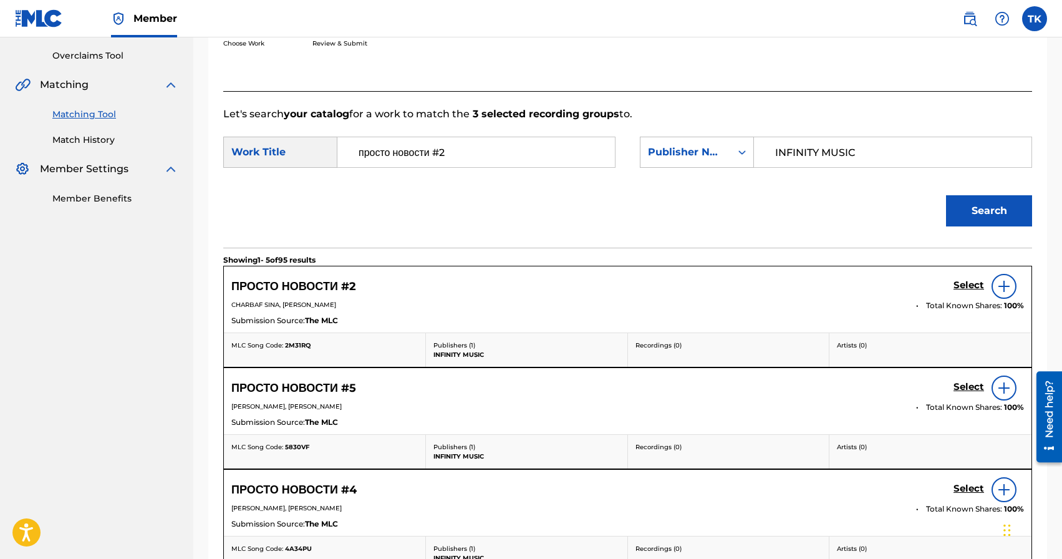
click at [962, 282] on h5 "Select" at bounding box center [969, 285] width 31 height 12
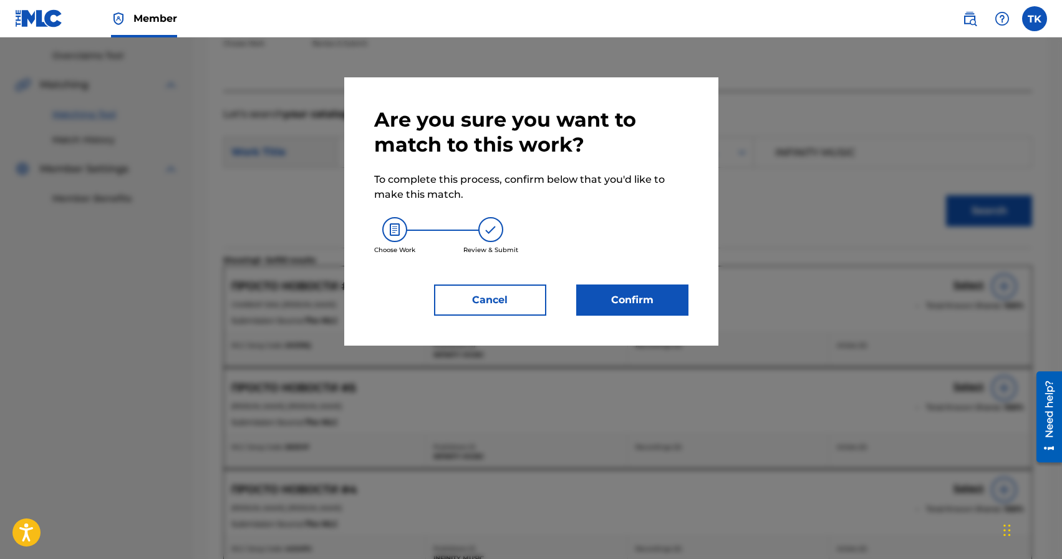
click at [655, 302] on button "Confirm" at bounding box center [632, 299] width 112 height 31
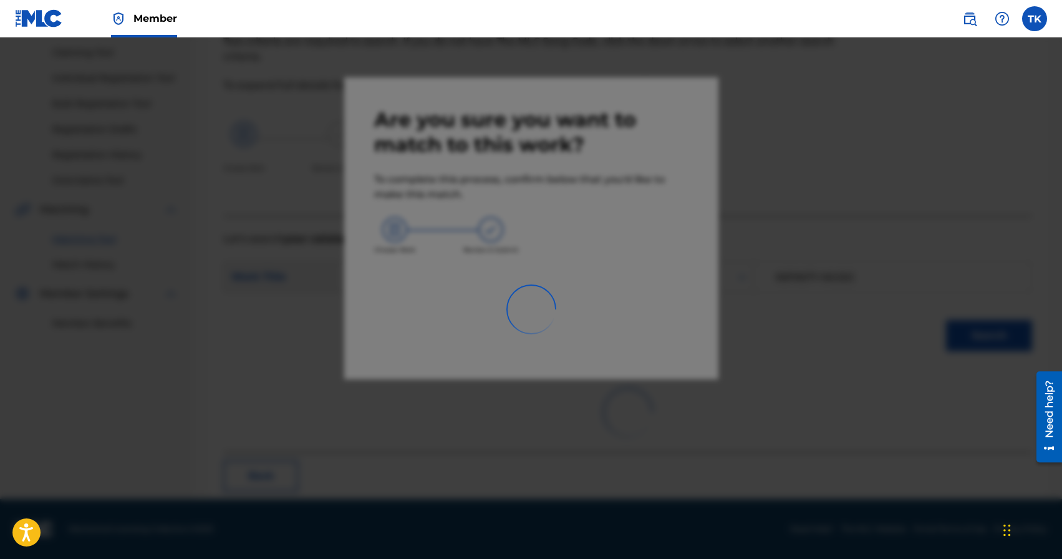
scroll to position [37, 0]
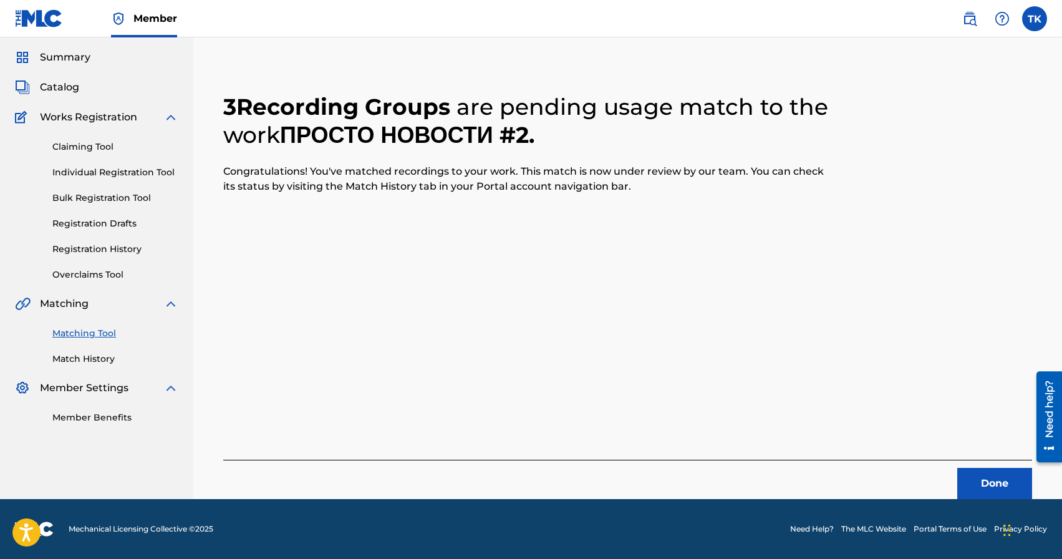
click at [994, 488] on button "Done" at bounding box center [994, 483] width 75 height 31
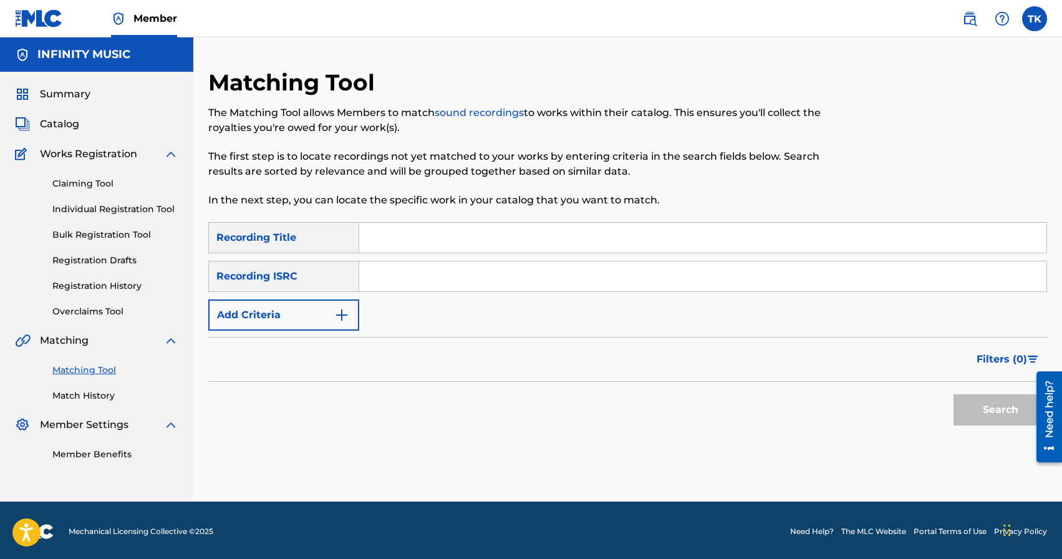
click at [471, 238] on input "Search Form" at bounding box center [702, 238] width 687 height 30
click at [424, 241] on input "молодой [DEMOGRAPHIC_DATA]" at bounding box center [702, 238] width 687 height 30
type input "молодой [DEMOGRAPHIC_DATA]"
click at [336, 318] on img "Search Form" at bounding box center [341, 314] width 15 height 15
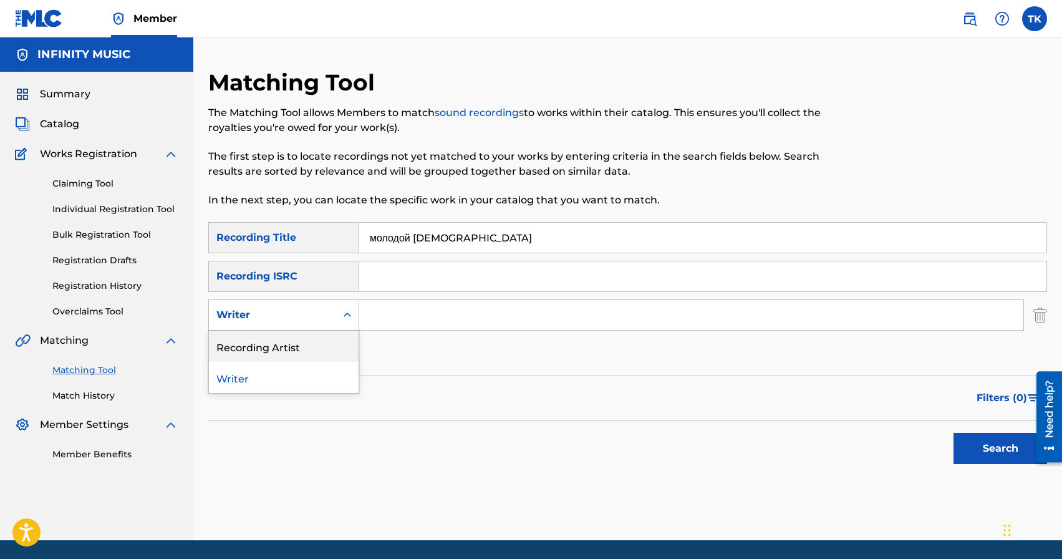
click at [336, 345] on div "Recording Artist" at bounding box center [284, 346] width 150 height 31
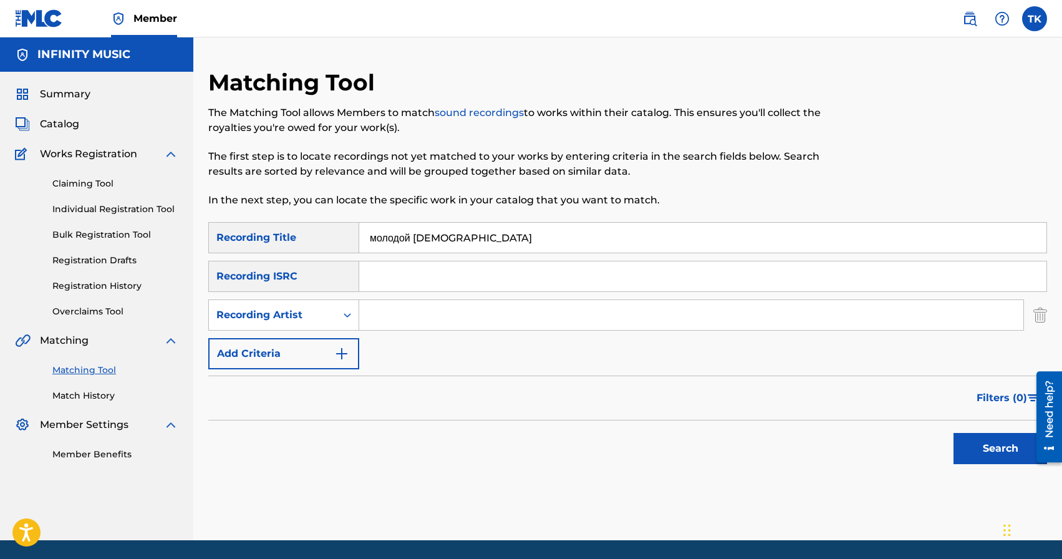
click at [404, 308] on input "Search Form" at bounding box center [691, 315] width 664 height 30
type input "edik_kingsta"
click at [980, 452] on button "Search" at bounding box center [1001, 448] width 94 height 31
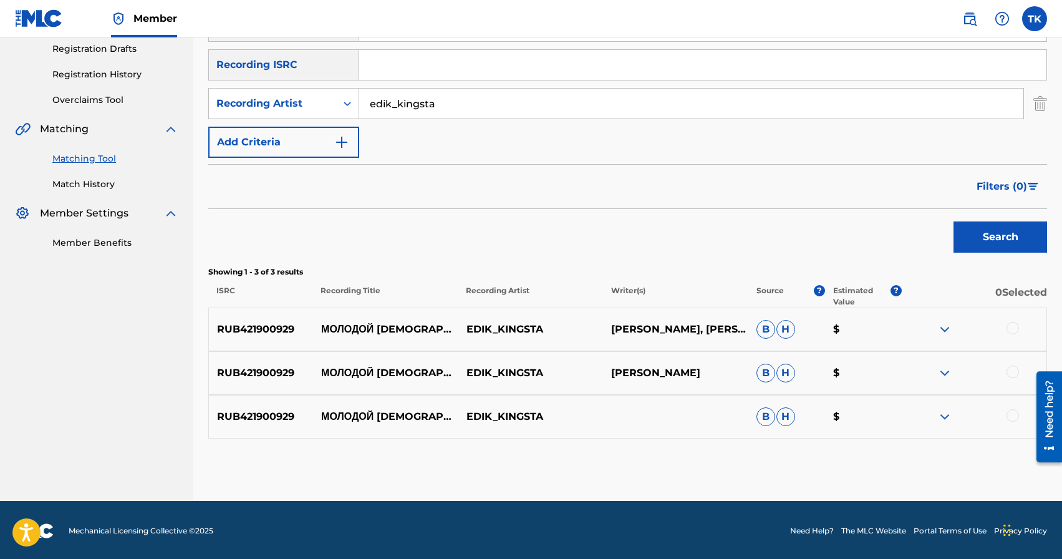
scroll to position [213, 0]
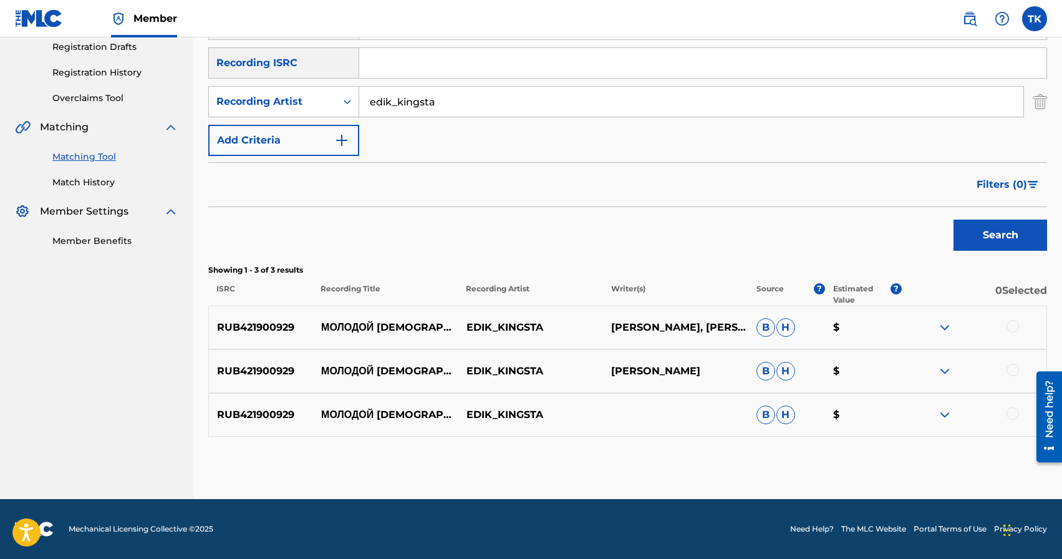
click at [1008, 413] on div at bounding box center [1013, 413] width 12 height 12
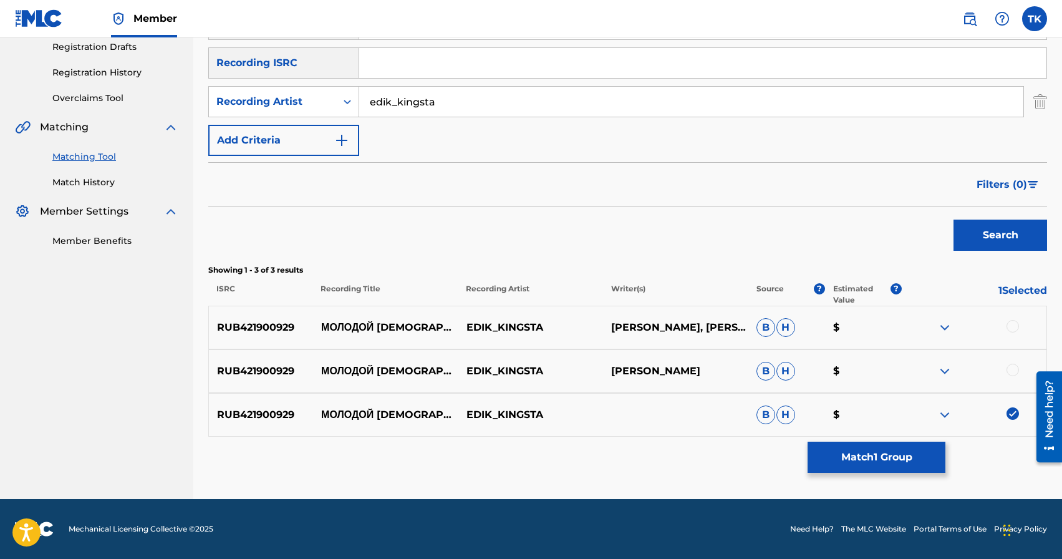
click at [1017, 366] on div at bounding box center [1013, 370] width 12 height 12
click at [1015, 329] on div at bounding box center [1013, 326] width 12 height 12
click at [867, 468] on button "Match 3 Groups" at bounding box center [877, 457] width 138 height 31
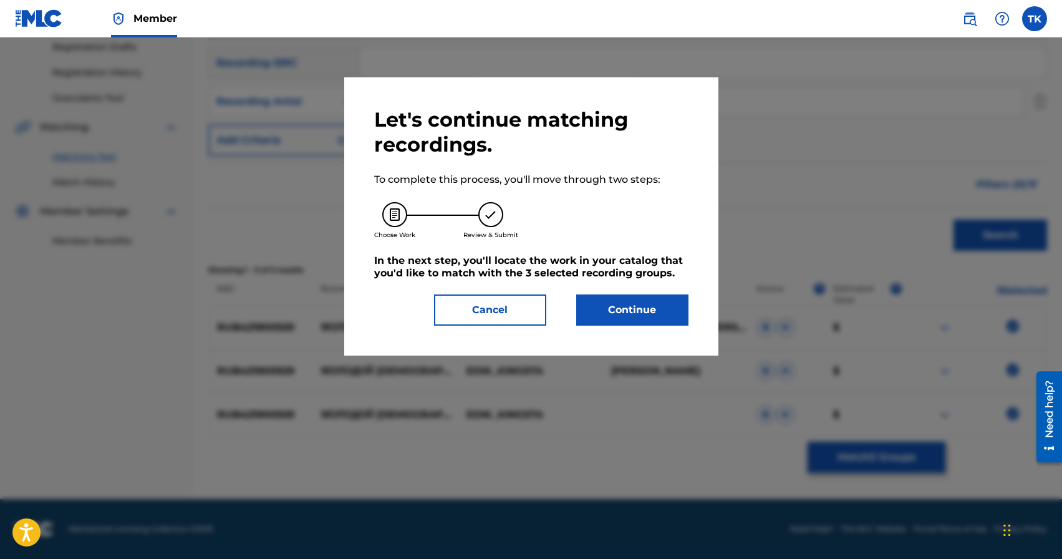
click at [647, 299] on button "Continue" at bounding box center [632, 309] width 112 height 31
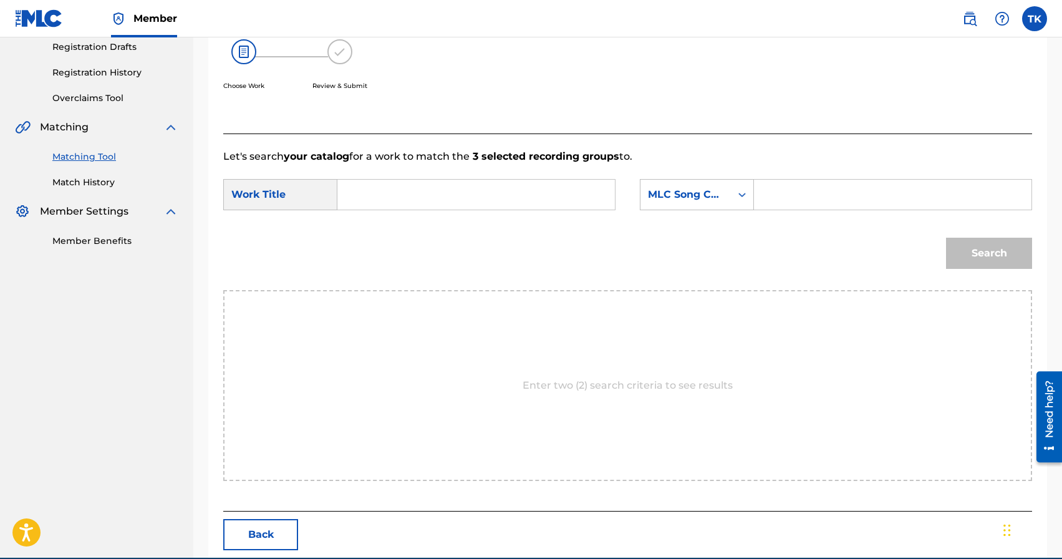
click at [561, 180] on input "Search Form" at bounding box center [476, 195] width 256 height 30
click at [397, 251] on strong "молодой" at bounding box center [381, 245] width 44 height 12
type input "молодой [DEMOGRAPHIC_DATA]"
click at [736, 200] on icon "Search Form" at bounding box center [742, 194] width 12 height 12
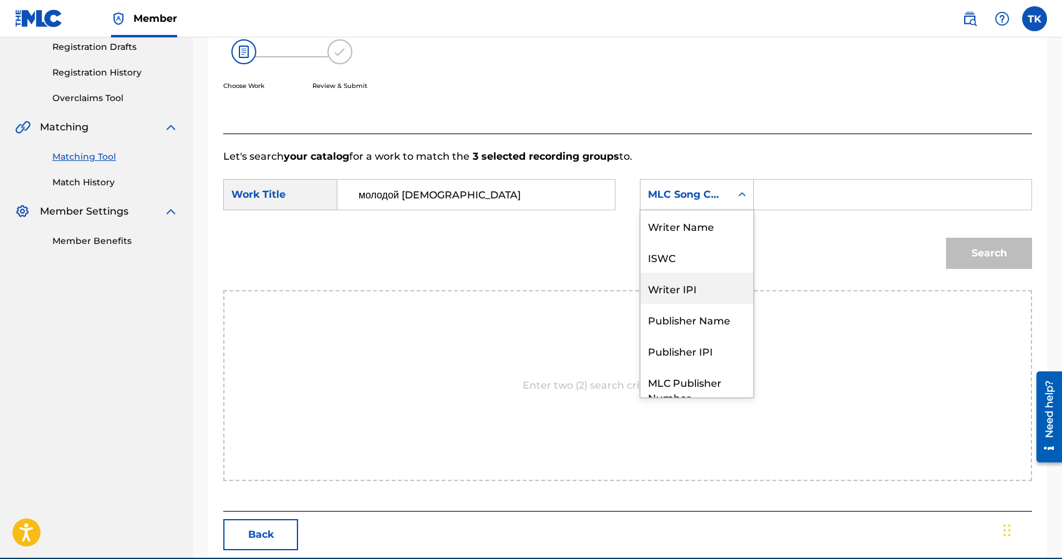
scroll to position [46, 0]
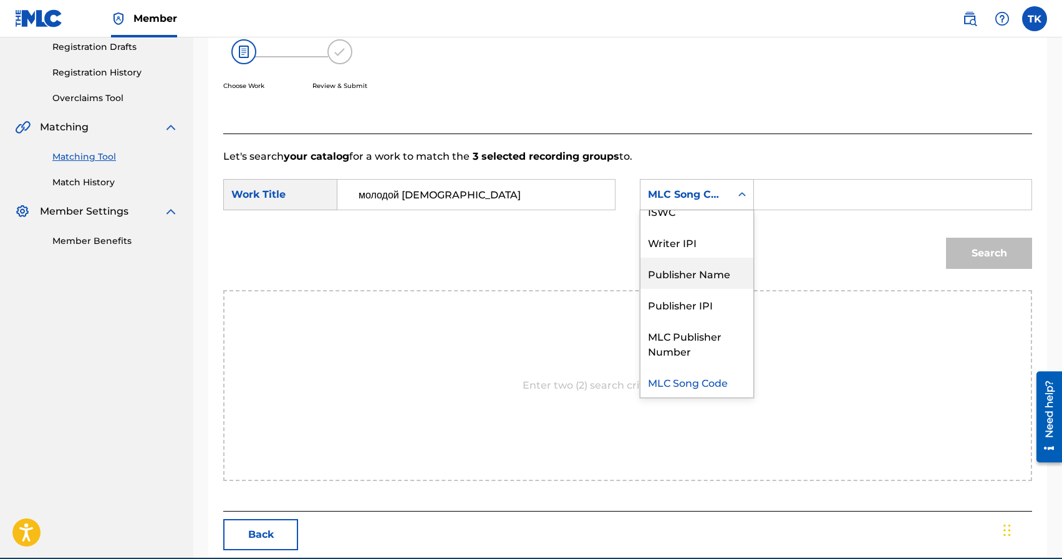
click at [715, 261] on div "Publisher Name" at bounding box center [696, 273] width 113 height 31
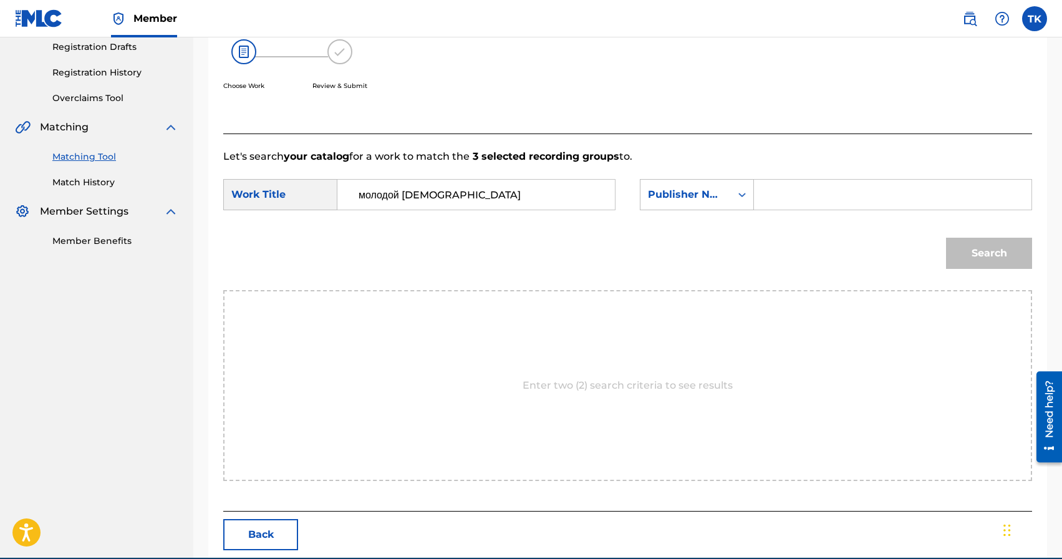
click at [781, 181] on input "Search Form" at bounding box center [893, 195] width 256 height 30
type input "INFINITY MUSIC"
click at [974, 246] on button "Search" at bounding box center [989, 253] width 86 height 31
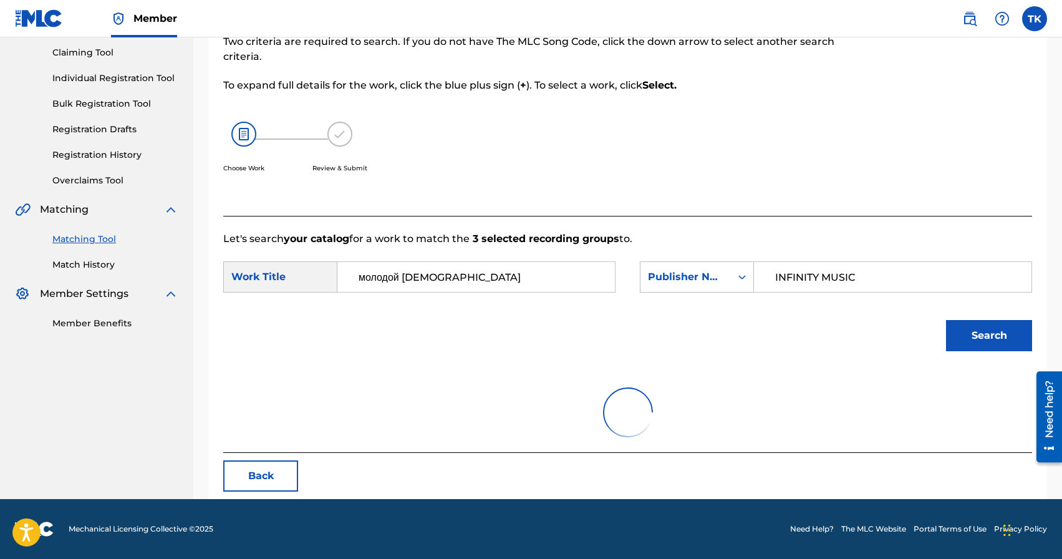
scroll to position [213, 0]
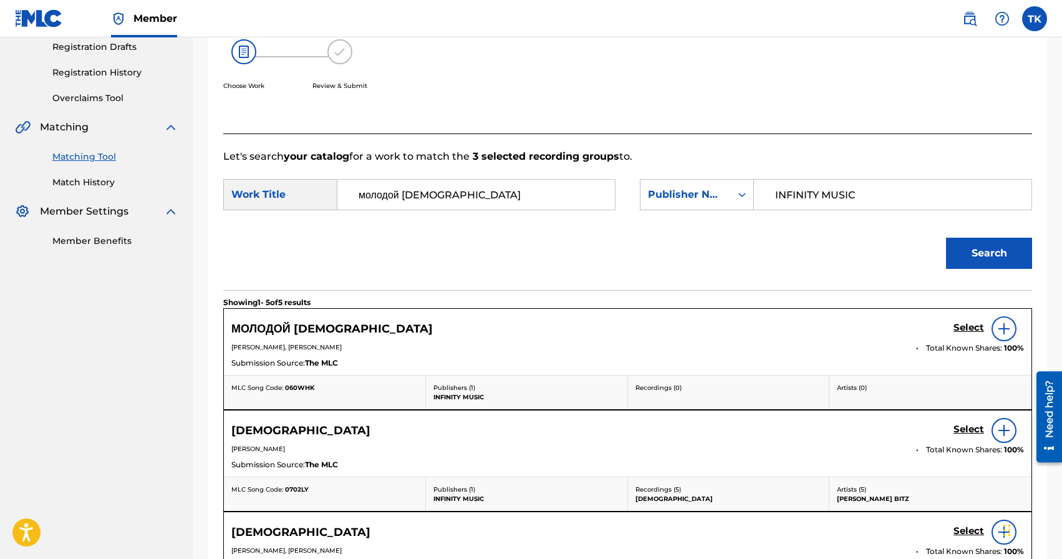
click at [962, 327] on h5 "Select" at bounding box center [969, 328] width 31 height 12
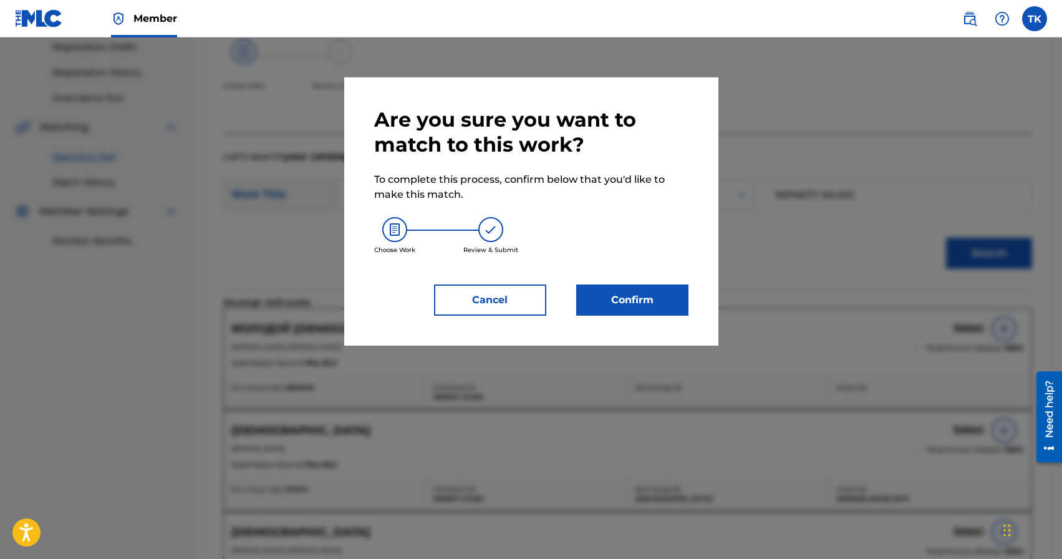
click at [639, 306] on button "Confirm" at bounding box center [632, 299] width 112 height 31
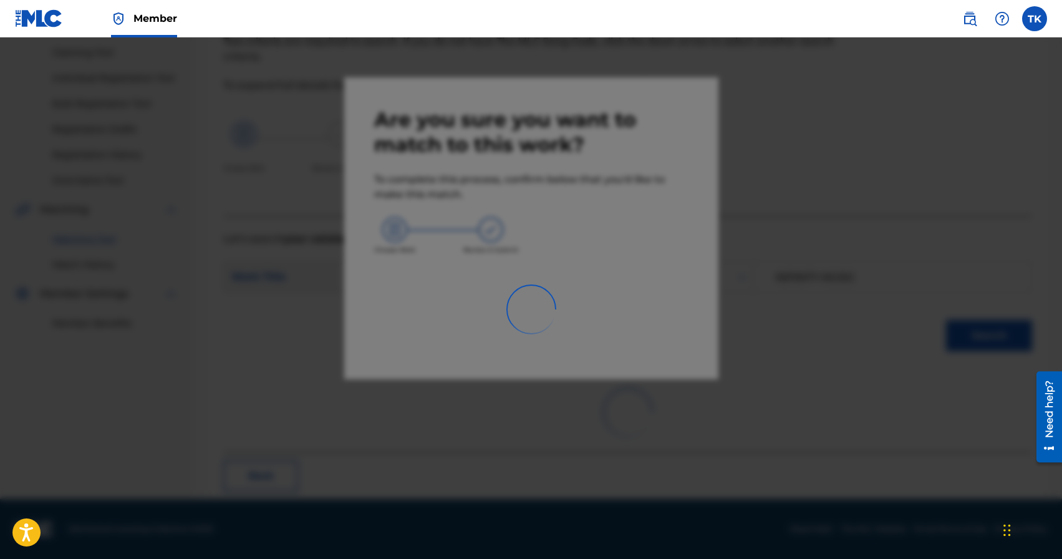
scroll to position [37, 0]
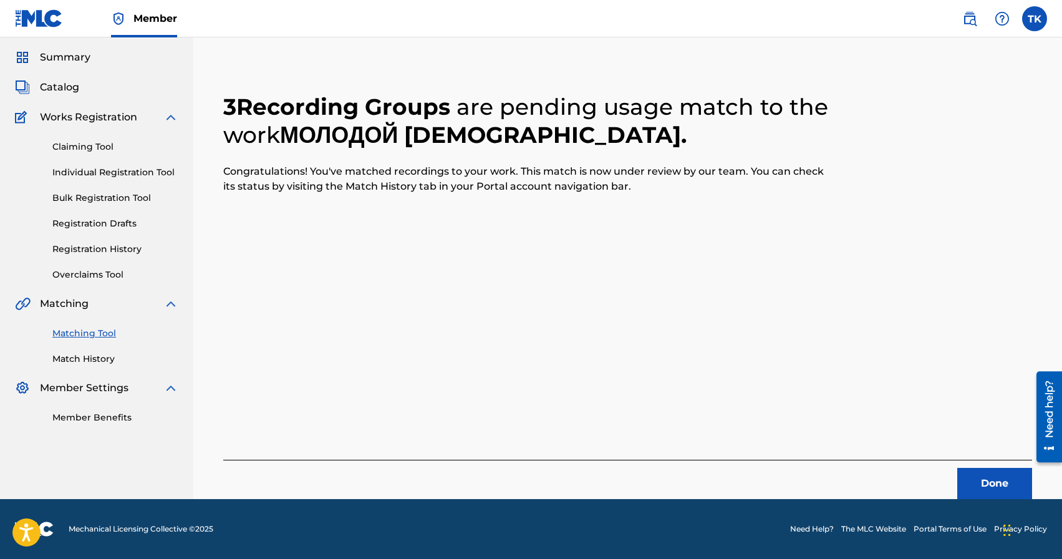
click at [980, 480] on button "Done" at bounding box center [994, 483] width 75 height 31
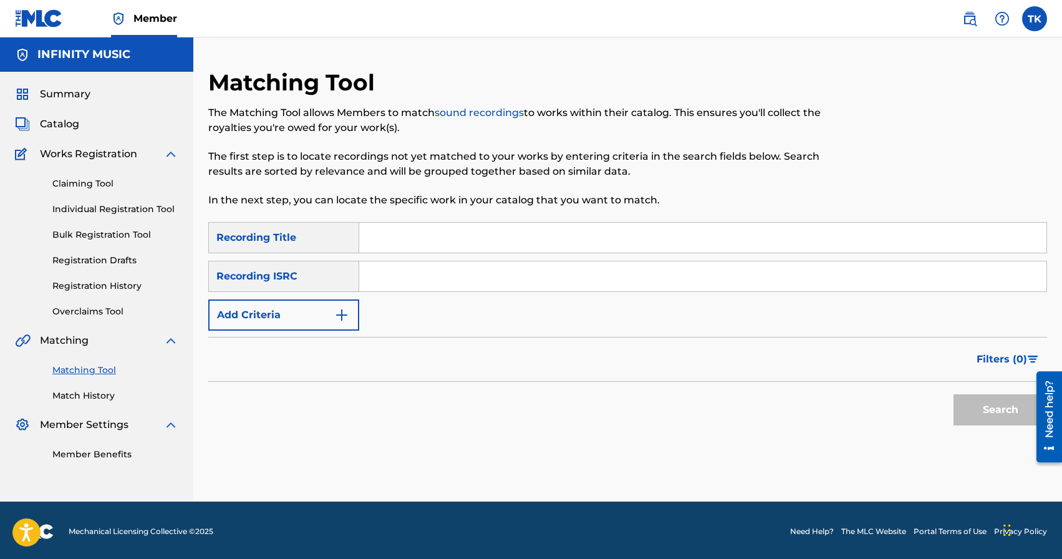
click at [465, 231] on input "Search Form" at bounding box center [702, 238] width 687 height 30
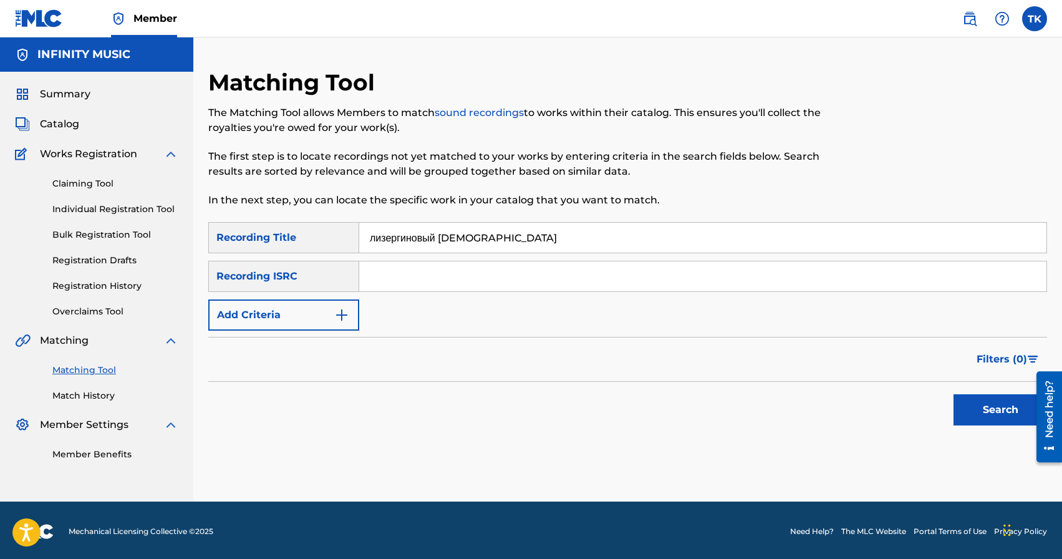
type input "лизергиновый [DEMOGRAPHIC_DATA]"
click at [311, 322] on button "Add Criteria" at bounding box center [283, 314] width 151 height 31
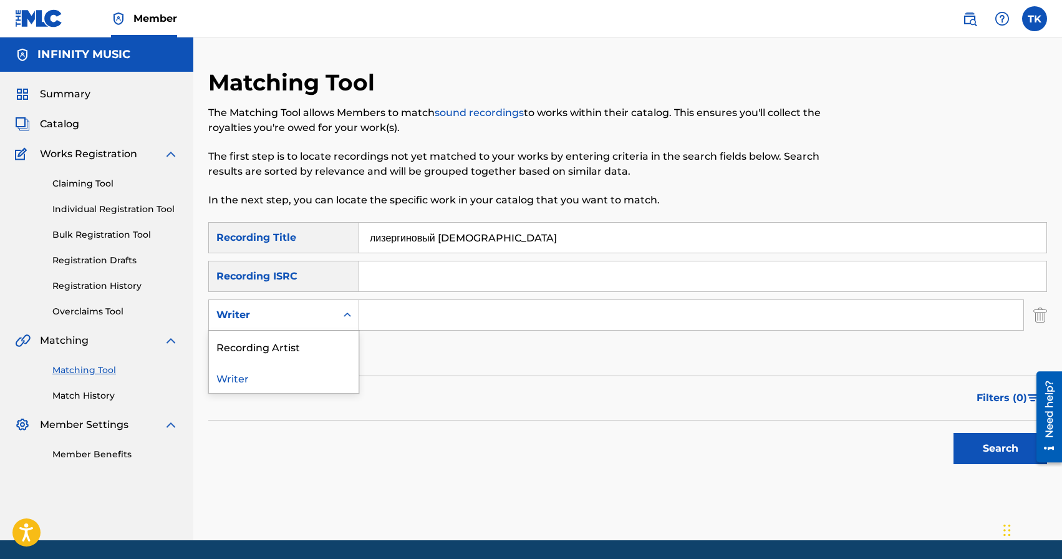
click at [311, 322] on div "Writer" at bounding box center [272, 314] width 112 height 15
click at [311, 350] on div "Recording Artist" at bounding box center [284, 346] width 150 height 31
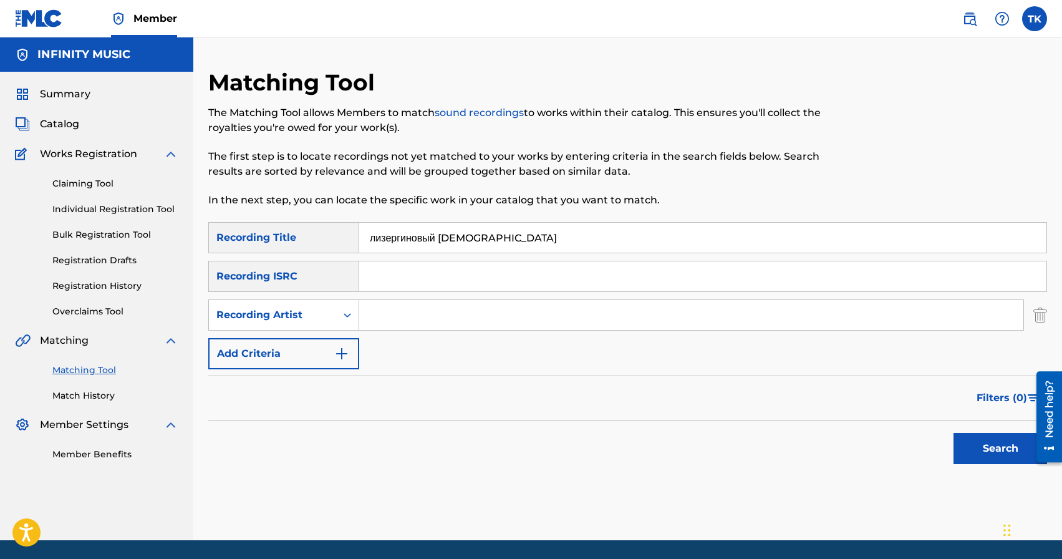
click at [390, 319] on input "Search Form" at bounding box center [691, 315] width 664 height 30
type input "edik_kingsta"
click at [989, 438] on button "Search" at bounding box center [1001, 448] width 94 height 31
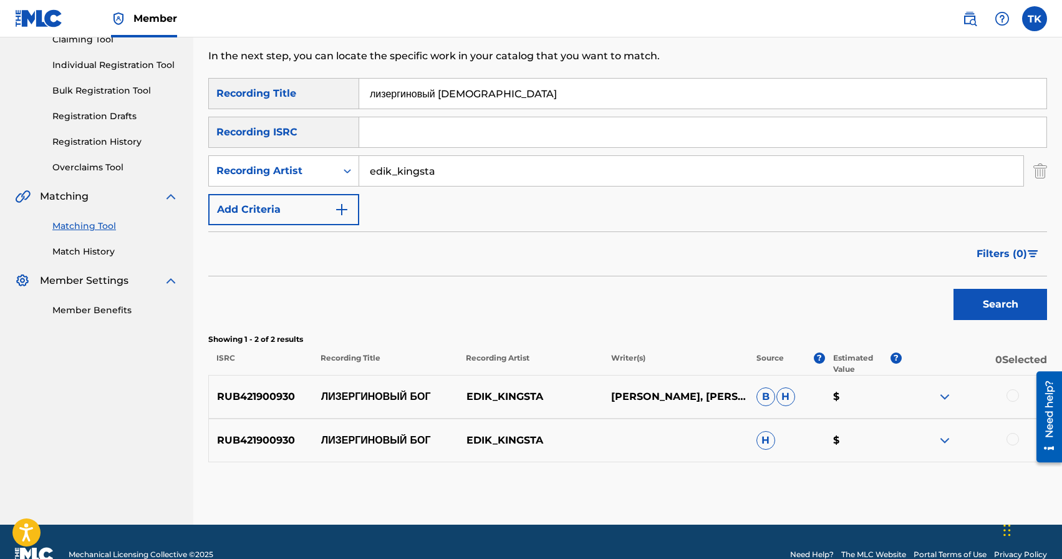
scroll to position [170, 0]
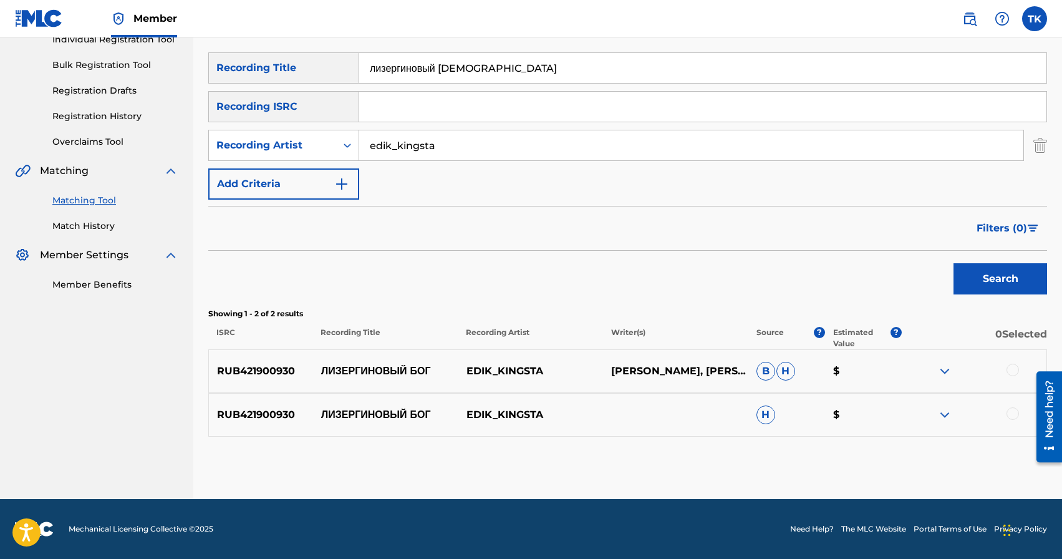
click at [1016, 412] on div at bounding box center [1013, 413] width 12 height 12
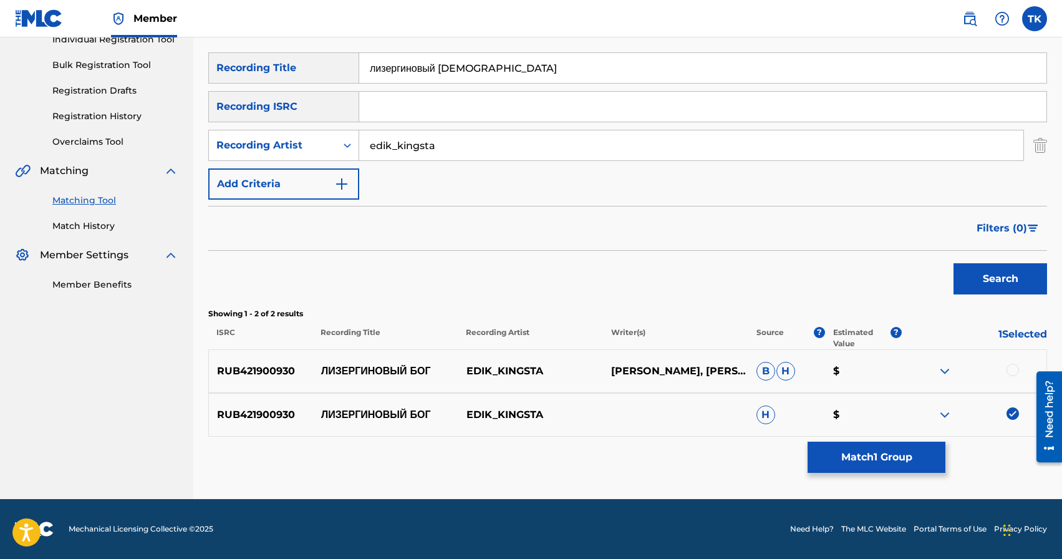
click at [1015, 370] on div at bounding box center [1013, 370] width 12 height 12
click at [898, 460] on button "Match 2 Groups" at bounding box center [877, 457] width 138 height 31
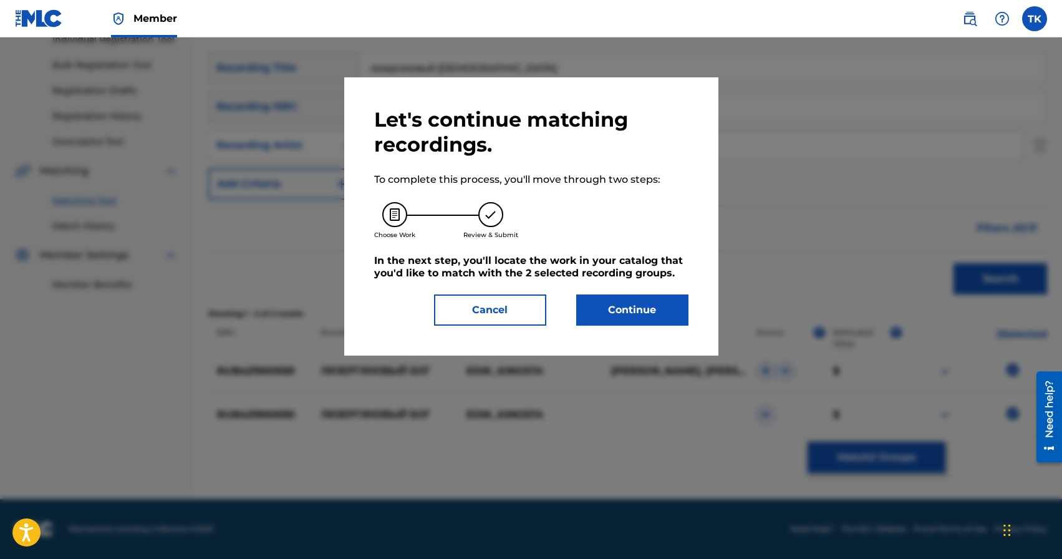
click at [664, 315] on button "Continue" at bounding box center [632, 309] width 112 height 31
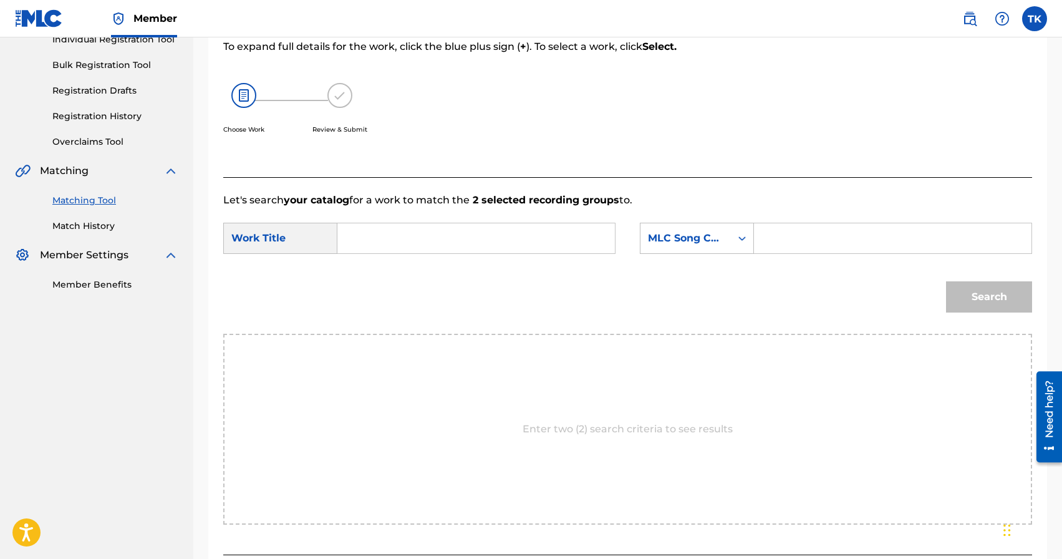
click at [541, 237] on input "Search Form" at bounding box center [476, 238] width 256 height 30
drag, startPoint x: 396, startPoint y: 272, endPoint x: 406, endPoint y: 271, distance: 10.0
click at [396, 271] on span "гиновый [DEMOGRAPHIC_DATA]" at bounding box center [418, 273] width 119 height 27
type input "лизергиновый [DEMOGRAPHIC_DATA]"
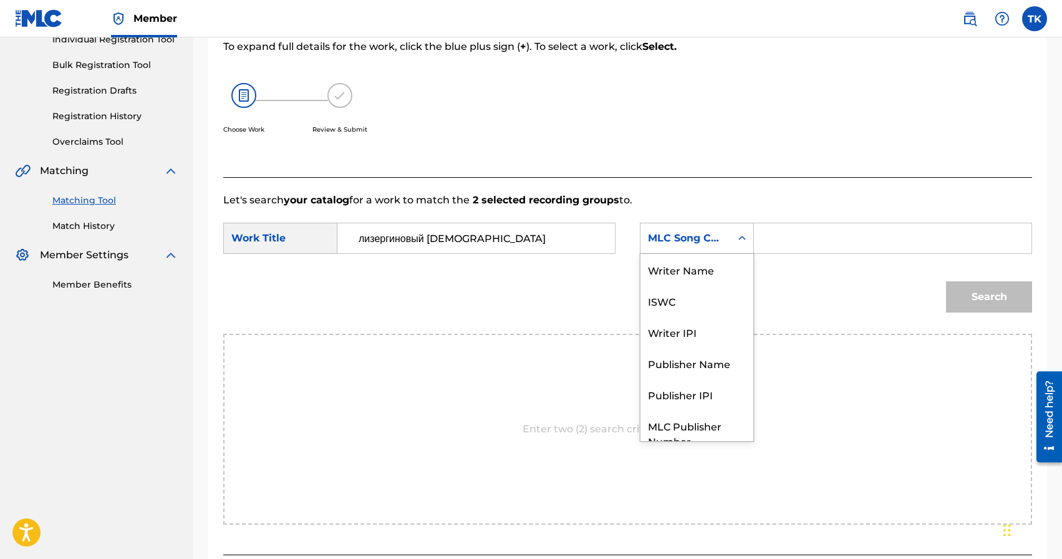
click at [741, 247] on div "Search Form" at bounding box center [742, 238] width 22 height 22
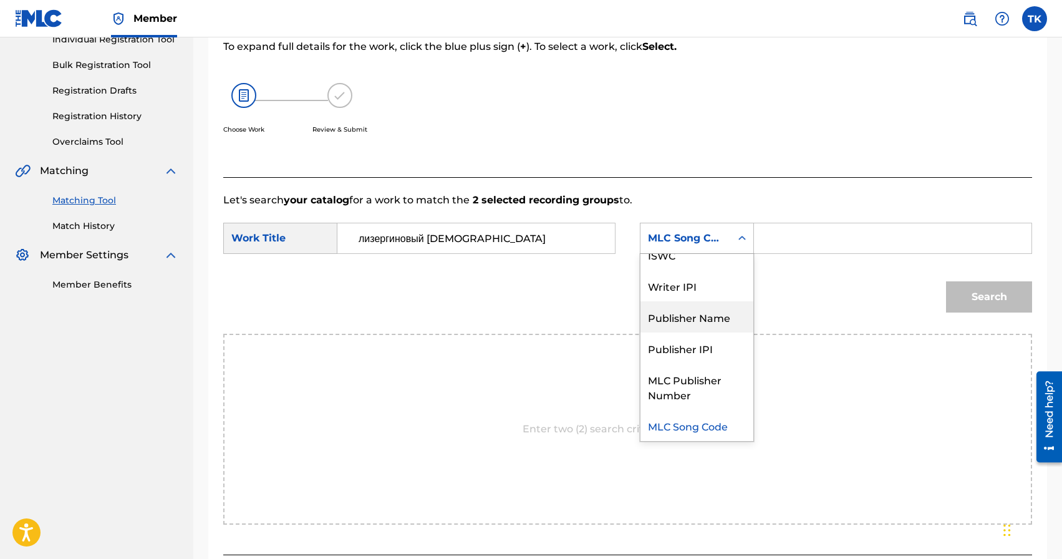
click at [712, 309] on div "Publisher Name" at bounding box center [696, 316] width 113 height 31
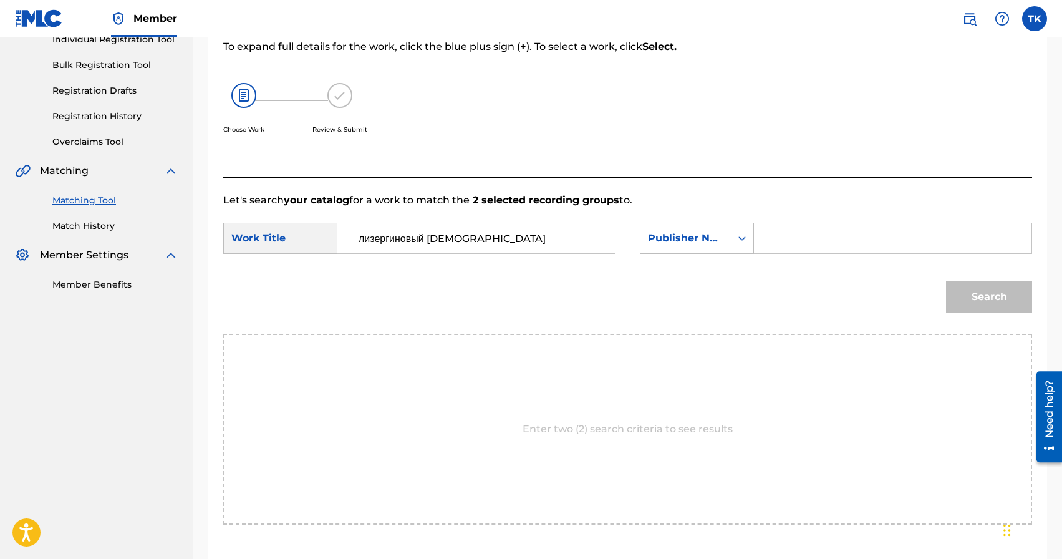
click at [780, 244] on input "Search Form" at bounding box center [893, 238] width 256 height 30
type input "INFINITY MUSIC"
click at [968, 299] on button "Search" at bounding box center [989, 296] width 86 height 31
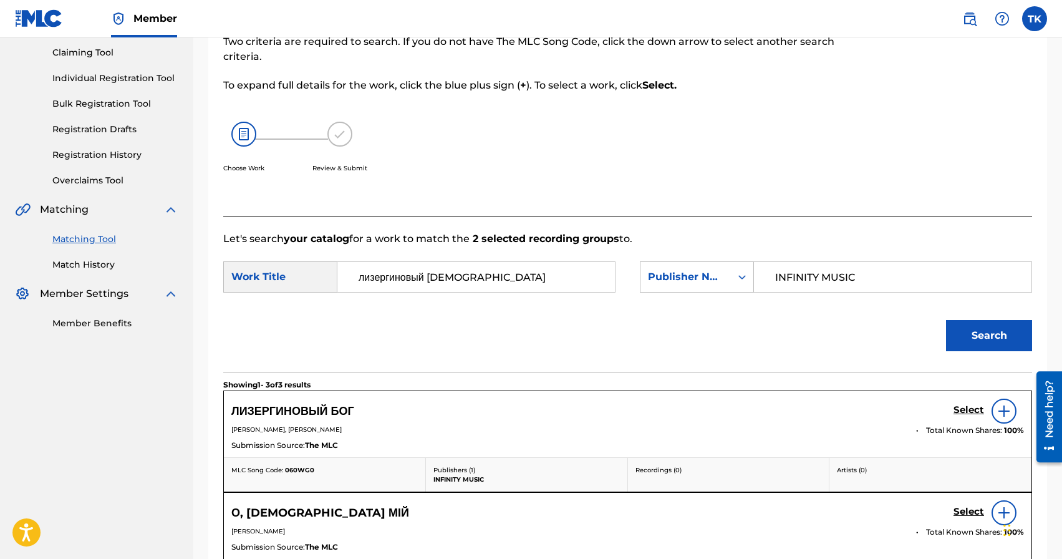
scroll to position [170, 0]
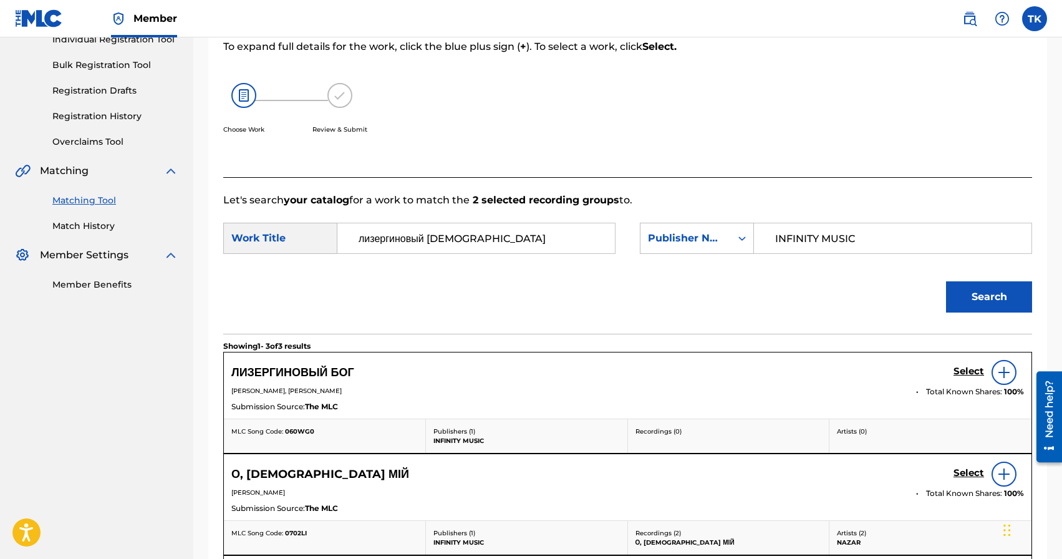
click at [965, 370] on h5 "Select" at bounding box center [969, 371] width 31 height 12
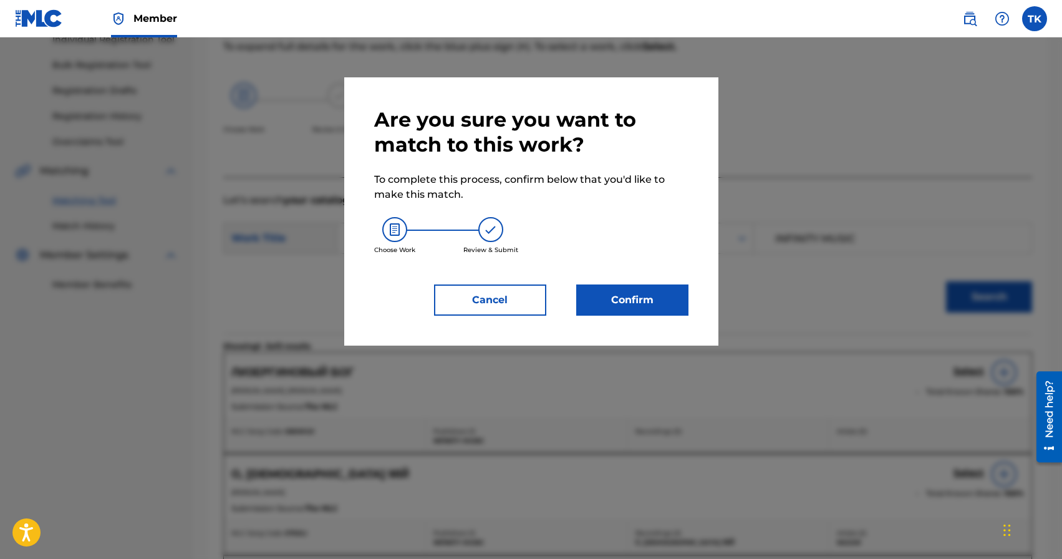
click at [647, 304] on button "Confirm" at bounding box center [632, 299] width 112 height 31
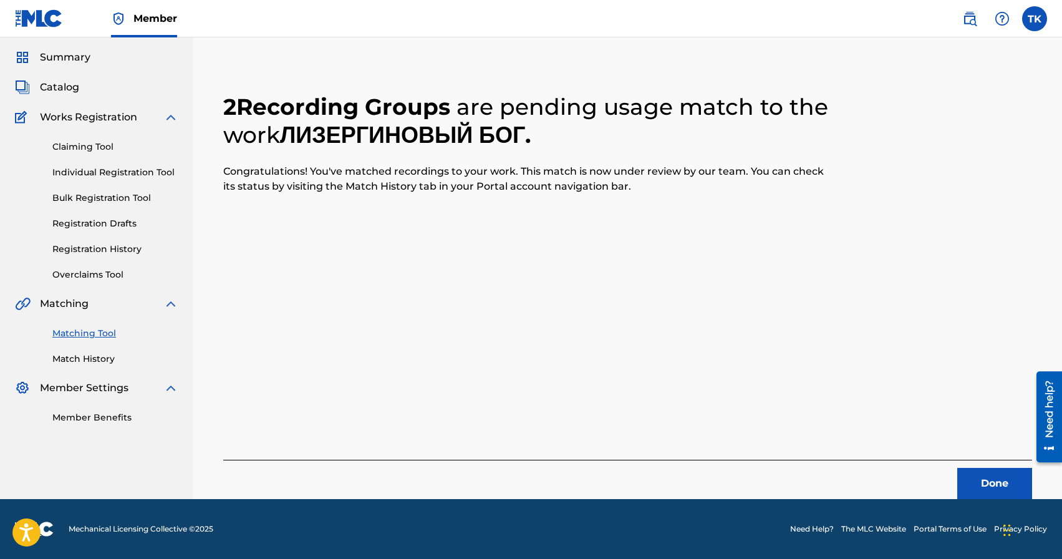
scroll to position [37, 0]
click at [968, 478] on button "Done" at bounding box center [994, 483] width 75 height 31
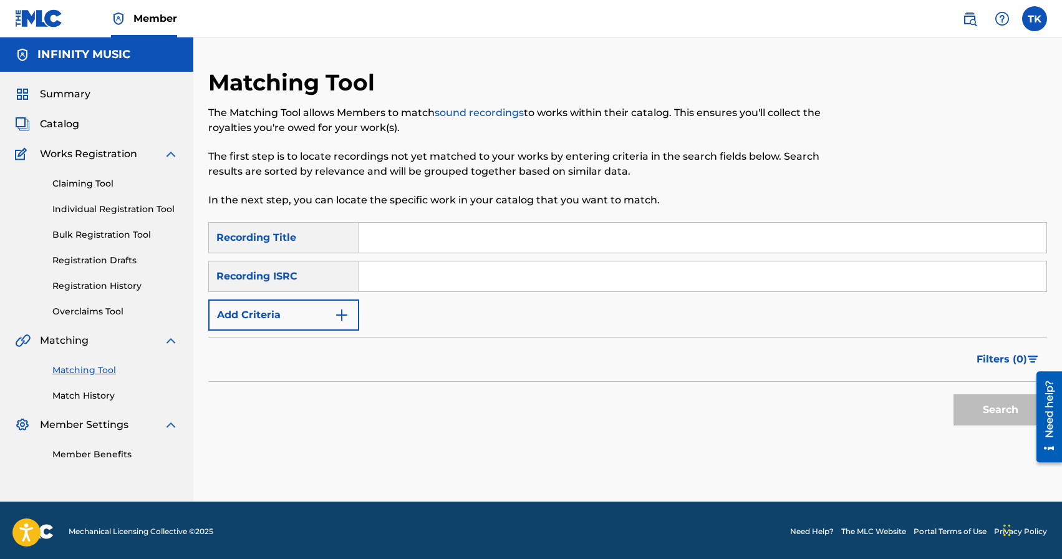
click at [484, 245] on input "Search Form" at bounding box center [702, 238] width 687 height 30
type input "l"
type input "деньги"
click at [338, 313] on img "Search Form" at bounding box center [341, 314] width 15 height 15
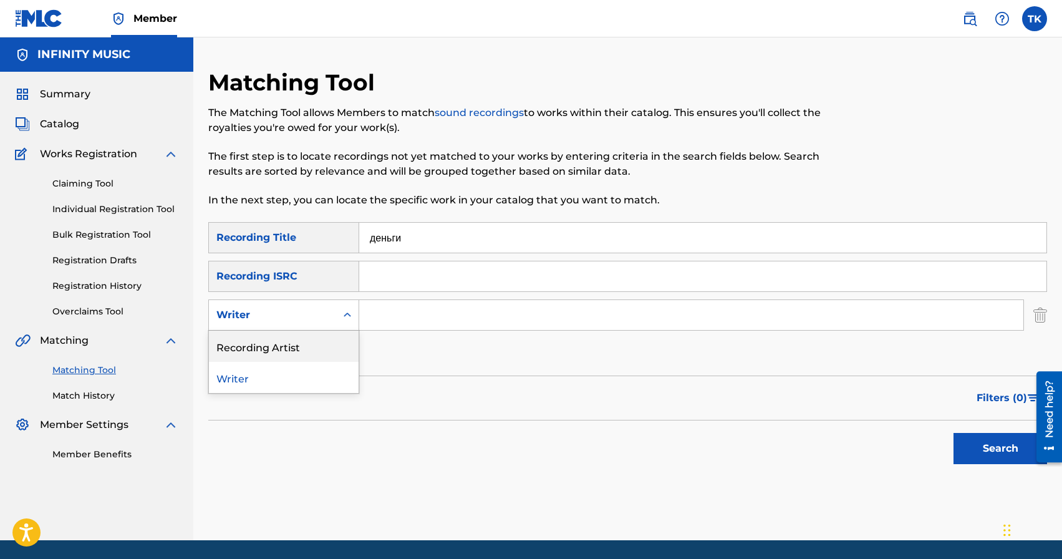
click at [337, 344] on div "Recording Artist" at bounding box center [284, 346] width 150 height 31
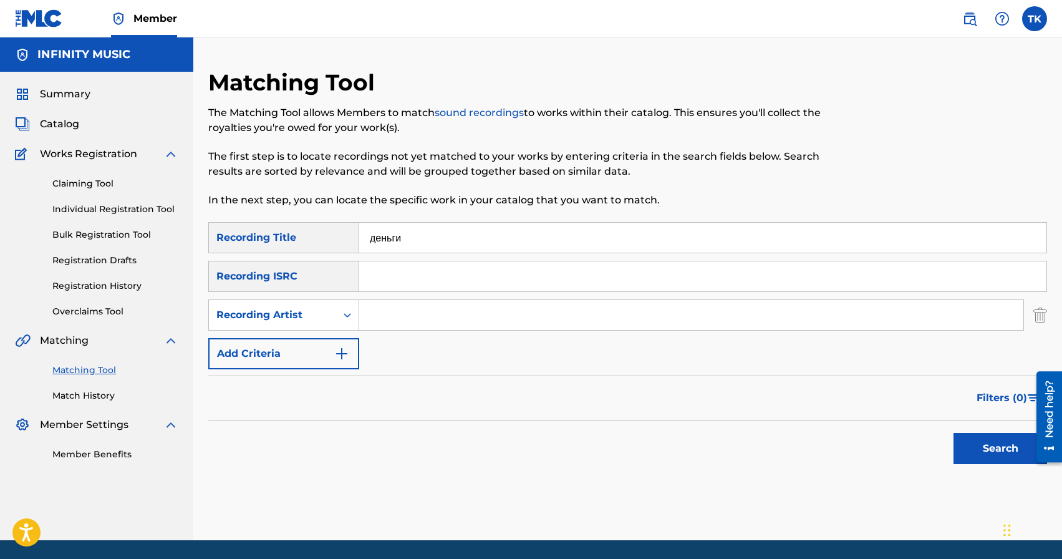
click at [394, 323] on input "Search Form" at bounding box center [691, 315] width 664 height 30
type input "edik_kingsta"
click at [983, 449] on button "Search" at bounding box center [1001, 448] width 94 height 31
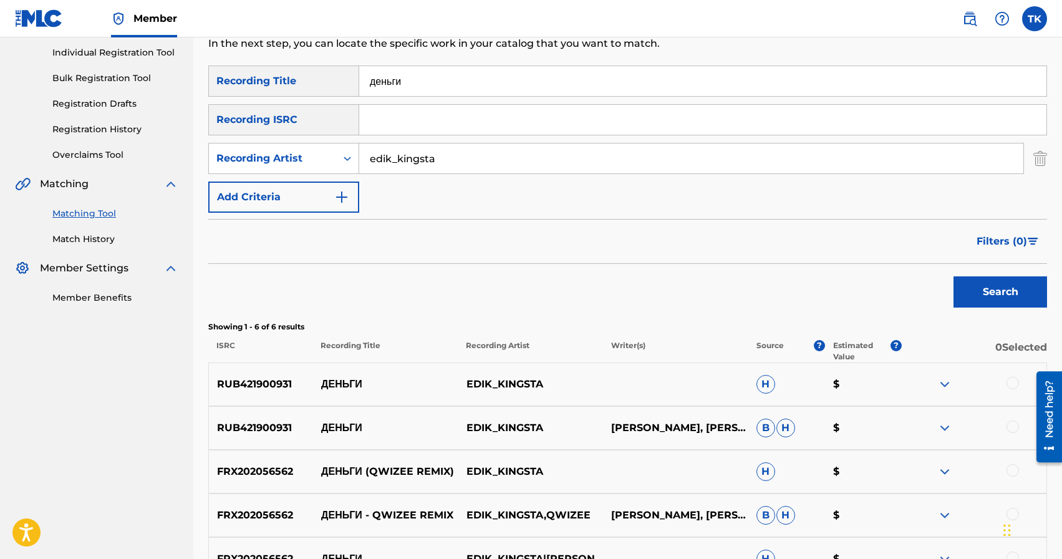
scroll to position [162, 0]
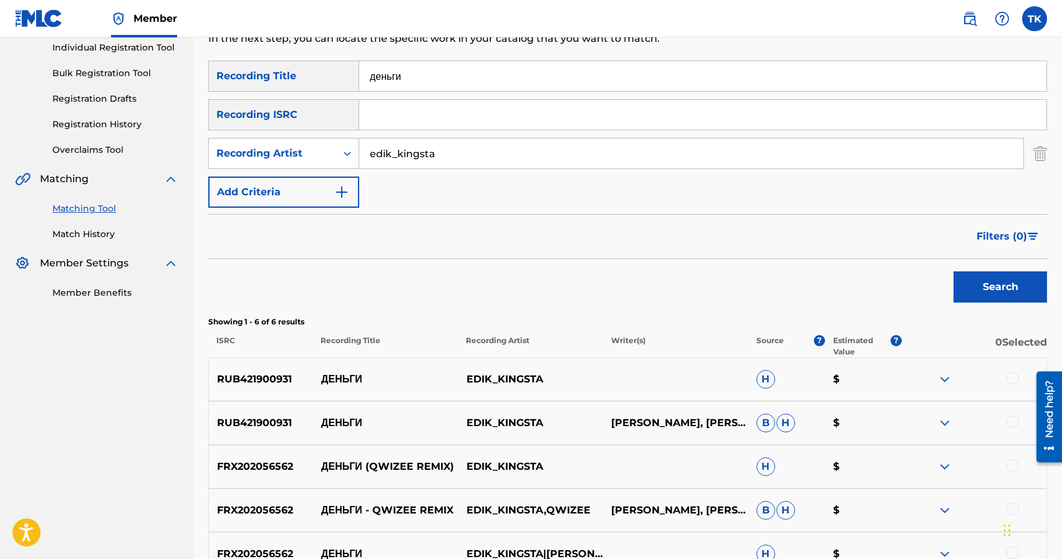
click at [1013, 417] on div at bounding box center [1013, 421] width 12 height 12
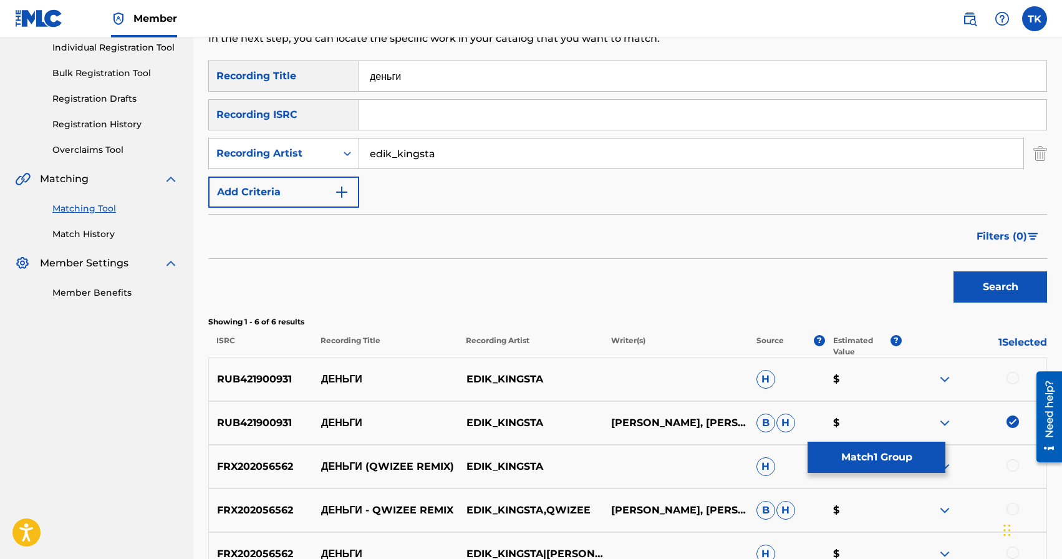
click at [1015, 378] on div at bounding box center [1013, 378] width 12 height 12
click at [879, 456] on button "Match 2 Groups" at bounding box center [877, 457] width 138 height 31
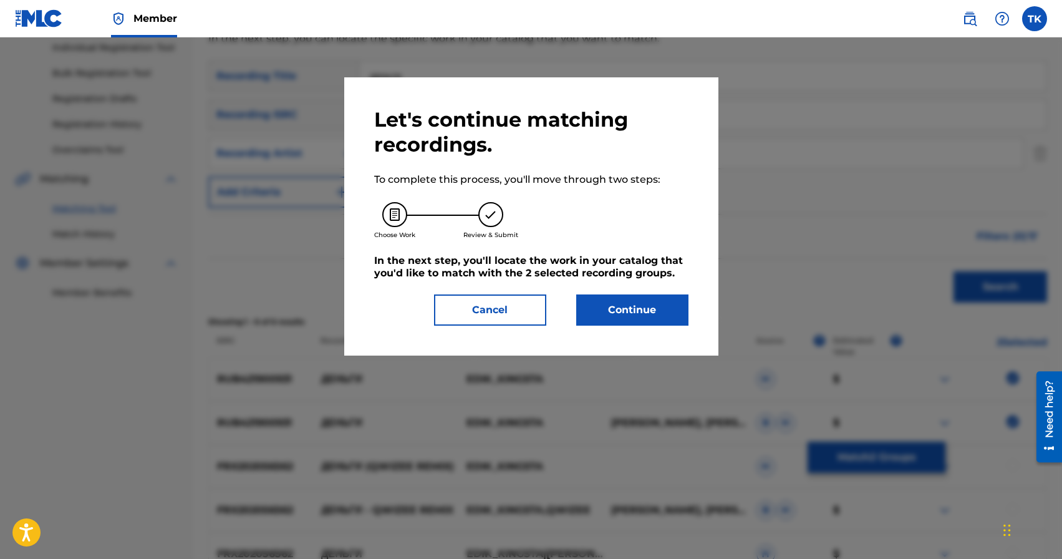
click at [632, 308] on button "Continue" at bounding box center [632, 309] width 112 height 31
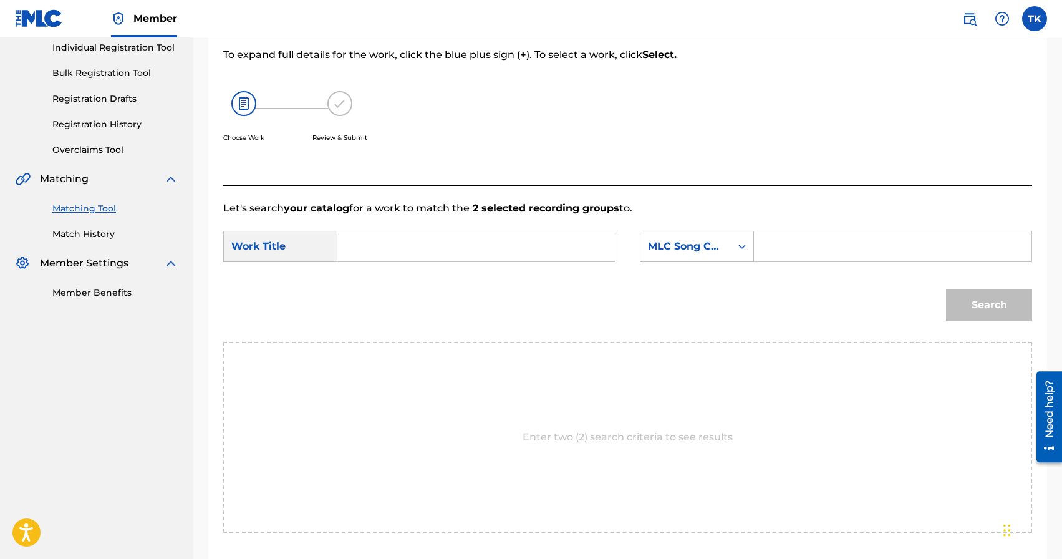
click at [503, 238] on input "Search Form" at bounding box center [476, 246] width 256 height 30
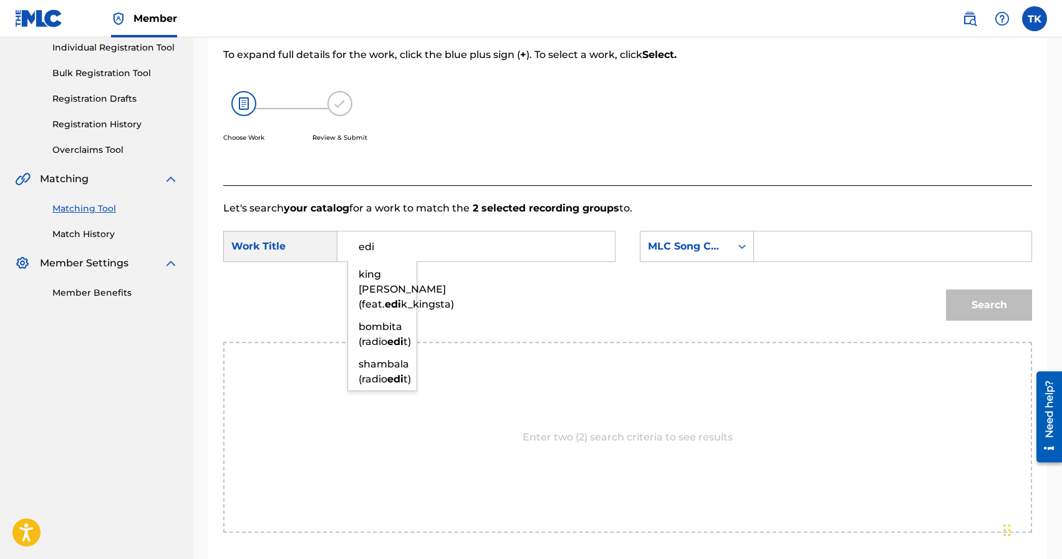
click at [488, 238] on input "edi" at bounding box center [476, 246] width 256 height 30
click at [384, 331] on strong "деньг" at bounding box center [373, 327] width 28 height 12
type input "деньги"
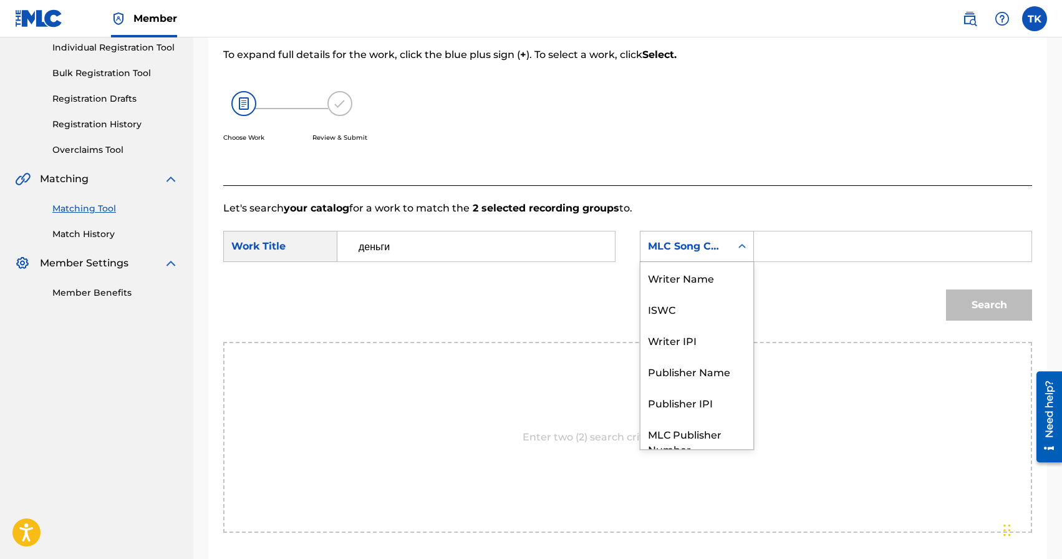
click at [705, 254] on div "MLC Song Code" at bounding box center [685, 246] width 90 height 24
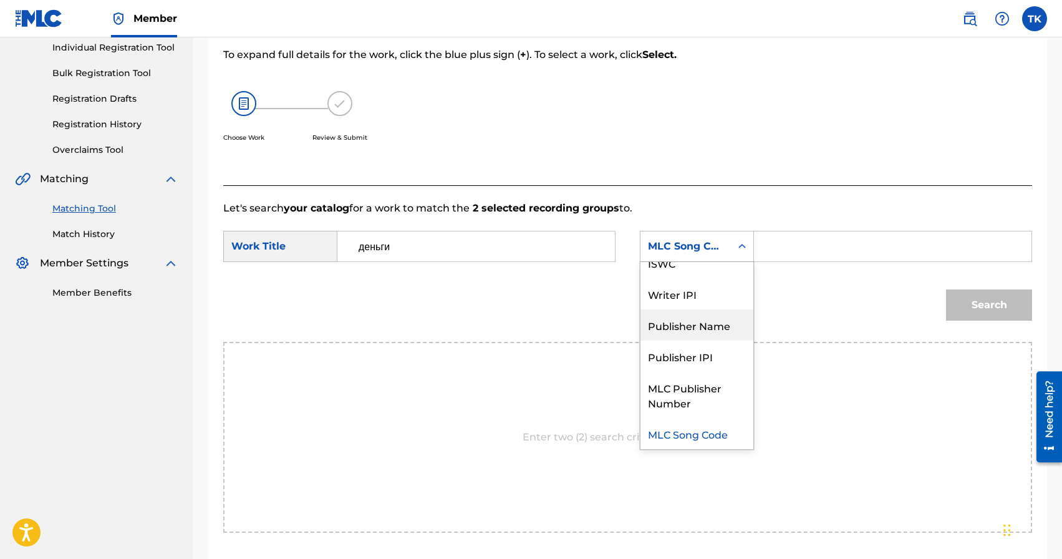
click at [695, 321] on div "Publisher Name" at bounding box center [696, 324] width 113 height 31
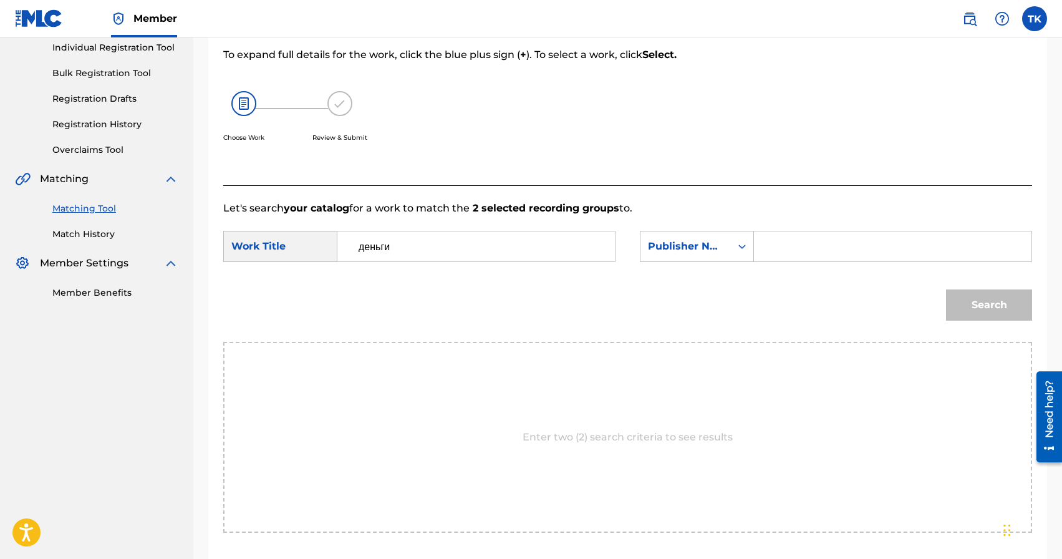
click at [791, 248] on input "Search Form" at bounding box center [893, 246] width 256 height 30
type input "INFINITY MUSIC"
click at [1010, 316] on button "Search" at bounding box center [989, 304] width 86 height 31
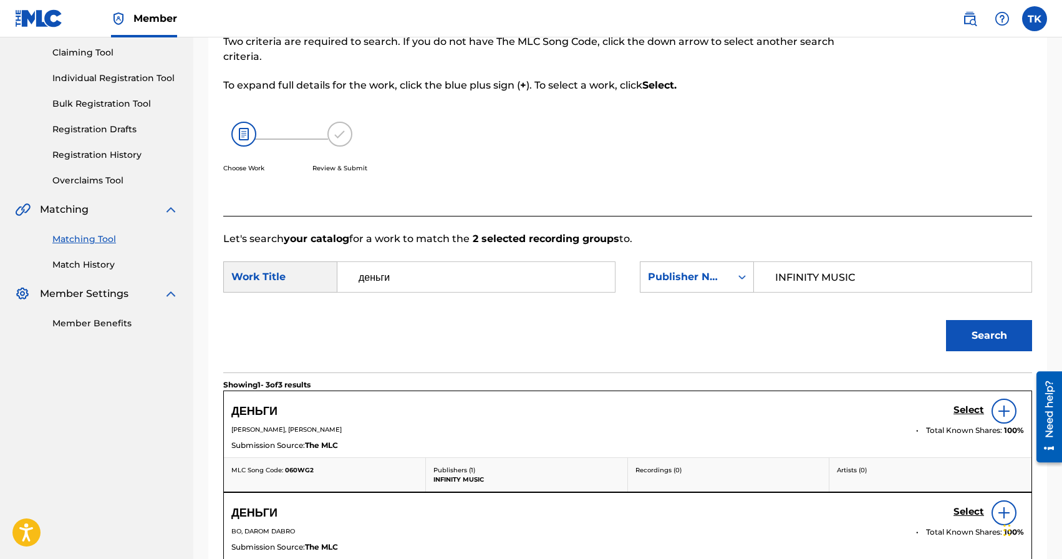
scroll to position [162, 0]
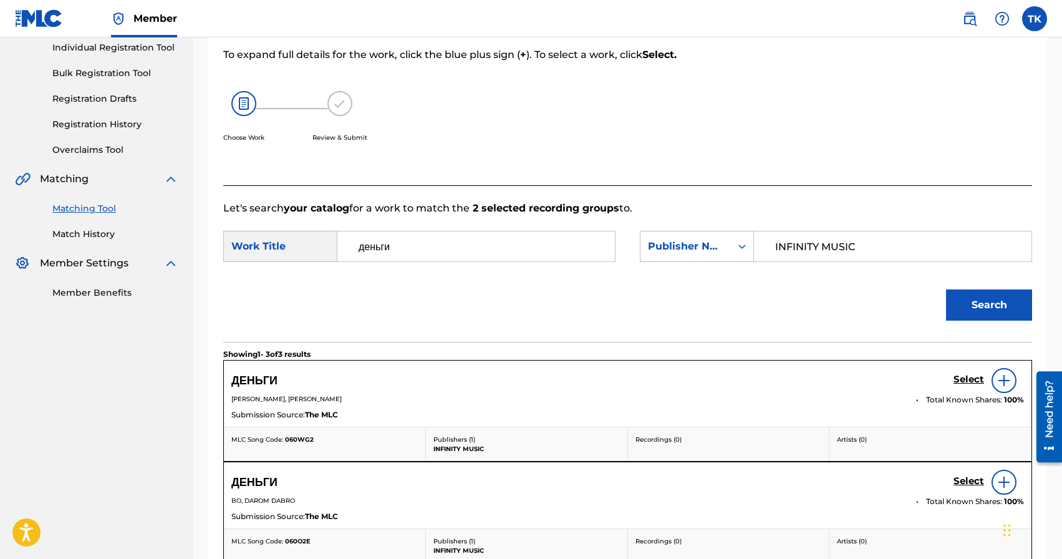
click at [966, 378] on h5 "Select" at bounding box center [969, 380] width 31 height 12
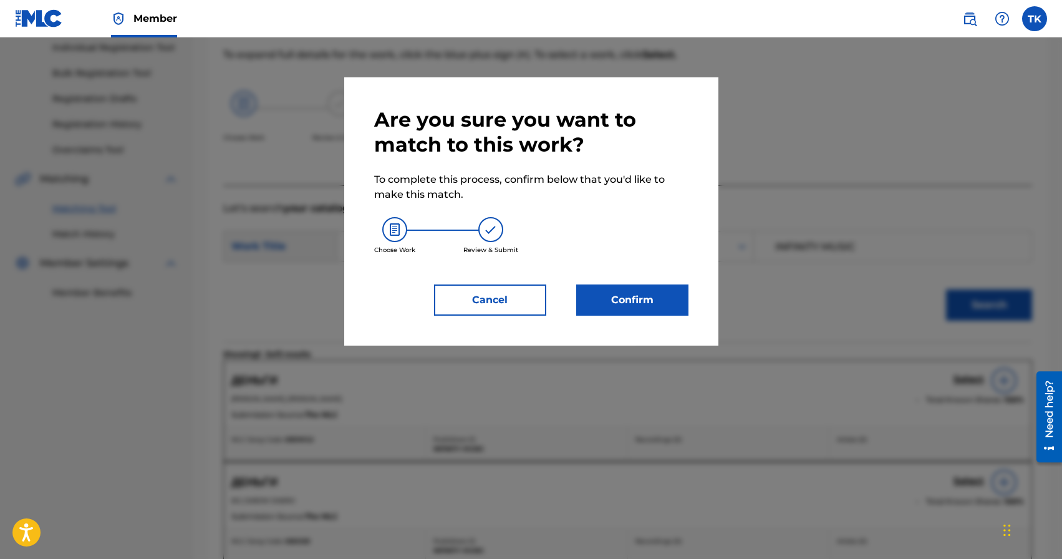
click at [620, 306] on button "Confirm" at bounding box center [632, 299] width 112 height 31
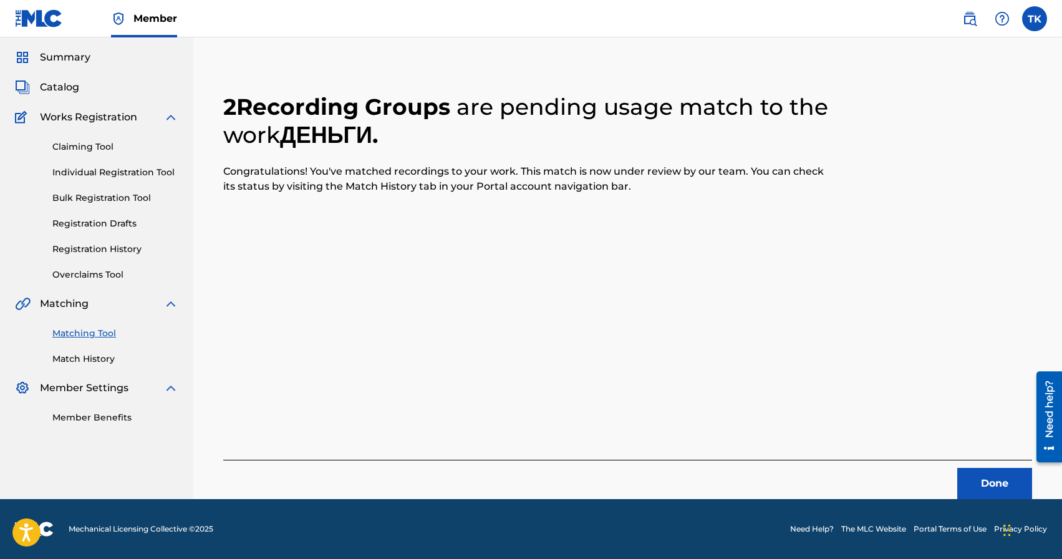
scroll to position [37, 0]
click at [983, 481] on button "Done" at bounding box center [994, 483] width 75 height 31
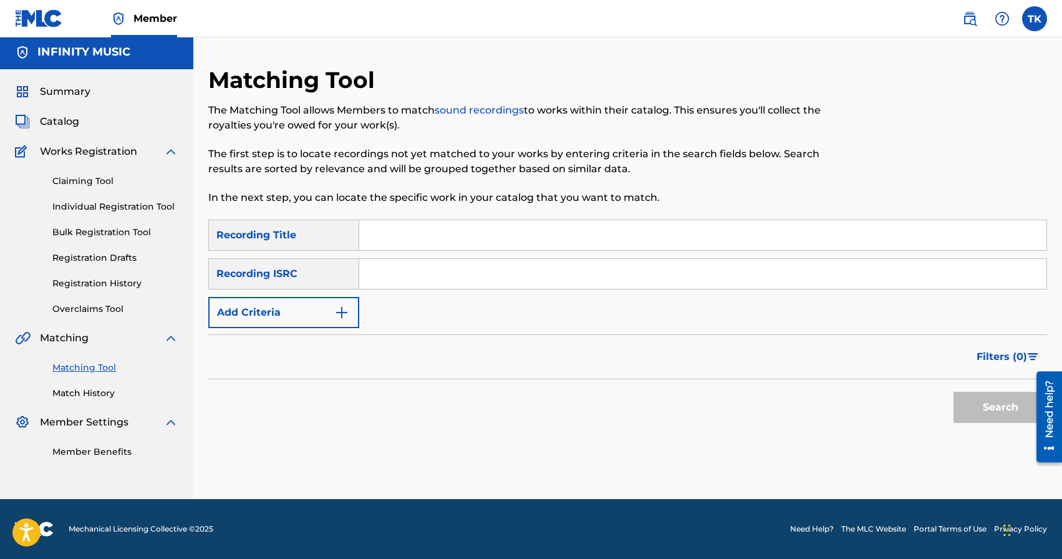
scroll to position [0, 0]
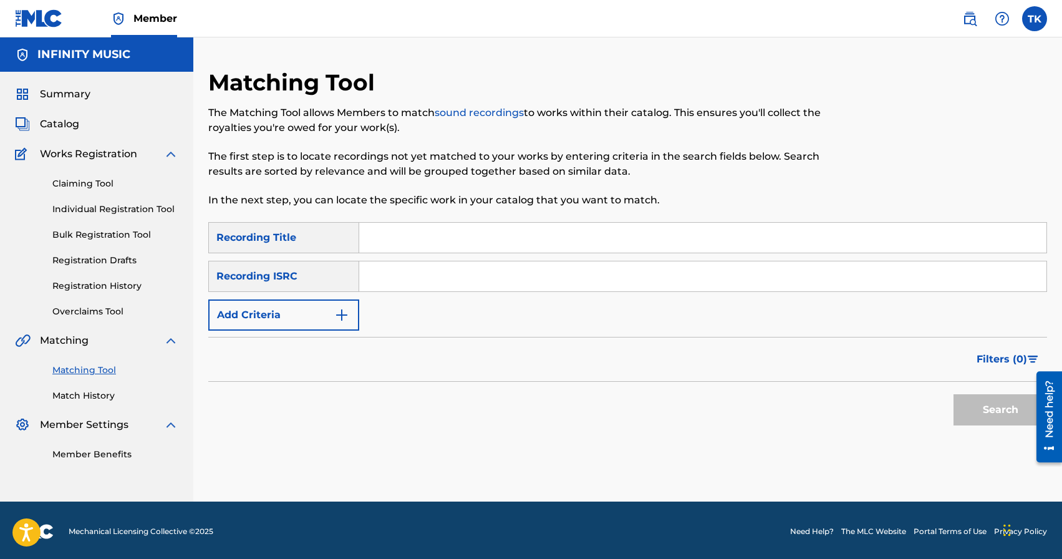
click at [519, 232] on input "Search Form" at bounding box center [702, 238] width 687 height 30
type input "уиу-уиу"
click at [326, 319] on button "Add Criteria" at bounding box center [283, 314] width 151 height 31
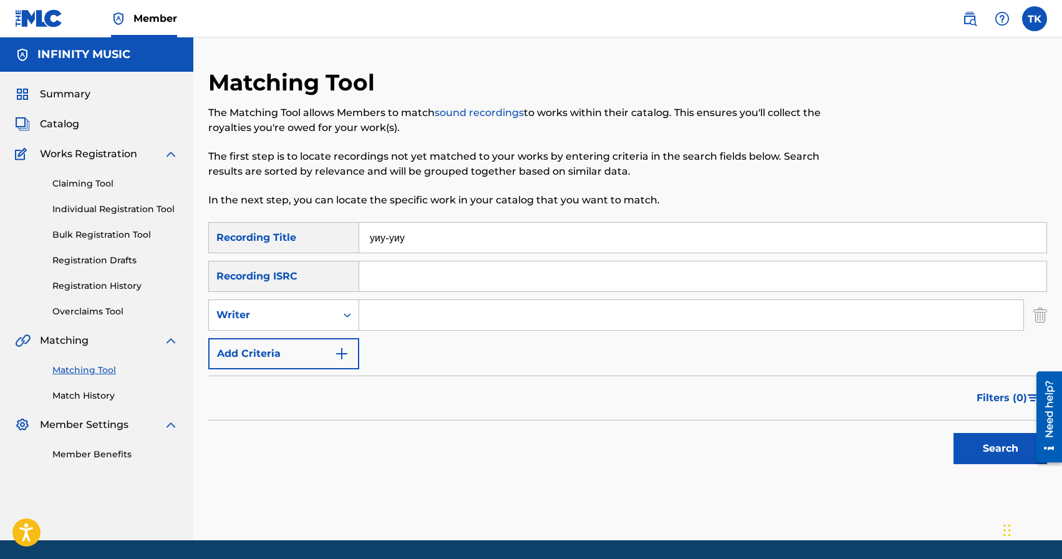
click at [326, 319] on div "Writer" at bounding box center [272, 314] width 112 height 15
click at [326, 345] on div "Recording Artist" at bounding box center [284, 346] width 150 height 31
click at [402, 321] on input "Search Form" at bounding box center [691, 315] width 664 height 30
type input "edik_kingsta"
click at [964, 445] on button "Search" at bounding box center [1001, 448] width 94 height 31
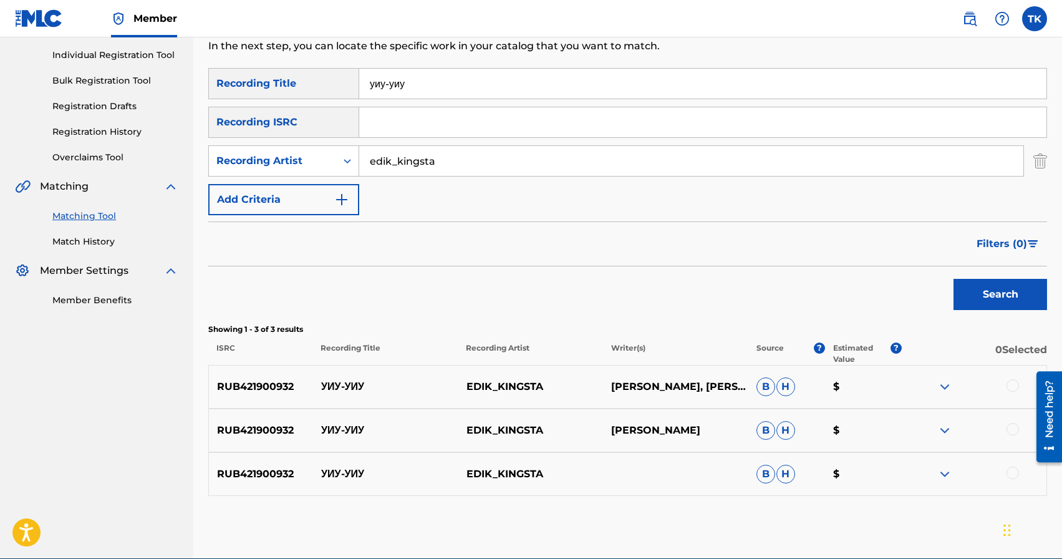
scroll to position [156, 0]
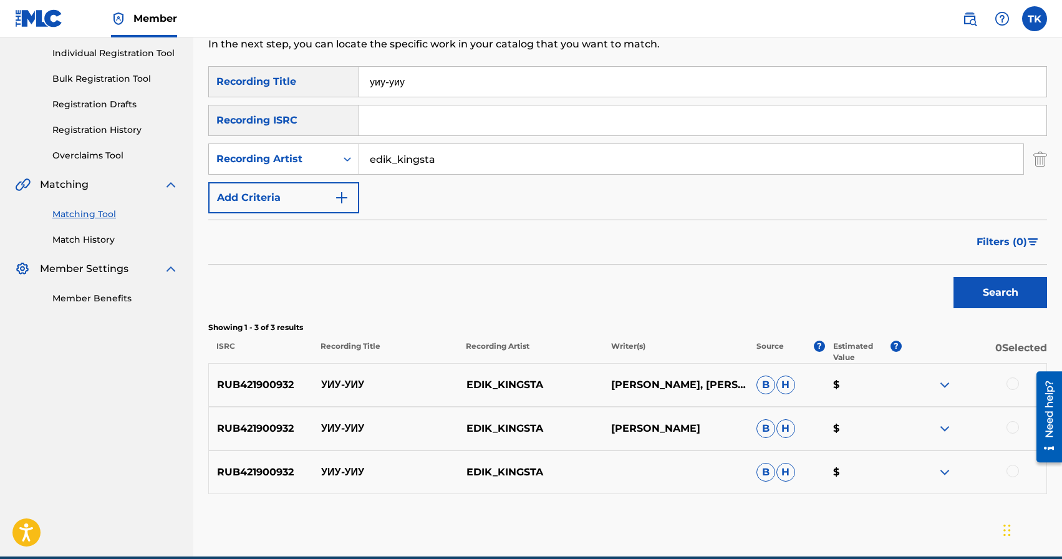
click at [1011, 471] on div at bounding box center [1013, 471] width 12 height 12
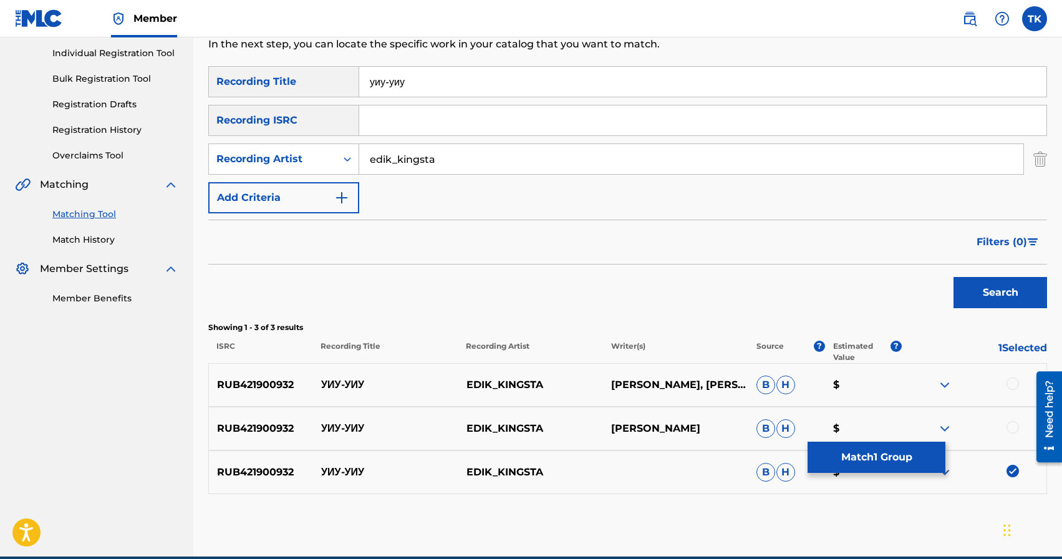
click at [1012, 425] on div at bounding box center [1013, 427] width 12 height 12
click at [1012, 384] on div at bounding box center [1013, 383] width 12 height 12
click at [914, 455] on button "Match 3 Groups" at bounding box center [877, 457] width 138 height 31
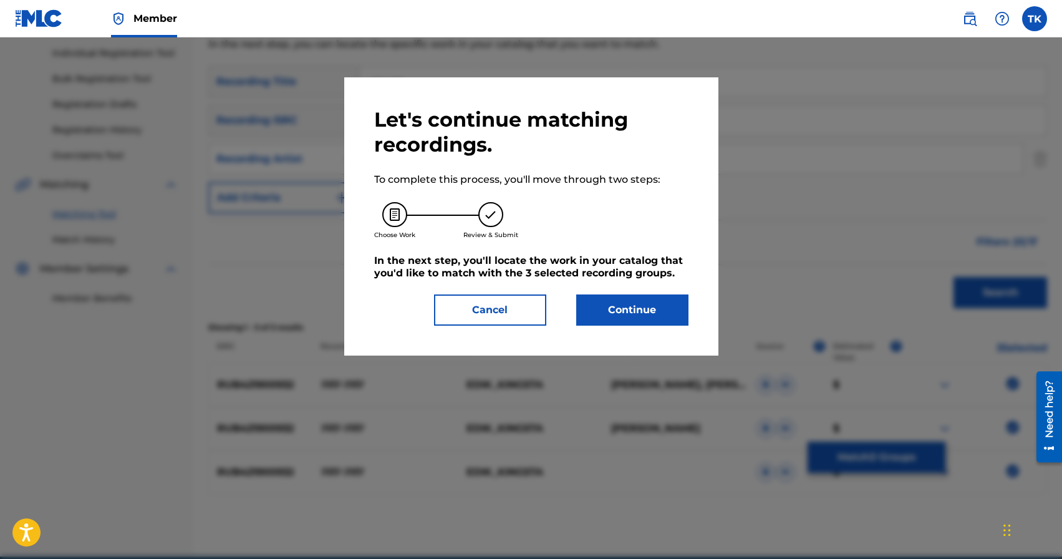
click at [659, 307] on button "Continue" at bounding box center [632, 309] width 112 height 31
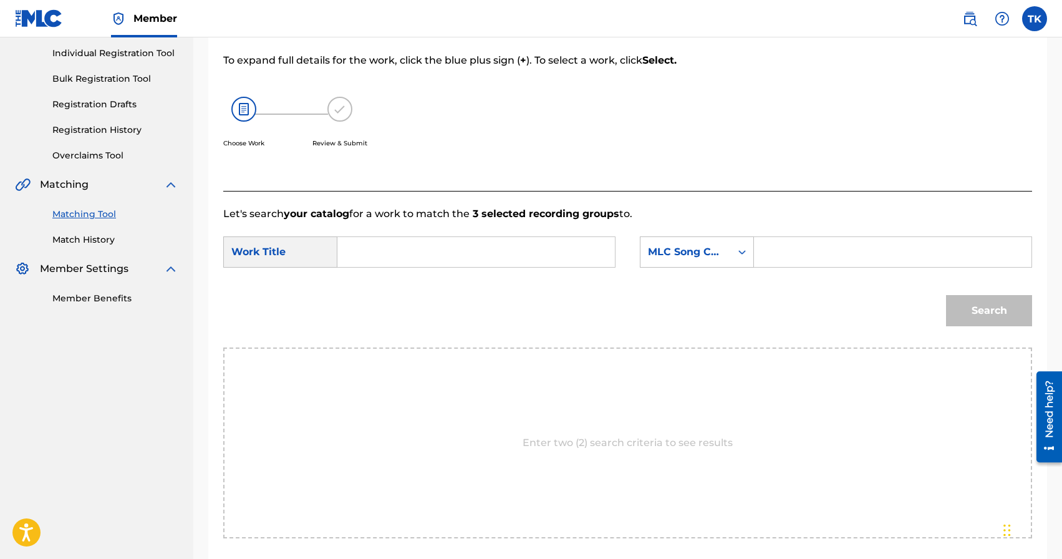
click at [518, 254] on input "Search Form" at bounding box center [476, 252] width 256 height 30
click at [403, 282] on div "уиу -уиу" at bounding box center [382, 280] width 69 height 22
type input "уиу-уиу"
click at [717, 246] on div "MLC Song Code" at bounding box center [685, 251] width 75 height 15
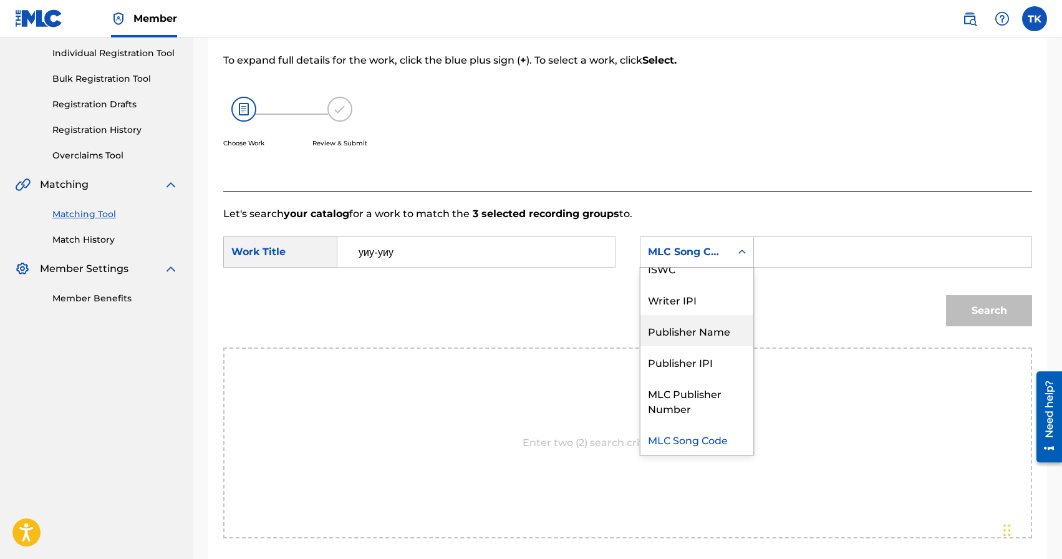
click at [701, 322] on div "Publisher Name" at bounding box center [696, 330] width 113 height 31
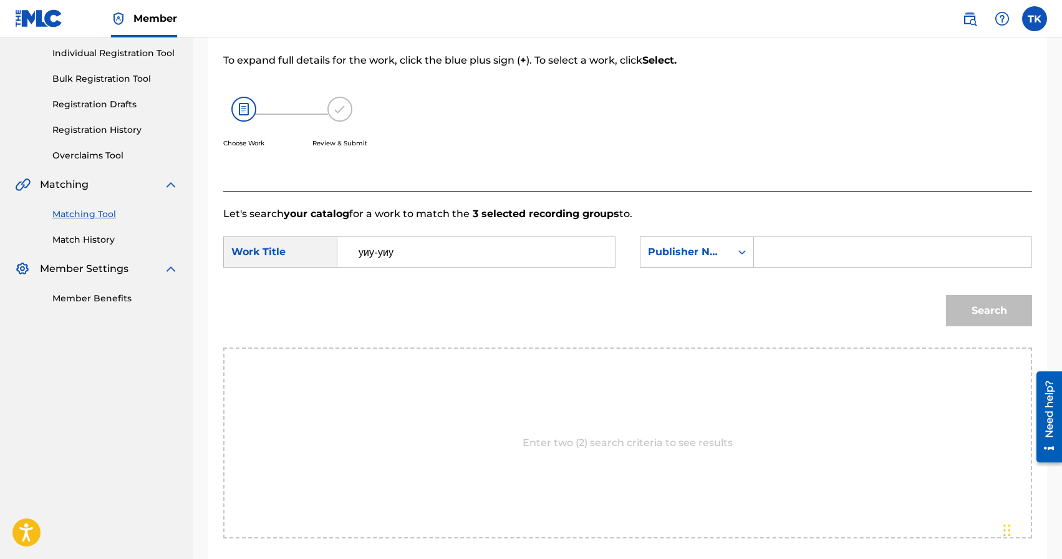
click at [793, 253] on input "Search Form" at bounding box center [893, 252] width 256 height 30
type input "INFINITY MUSIC"
click at [980, 316] on button "Search" at bounding box center [989, 310] width 86 height 31
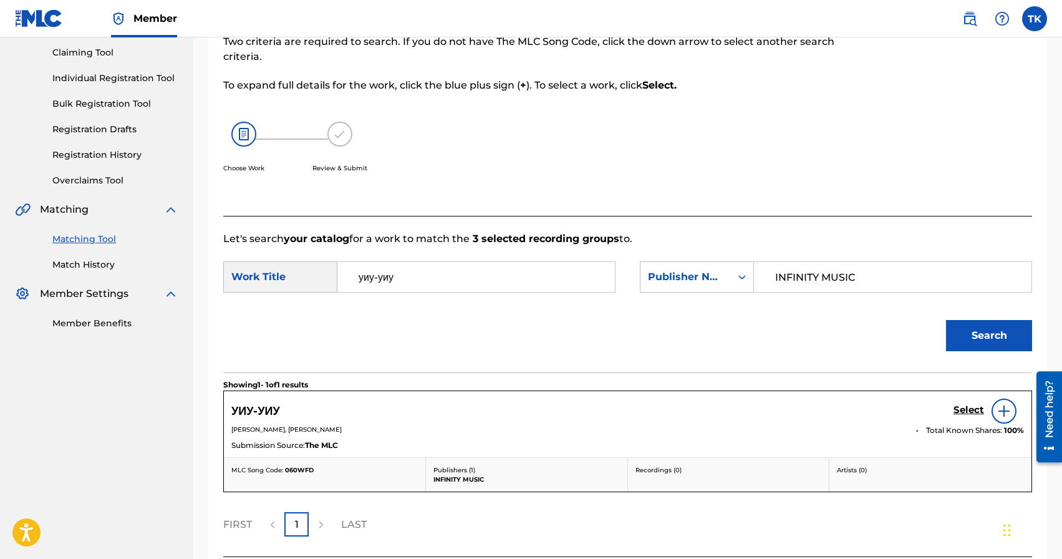
scroll to position [156, 0]
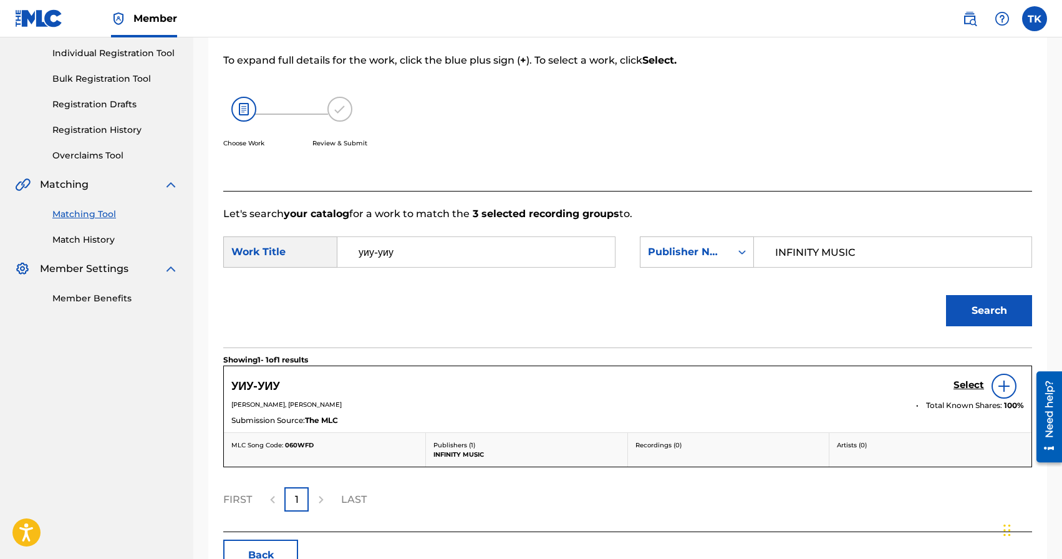
click at [959, 387] on h5 "Select" at bounding box center [969, 385] width 31 height 12
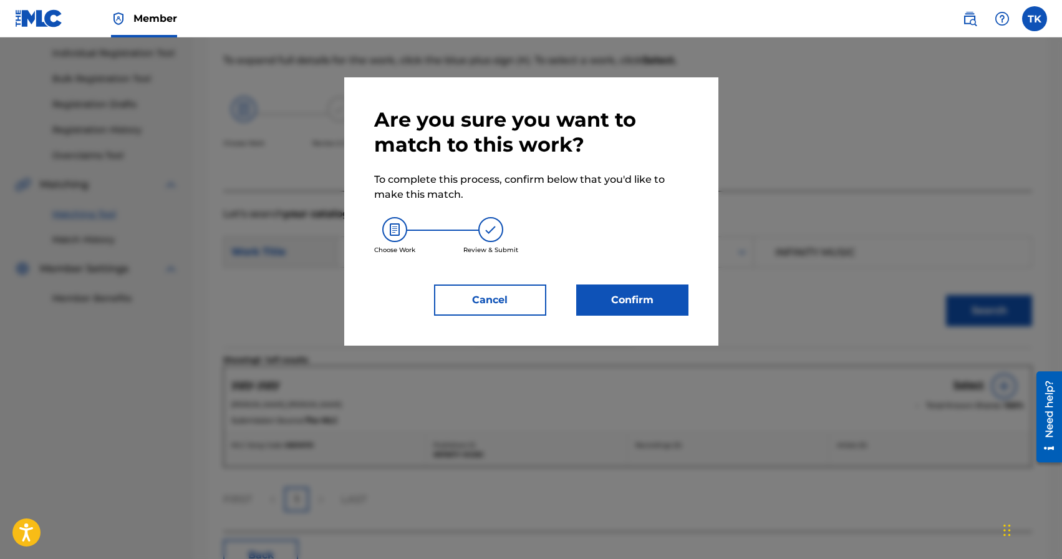
click at [654, 302] on button "Confirm" at bounding box center [632, 299] width 112 height 31
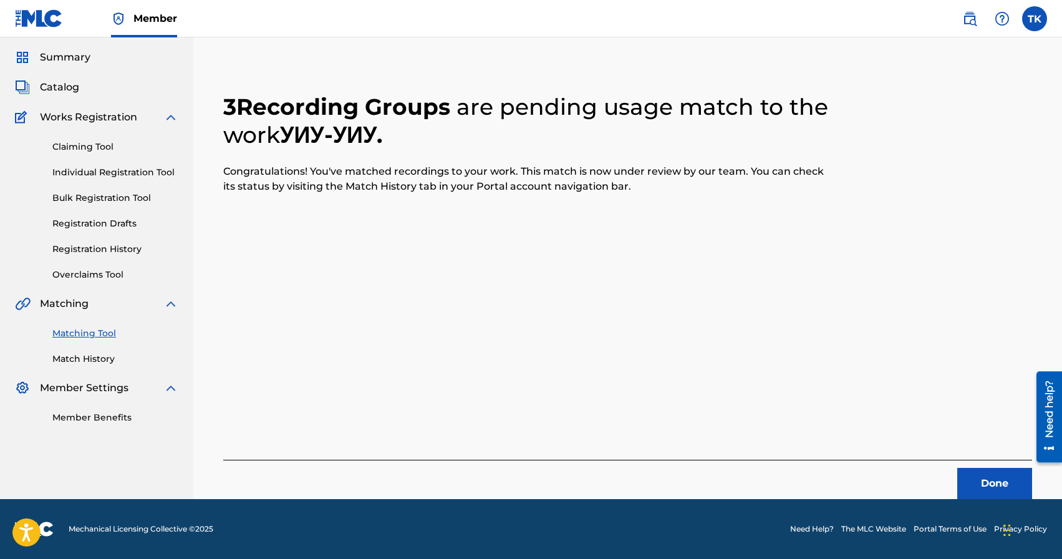
scroll to position [37, 0]
click at [972, 477] on button "Done" at bounding box center [994, 483] width 75 height 31
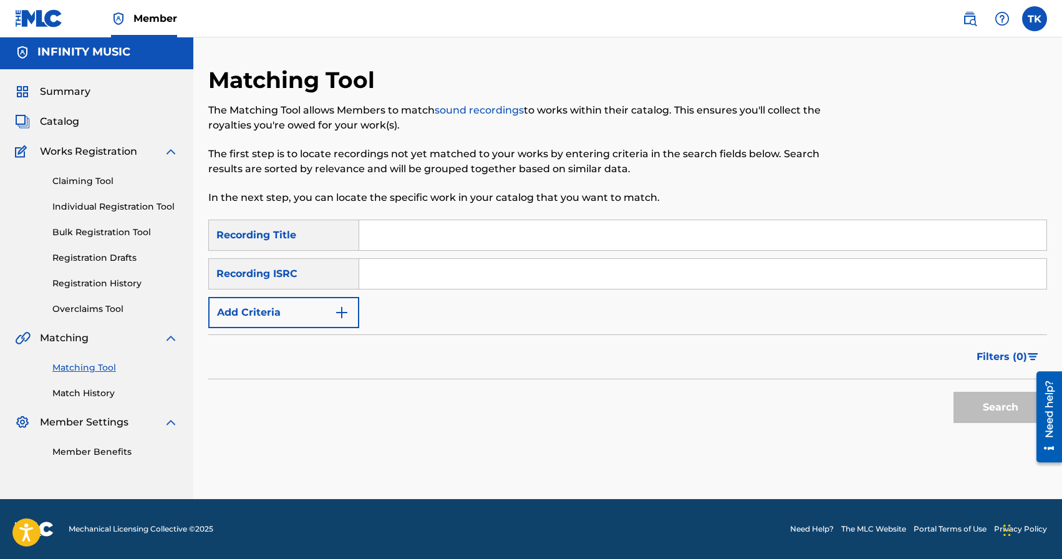
scroll to position [0, 0]
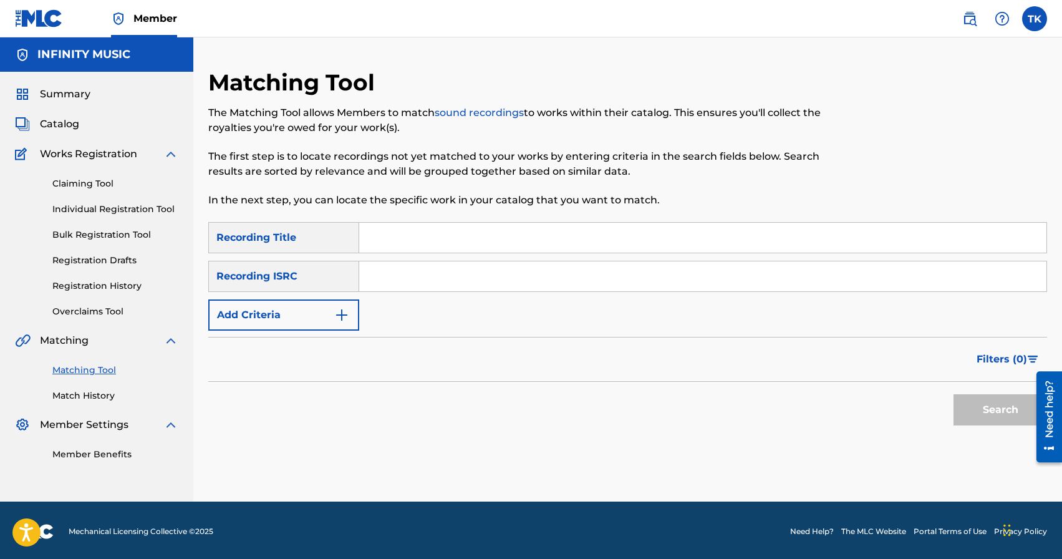
click at [447, 234] on input "Search Form" at bounding box center [702, 238] width 687 height 30
type input "накуриться со снуп доггом"
click at [314, 317] on button "Add Criteria" at bounding box center [283, 314] width 151 height 31
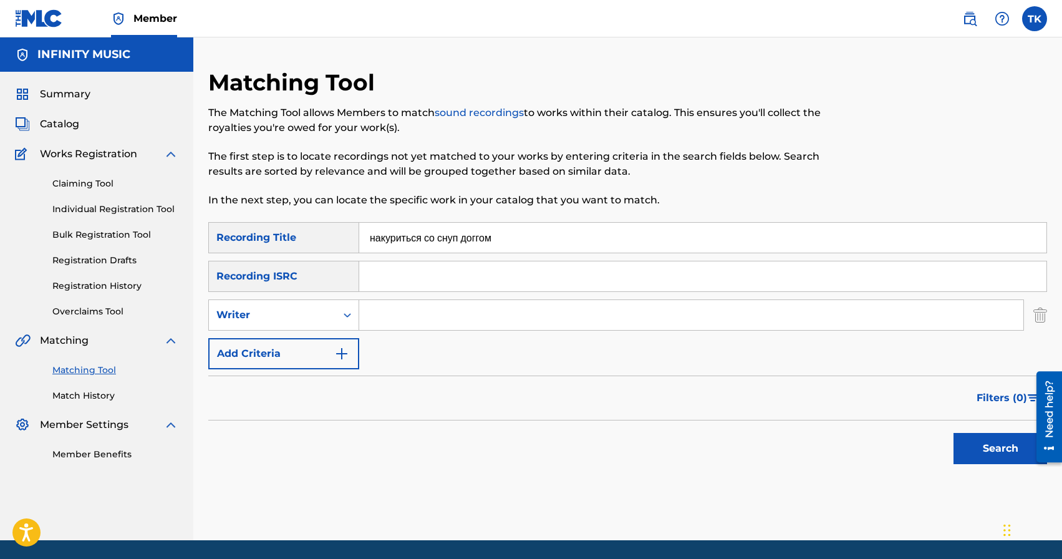
click at [314, 317] on div "Writer" at bounding box center [272, 314] width 112 height 15
click at [314, 346] on div "Recording Artist" at bounding box center [284, 346] width 150 height 31
click at [385, 314] on input "Search Form" at bounding box center [691, 315] width 664 height 30
type input "edik_kingsta"
click at [1007, 438] on button "Search" at bounding box center [1001, 448] width 94 height 31
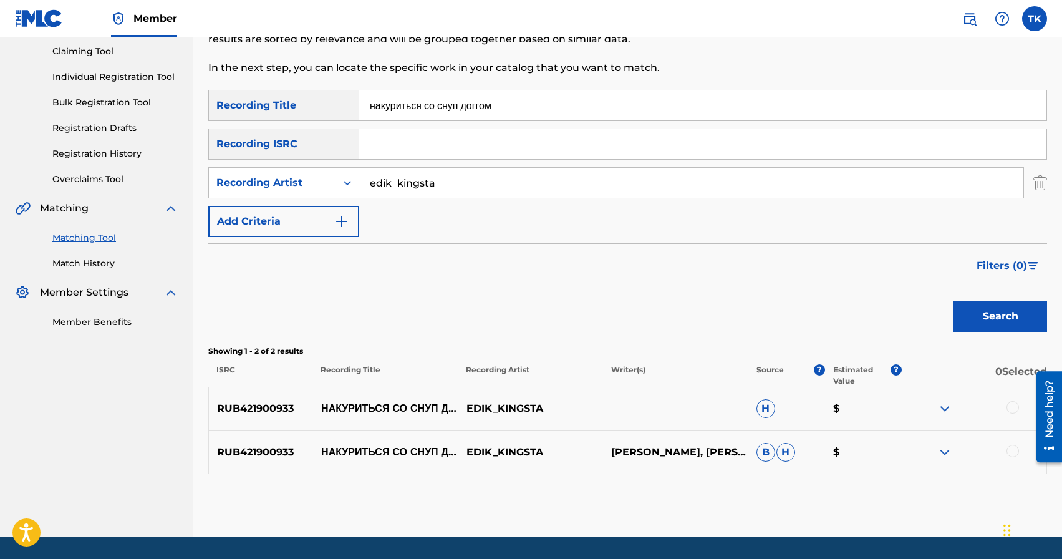
scroll to position [170, 0]
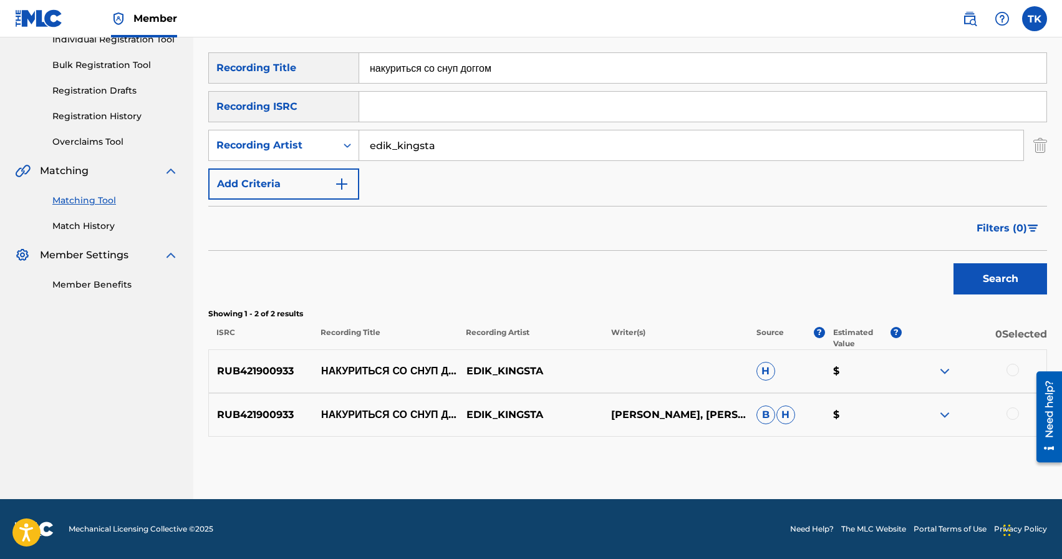
click at [1011, 412] on div at bounding box center [1013, 413] width 12 height 12
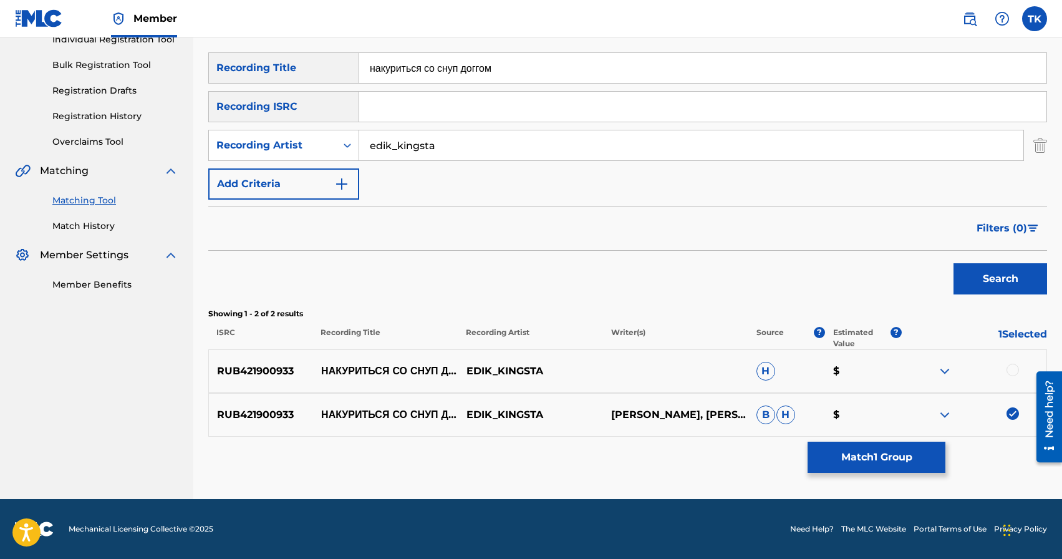
click at [1011, 369] on div at bounding box center [1013, 370] width 12 height 12
click at [904, 455] on button "Match 2 Groups" at bounding box center [877, 457] width 138 height 31
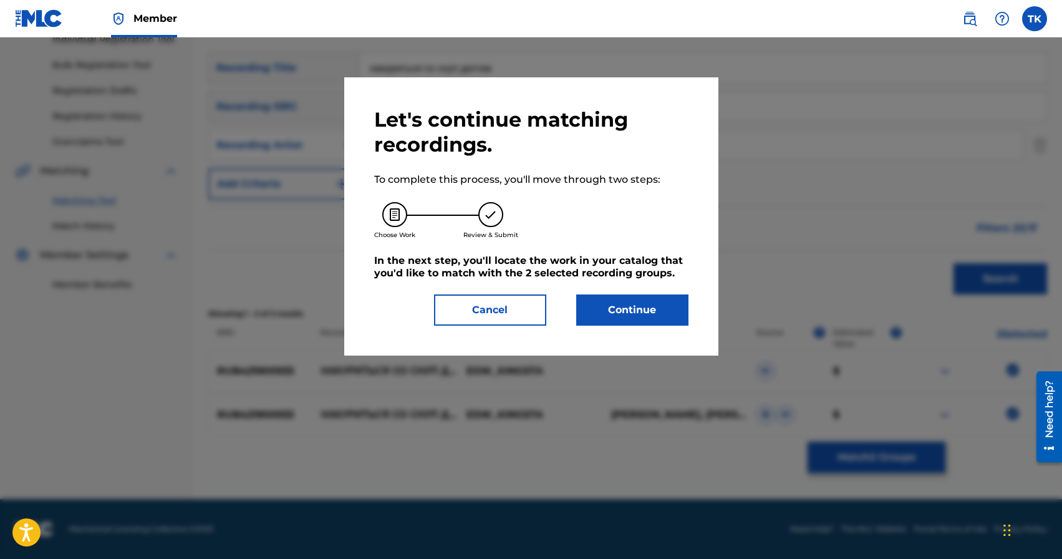
click at [659, 317] on button "Continue" at bounding box center [632, 309] width 112 height 31
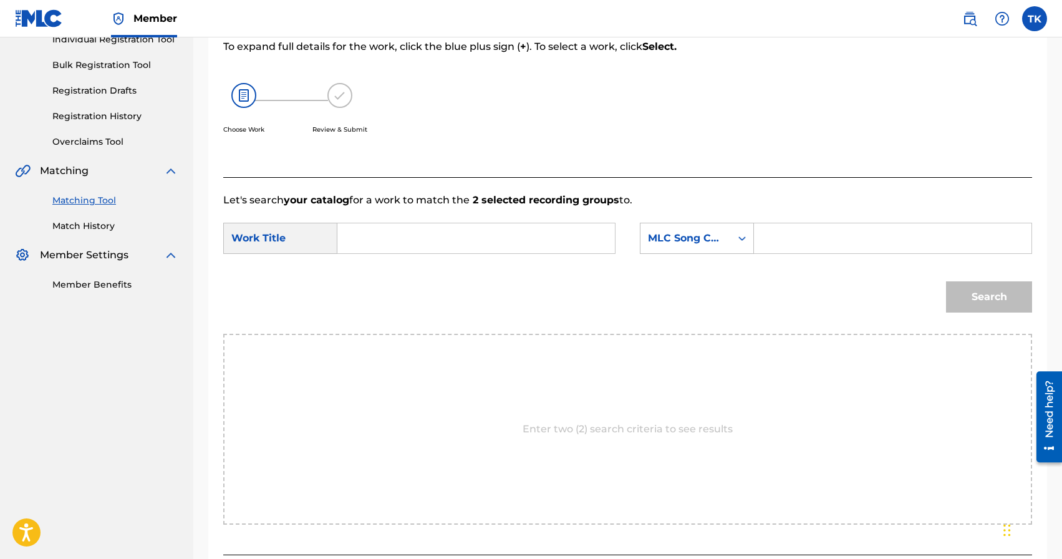
click at [518, 236] on input "Search Form" at bounding box center [476, 238] width 256 height 30
drag, startPoint x: 394, startPoint y: 285, endPoint x: 423, endPoint y: 281, distance: 30.3
click at [393, 285] on span "риться со снуп доггом" at bounding box center [386, 281] width 54 height 42
type input "накуриться со снуп доггом"
click at [733, 239] on div "Search Form" at bounding box center [742, 238] width 22 height 22
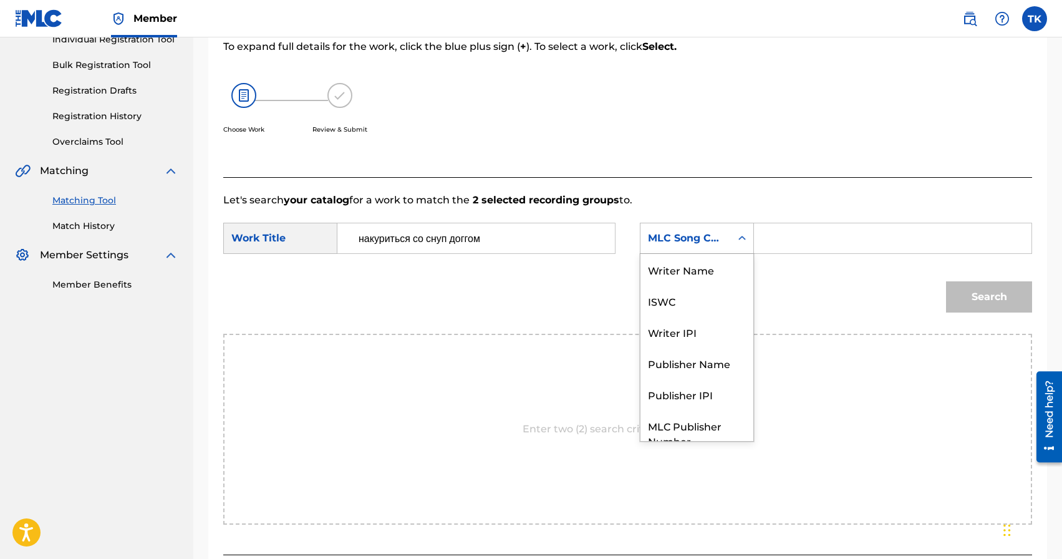
scroll to position [46, 0]
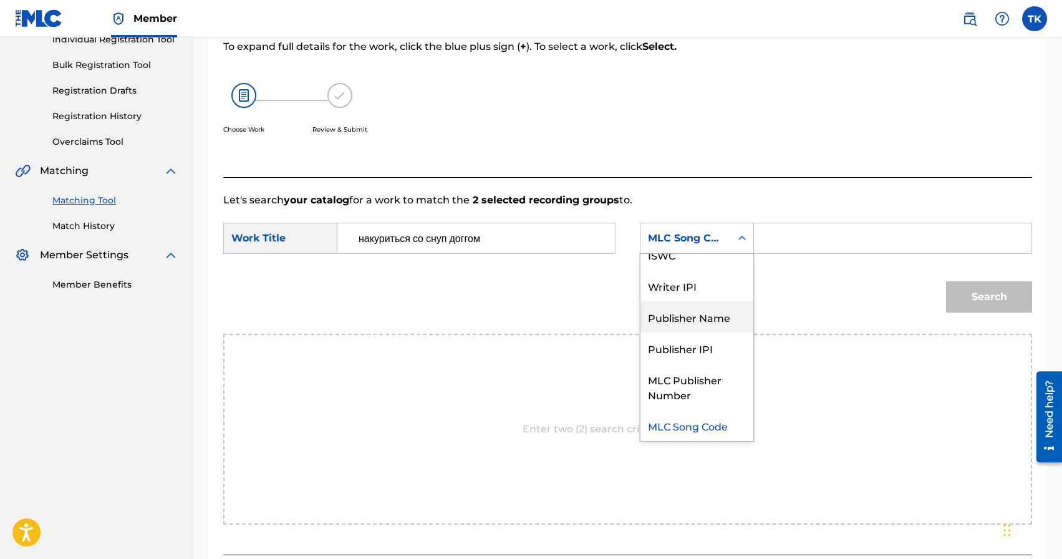
click at [707, 307] on div "Publisher Name" at bounding box center [696, 316] width 113 height 31
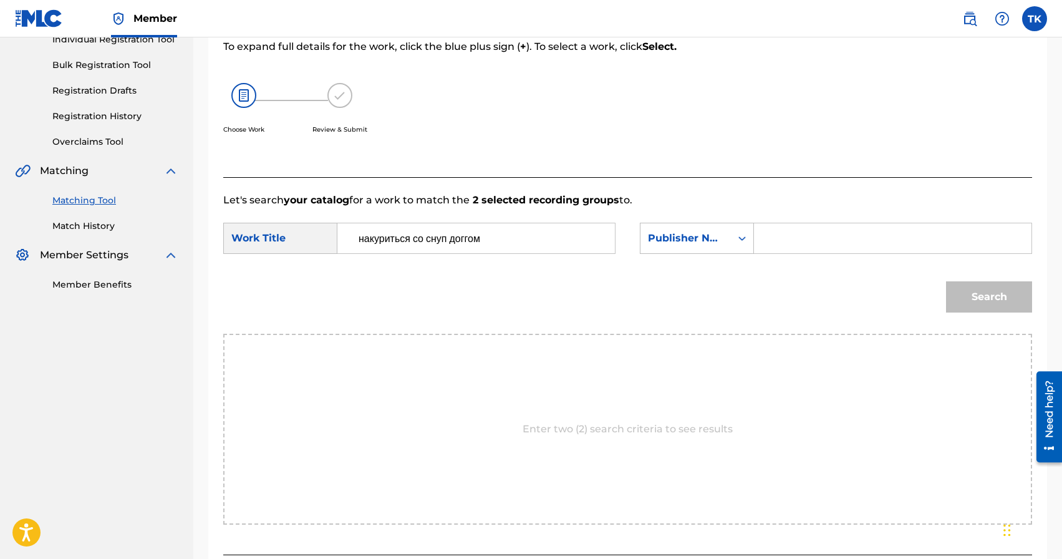
click at [787, 251] on input "Search Form" at bounding box center [893, 238] width 256 height 30
type input "INFINITY MUSIC"
click at [983, 294] on button "Search" at bounding box center [989, 296] width 86 height 31
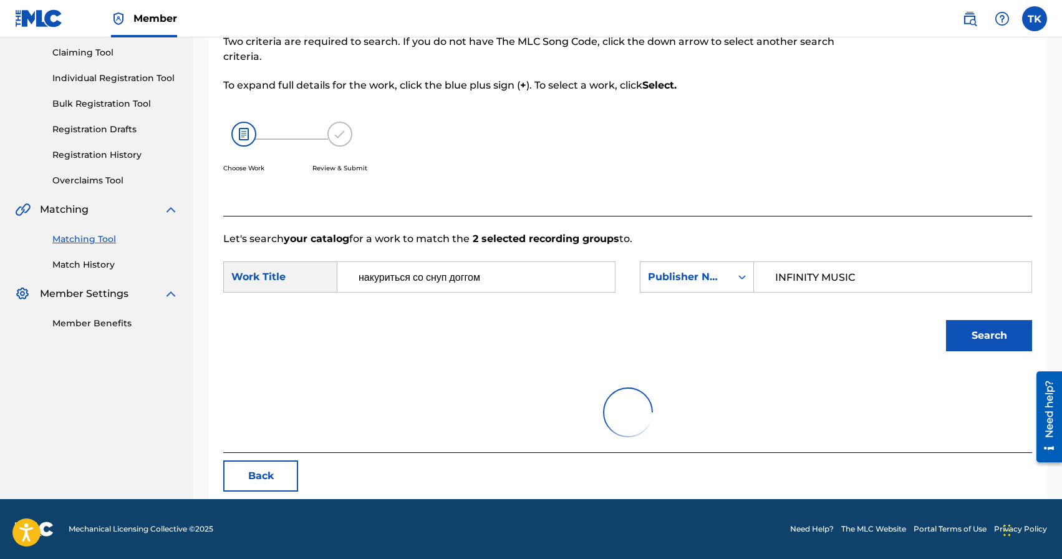
scroll to position [170, 0]
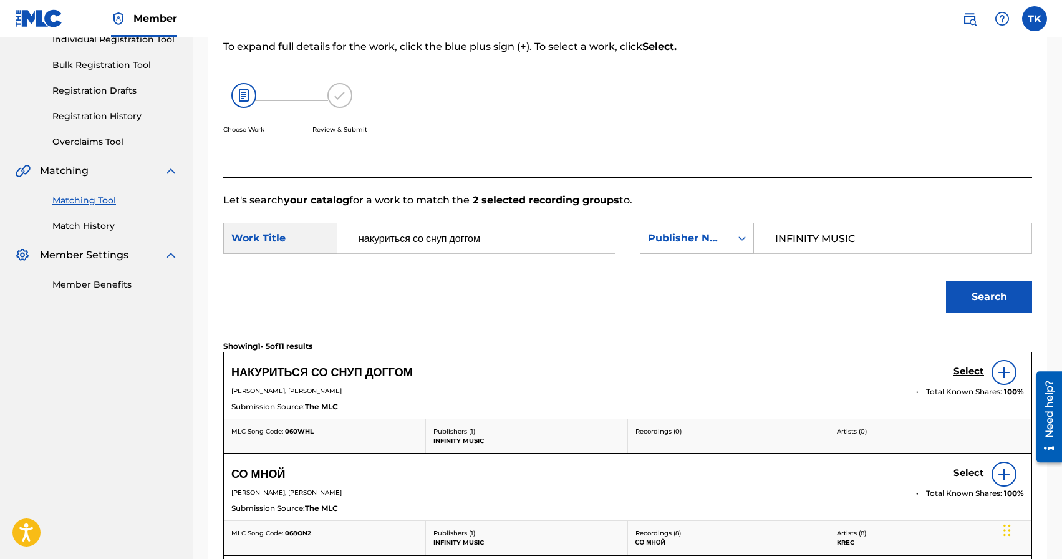
click at [957, 369] on h5 "Select" at bounding box center [969, 371] width 31 height 12
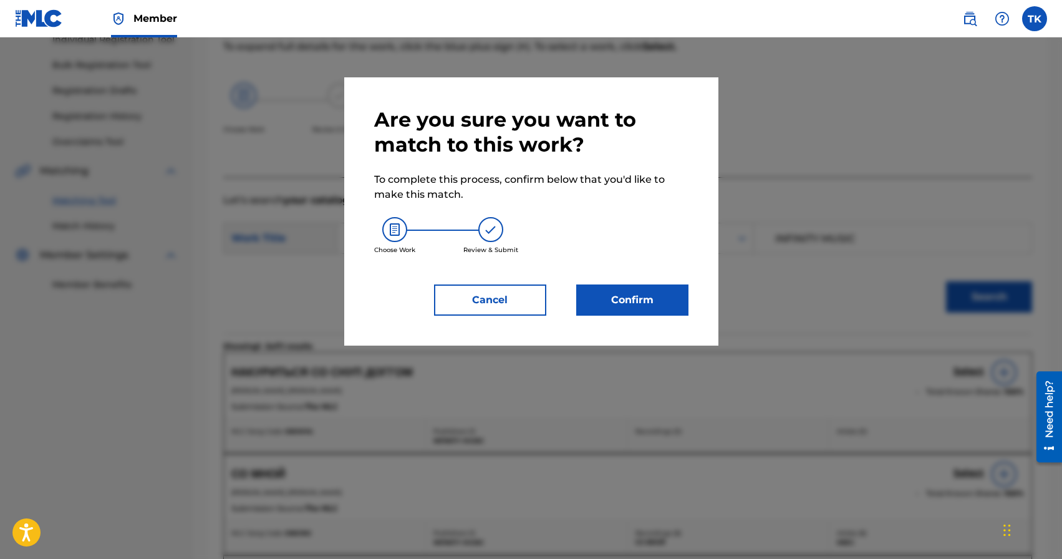
click at [674, 304] on button "Confirm" at bounding box center [632, 299] width 112 height 31
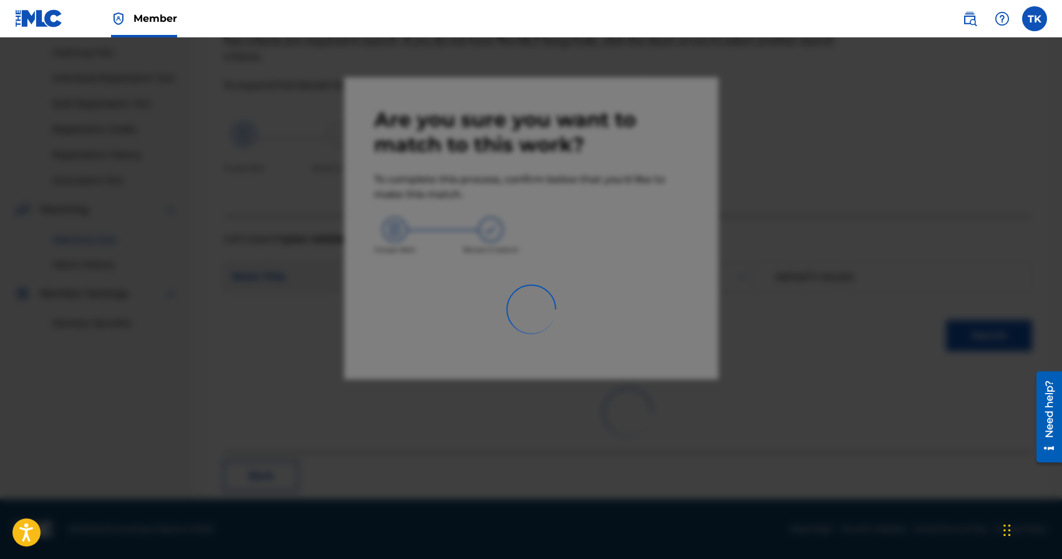
scroll to position [37, 0]
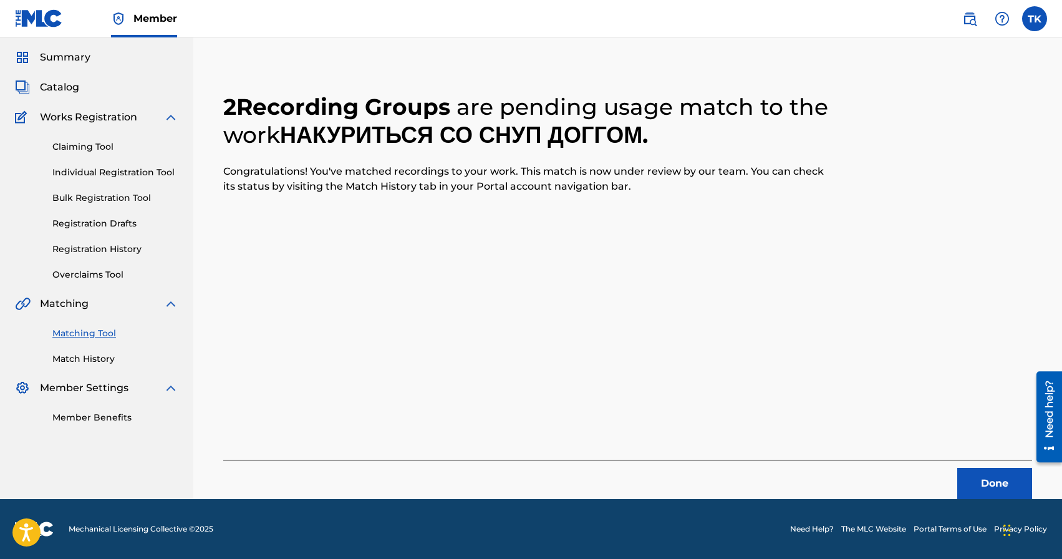
click at [990, 484] on button "Done" at bounding box center [994, 483] width 75 height 31
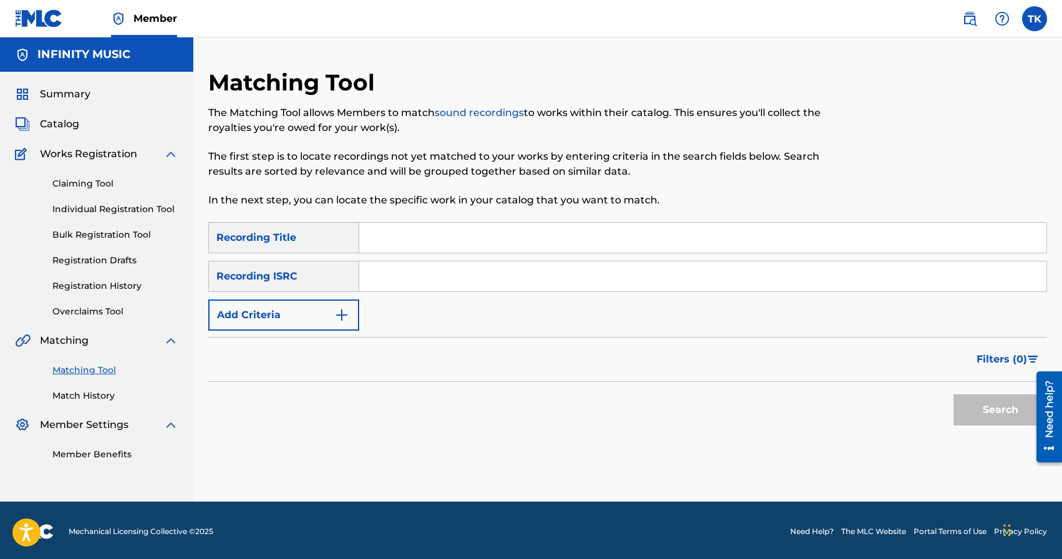
click at [490, 240] on input "Search Form" at bounding box center [702, 238] width 687 height 30
type input "ничего"
click at [339, 322] on button "Add Criteria" at bounding box center [283, 314] width 151 height 31
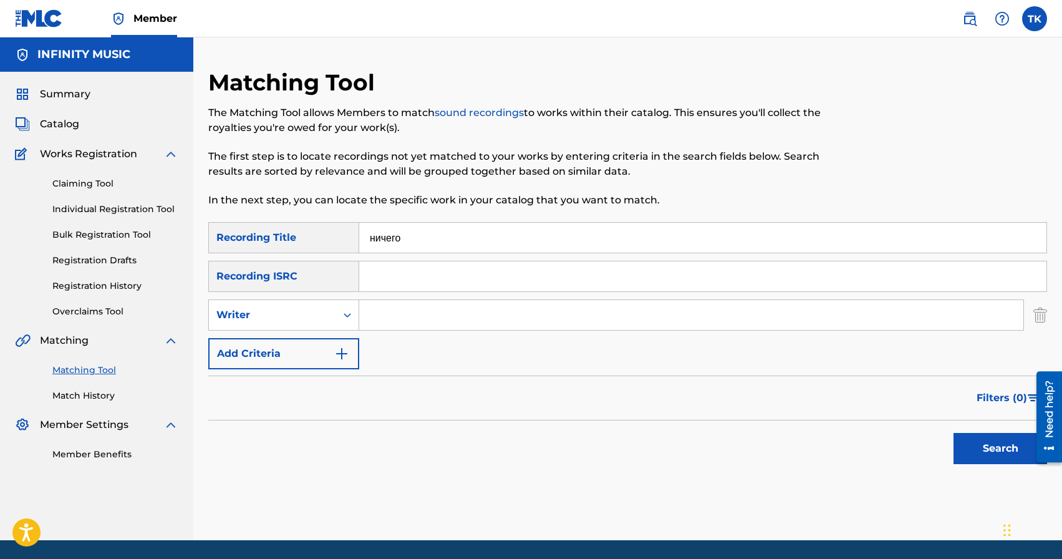
click at [339, 322] on div "Search Form" at bounding box center [347, 315] width 22 height 22
click at [339, 349] on div "Recording Artist" at bounding box center [284, 346] width 150 height 31
click at [410, 327] on input "Search Form" at bounding box center [691, 315] width 664 height 30
type input "edik_kingsta"
click at [973, 453] on button "Search" at bounding box center [1001, 448] width 94 height 31
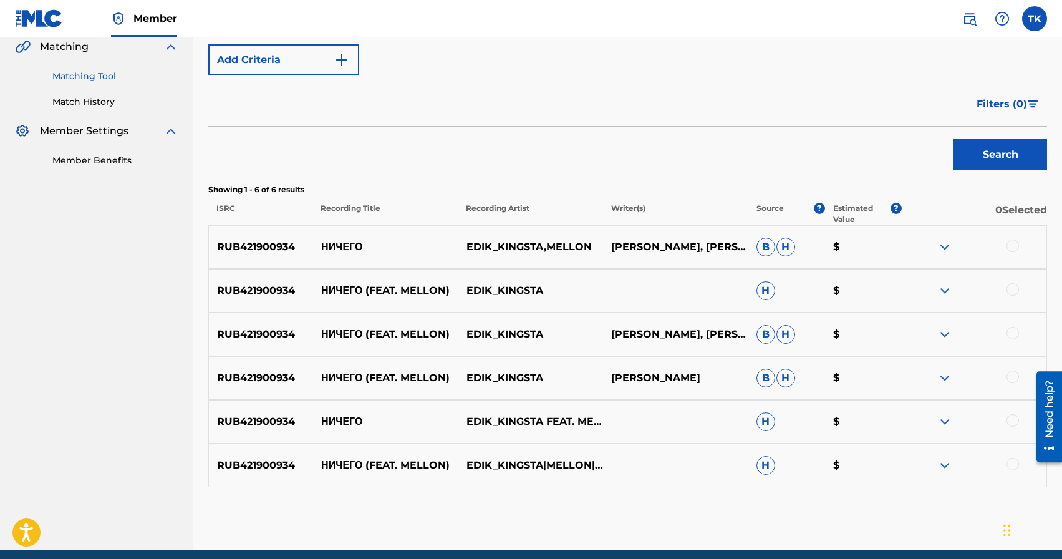
scroll to position [296, 0]
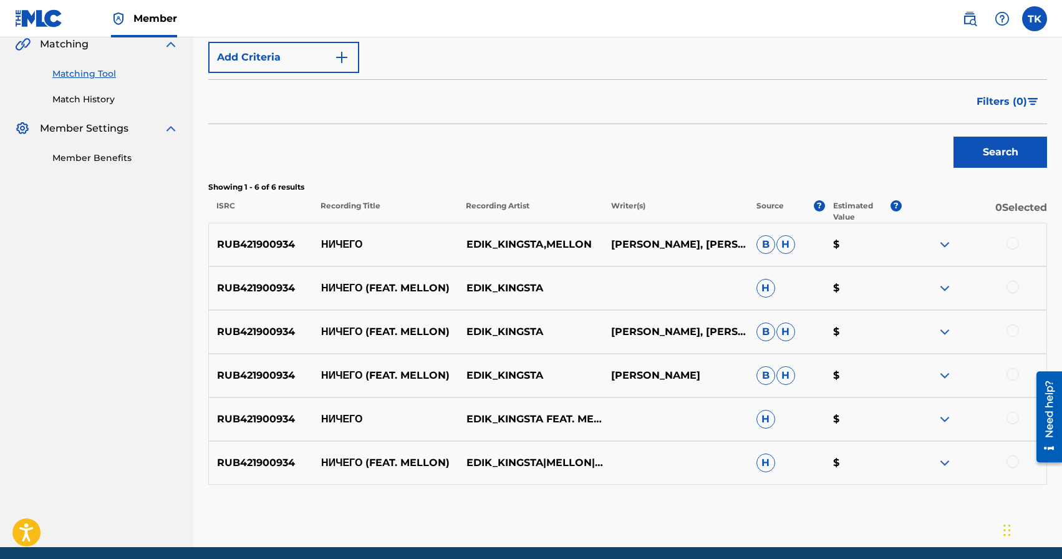
click at [1007, 458] on div at bounding box center [1013, 461] width 12 height 12
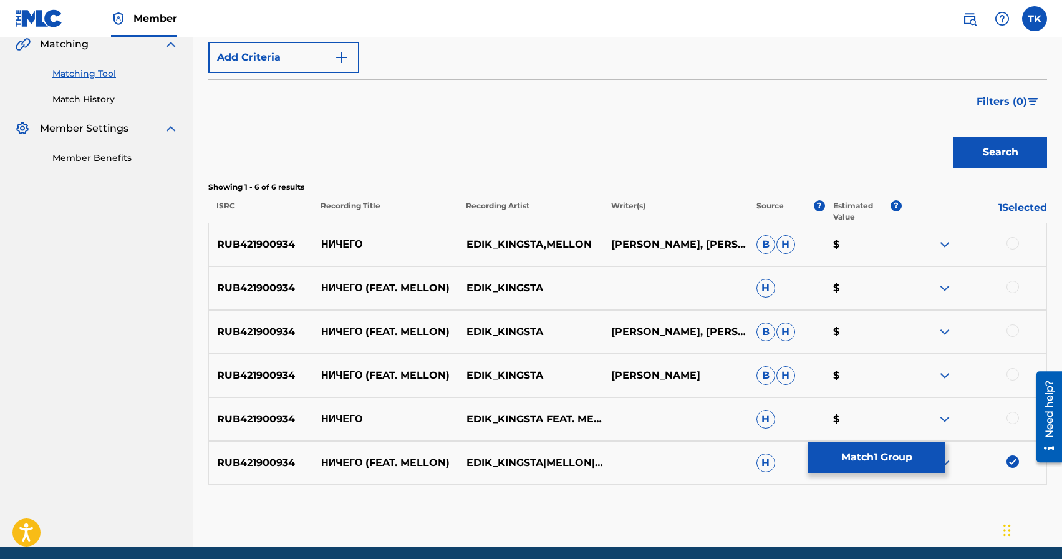
click at [1014, 412] on div at bounding box center [1013, 418] width 12 height 12
click at [1013, 378] on div at bounding box center [1013, 374] width 12 height 12
click at [1013, 333] on div at bounding box center [1013, 330] width 12 height 12
click at [1015, 286] on div at bounding box center [1013, 287] width 12 height 12
click at [1013, 245] on div at bounding box center [1013, 243] width 12 height 12
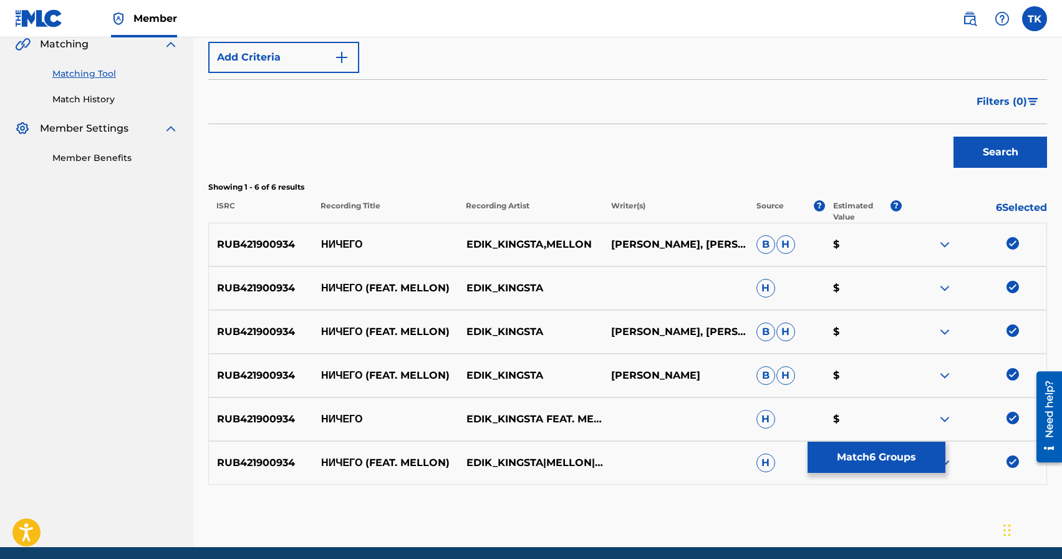
click at [894, 468] on button "Match 6 Groups" at bounding box center [877, 457] width 138 height 31
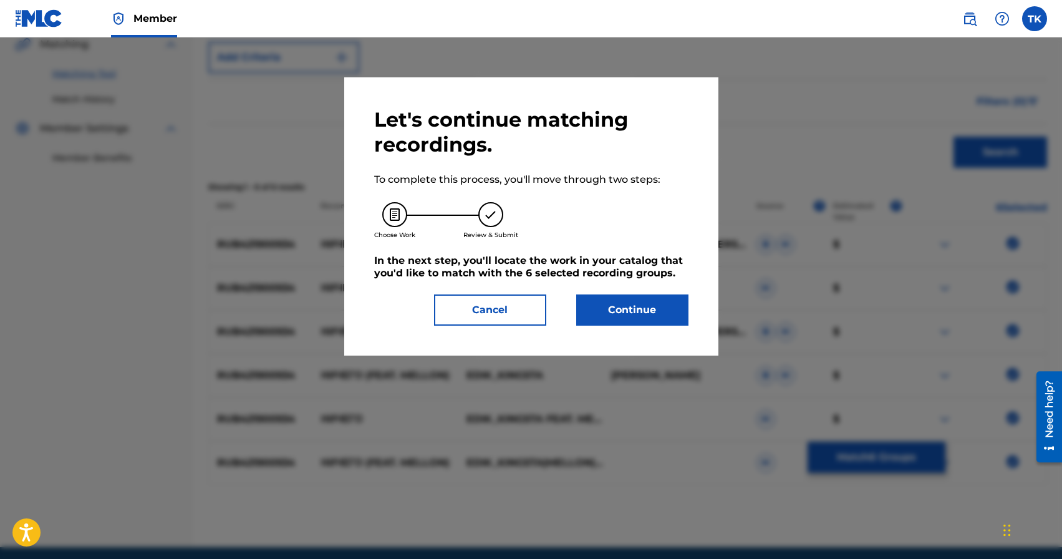
click at [657, 327] on div "Let's continue matching recordings. To complete this process, you'll move throu…" at bounding box center [531, 216] width 374 height 278
click at [653, 312] on button "Continue" at bounding box center [632, 309] width 112 height 31
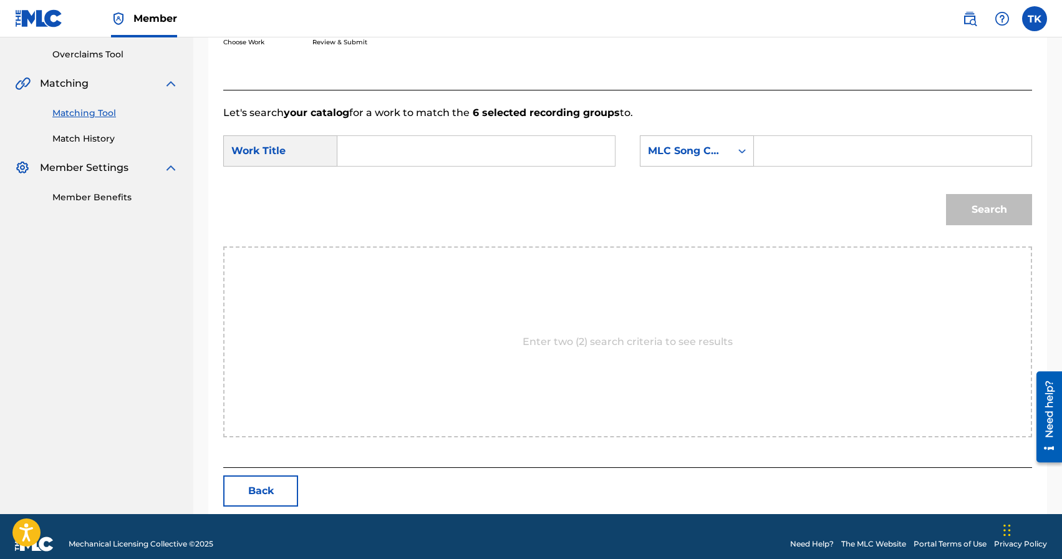
scroll to position [272, 0]
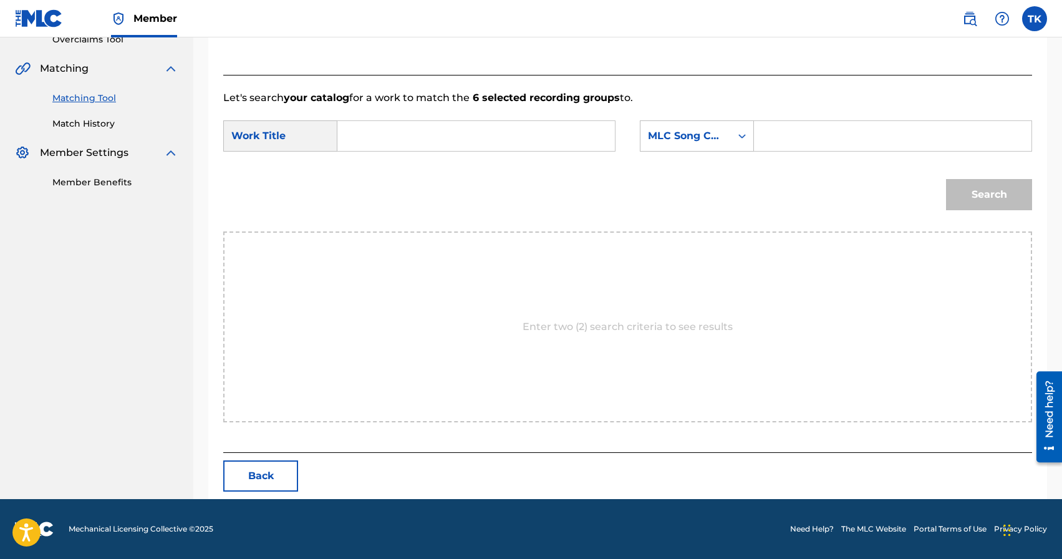
click at [491, 146] on input "Search Form" at bounding box center [476, 136] width 256 height 30
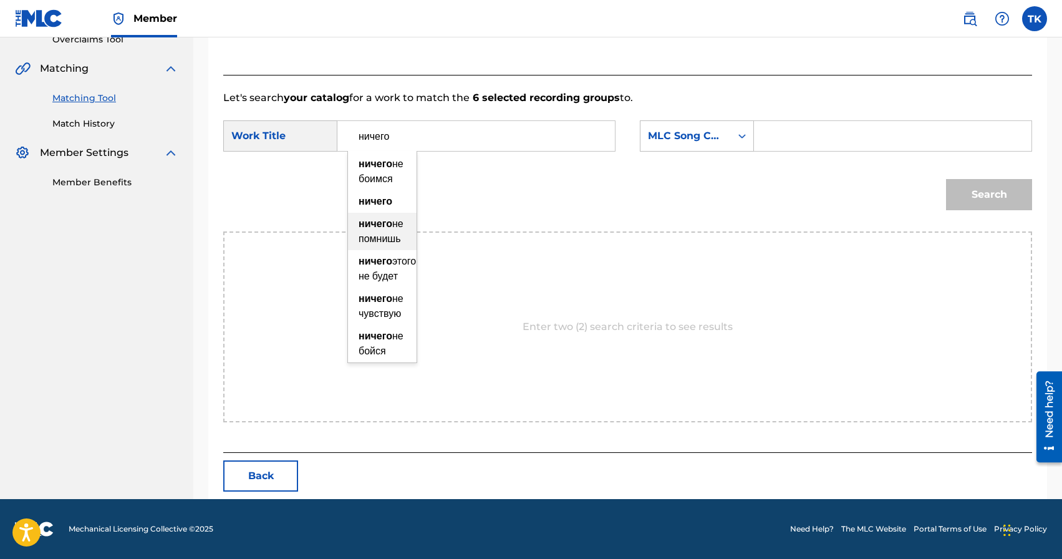
click at [393, 228] on div "ничего не помнишь" at bounding box center [382, 231] width 69 height 37
type input "ничего"
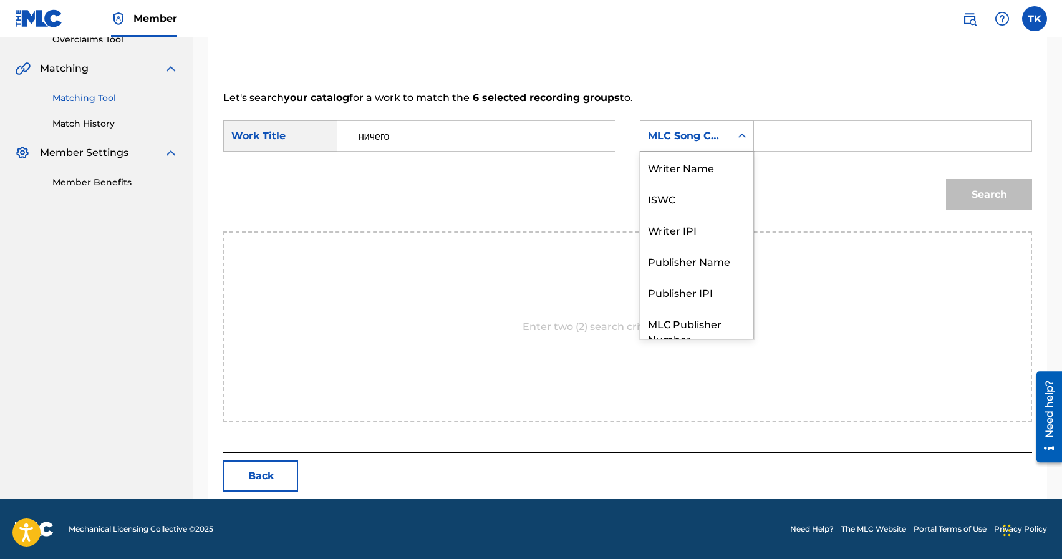
click at [678, 135] on div "MLC Song Code" at bounding box center [685, 135] width 75 height 15
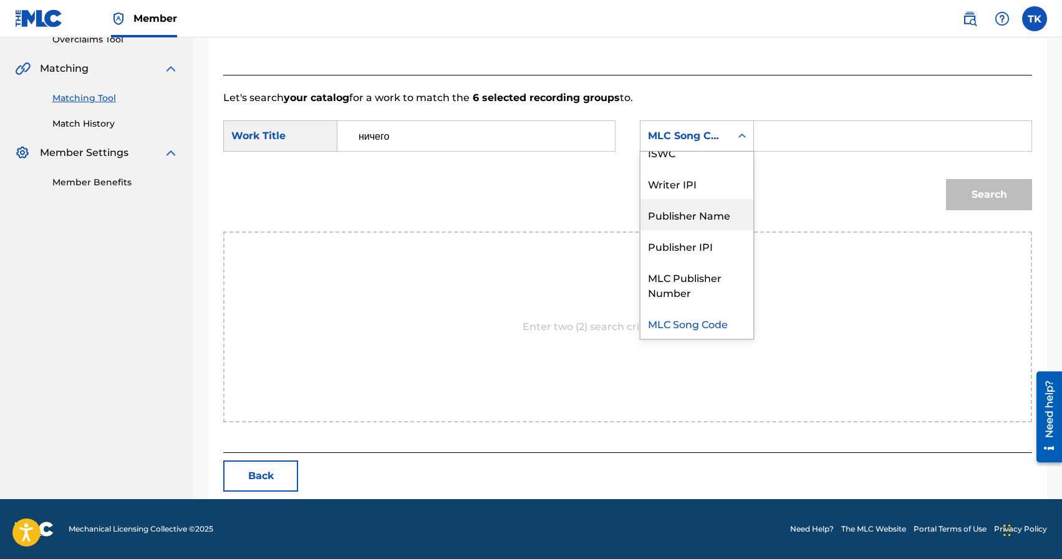
click at [700, 216] on div "Publisher Name" at bounding box center [696, 214] width 113 height 31
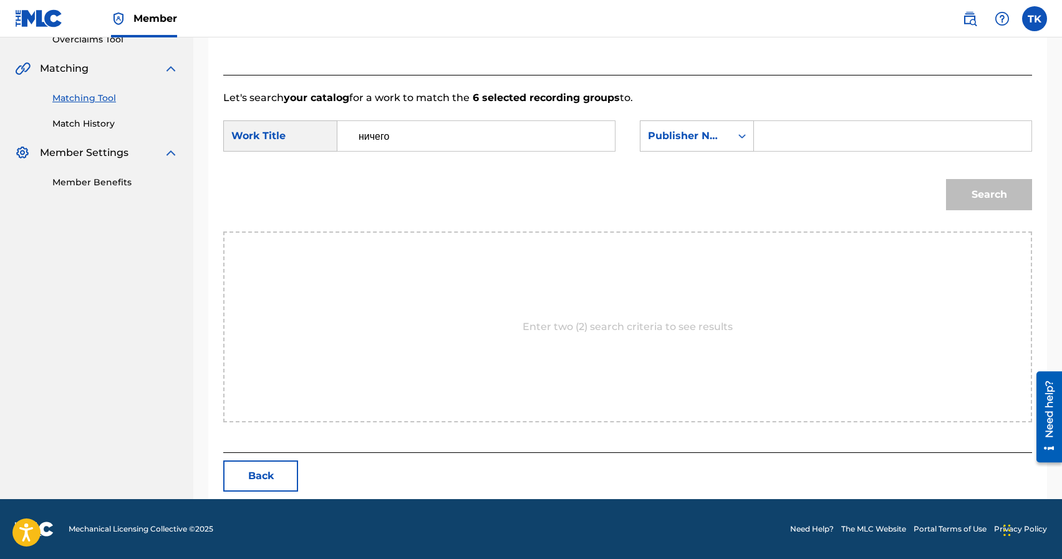
click at [781, 142] on input "Search Form" at bounding box center [893, 136] width 256 height 30
type input "INFINITY MUSIC"
click at [967, 198] on button "Search" at bounding box center [989, 194] width 86 height 31
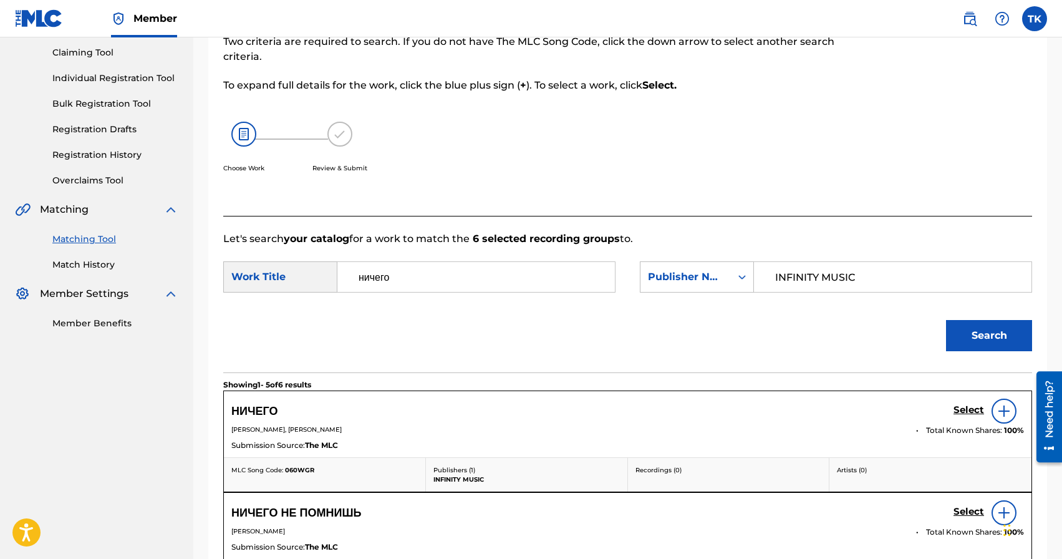
scroll to position [272, 0]
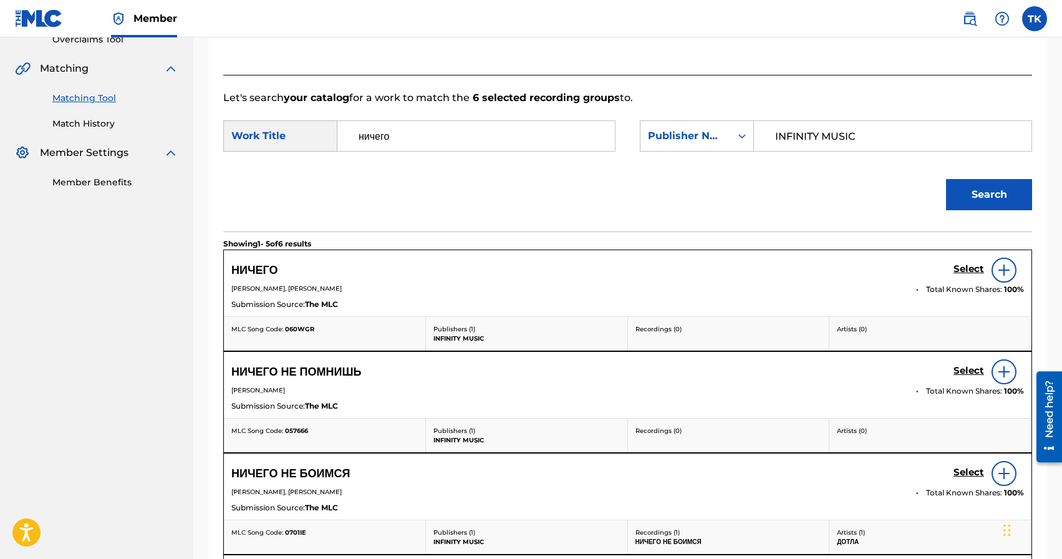
click at [959, 267] on h5 "Select" at bounding box center [969, 269] width 31 height 12
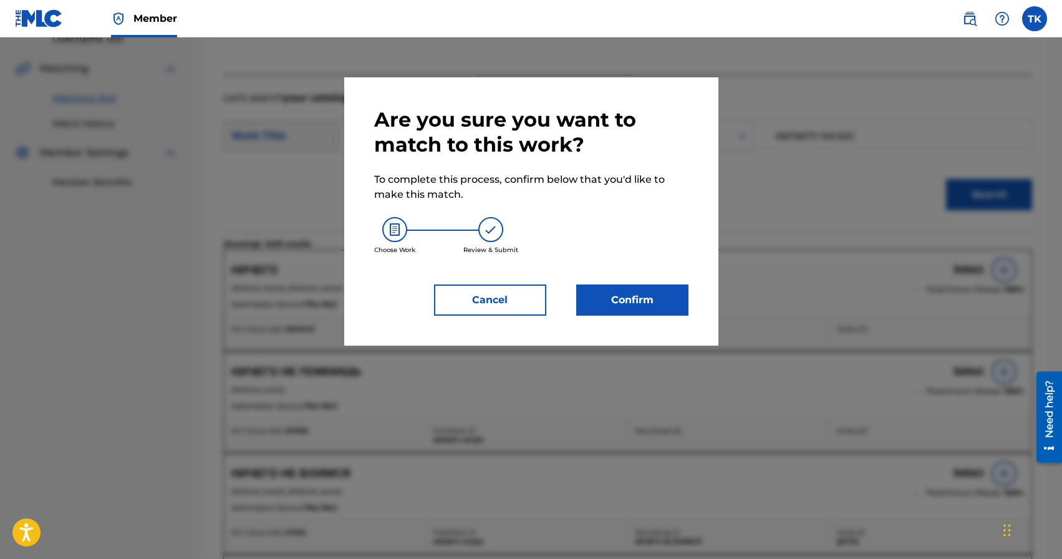
click at [636, 299] on button "Confirm" at bounding box center [632, 299] width 112 height 31
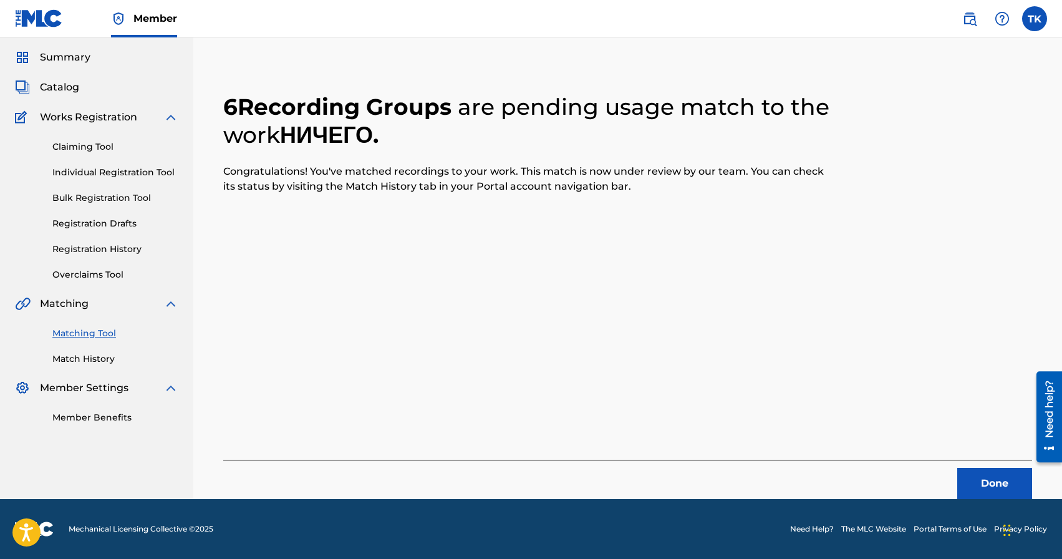
scroll to position [37, 0]
click at [987, 486] on button "Done" at bounding box center [994, 483] width 75 height 31
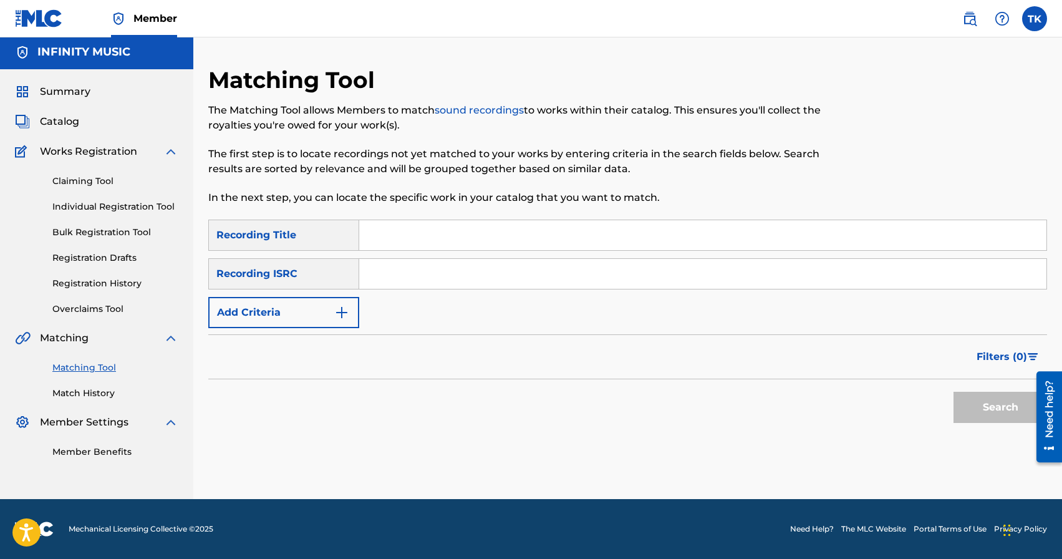
scroll to position [0, 0]
